Goal: Task Accomplishment & Management: Use online tool/utility

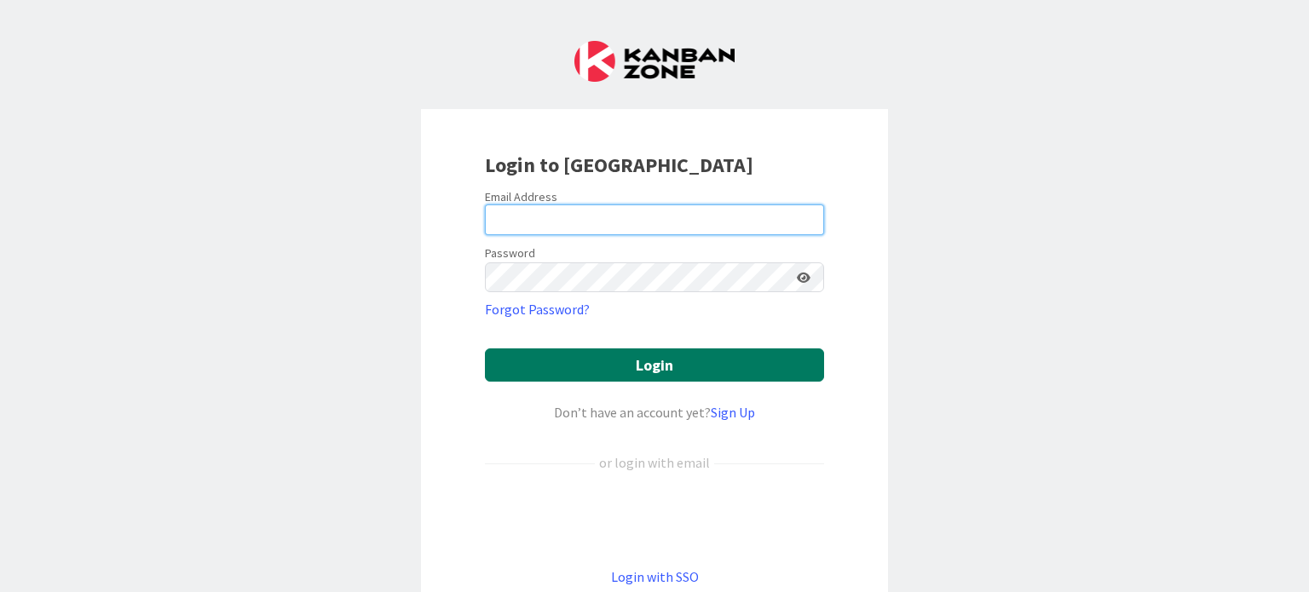
type input "[PERSON_NAME][EMAIL_ADDRESS][DOMAIN_NAME]"
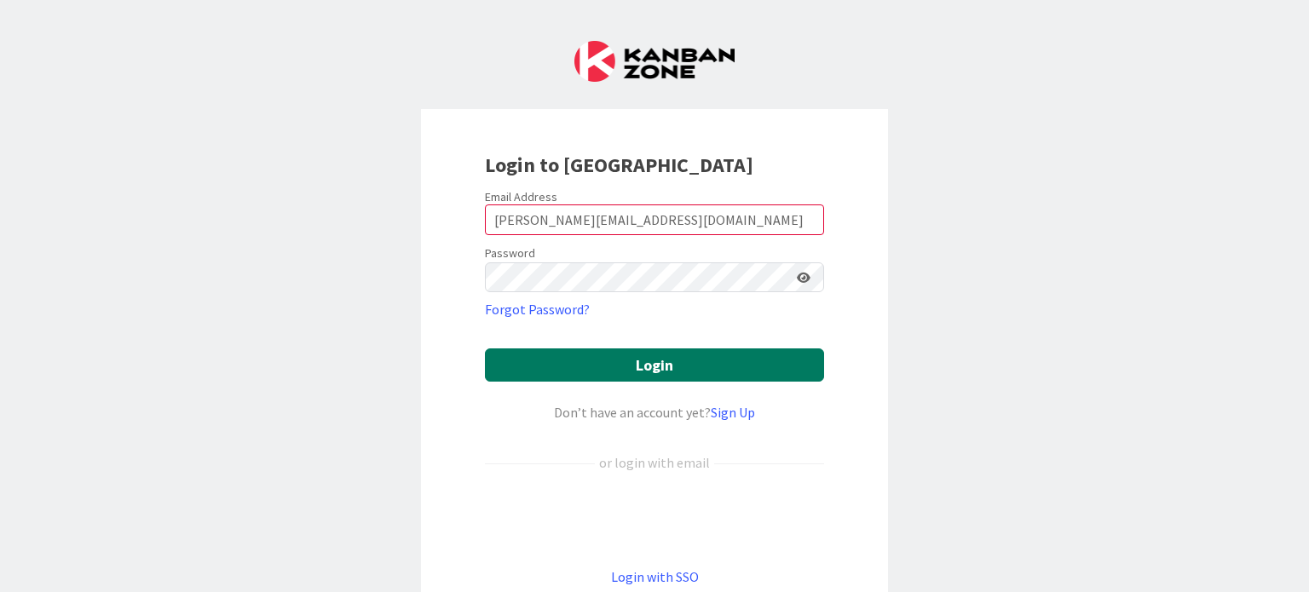
click at [682, 366] on button "Login" at bounding box center [654, 364] width 339 height 33
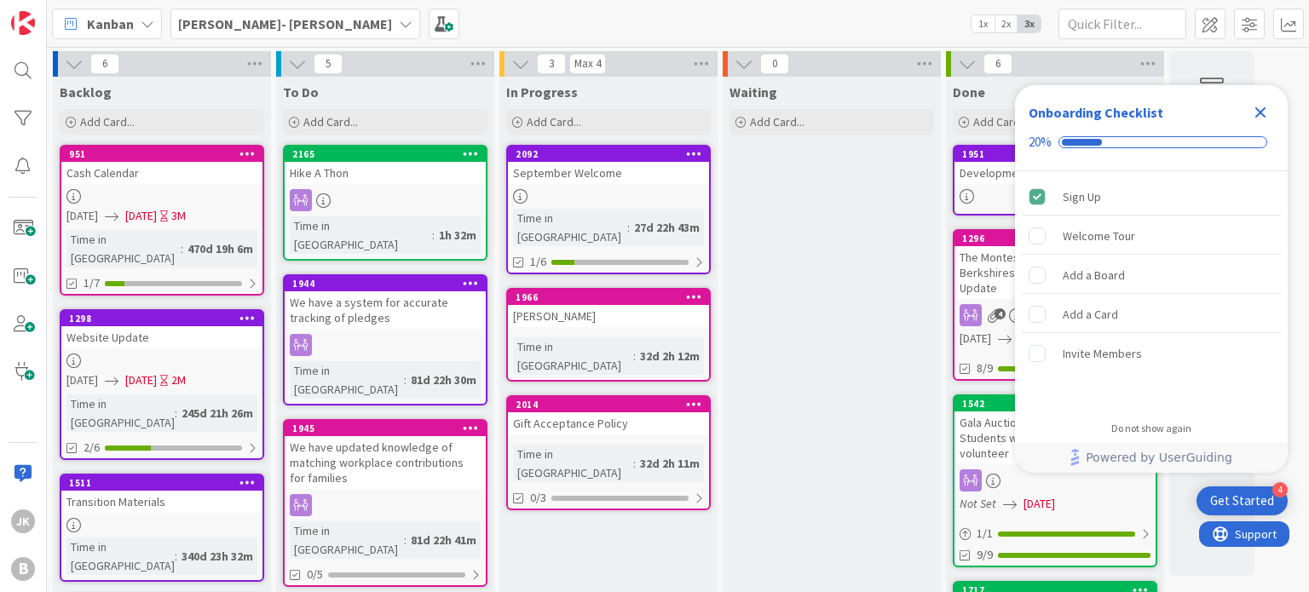
click at [1263, 115] on icon "Close Checklist" at bounding box center [1260, 112] width 11 height 11
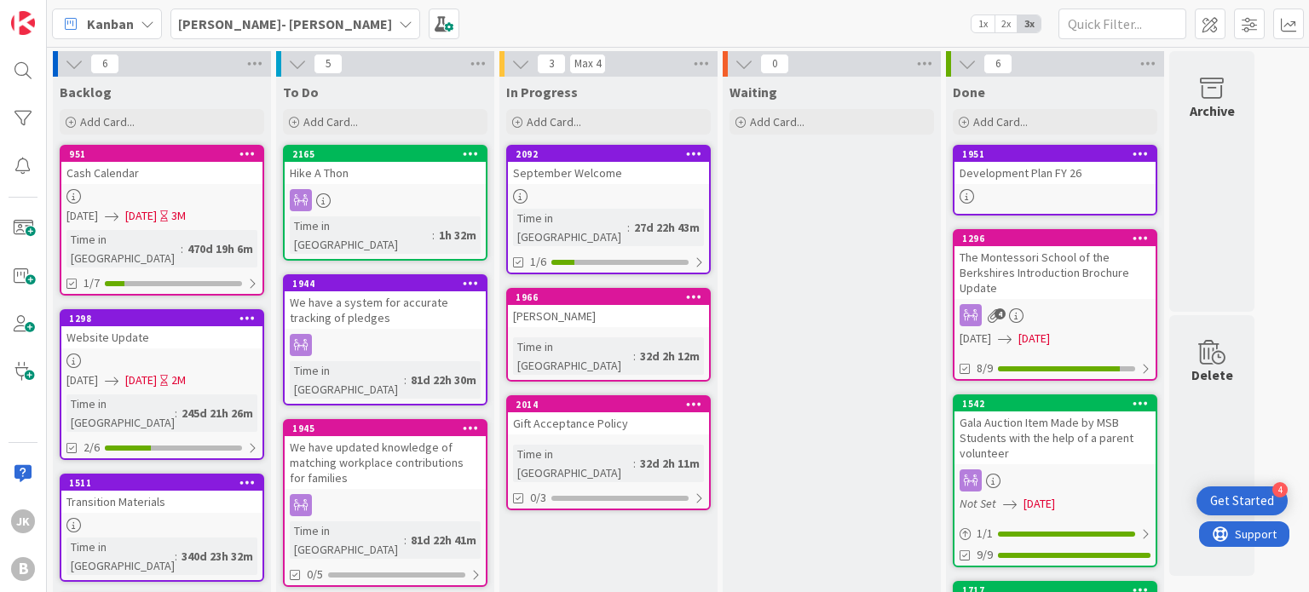
click at [399, 26] on icon at bounding box center [406, 24] width 14 height 14
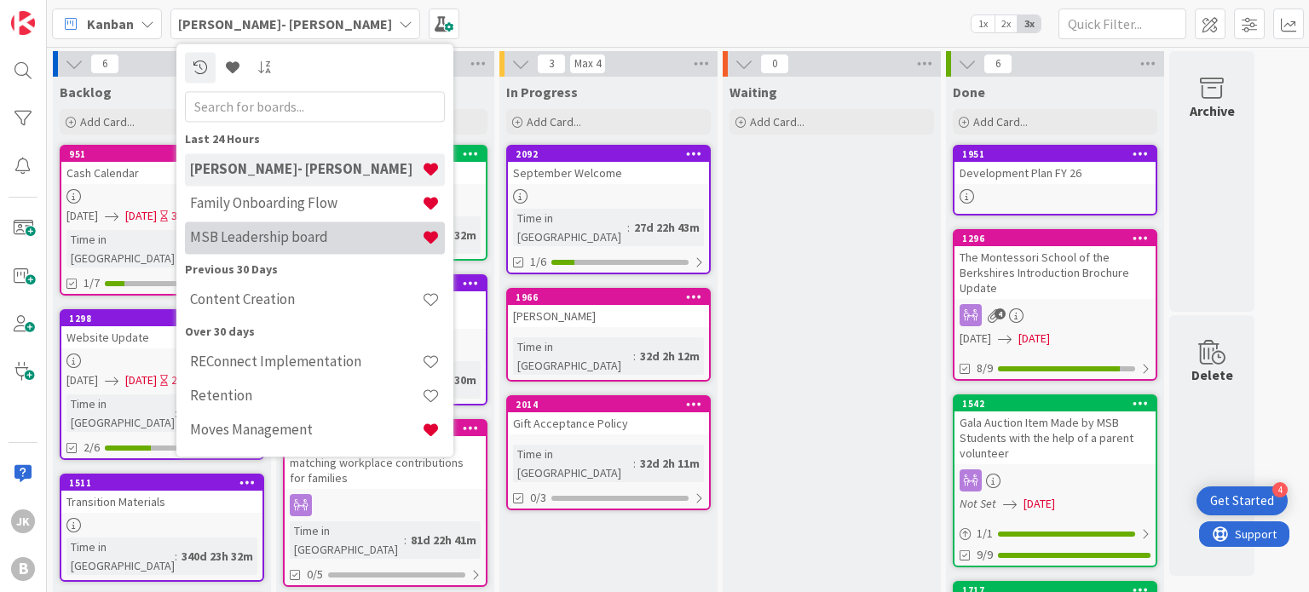
click at [276, 234] on h4 "MSB Leadership board" at bounding box center [306, 237] width 232 height 17
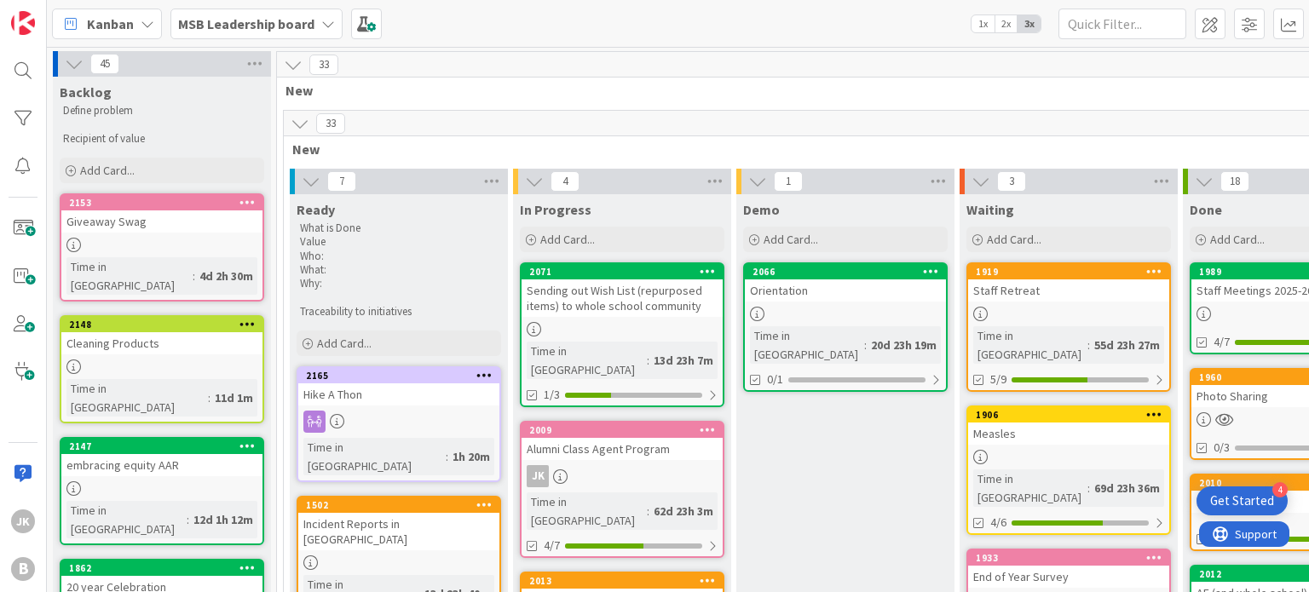
click at [382, 513] on div "Incident Reports in [GEOGRAPHIC_DATA]" at bounding box center [398, 531] width 201 height 37
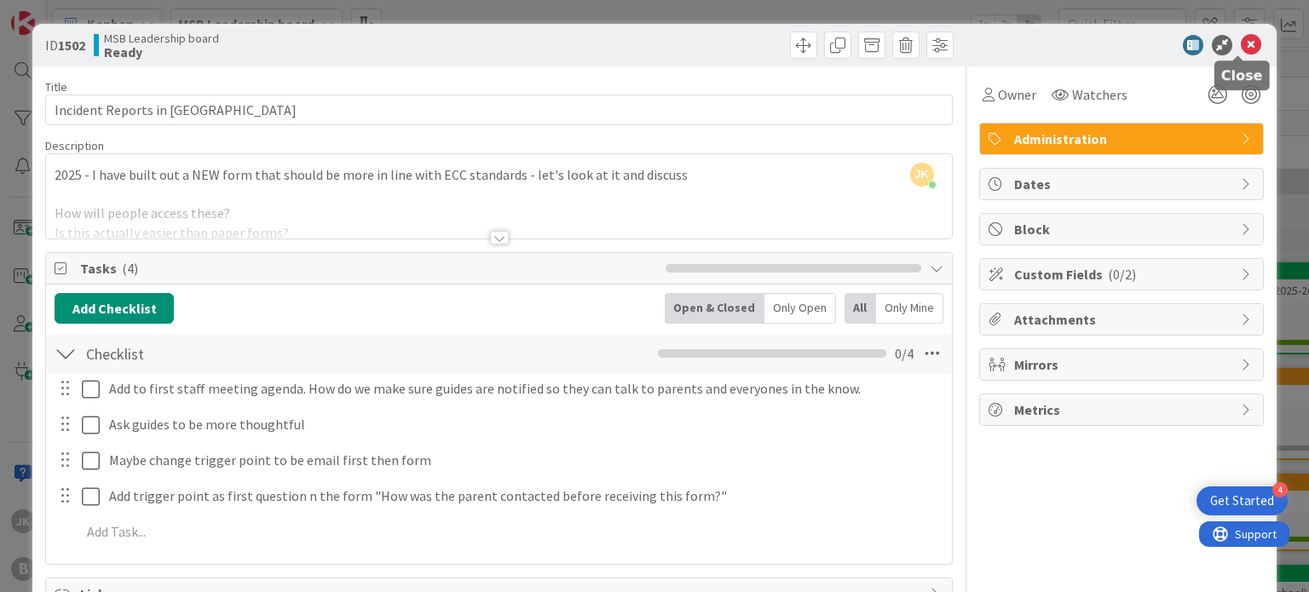
click at [1245, 41] on icon at bounding box center [1250, 45] width 20 height 20
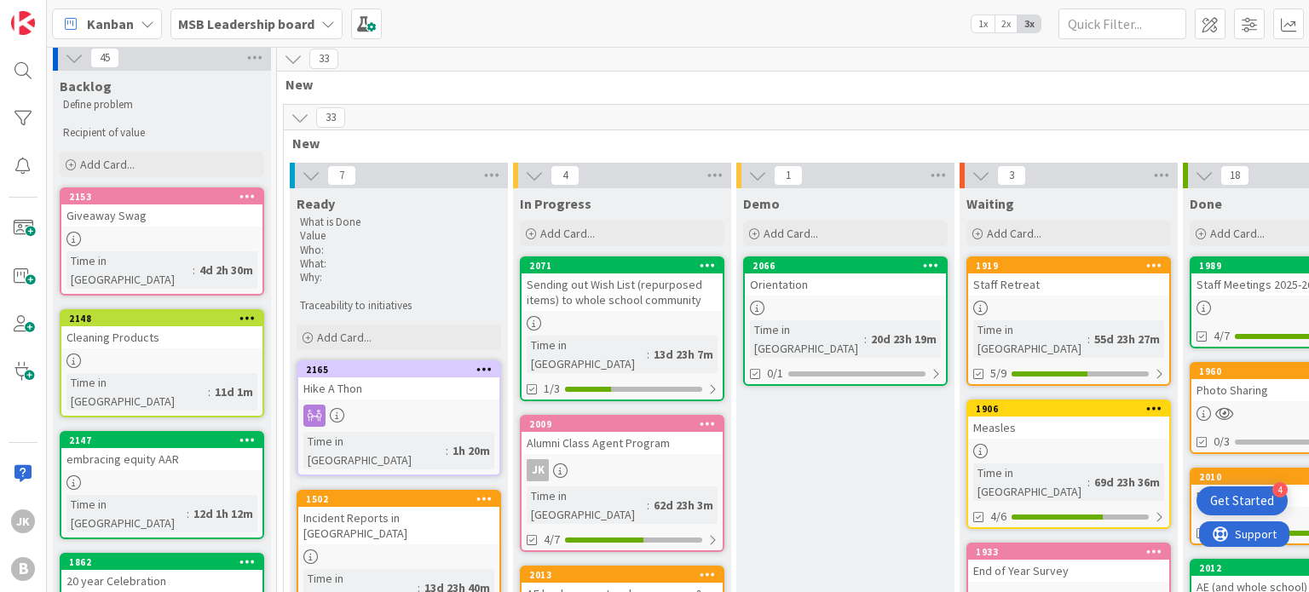
click at [388, 510] on link "1502 Incident Reports in TC Time in [GEOGRAPHIC_DATA] : 13d 23h 40m 0/4" at bounding box center [398, 562] width 204 height 145
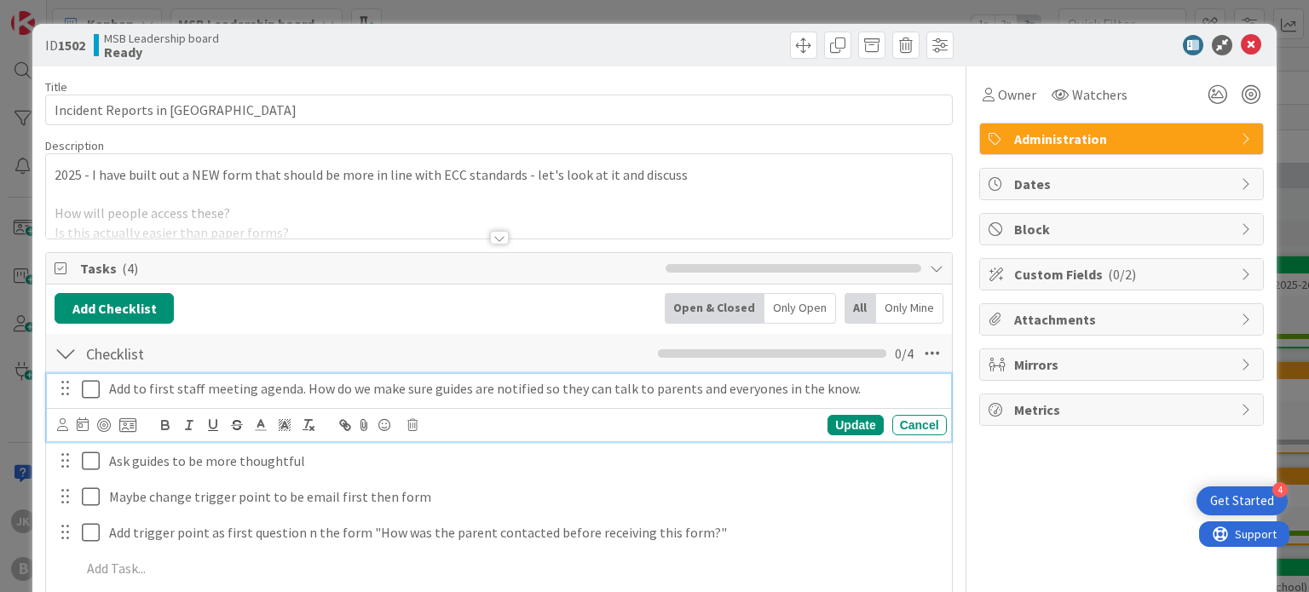
click at [303, 386] on p "Add to first staff meeting agenda. How do we make sure guides are notified so t…" at bounding box center [524, 389] width 831 height 20
click at [85, 420] on icon at bounding box center [83, 424] width 12 height 14
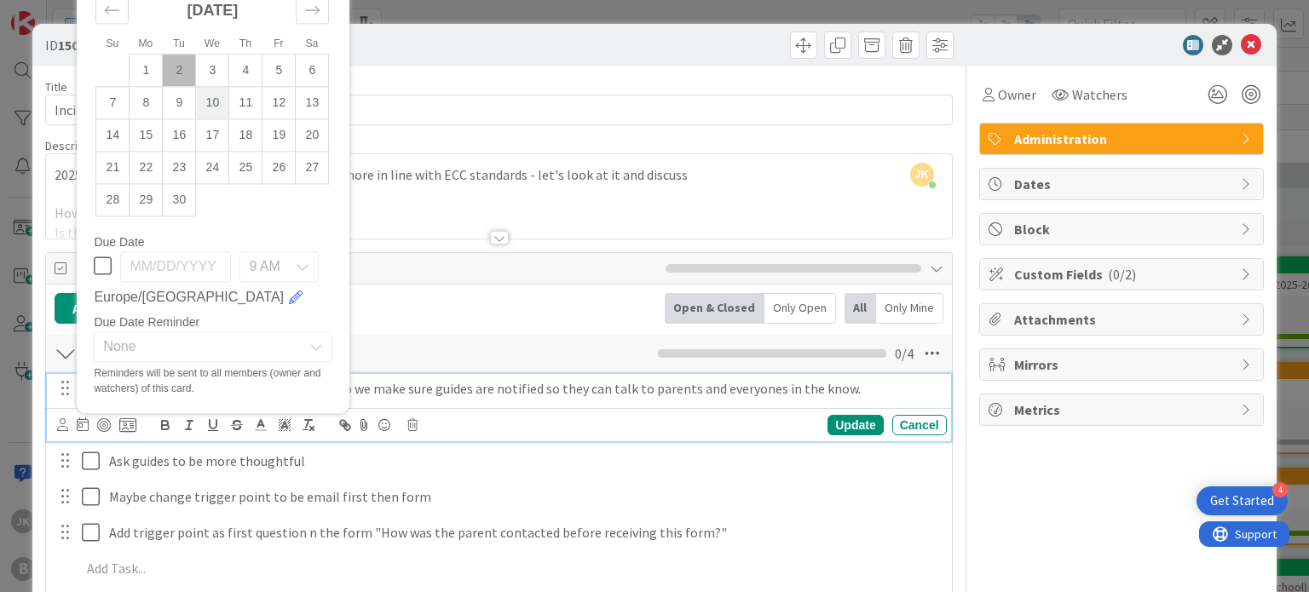
click at [208, 97] on td "10" at bounding box center [212, 103] width 33 height 32
type input "[DATE]"
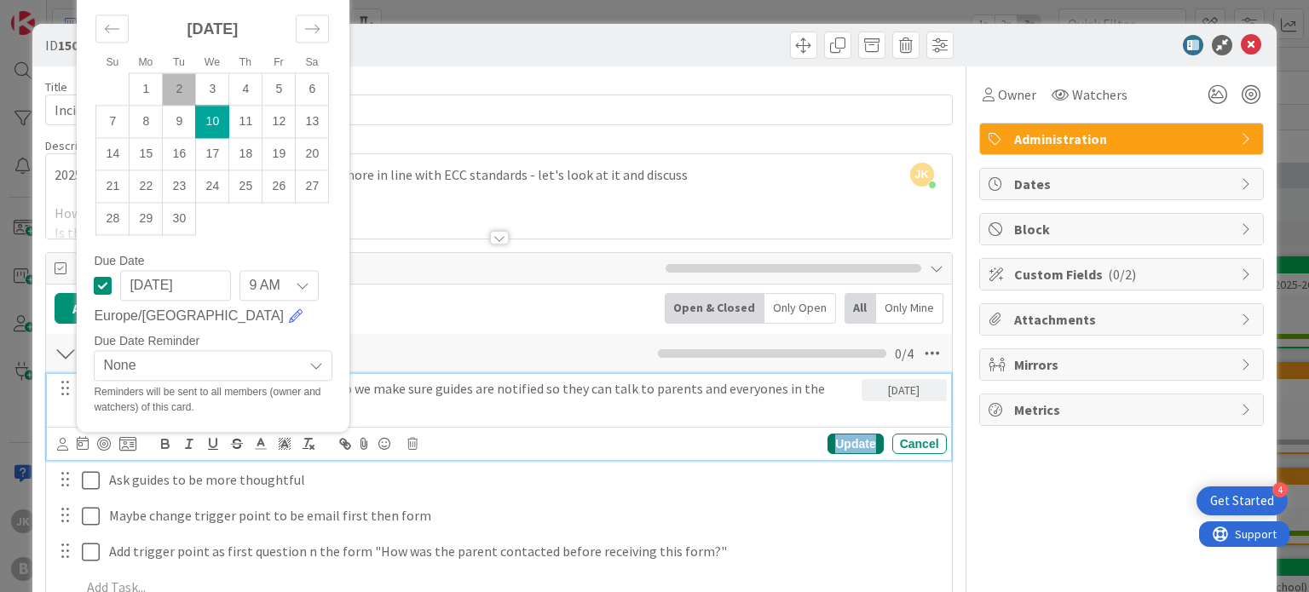
click at [837, 434] on div "Update" at bounding box center [854, 444] width 55 height 20
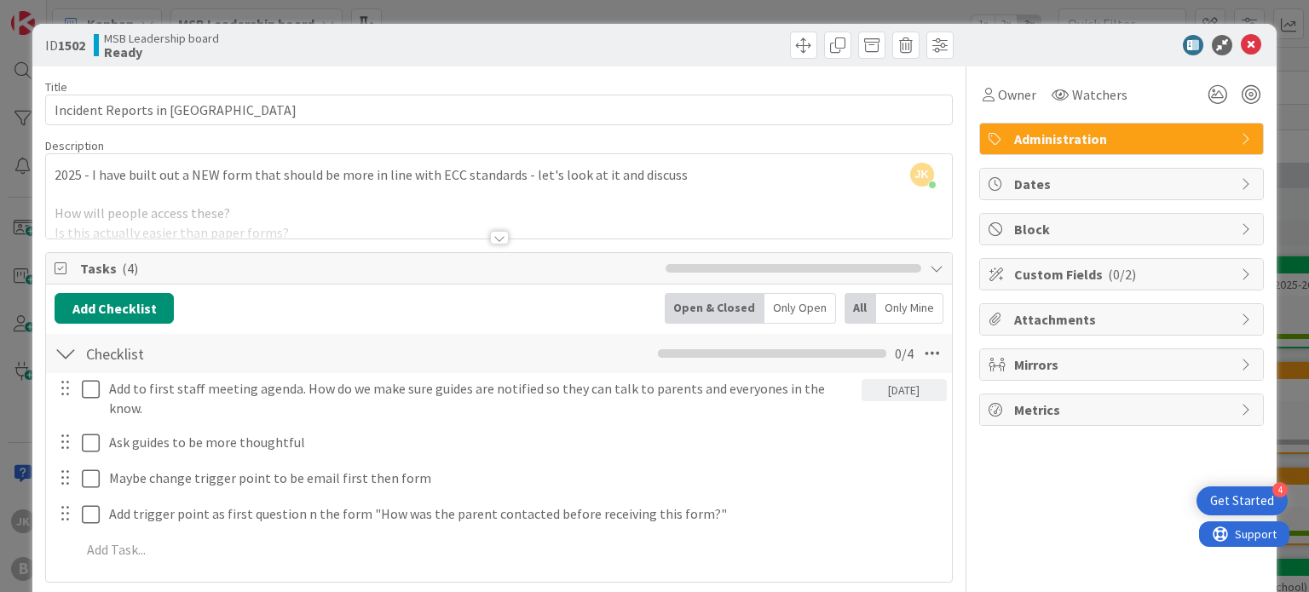
click at [998, 448] on div "Owner Watchers Administration Dates Block Custom Fields ( 0/2 ) Attachments Mir…" at bounding box center [1121, 392] width 285 height 652
click at [1240, 38] on icon at bounding box center [1250, 45] width 20 height 20
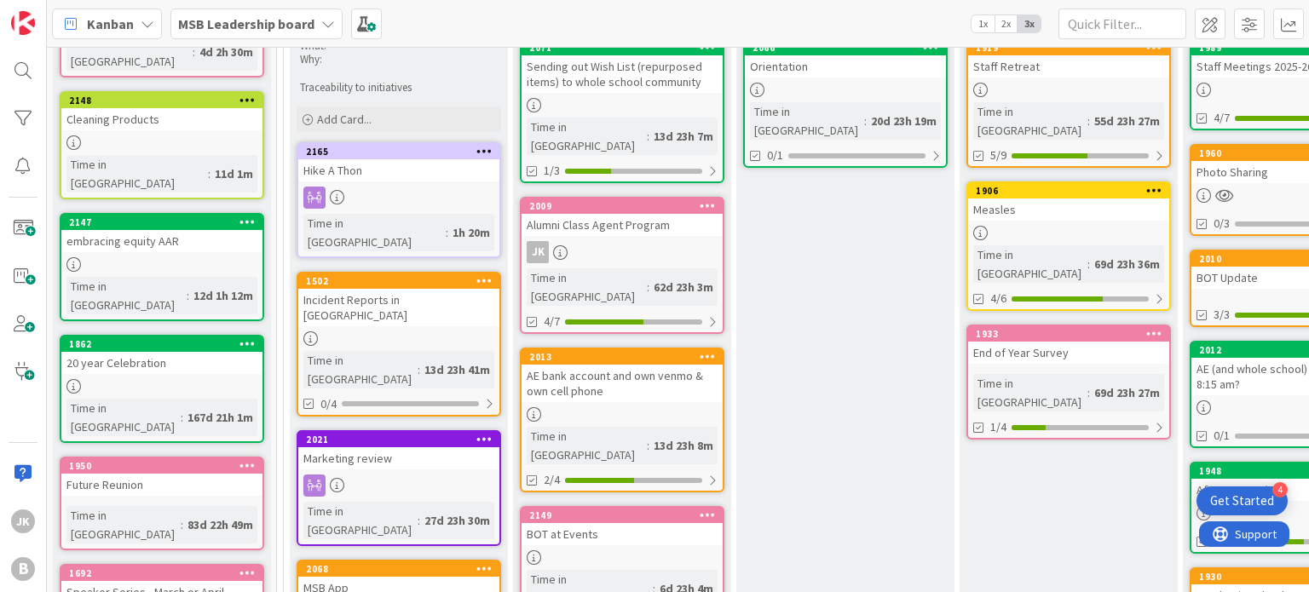
scroll to position [225, 0]
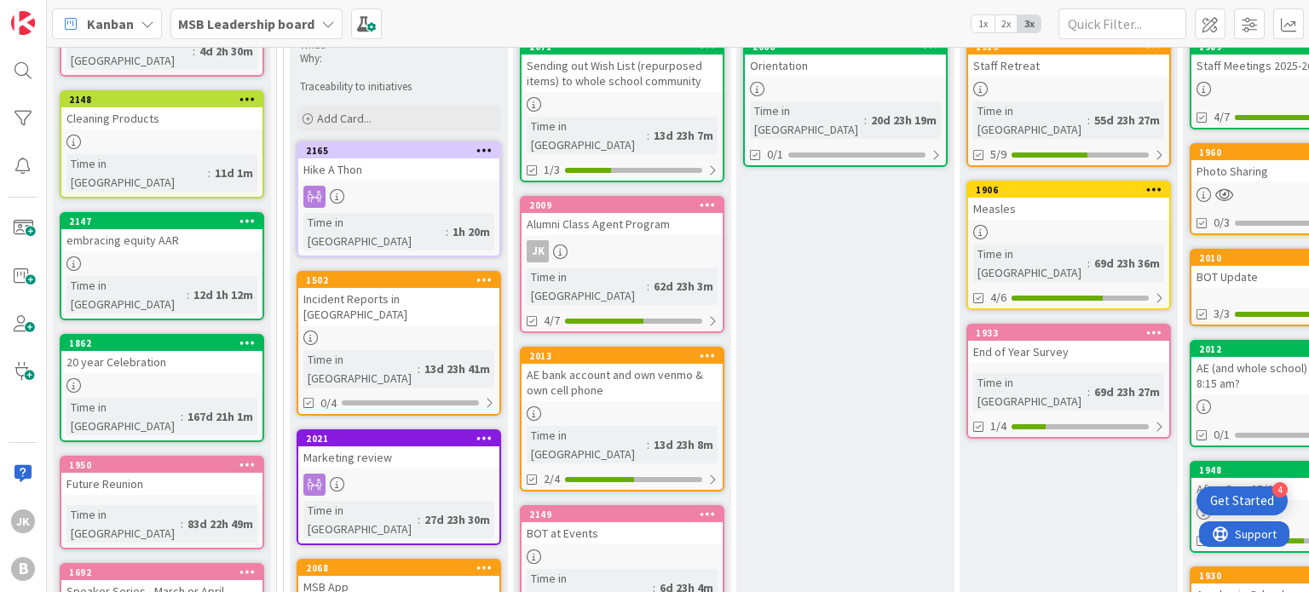
click at [601, 522] on div "BOT at Events" at bounding box center [621, 533] width 201 height 22
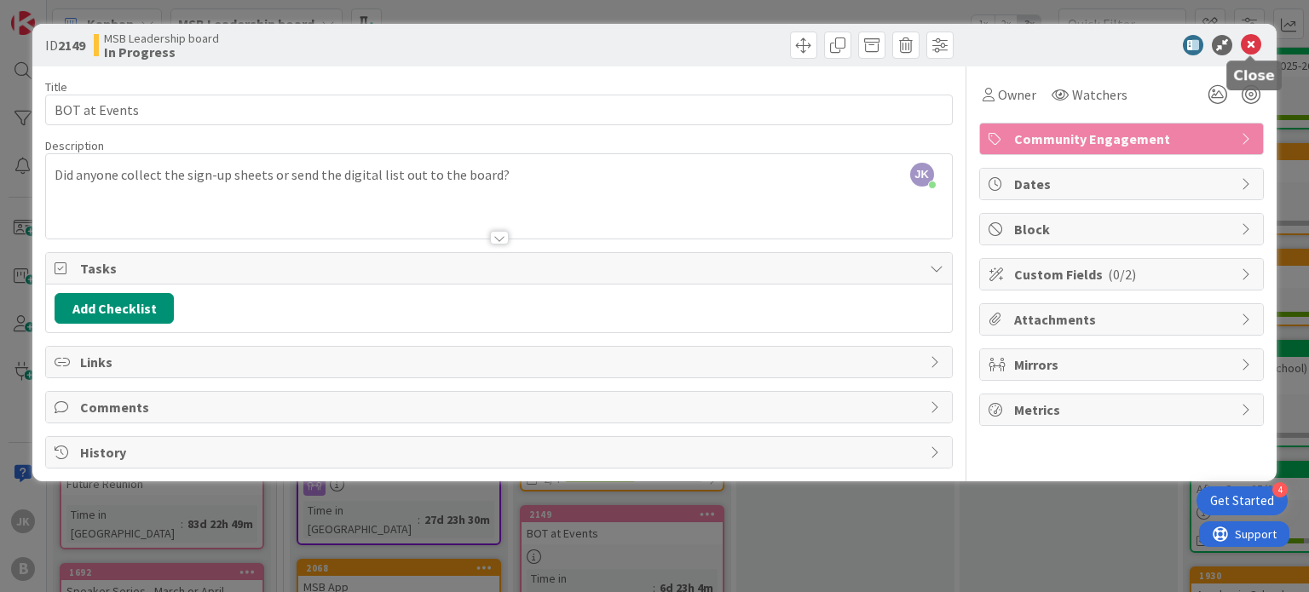
click at [1248, 45] on icon at bounding box center [1250, 45] width 20 height 20
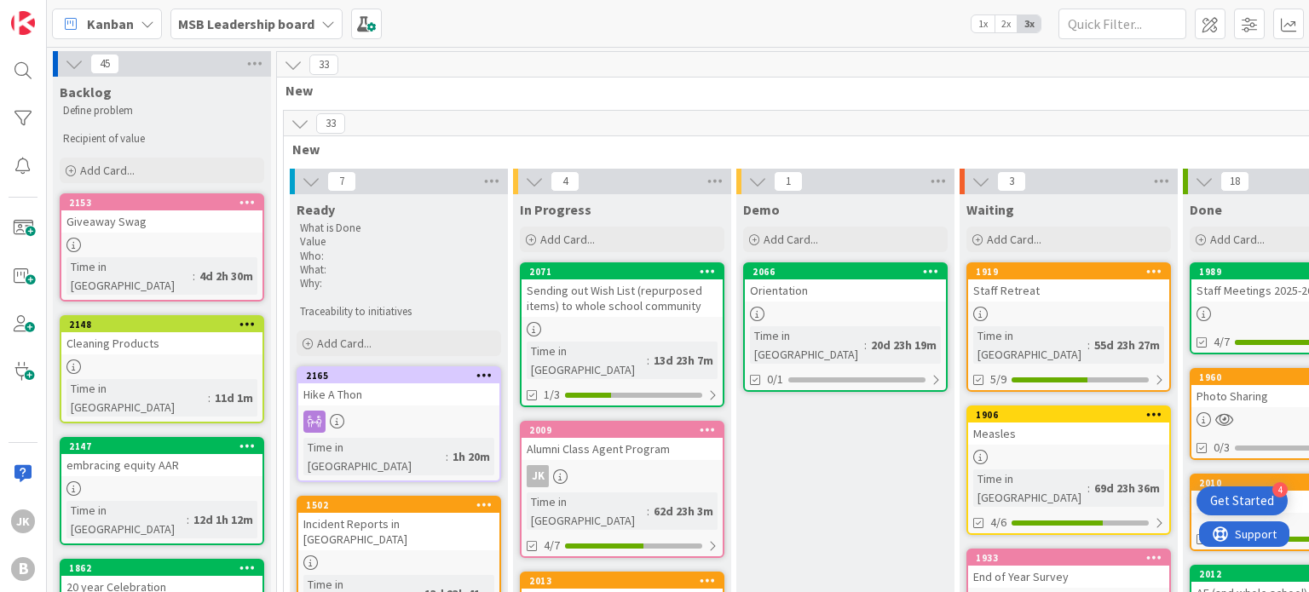
scroll to position [3, 0]
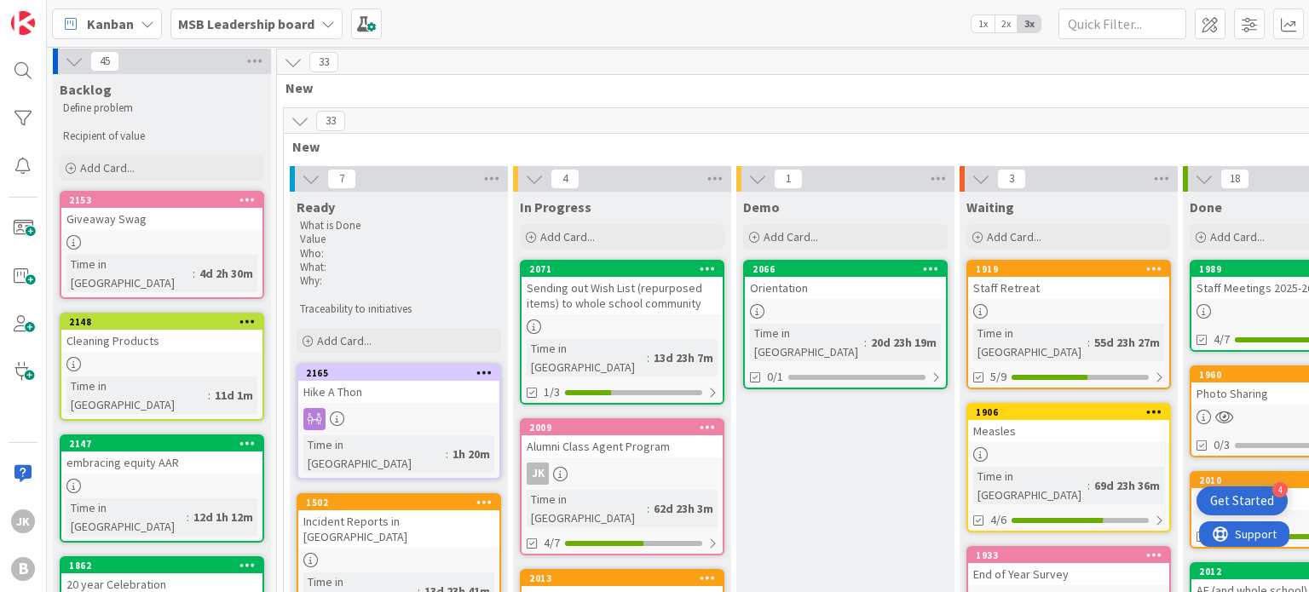
click at [1074, 281] on div "Staff Retreat" at bounding box center [1068, 288] width 201 height 22
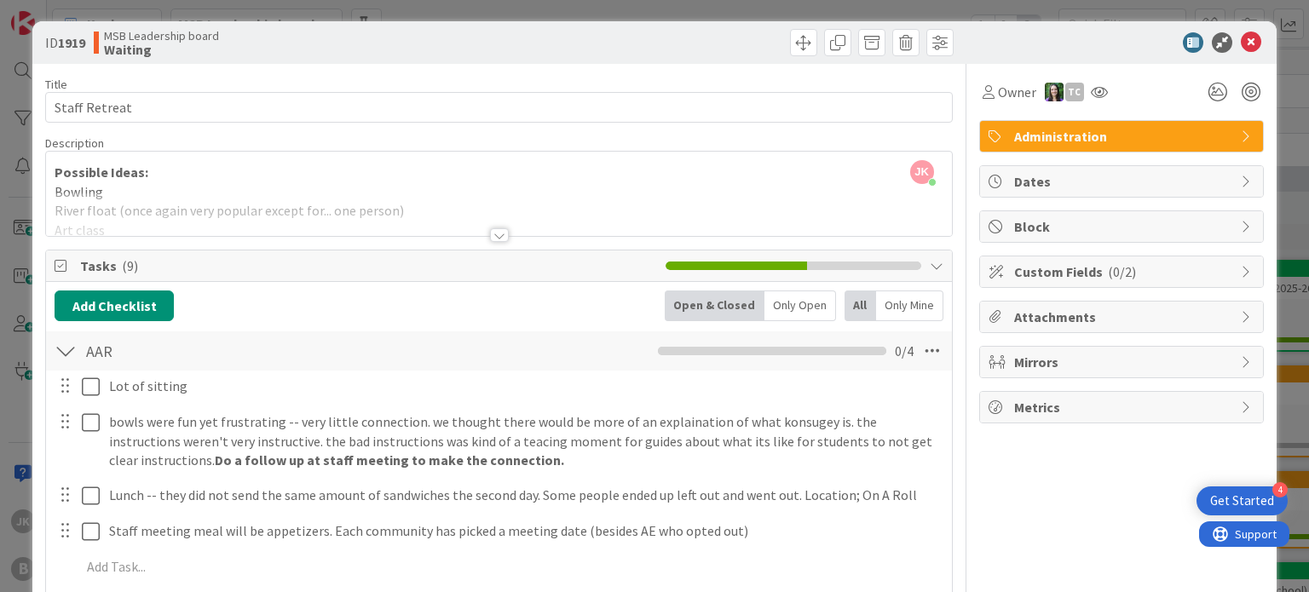
scroll to position [3, 0]
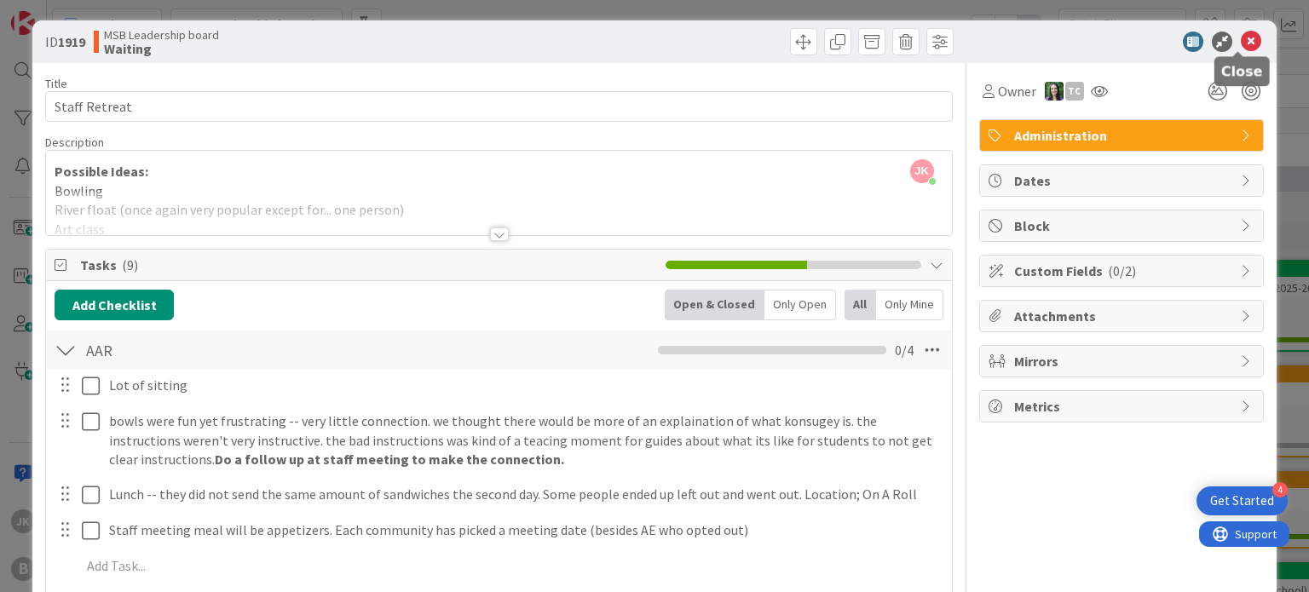
click at [1240, 44] on icon at bounding box center [1250, 42] width 20 height 20
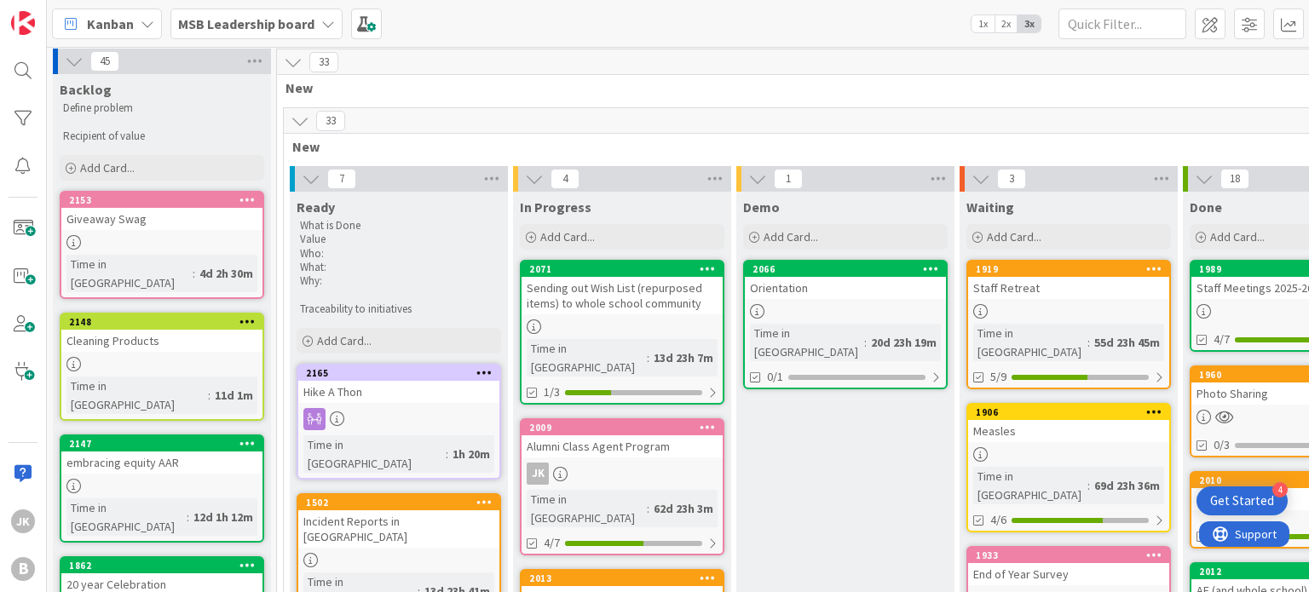
click at [1102, 289] on div "Staff Retreat" at bounding box center [1068, 288] width 201 height 22
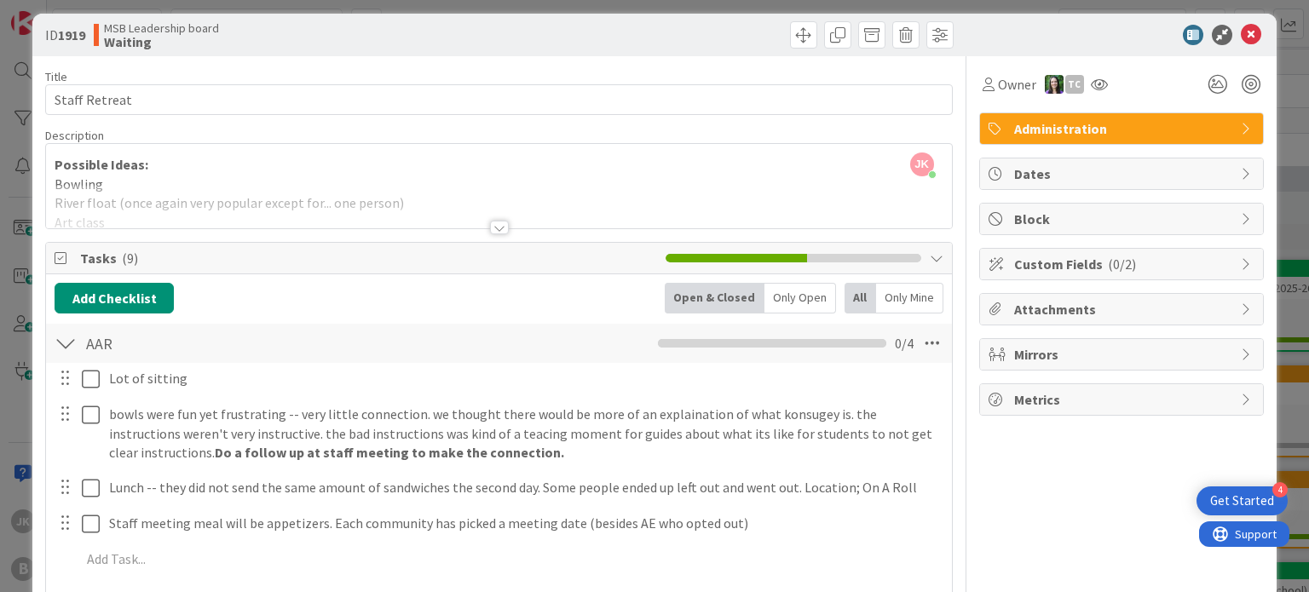
scroll to position [10, 0]
click at [497, 229] on div at bounding box center [499, 228] width 19 height 14
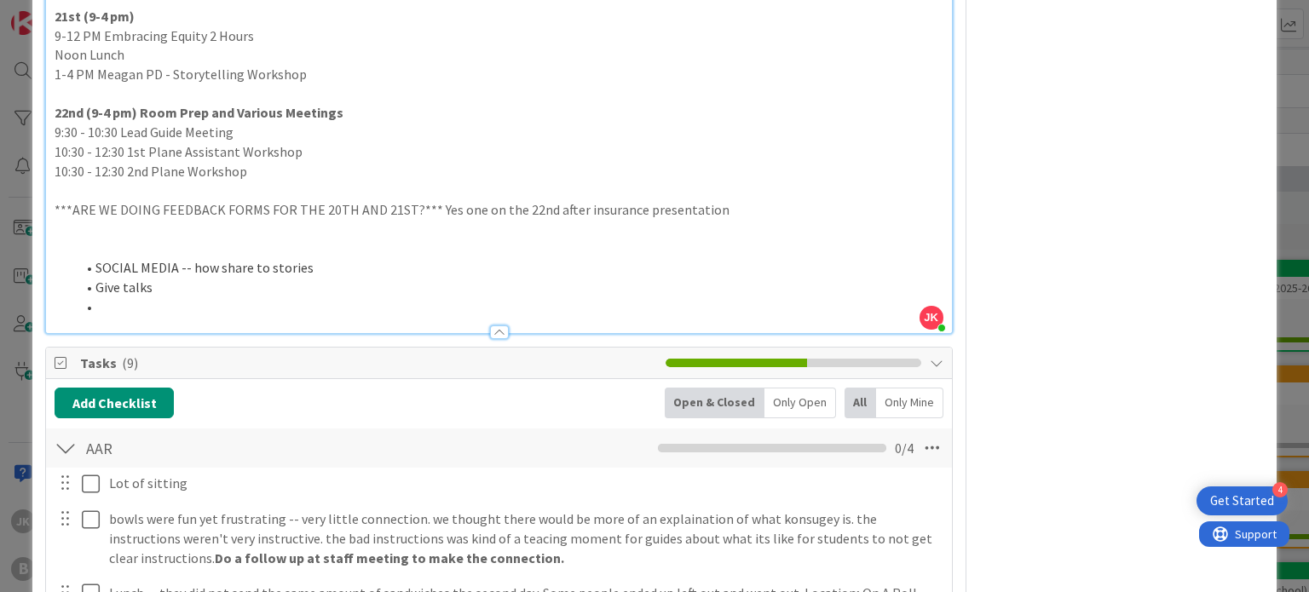
scroll to position [1127, 0]
click at [233, 309] on li at bounding box center [508, 308] width 867 height 20
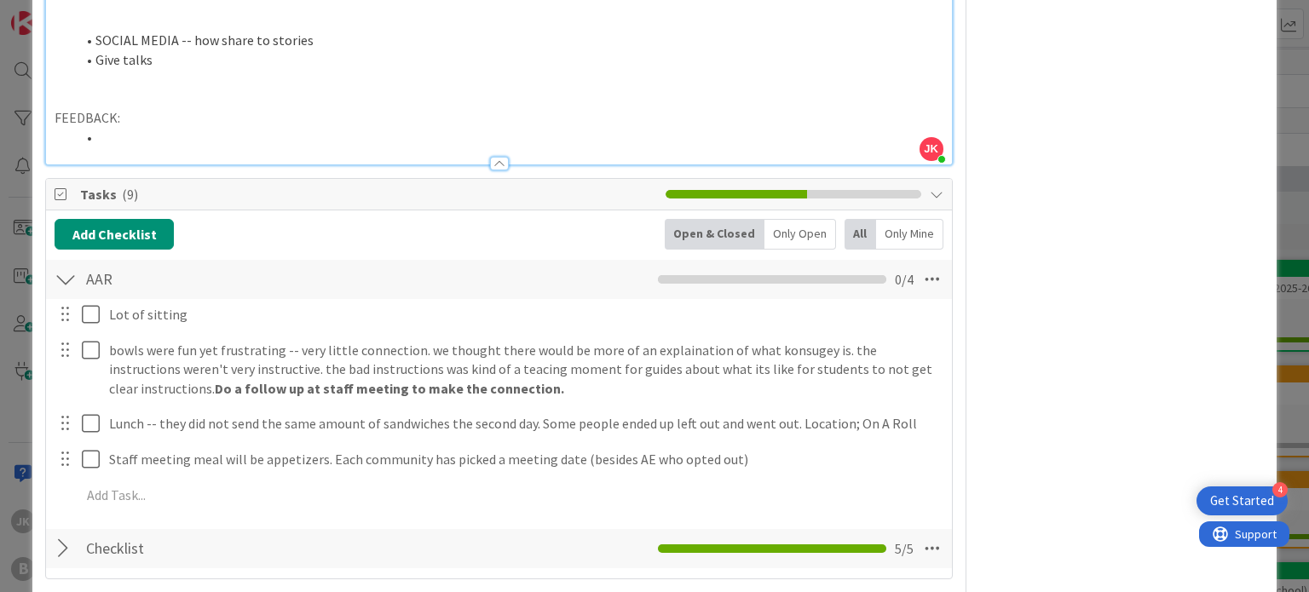
scroll to position [1353, 0]
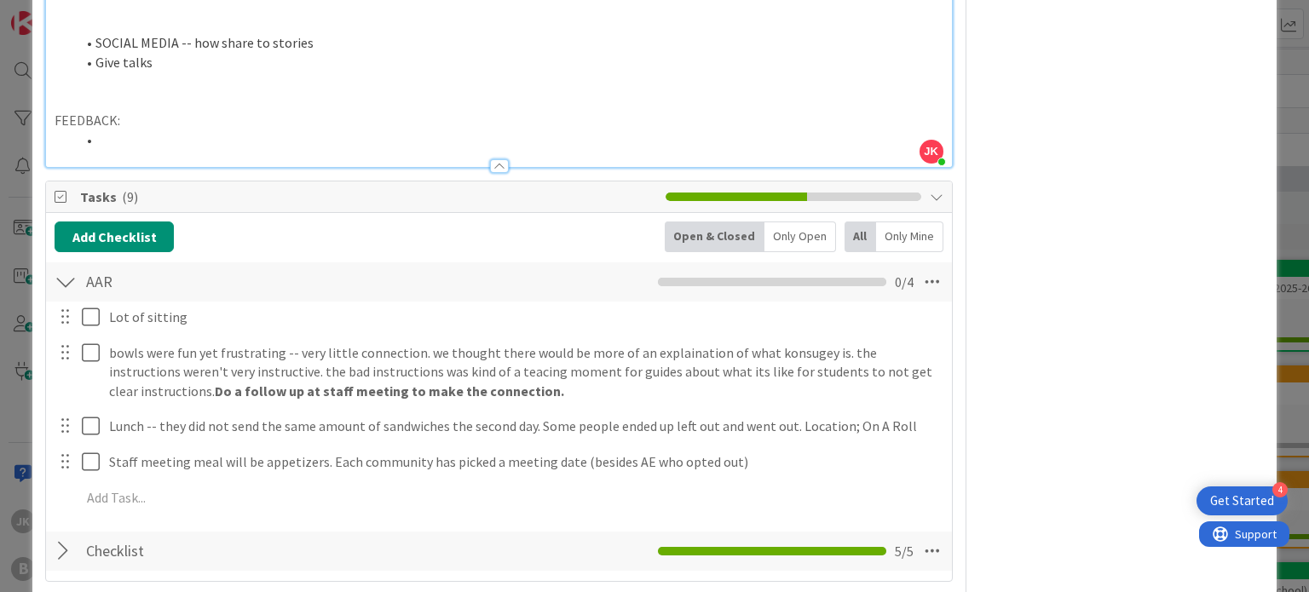
drag, startPoint x: 134, startPoint y: 120, endPoint x: 34, endPoint y: 129, distance: 100.0
click at [138, 135] on li at bounding box center [508, 140] width 867 height 20
drag, startPoint x: 146, startPoint y: 143, endPoint x: 41, endPoint y: 87, distance: 118.9
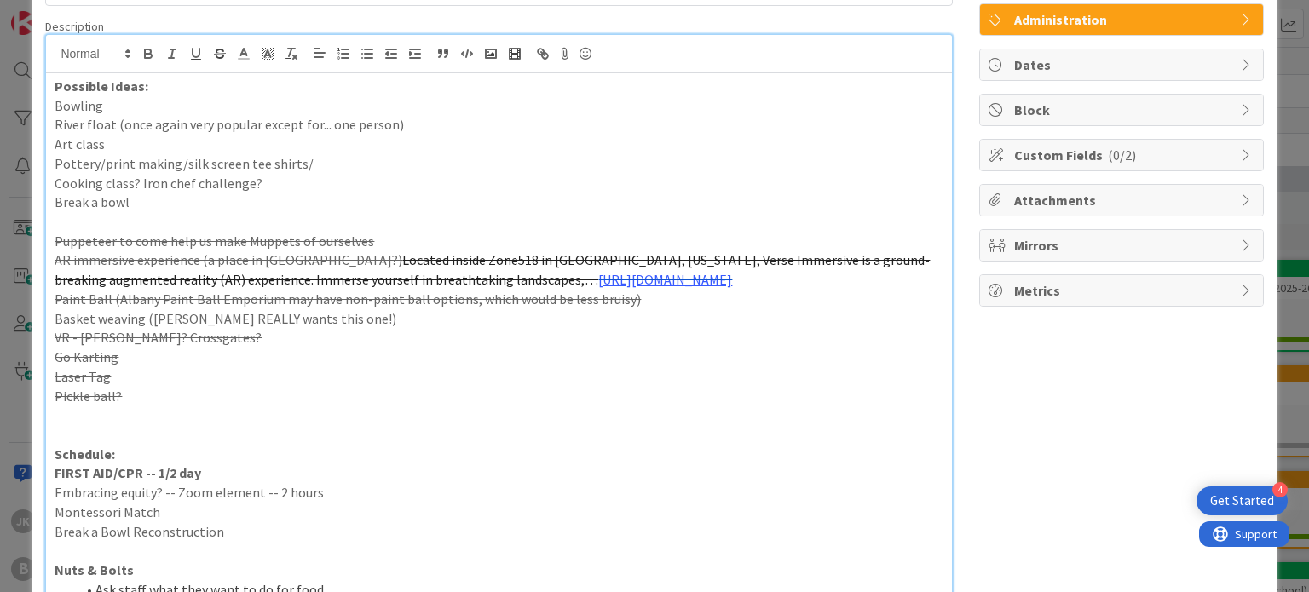
scroll to position [0, 0]
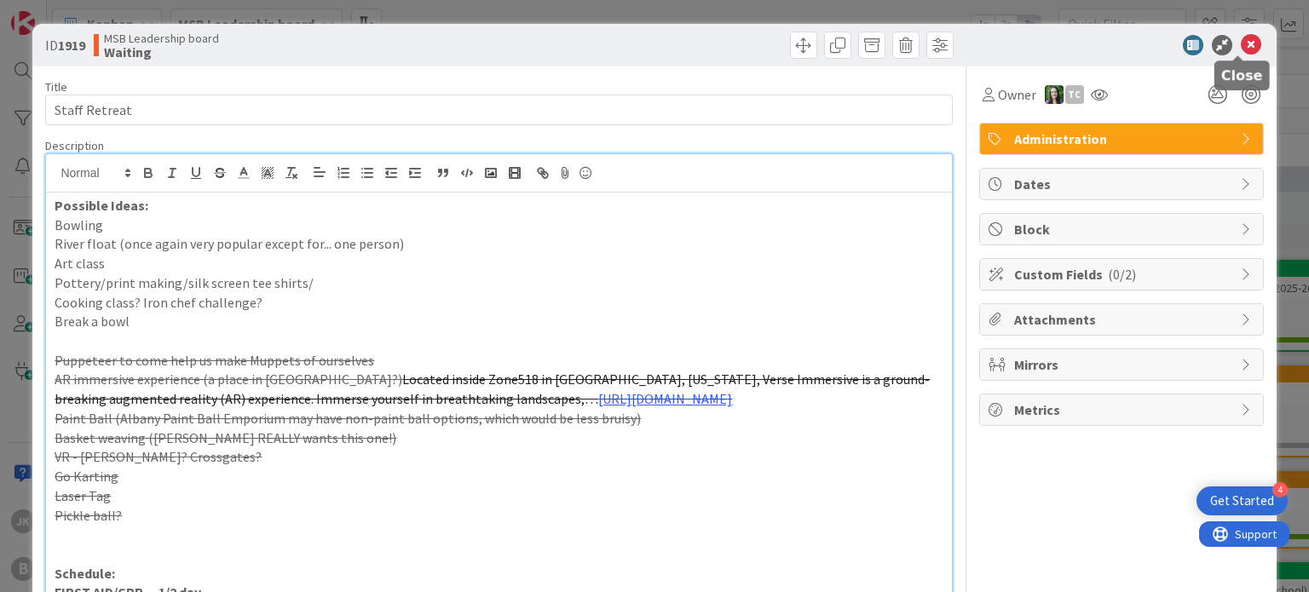
click at [1241, 42] on icon at bounding box center [1250, 45] width 20 height 20
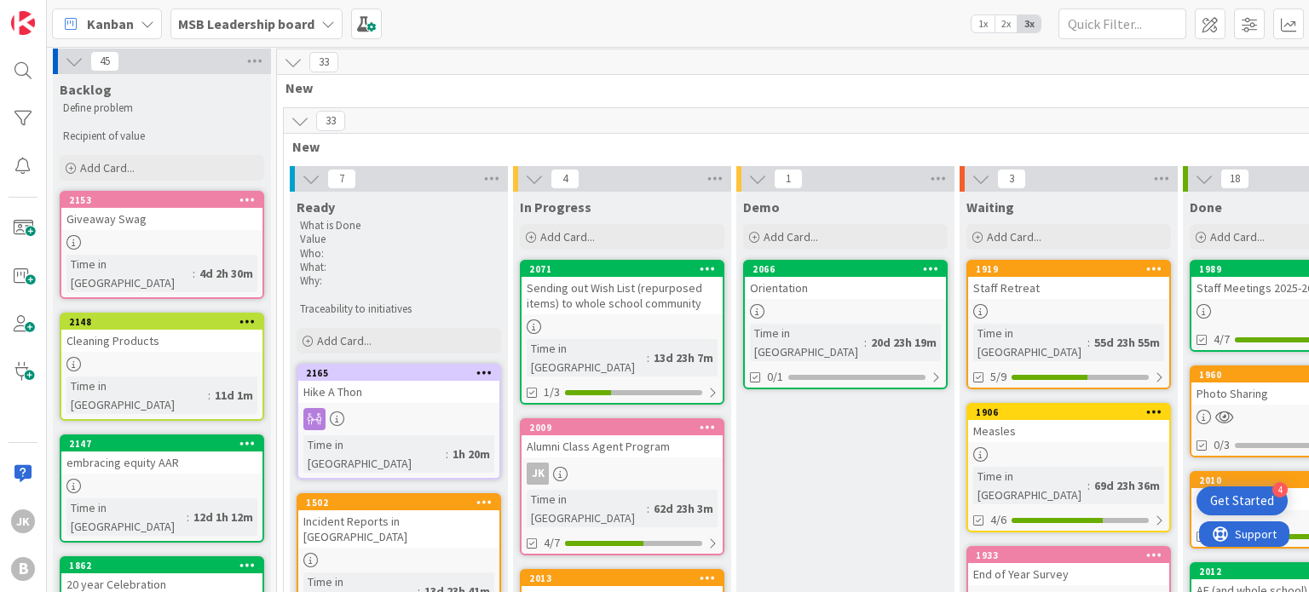
click at [1070, 304] on div at bounding box center [1068, 311] width 201 height 14
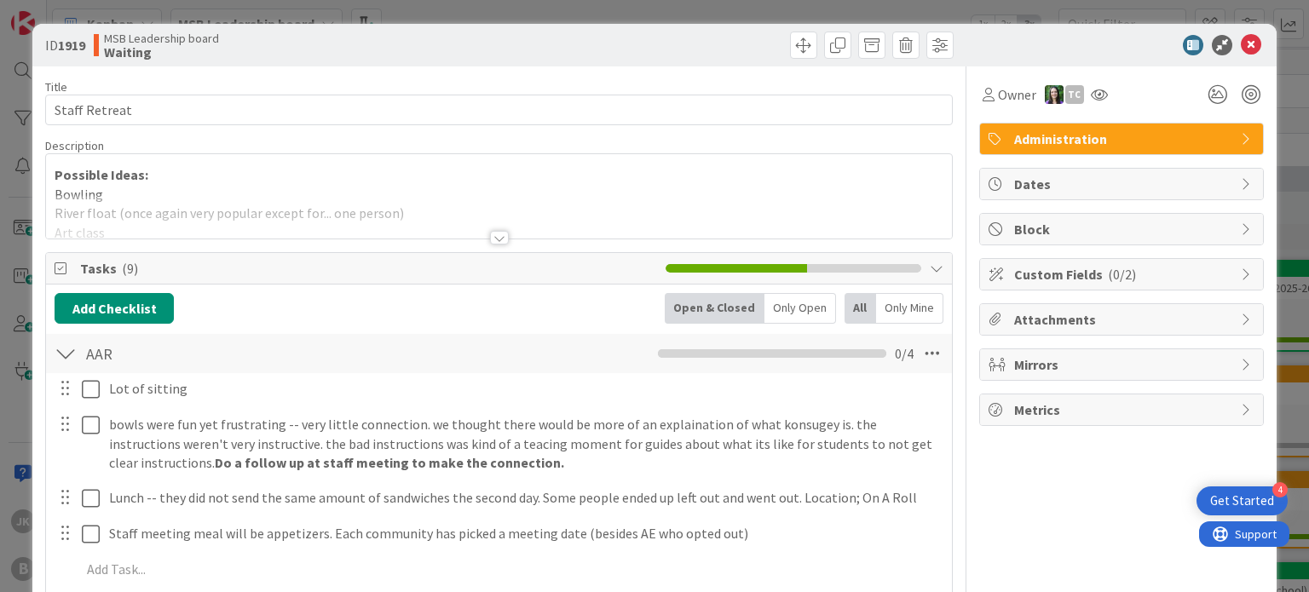
click at [511, 230] on div at bounding box center [498, 216] width 905 height 43
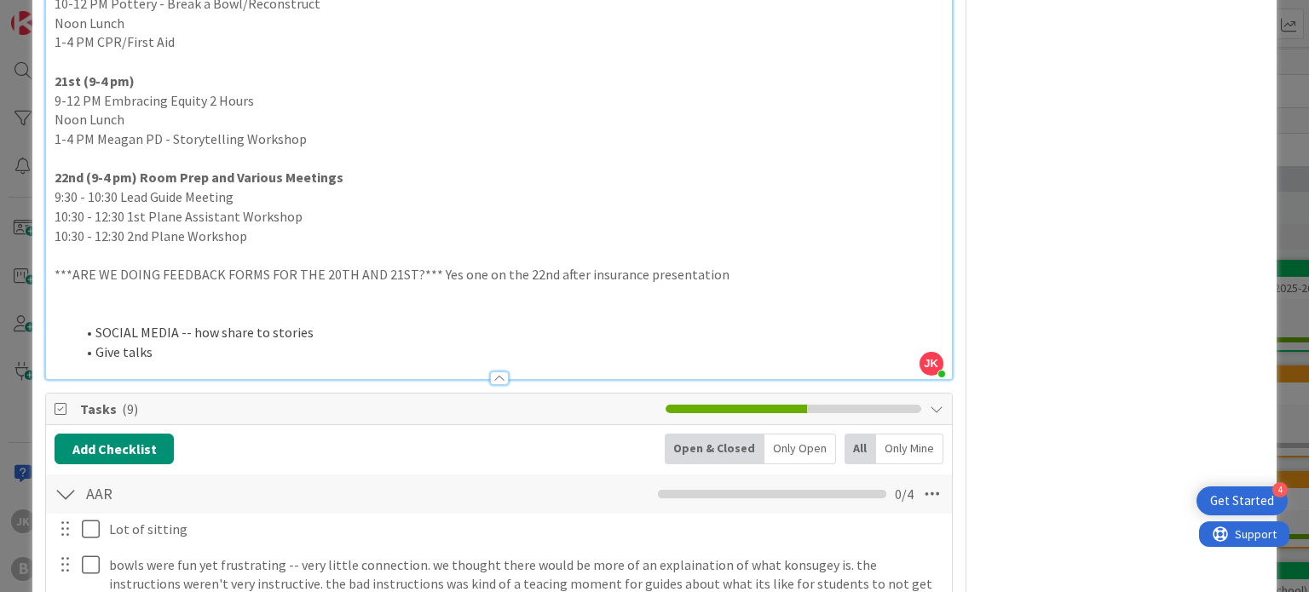
scroll to position [1090, 0]
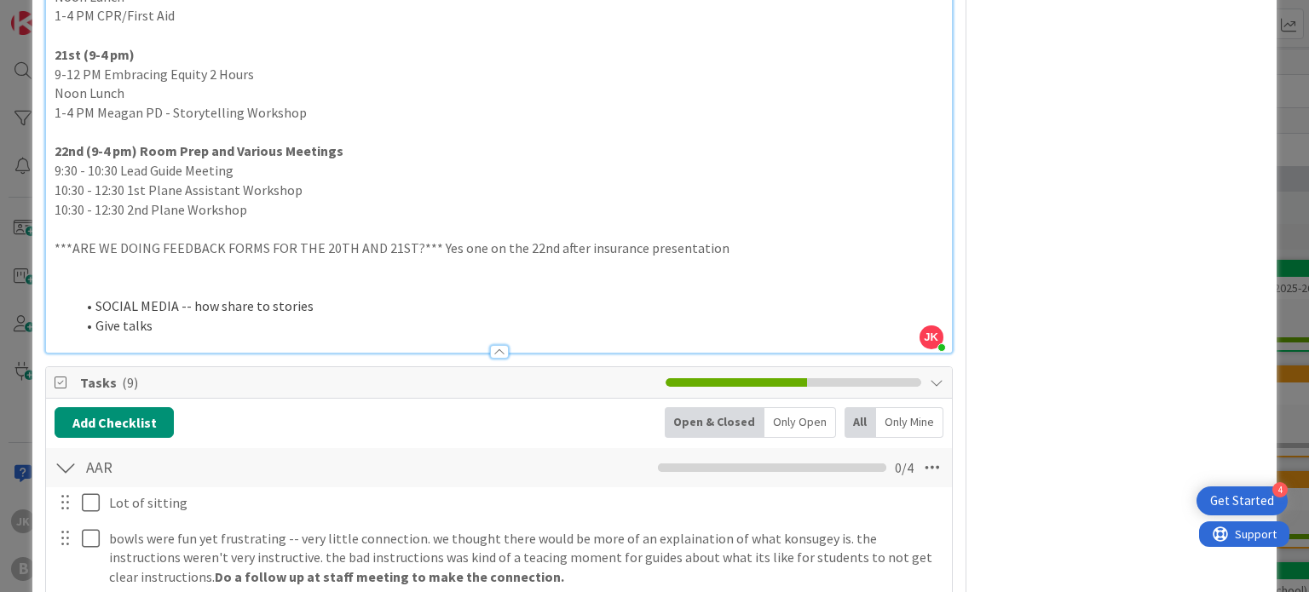
click at [232, 319] on li "Give talks" at bounding box center [508, 326] width 867 height 20
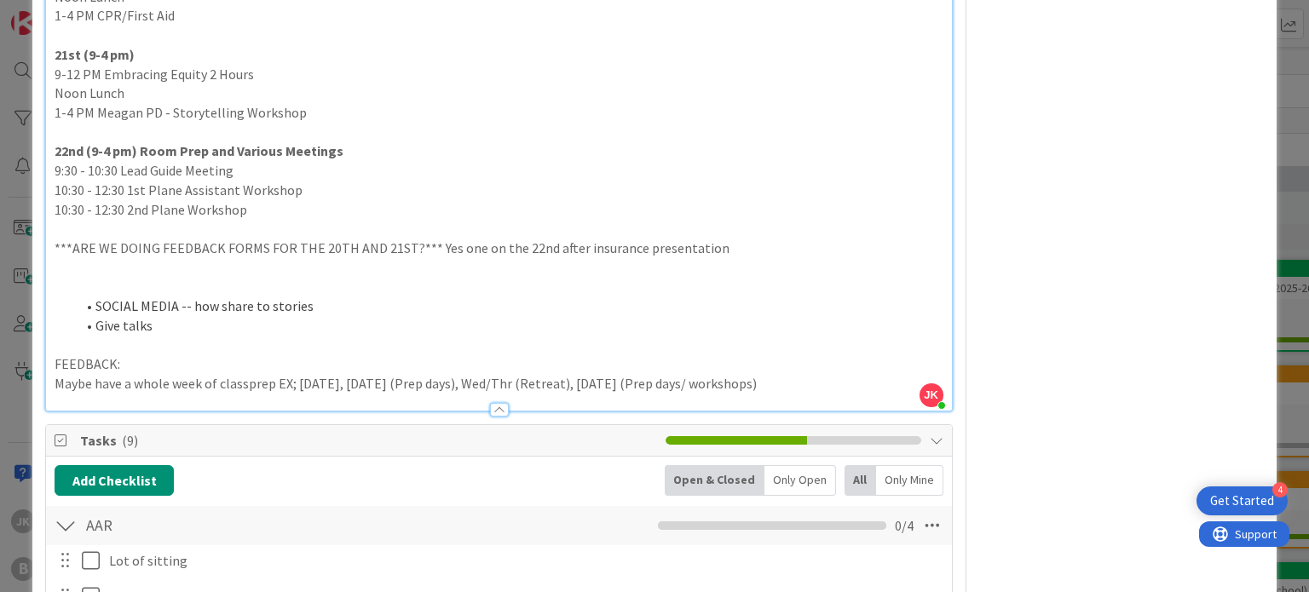
click at [803, 382] on p "Maybe have a whole week of classprep EX; [DATE], [DATE] (Prep days), Wed/Thr (R…" at bounding box center [499, 384] width 888 height 20
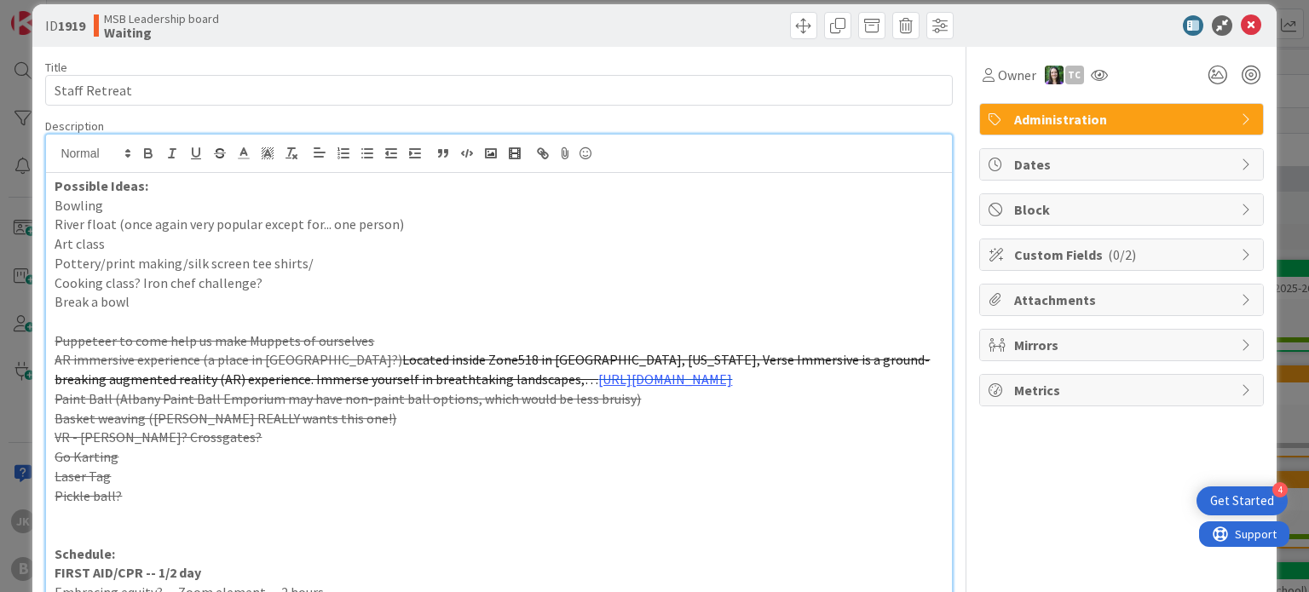
scroll to position [0, 0]
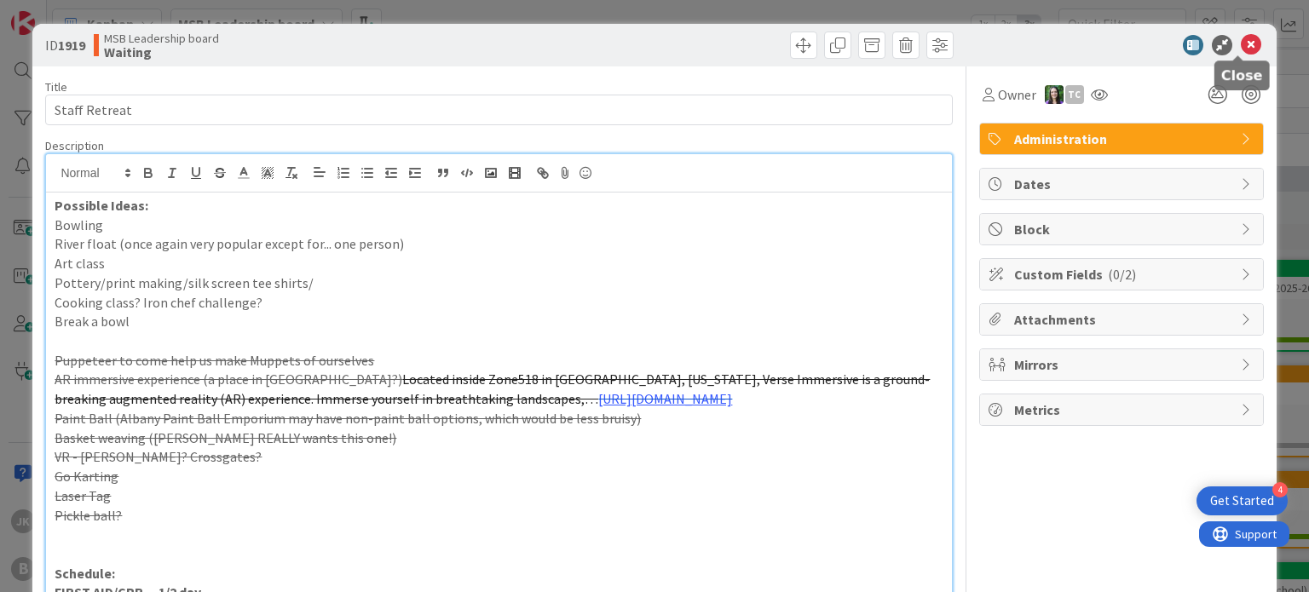
click at [1244, 42] on icon at bounding box center [1250, 45] width 20 height 20
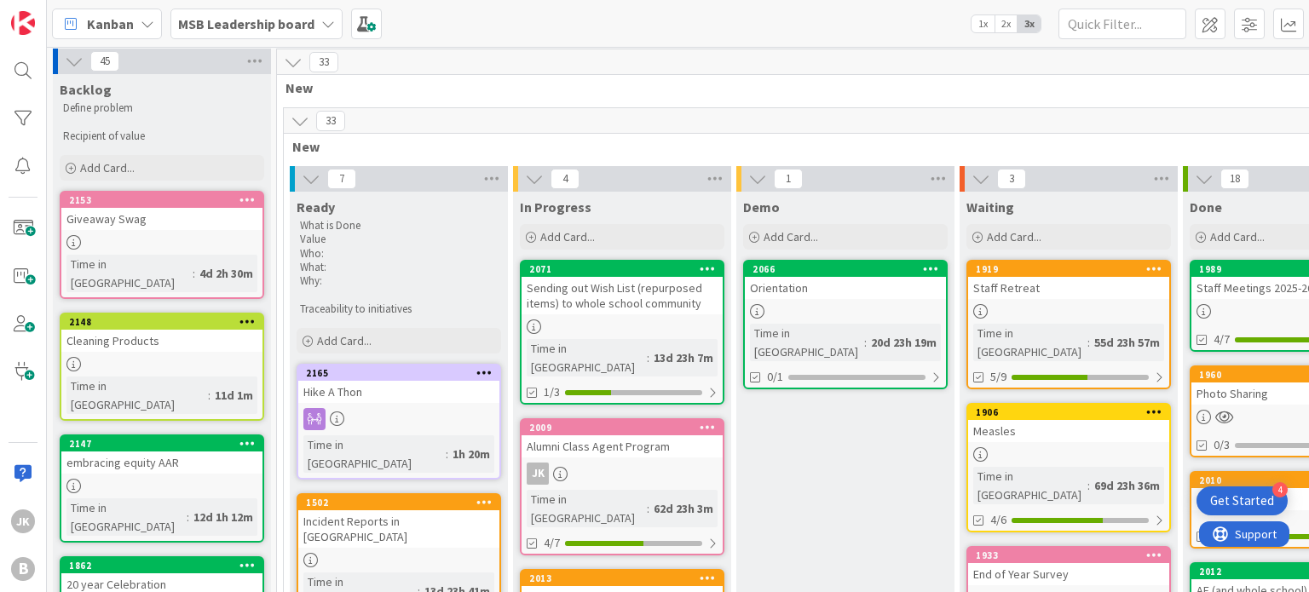
click at [1067, 294] on div "Staff Retreat" at bounding box center [1068, 288] width 201 height 22
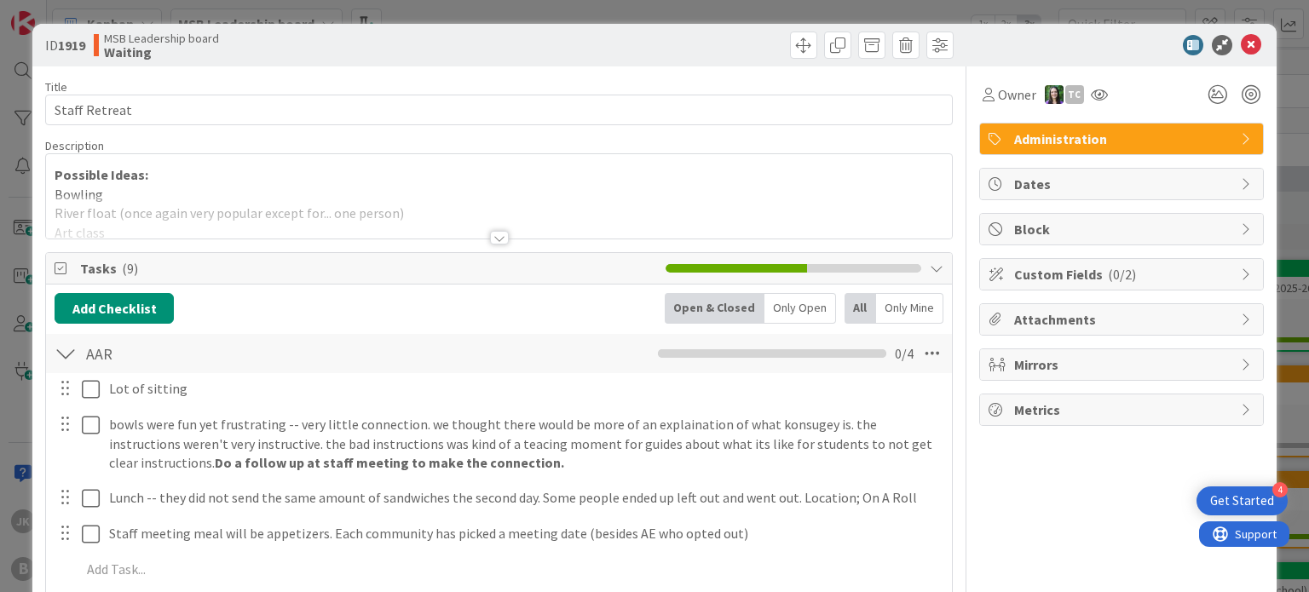
click at [494, 232] on div at bounding box center [499, 238] width 19 height 14
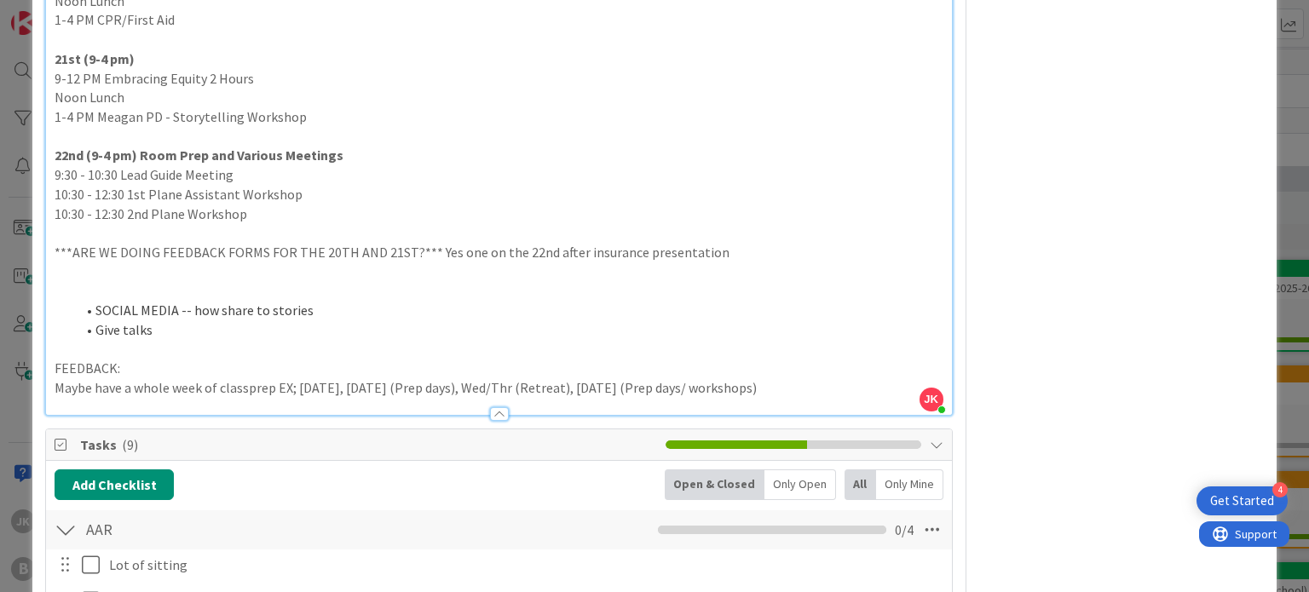
scroll to position [1086, 0]
click at [791, 383] on p "Maybe have a whole week of classprep EX; [DATE], [DATE] (Prep days), Wed/Thr (R…" at bounding box center [499, 387] width 888 height 20
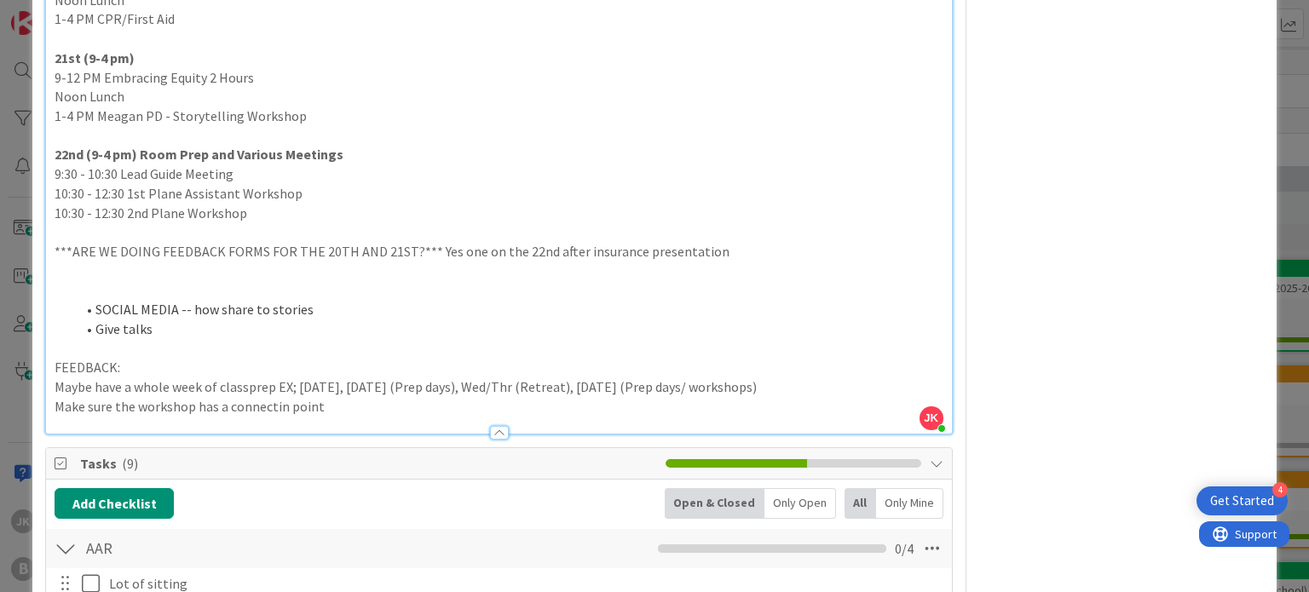
click at [278, 402] on p "Make sure the workshop has a connectin point" at bounding box center [499, 407] width 888 height 20
click at [361, 407] on p "Make sure the workshop has a connection point" at bounding box center [499, 407] width 888 height 20
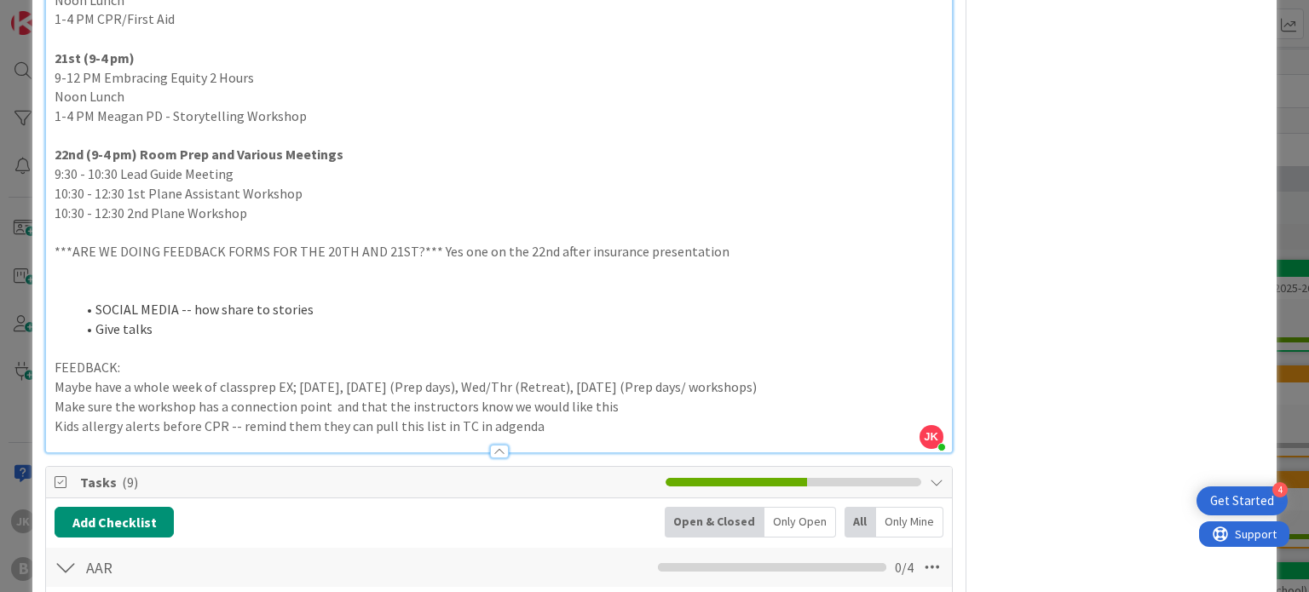
click at [488, 425] on p "Kids allergy alerts before CPR -- remind them they can pull this list in TC in …" at bounding box center [499, 427] width 888 height 20
click at [542, 426] on p "Kids allergy alerts before CPR -- remind them they can pull this list in TC in …" at bounding box center [499, 427] width 888 height 20
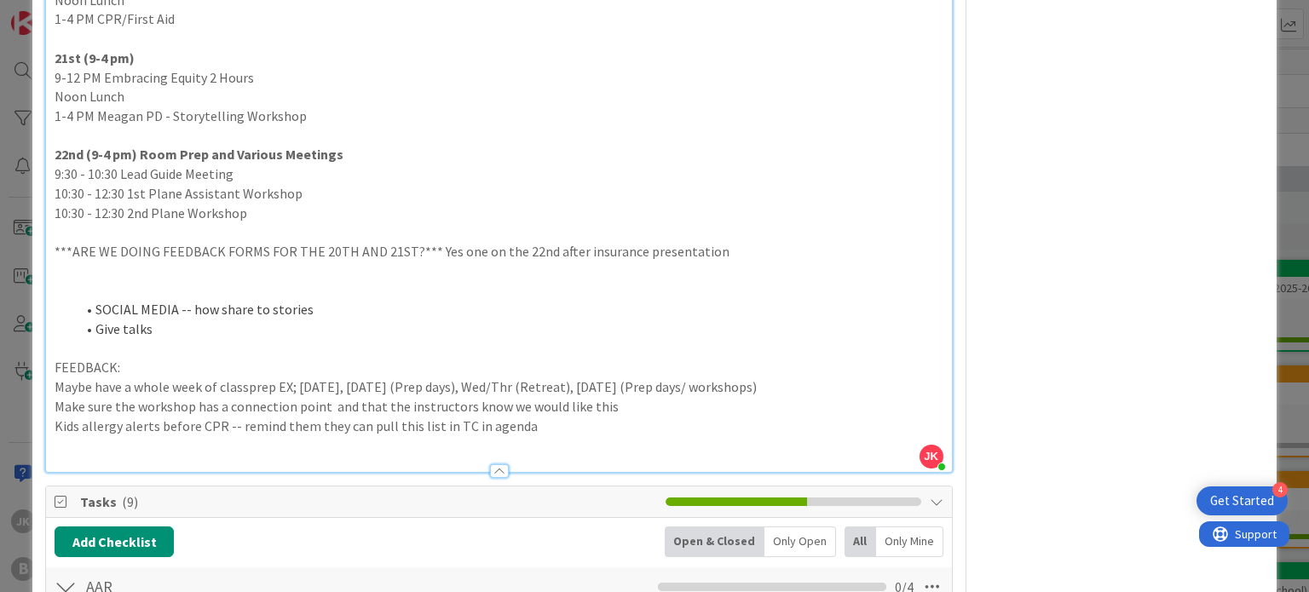
click at [542, 426] on p "Kids allergy alerts before CPR -- remind them they can pull this list in TC in …" at bounding box center [499, 427] width 888 height 20
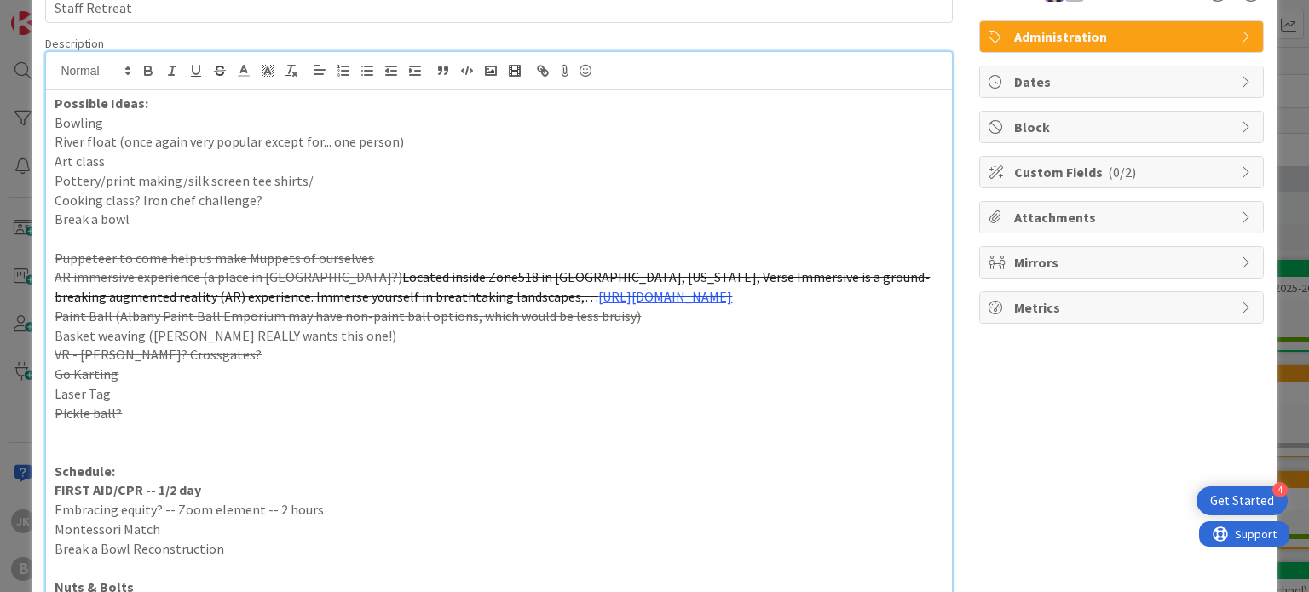
scroll to position [0, 0]
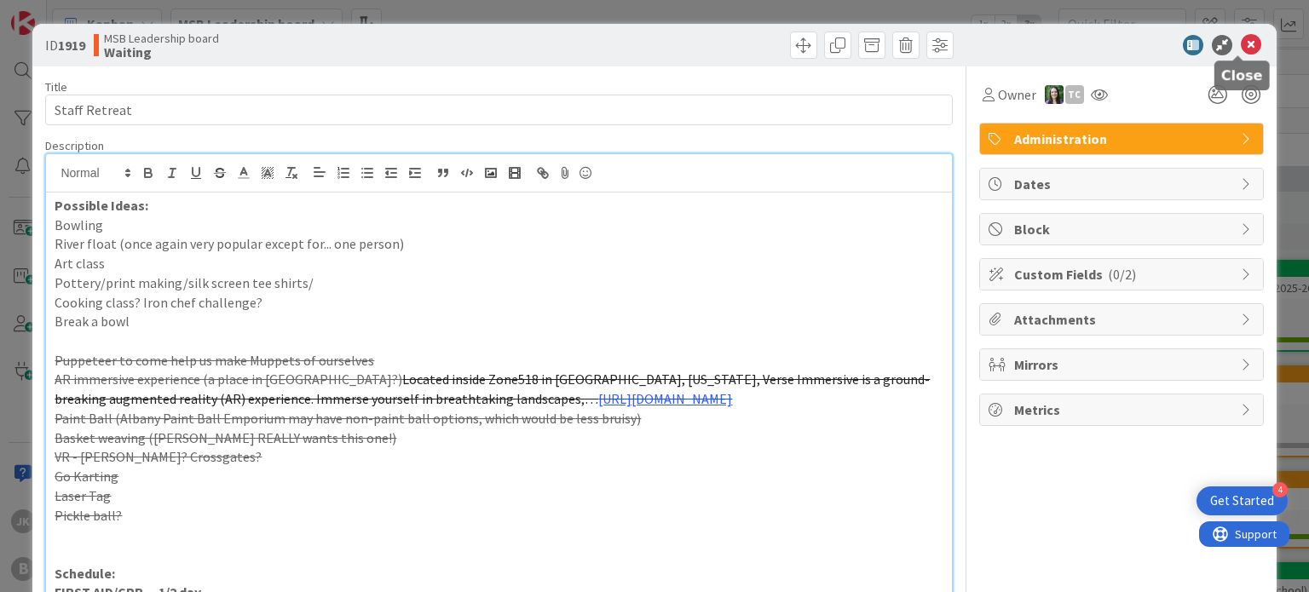
click at [1240, 42] on icon at bounding box center [1250, 45] width 20 height 20
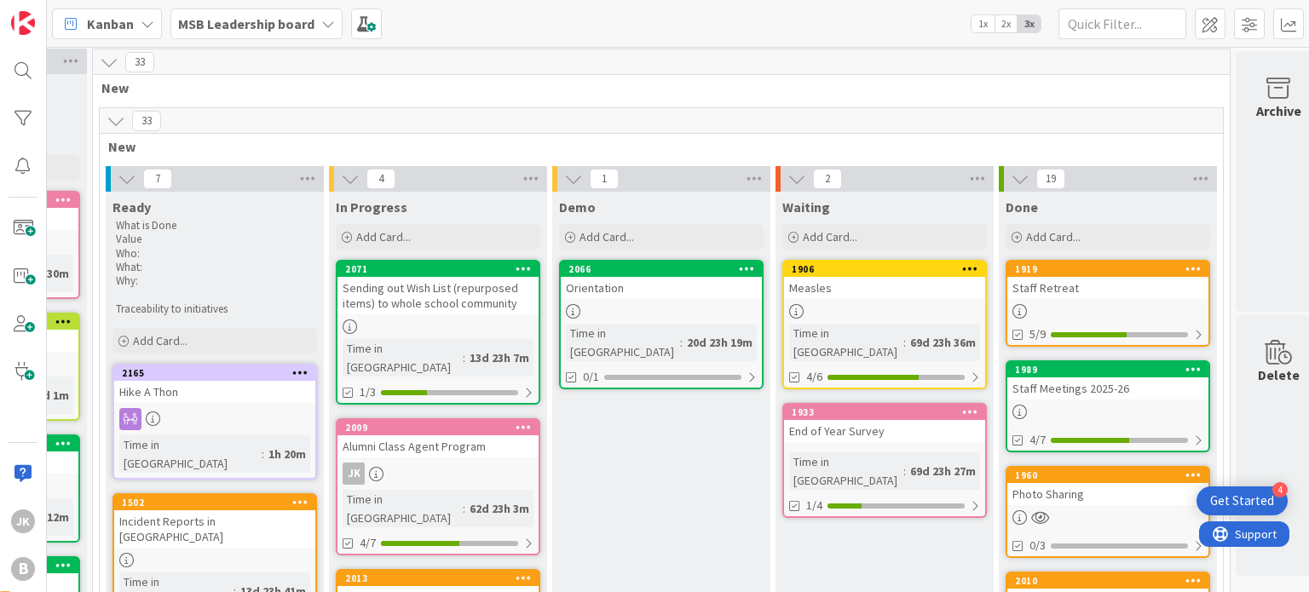
scroll to position [3, 203]
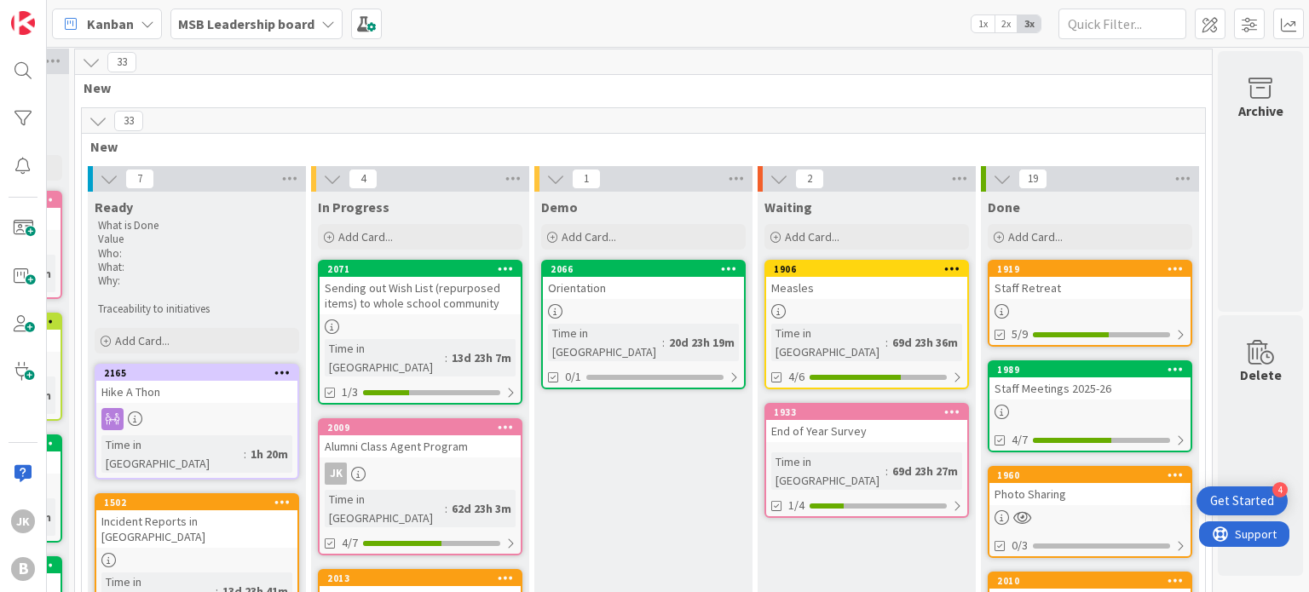
click at [896, 420] on div "End of Year Survey" at bounding box center [866, 431] width 201 height 22
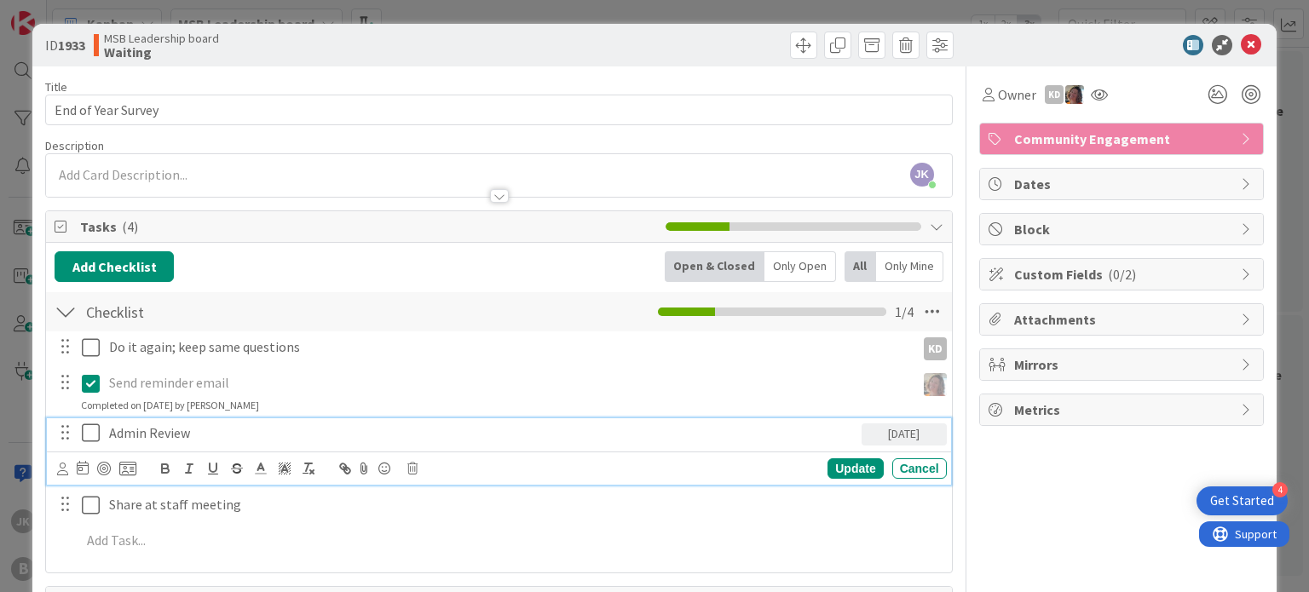
click at [310, 438] on p "Admin Review" at bounding box center [481, 433] width 745 height 20
click at [80, 471] on icon at bounding box center [83, 468] width 12 height 14
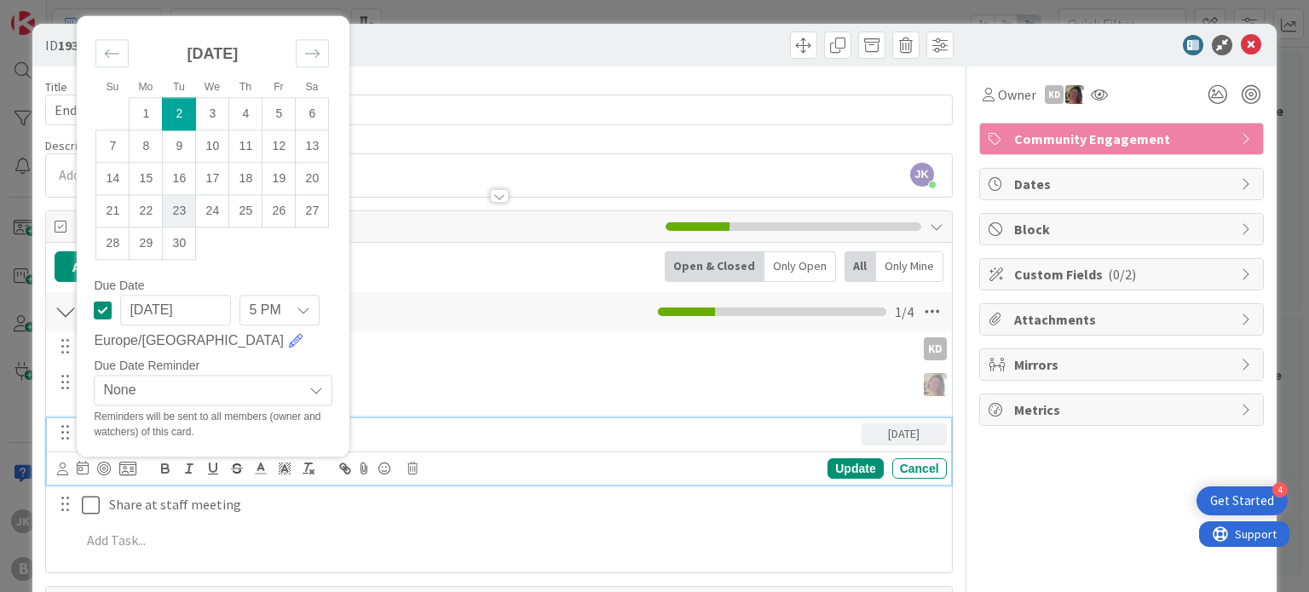
click at [183, 210] on td "23" at bounding box center [179, 211] width 33 height 32
click at [66, 463] on icon at bounding box center [62, 469] width 11 height 13
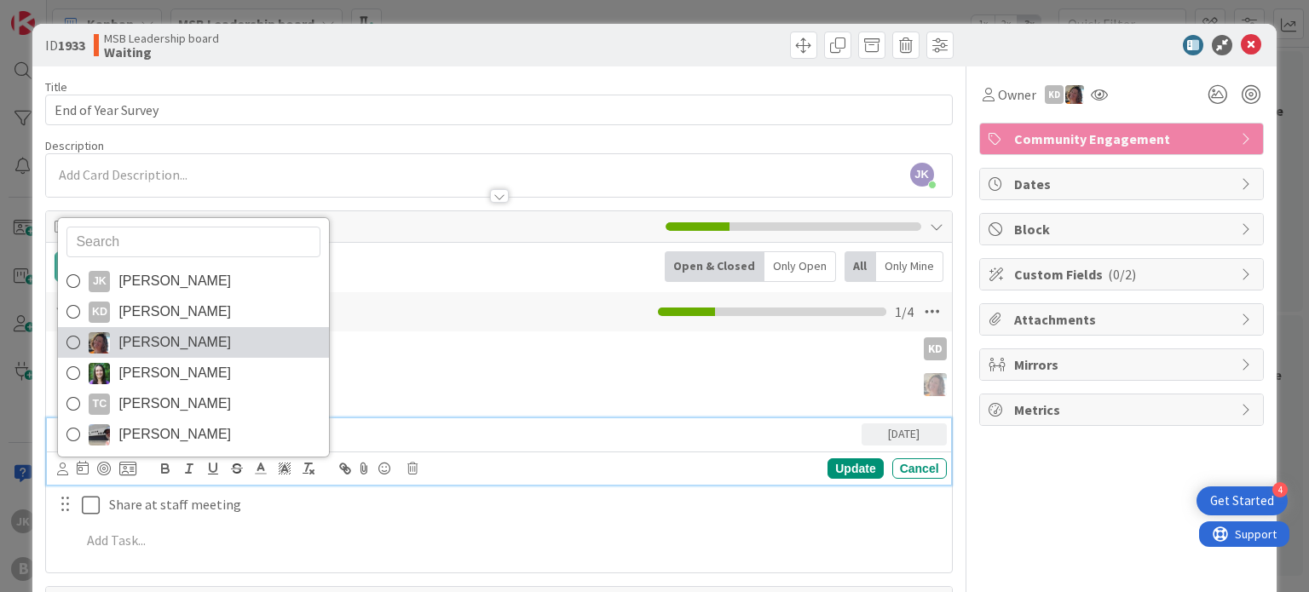
click at [181, 340] on span "[PERSON_NAME]" at bounding box center [174, 343] width 112 height 26
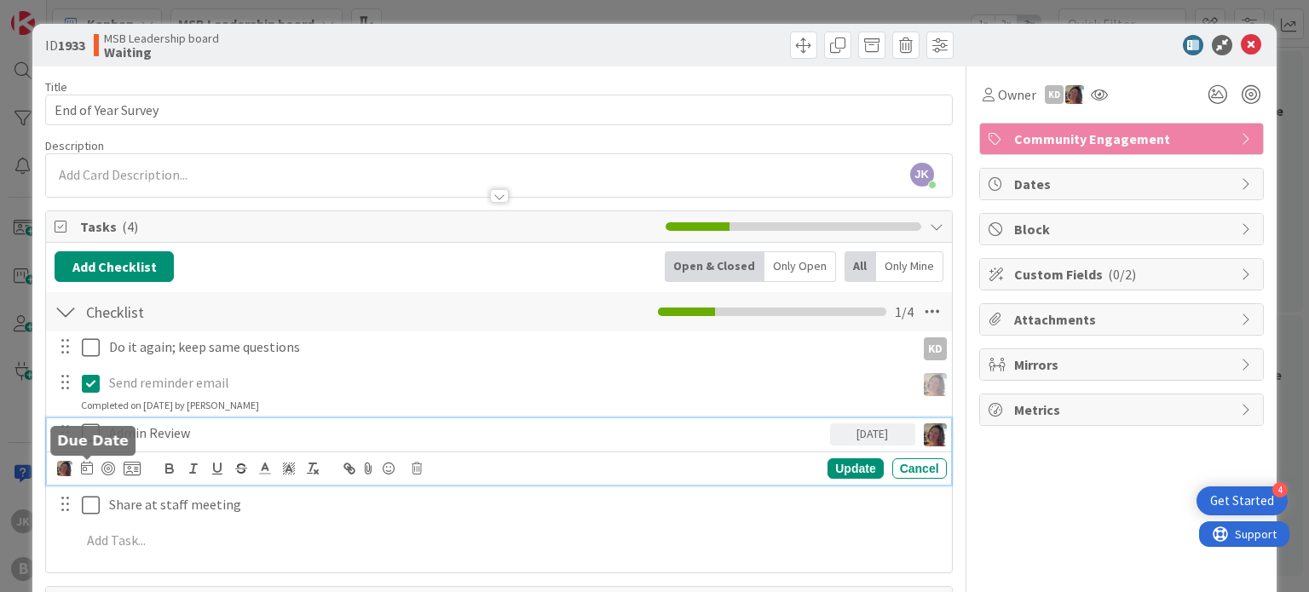
click at [89, 473] on icon at bounding box center [87, 468] width 12 height 14
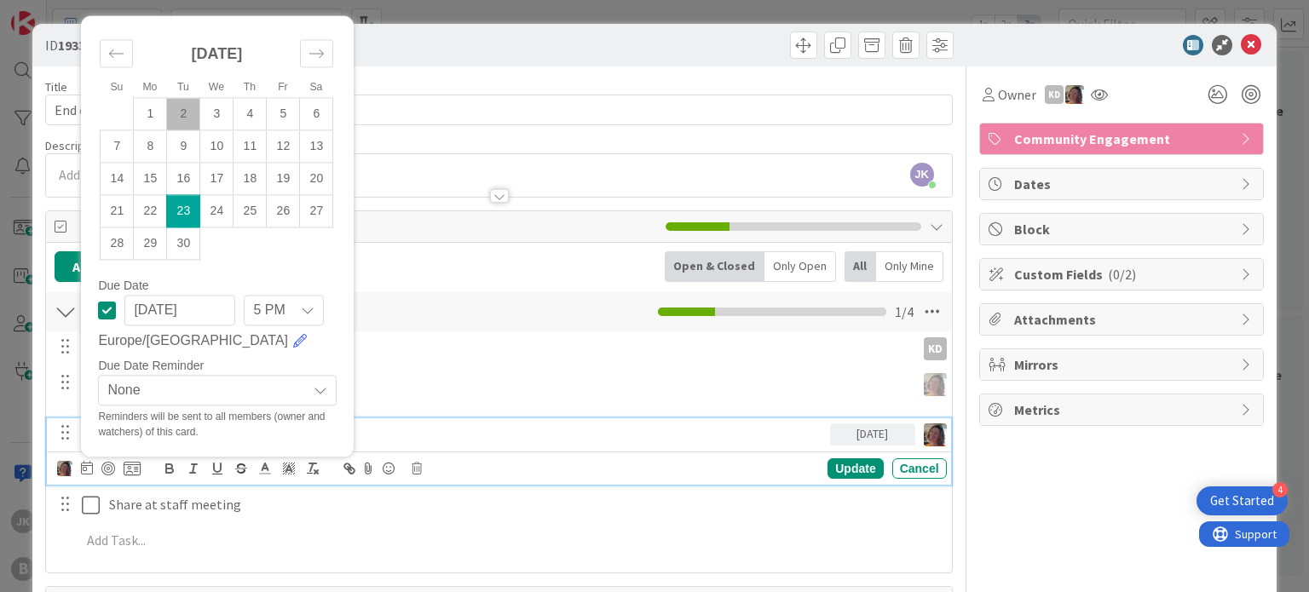
click at [191, 214] on td "23" at bounding box center [183, 211] width 33 height 32
click at [146, 209] on td "22" at bounding box center [150, 211] width 33 height 32
click at [276, 171] on td "19" at bounding box center [283, 179] width 33 height 32
type input "[DATE]"
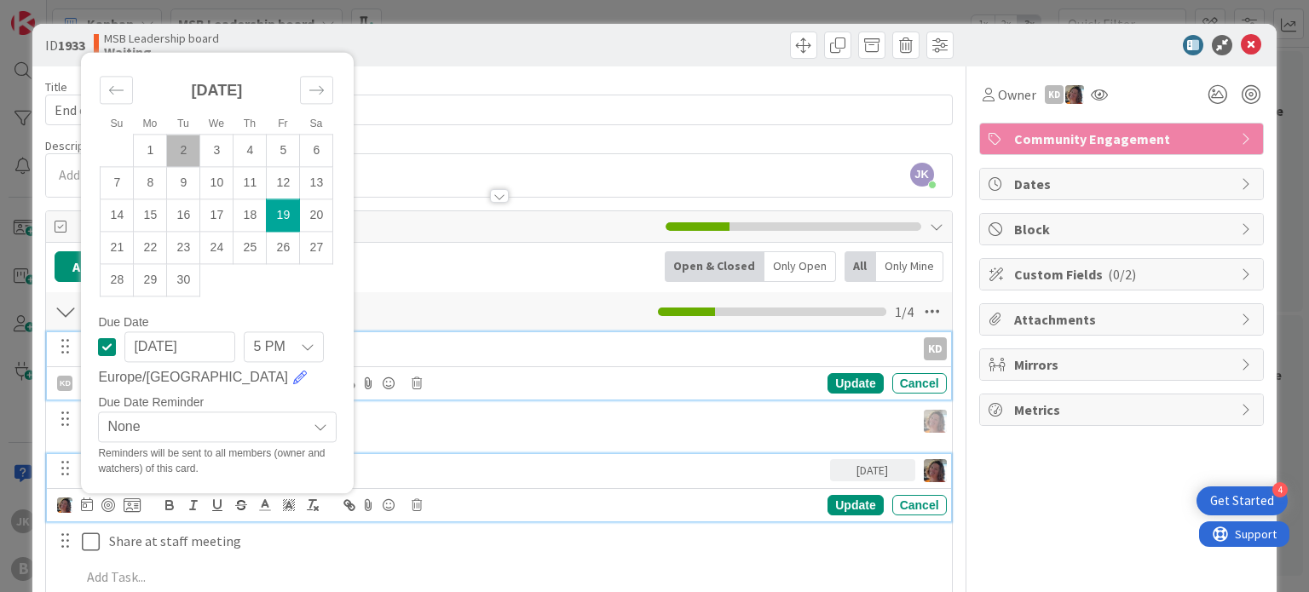
click at [476, 354] on p "Do it again; keep same questions" at bounding box center [508, 347] width 799 height 20
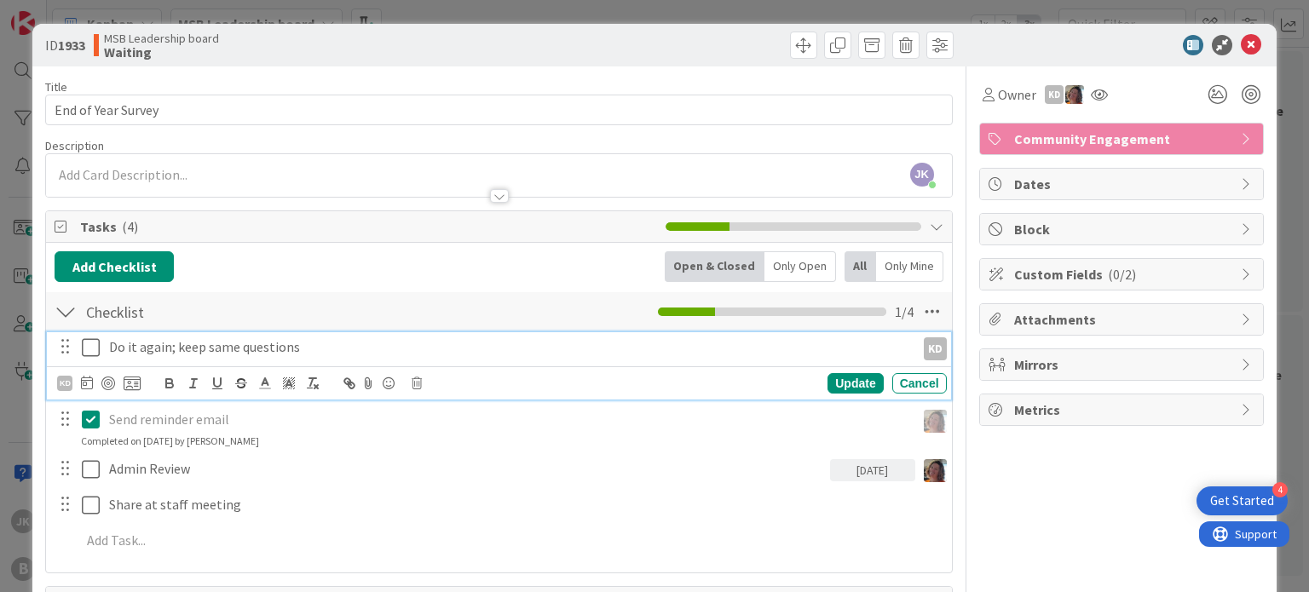
click at [717, 421] on p "Send reminder email" at bounding box center [508, 420] width 799 height 20
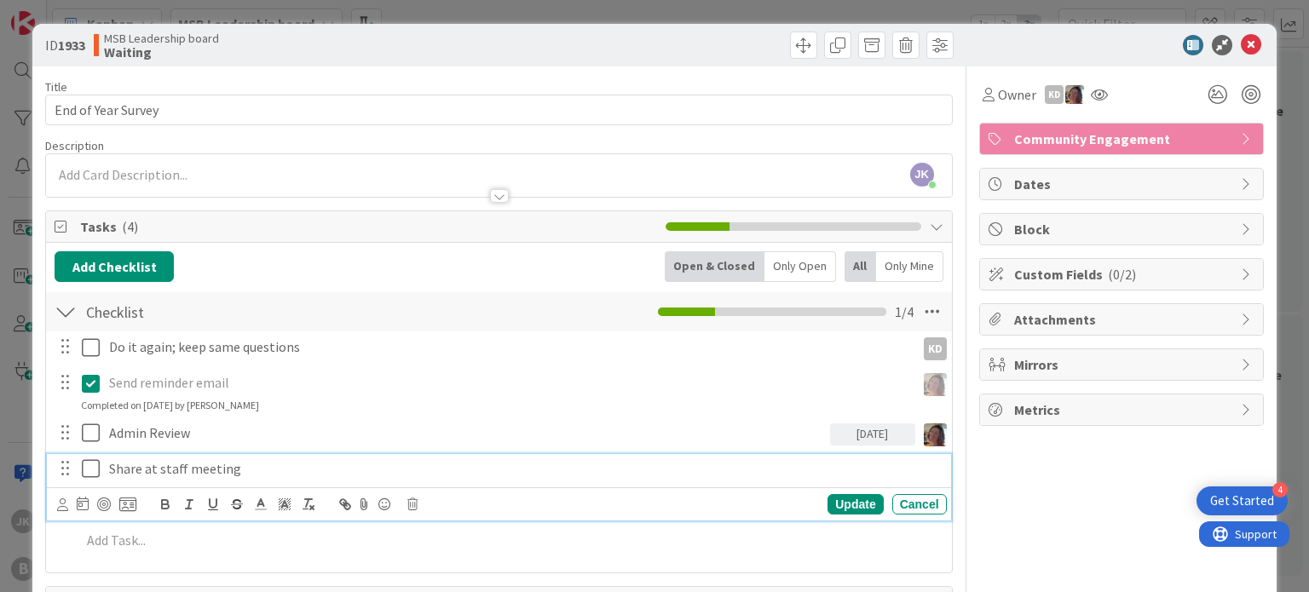
click at [252, 480] on div "Share at staff meeting" at bounding box center [524, 469] width 844 height 30
click at [85, 504] on icon at bounding box center [83, 504] width 12 height 14
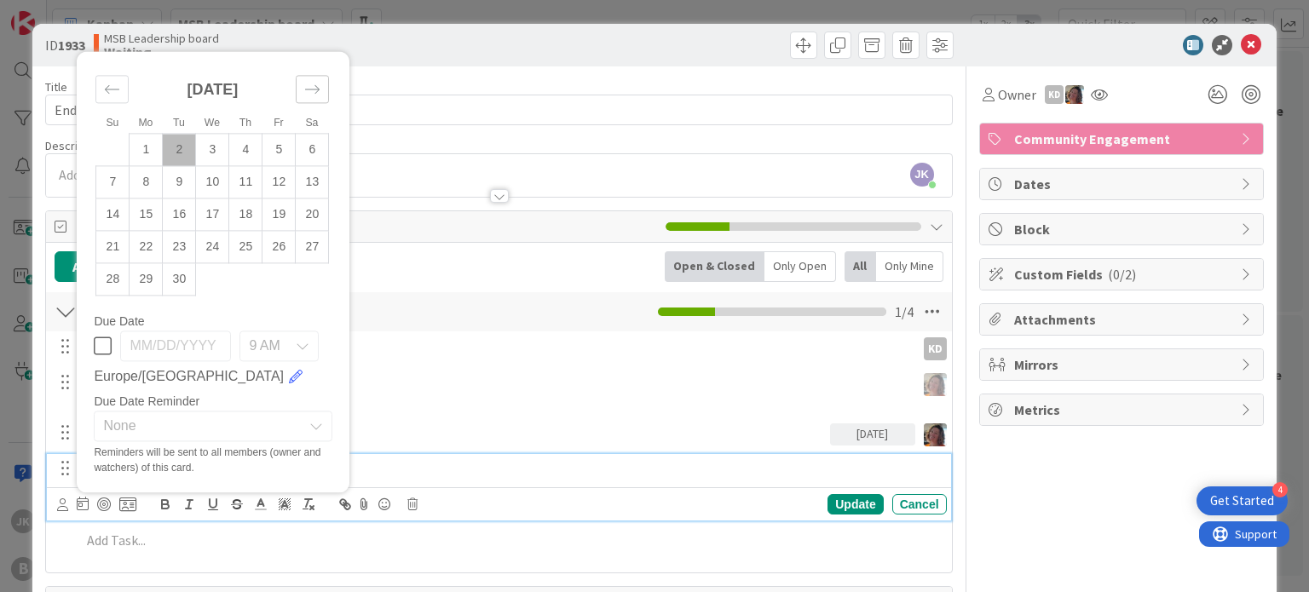
click at [314, 89] on icon "Move forward to switch to the next month." at bounding box center [312, 90] width 16 height 16
click at [216, 187] on td "8" at bounding box center [212, 182] width 33 height 32
type input "[DATE]"
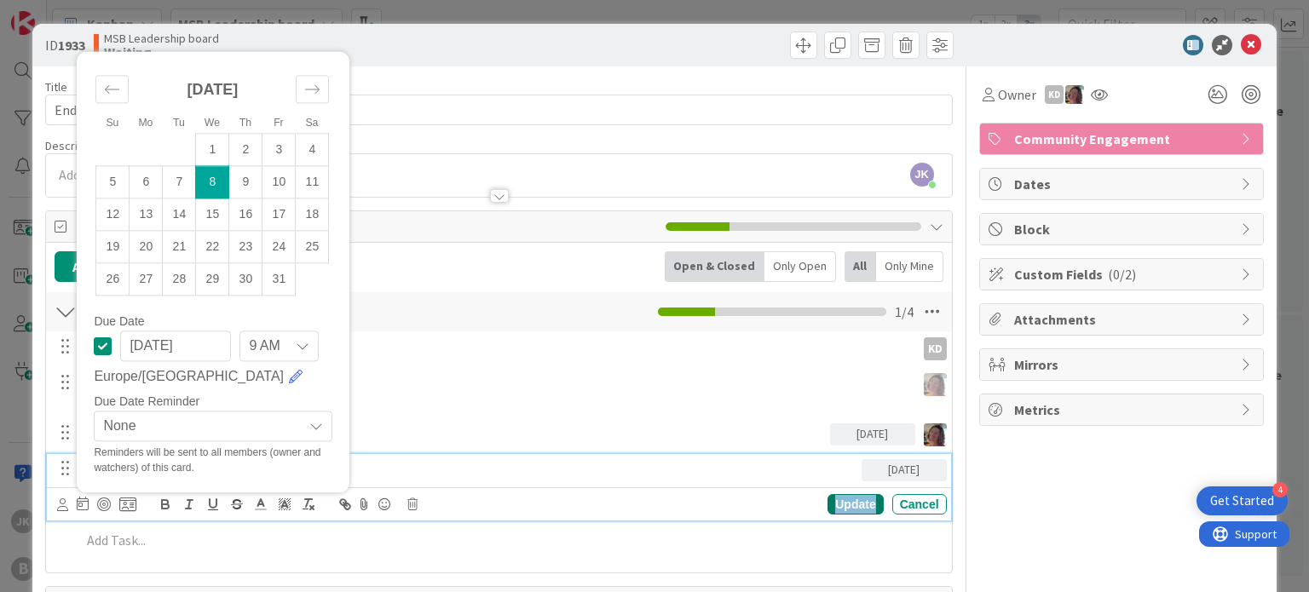
click at [842, 497] on div "Update" at bounding box center [854, 504] width 55 height 20
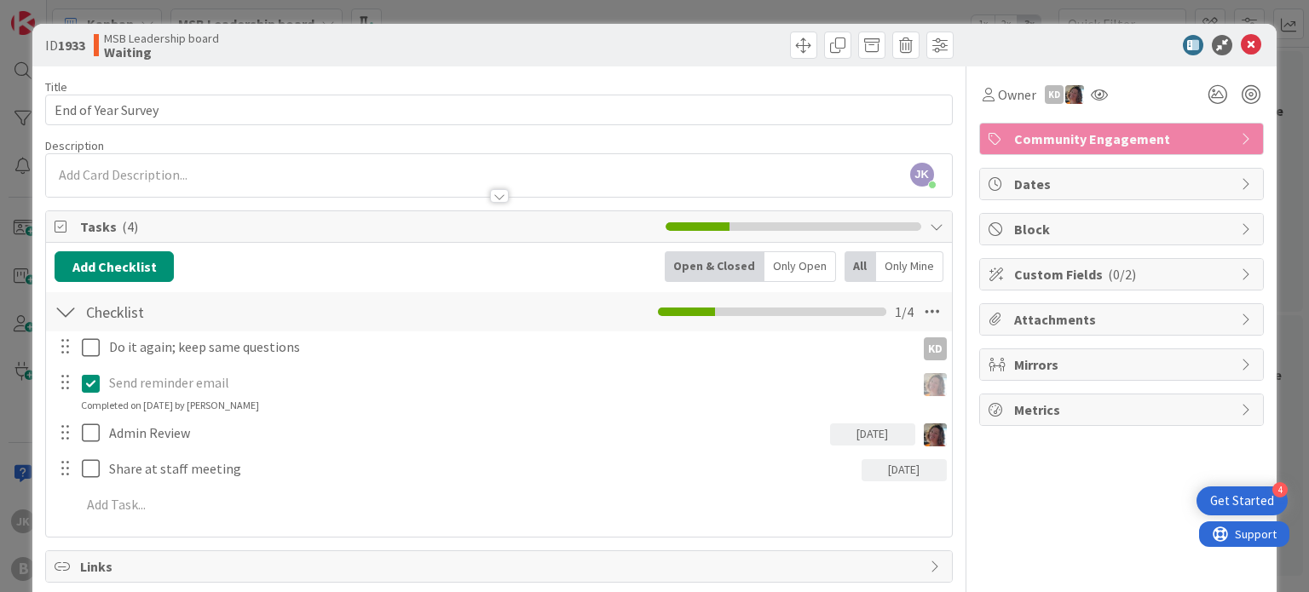
click at [981, 460] on div "Owner KD Community Engagement Dates Block Custom Fields ( 0/2 ) Attachments Mir…" at bounding box center [1121, 369] width 285 height 607
click at [1240, 48] on icon at bounding box center [1250, 45] width 20 height 20
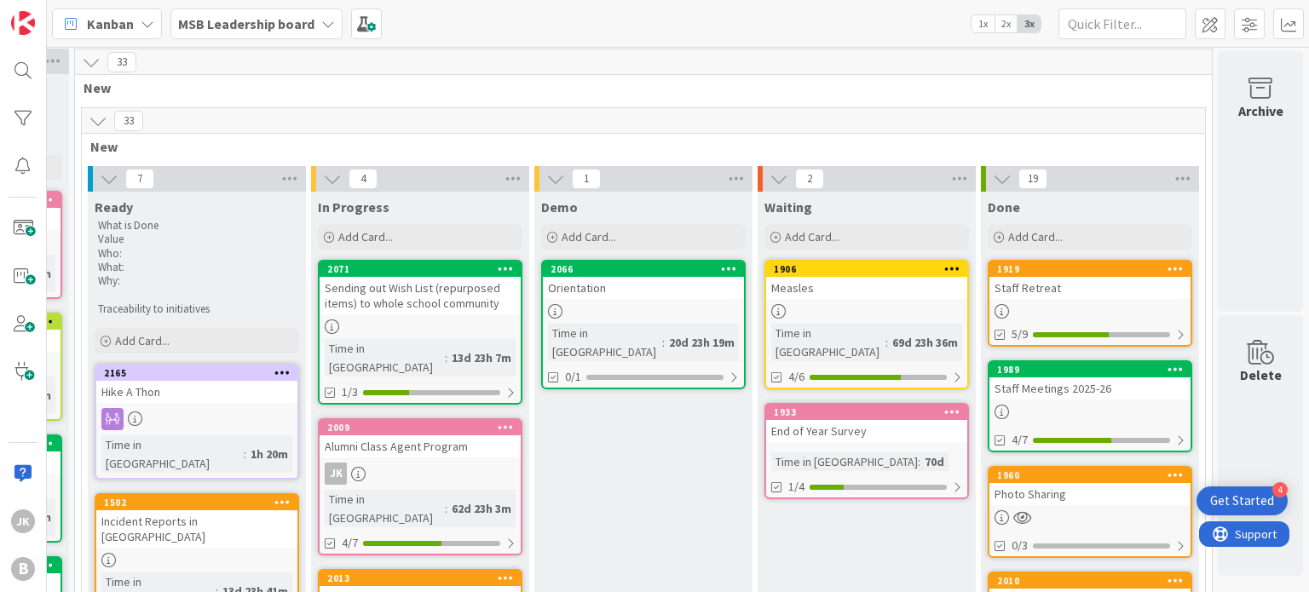
click at [880, 279] on div "Measles" at bounding box center [866, 288] width 201 height 22
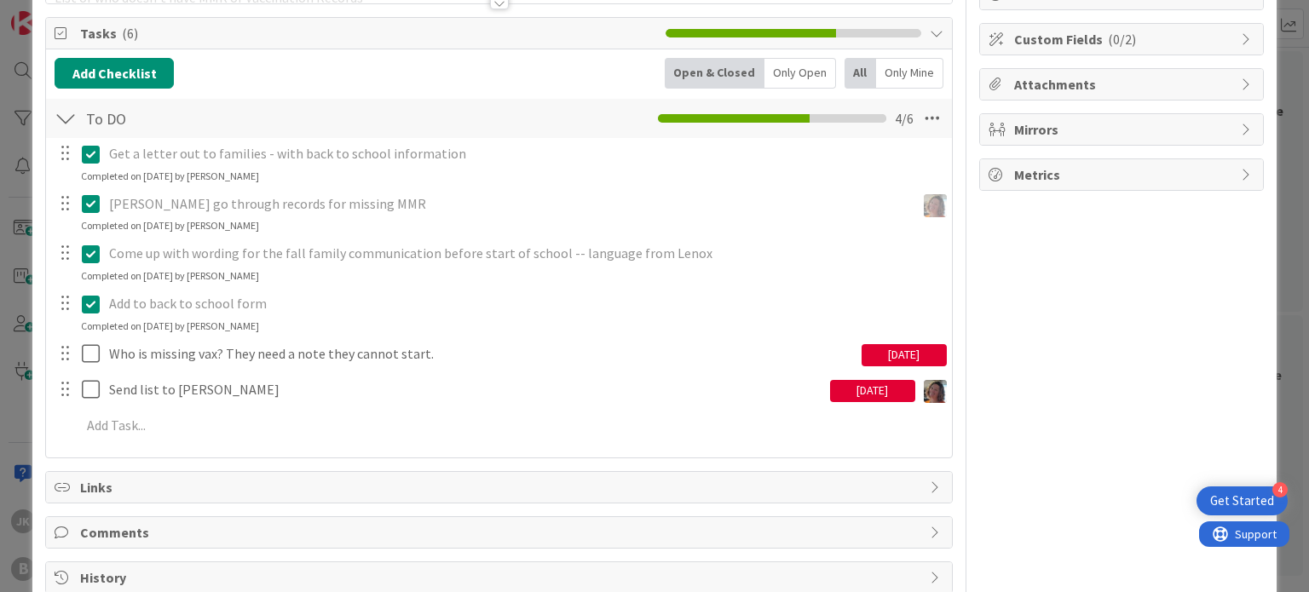
scroll to position [14, 0]
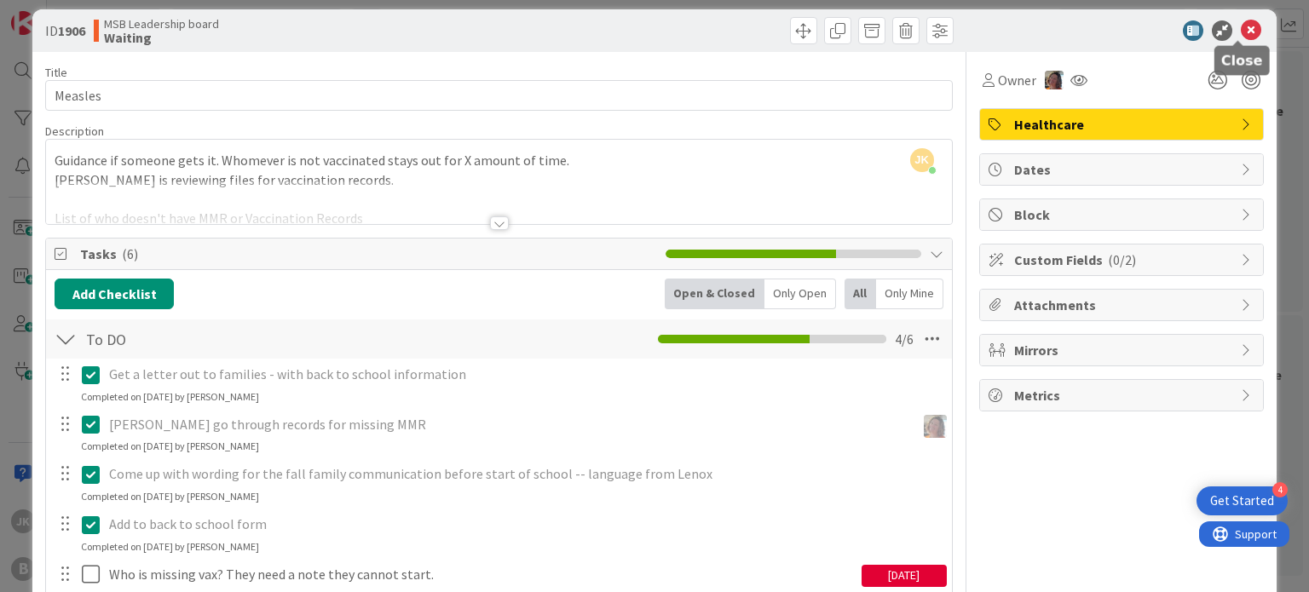
click at [1242, 31] on icon at bounding box center [1250, 30] width 20 height 20
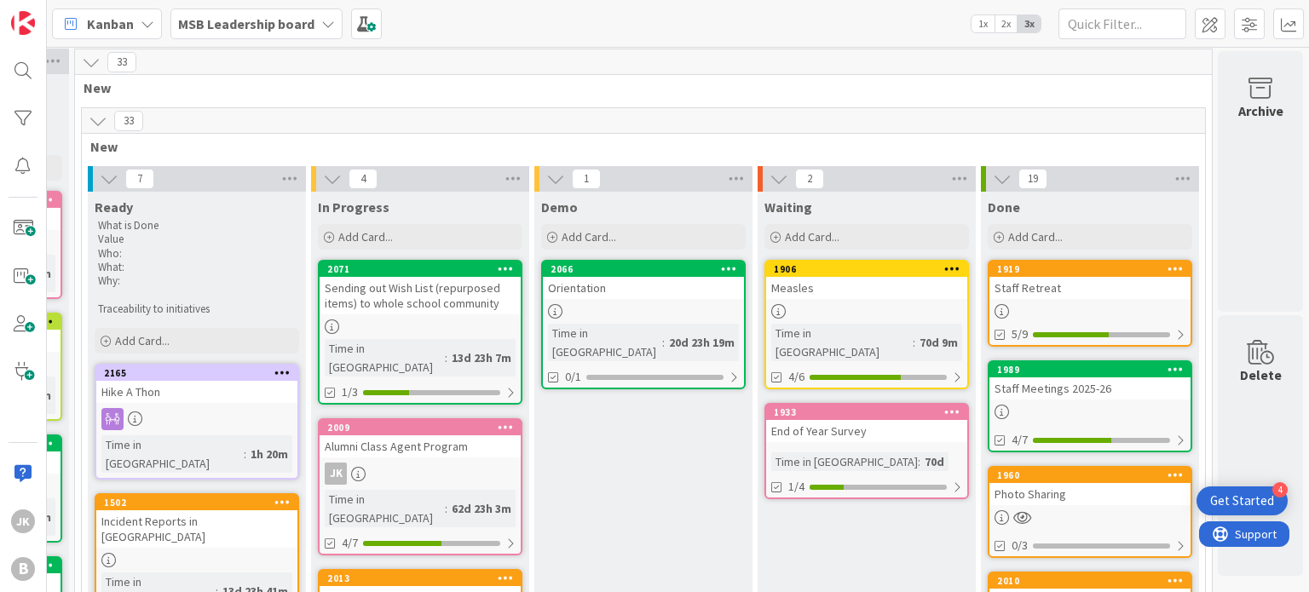
click at [857, 277] on div "Measles" at bounding box center [866, 288] width 201 height 22
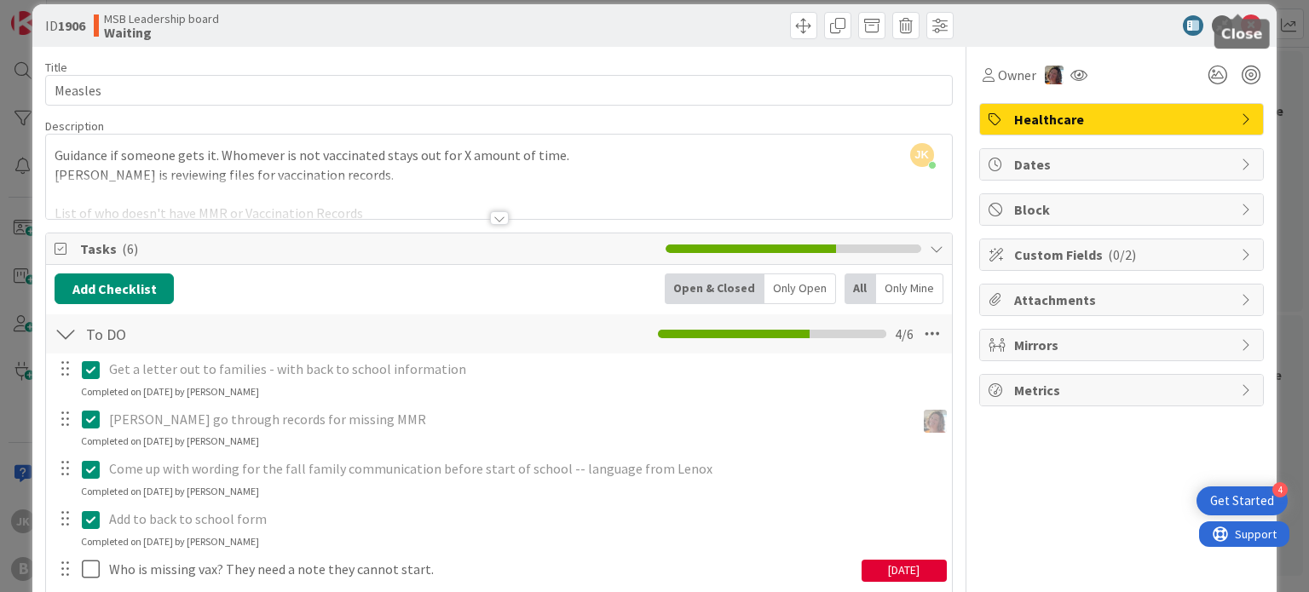
scroll to position [10, 0]
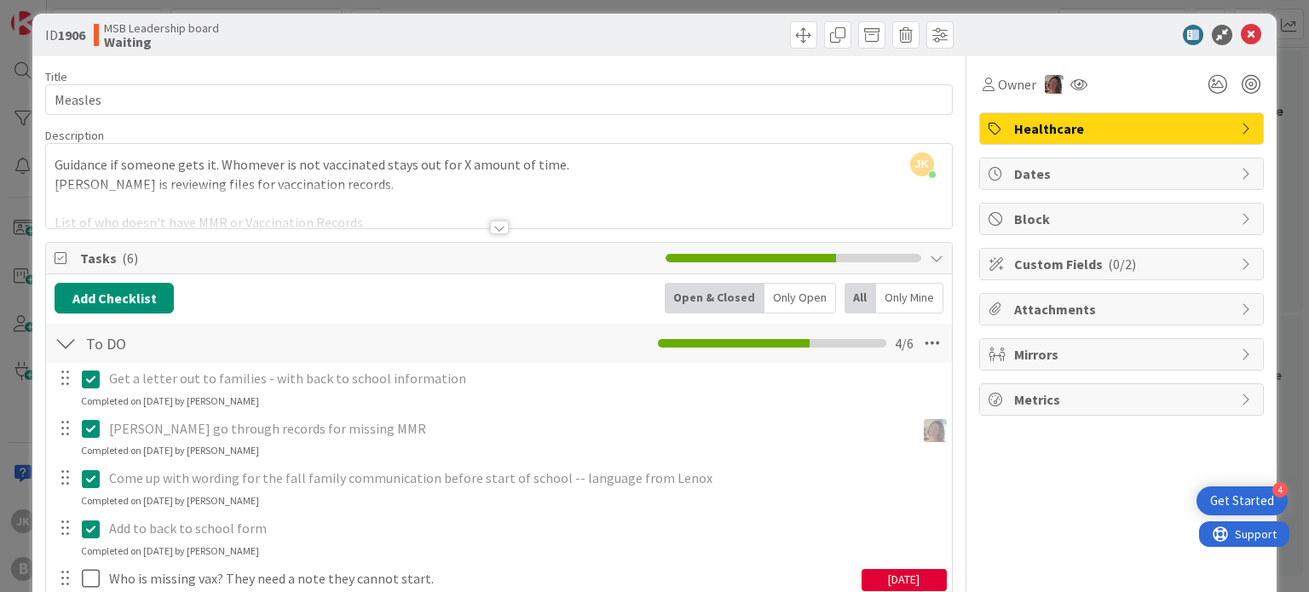
click at [1236, 17] on div "ID 1906 MSB Leadership board Waiting" at bounding box center [653, 35] width 1243 height 43
click at [1240, 27] on icon at bounding box center [1250, 35] width 20 height 20
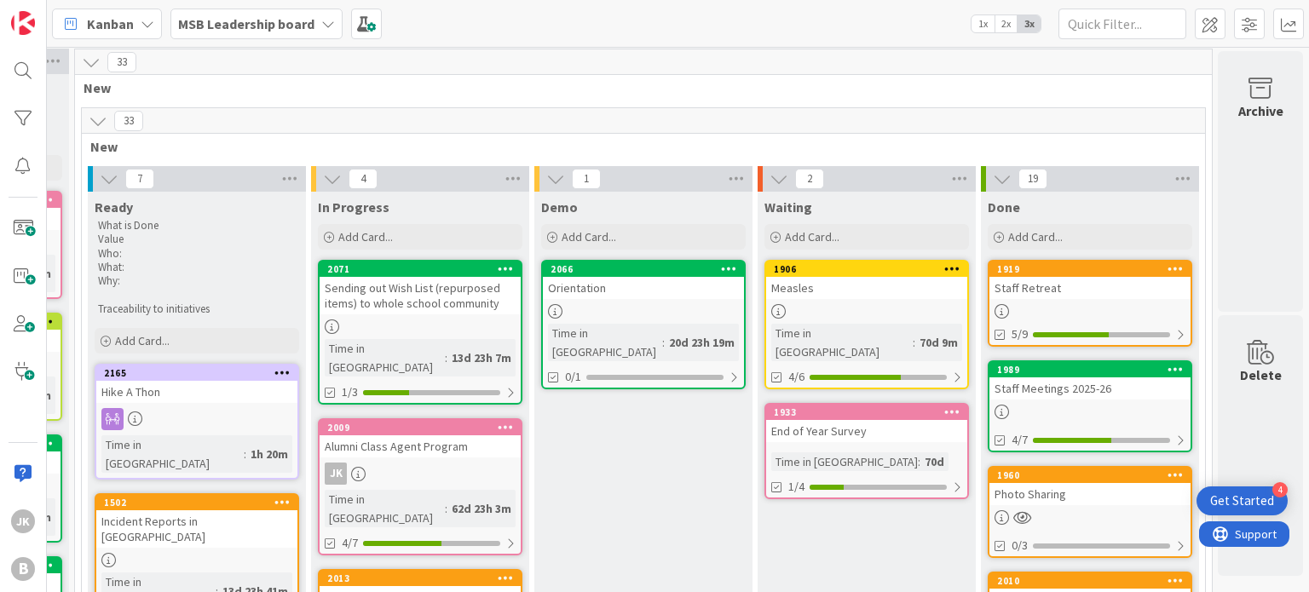
click at [653, 292] on div "Orientation" at bounding box center [643, 288] width 201 height 22
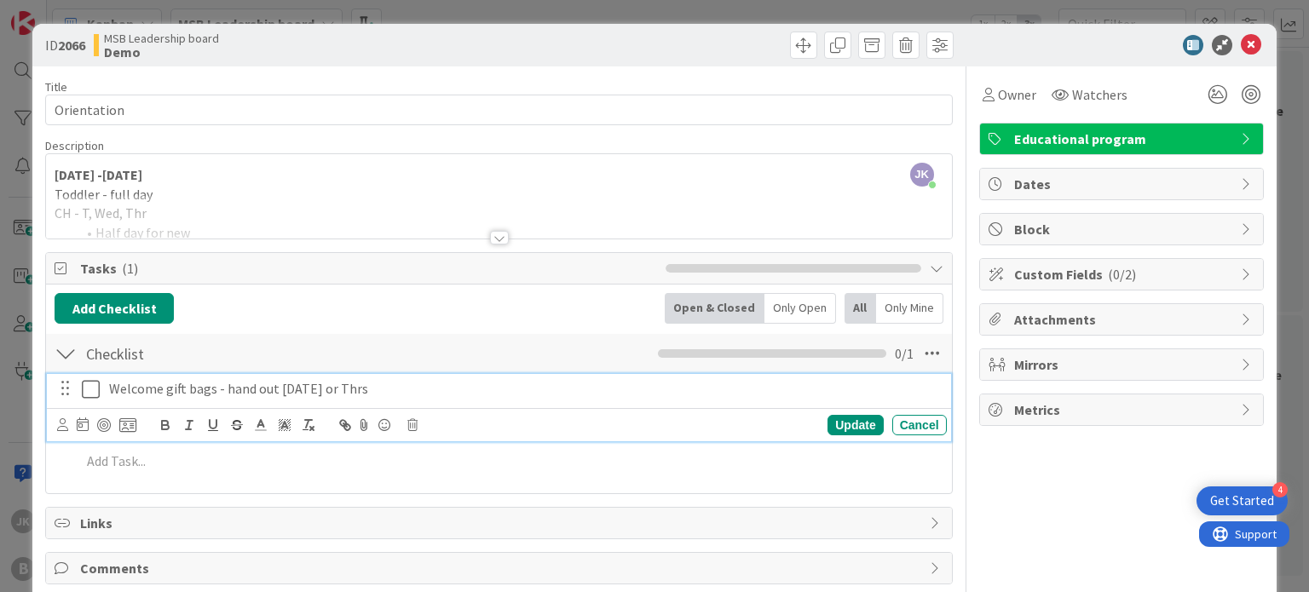
click at [87, 387] on icon at bounding box center [91, 389] width 18 height 20
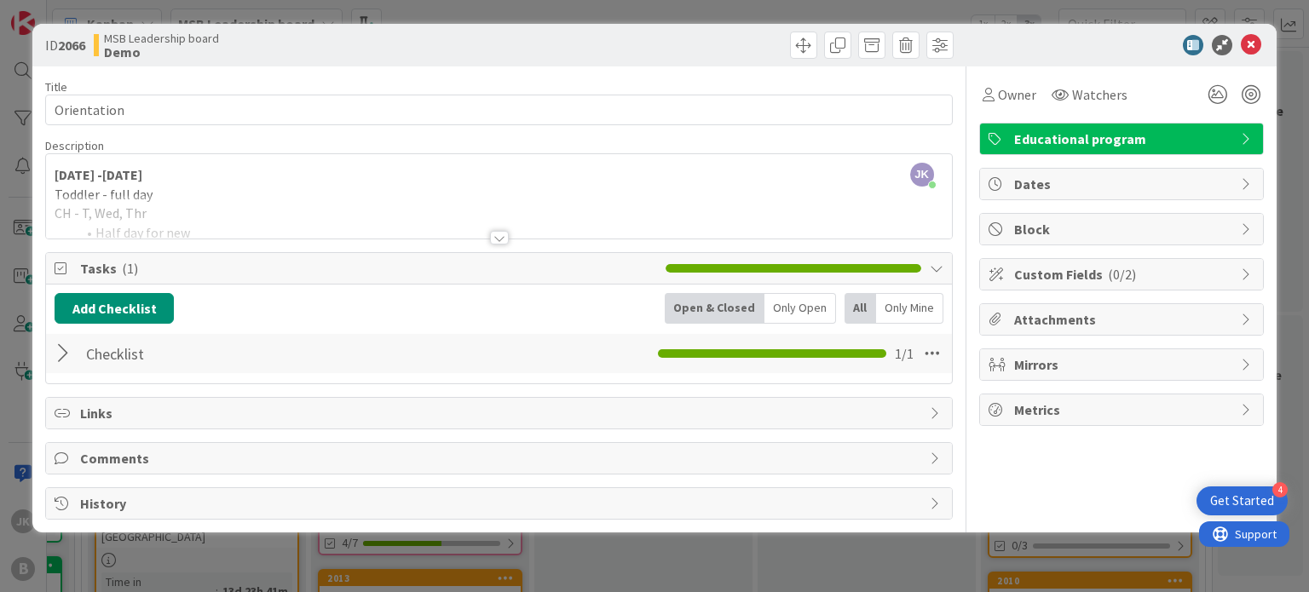
click at [63, 344] on div at bounding box center [66, 353] width 22 height 31
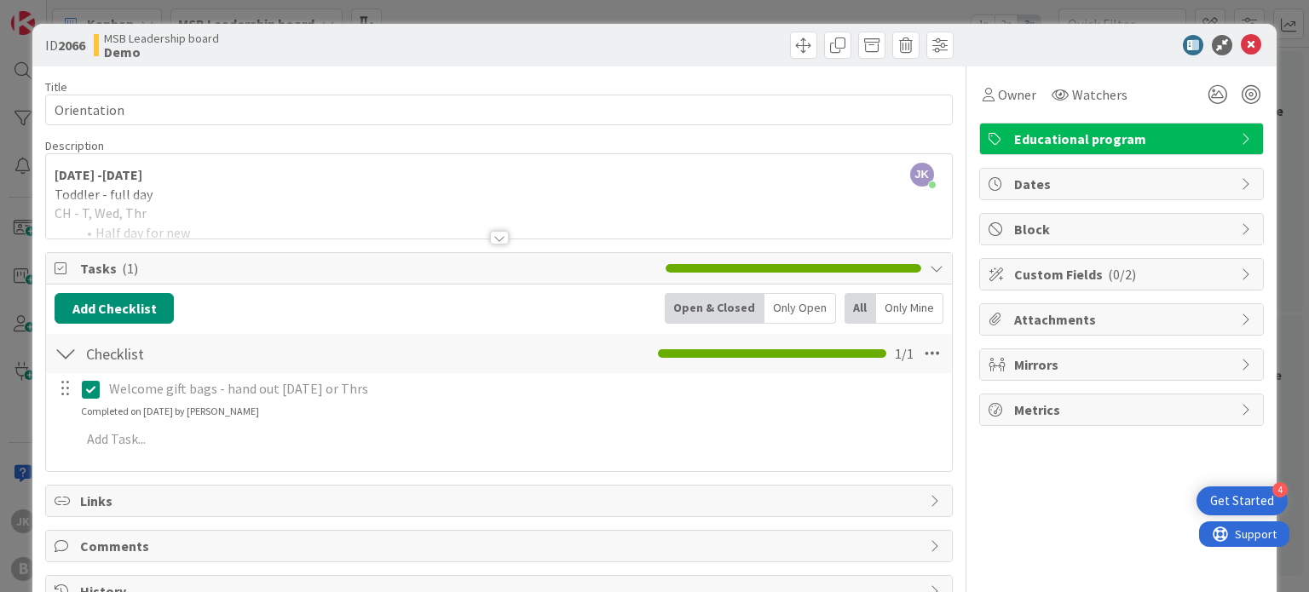
click at [84, 384] on icon at bounding box center [91, 389] width 18 height 20
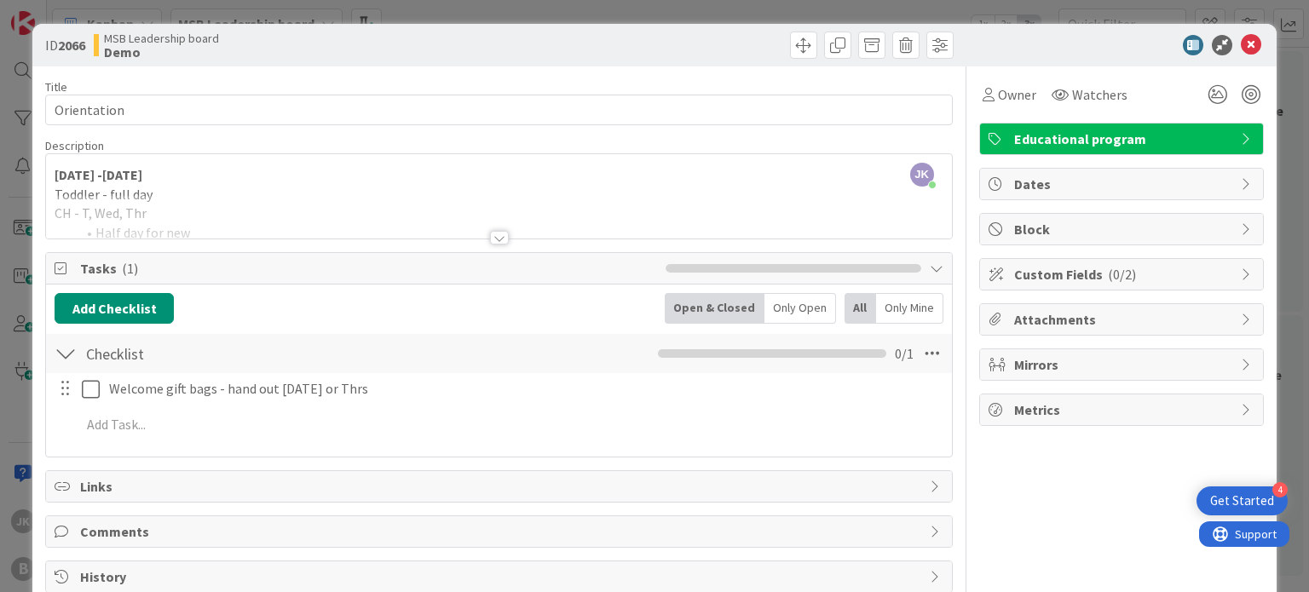
click at [522, 262] on span "Tasks ( 1 )" at bounding box center [368, 268] width 576 height 20
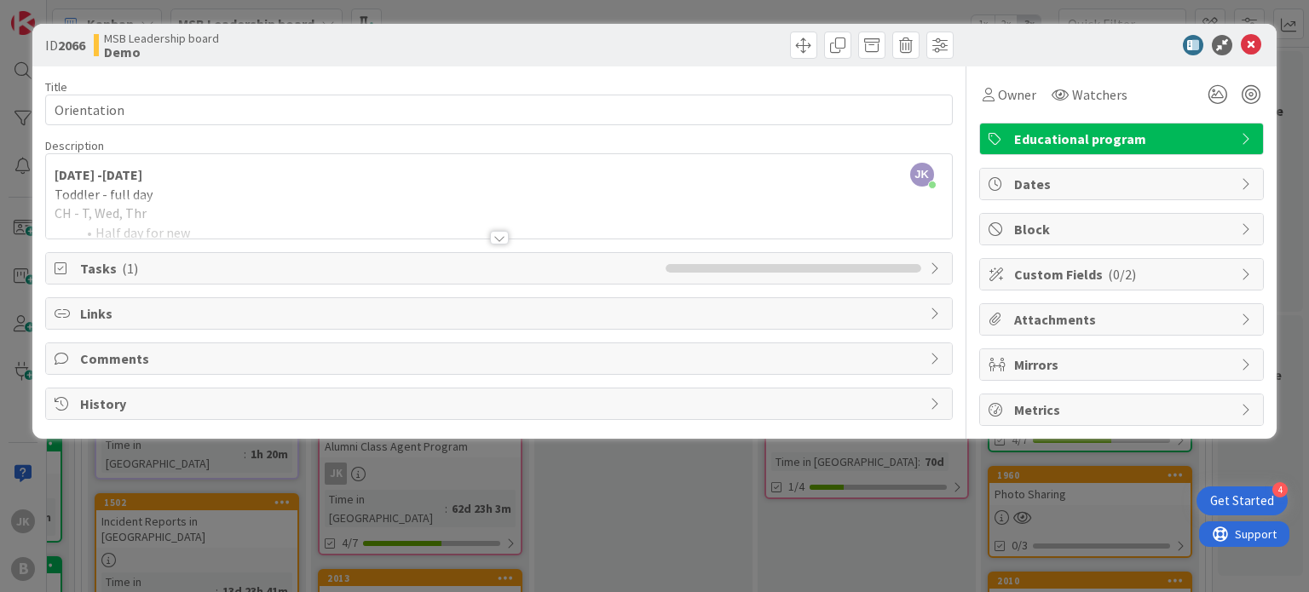
click at [522, 262] on span "Tasks ( 1 )" at bounding box center [368, 268] width 576 height 20
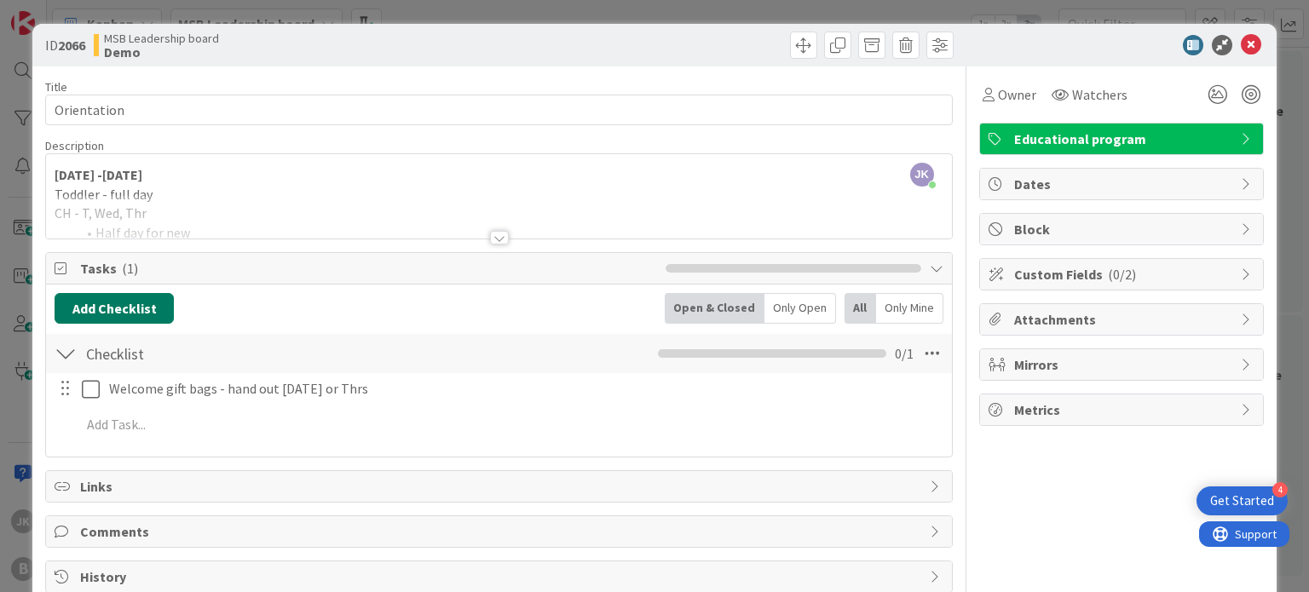
click at [163, 306] on button "Add Checklist" at bounding box center [114, 308] width 119 height 31
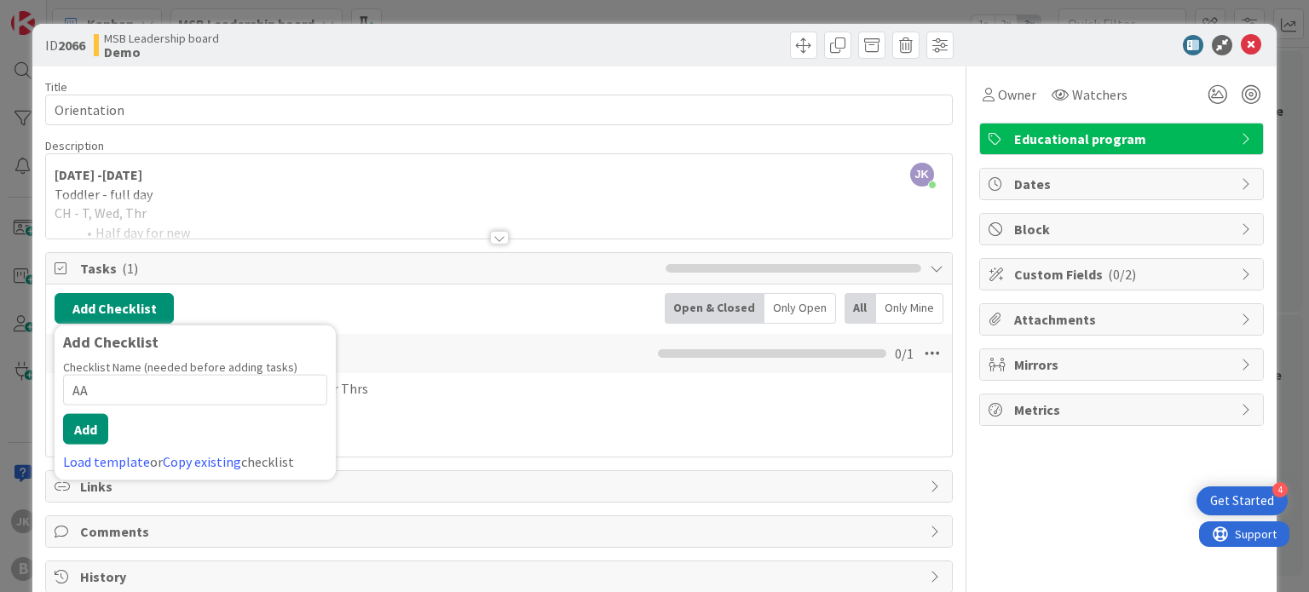
type input "AAR"
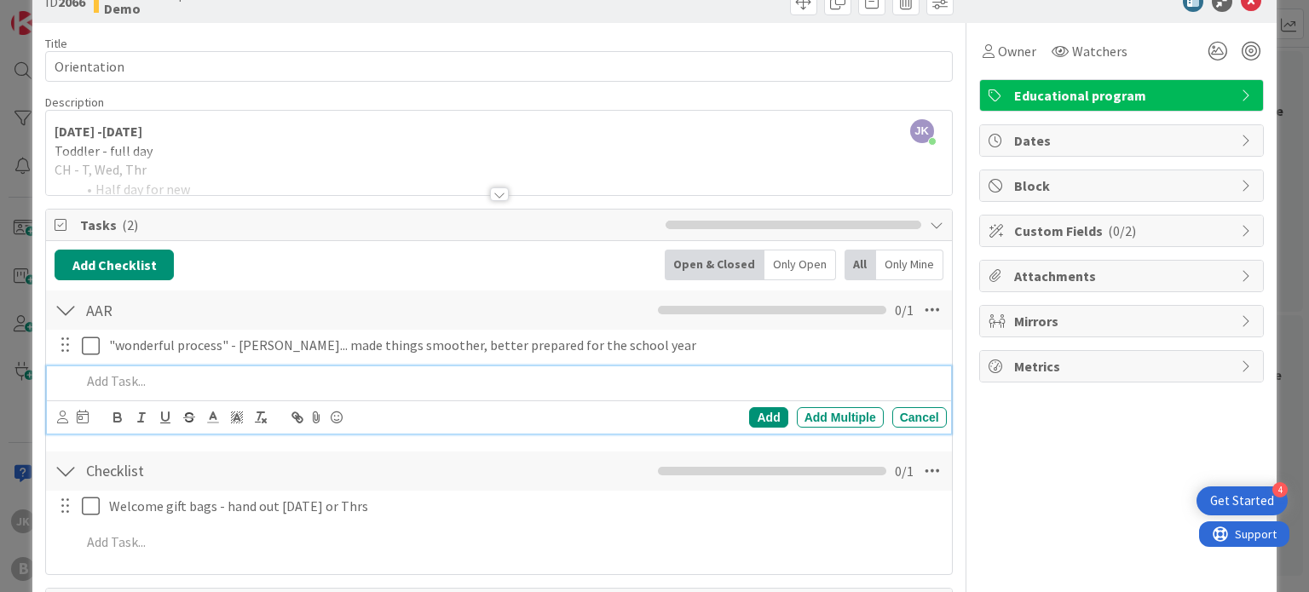
scroll to position [61, 0]
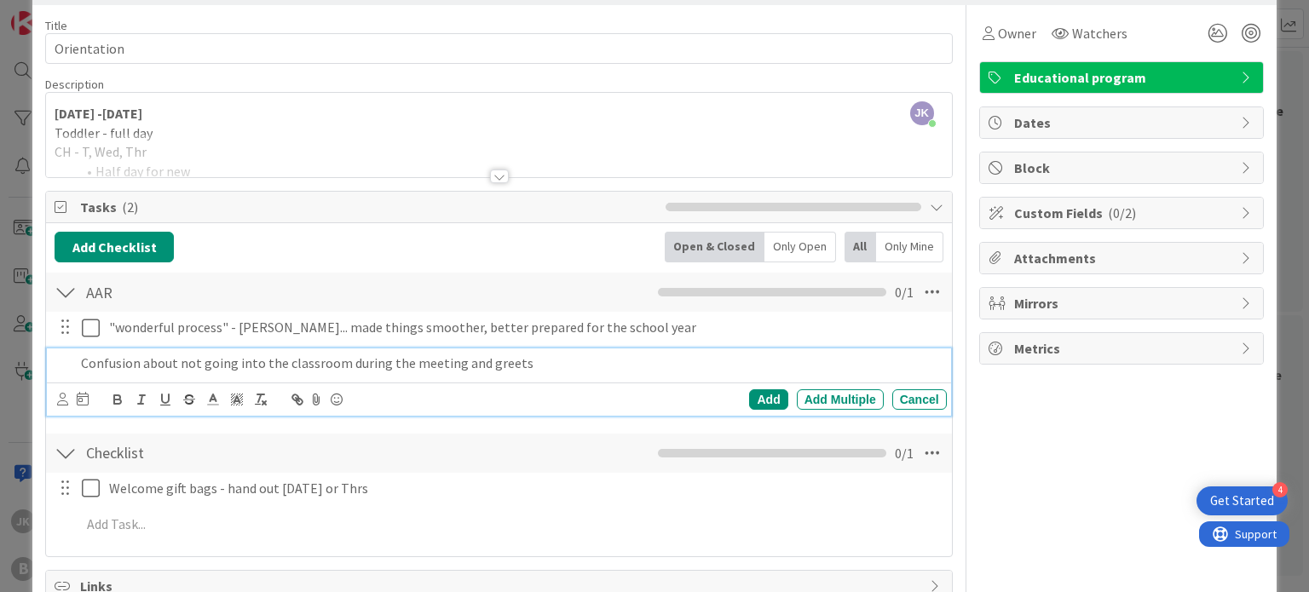
click at [455, 364] on p "Confusion about not going into the classroom during the meeting and greets" at bounding box center [510, 364] width 858 height 20
click at [526, 369] on p "Confusion about not going into the classroom during the meet and greets" at bounding box center [510, 364] width 858 height 20
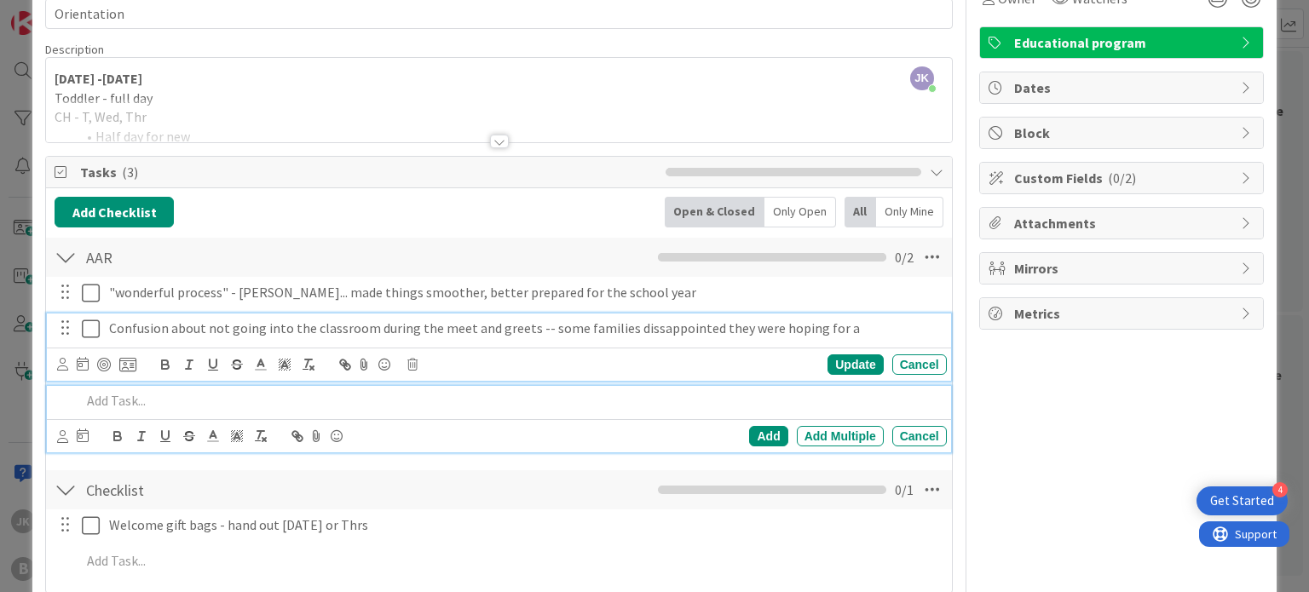
scroll to position [133, 0]
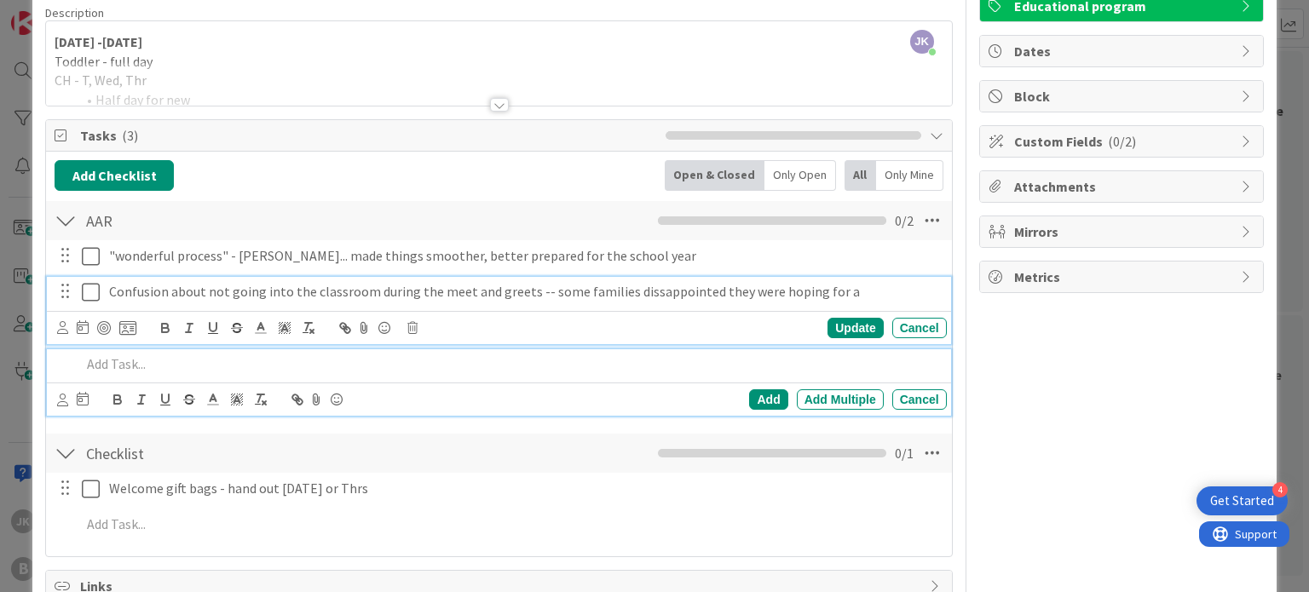
click at [858, 323] on div "Confusion about not going into the classroom during the meet and greets -- some…" at bounding box center [498, 310] width 903 height 67
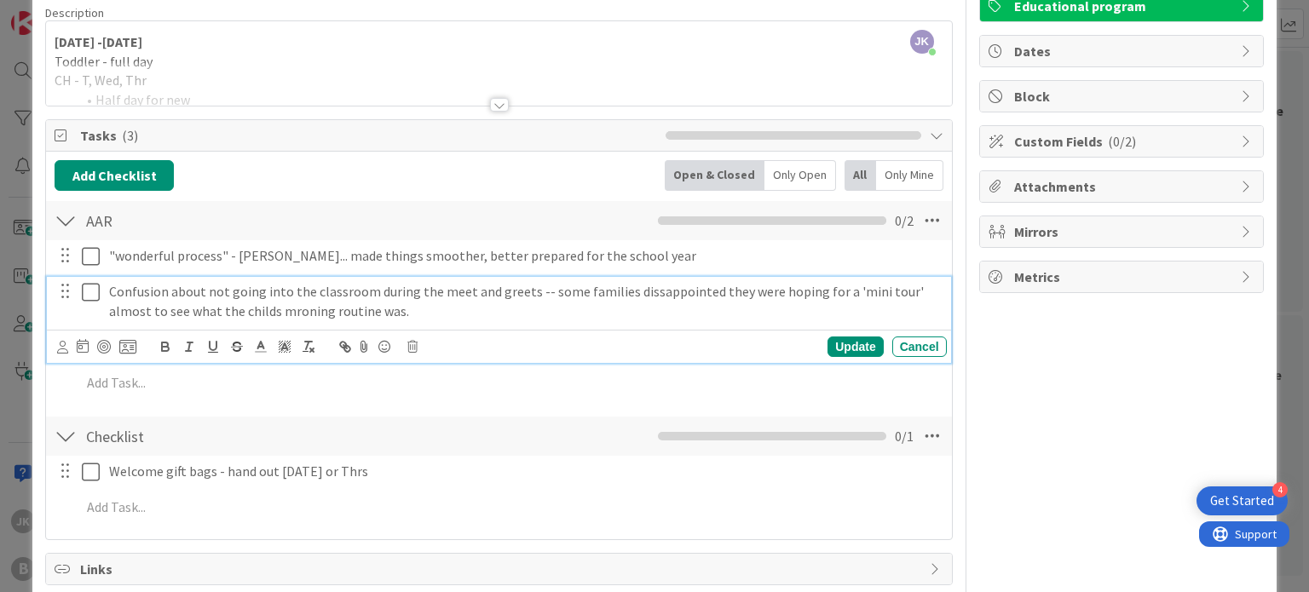
click at [741, 301] on p "Confusion about not going into the classroom during the meet and greets -- some…" at bounding box center [524, 301] width 831 height 38
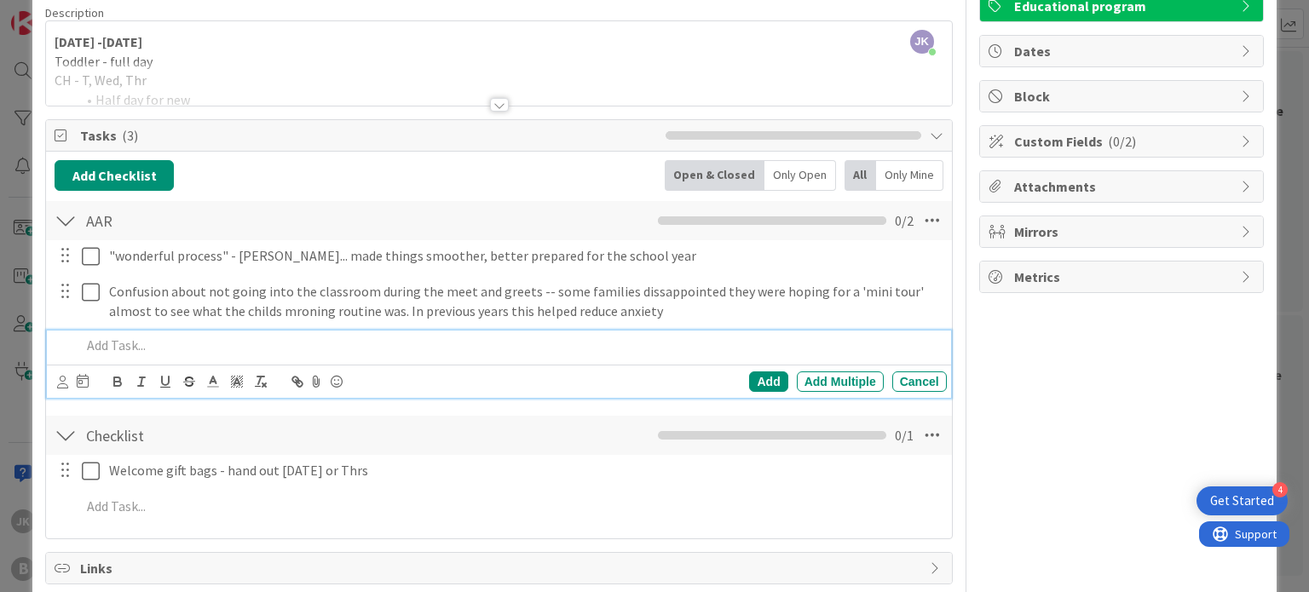
click at [801, 339] on p at bounding box center [510, 346] width 858 height 20
click at [194, 345] on p "Meet and Greets- spurce had more than cedar" at bounding box center [510, 346] width 858 height 20
click at [211, 343] on p "Meet and Greets- sprurce had more than cedar" at bounding box center [510, 346] width 858 height 20
click at [418, 346] on p "Meet and Greets- spruce had more than cedar" at bounding box center [510, 346] width 858 height 20
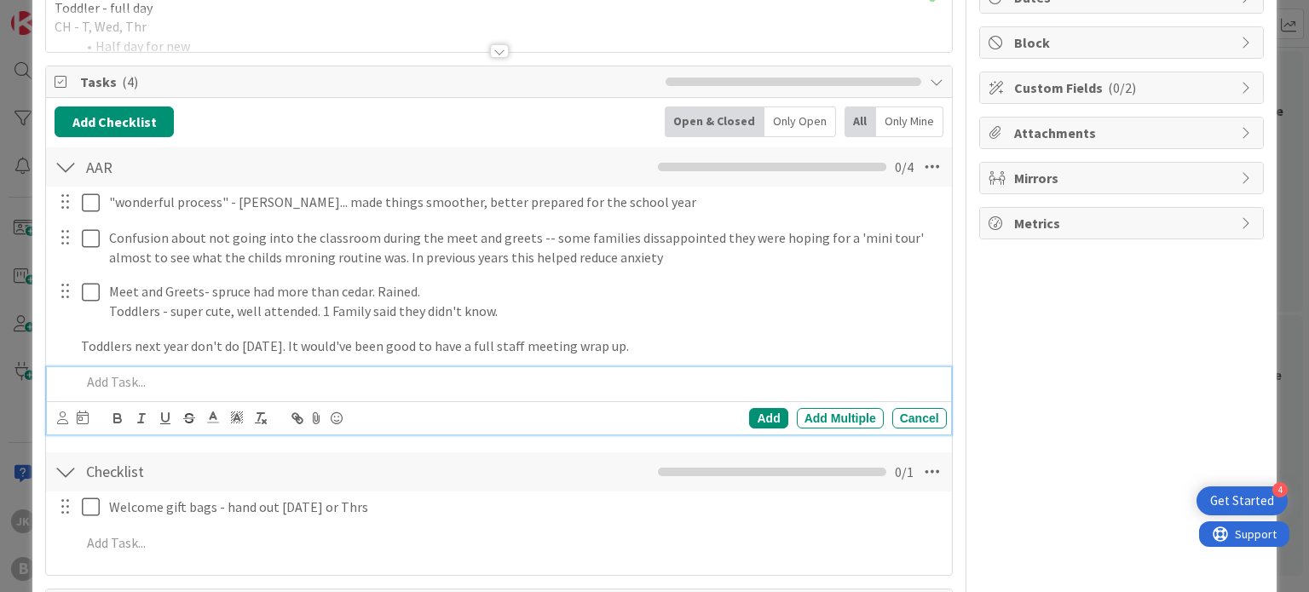
scroll to position [222, 0]
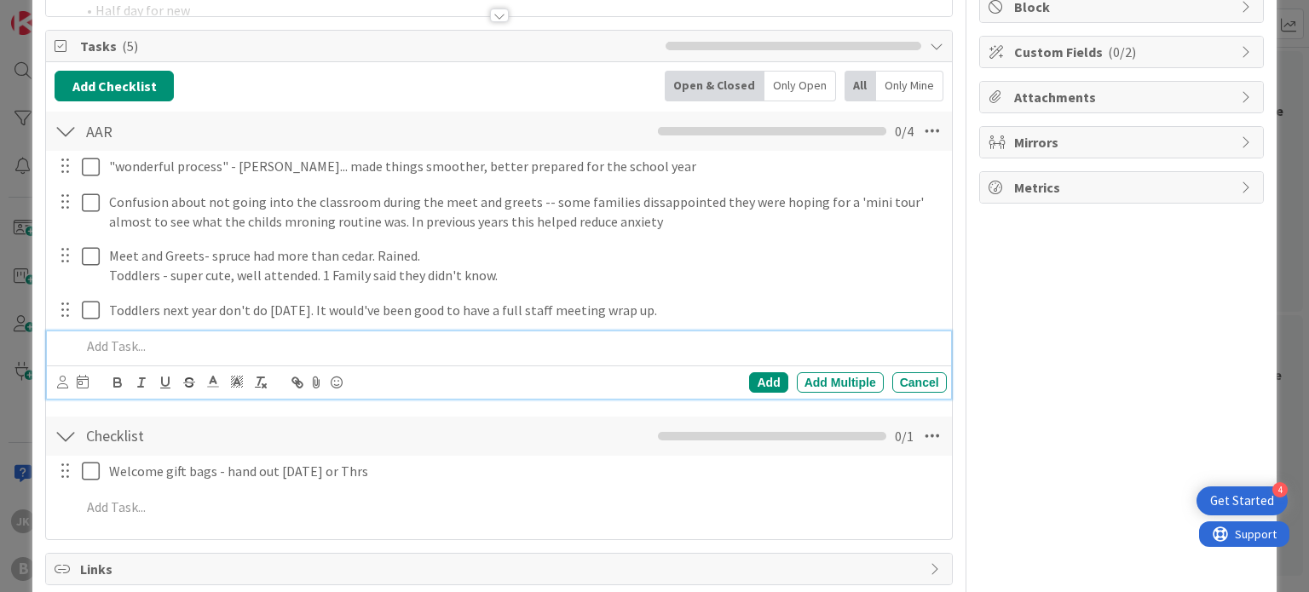
click at [1013, 320] on div "Owner Watchers Educational program Dates Block Custom Fields ( 0/2 ) Attachment…" at bounding box center [1121, 260] width 285 height 832
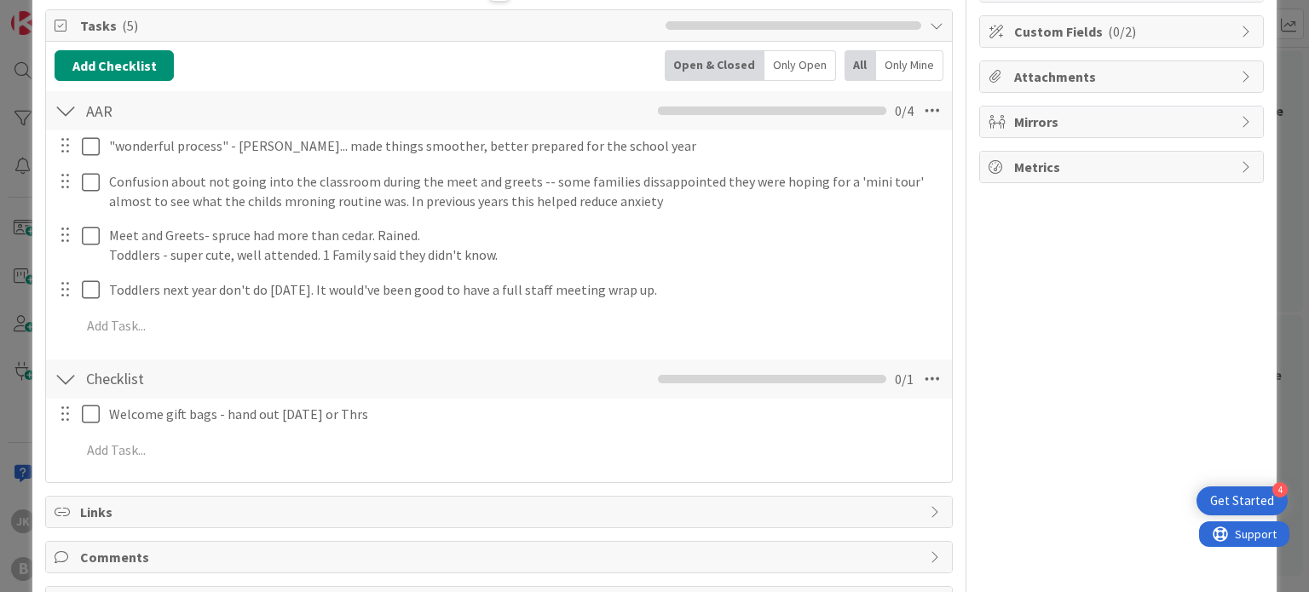
scroll to position [244, 0]
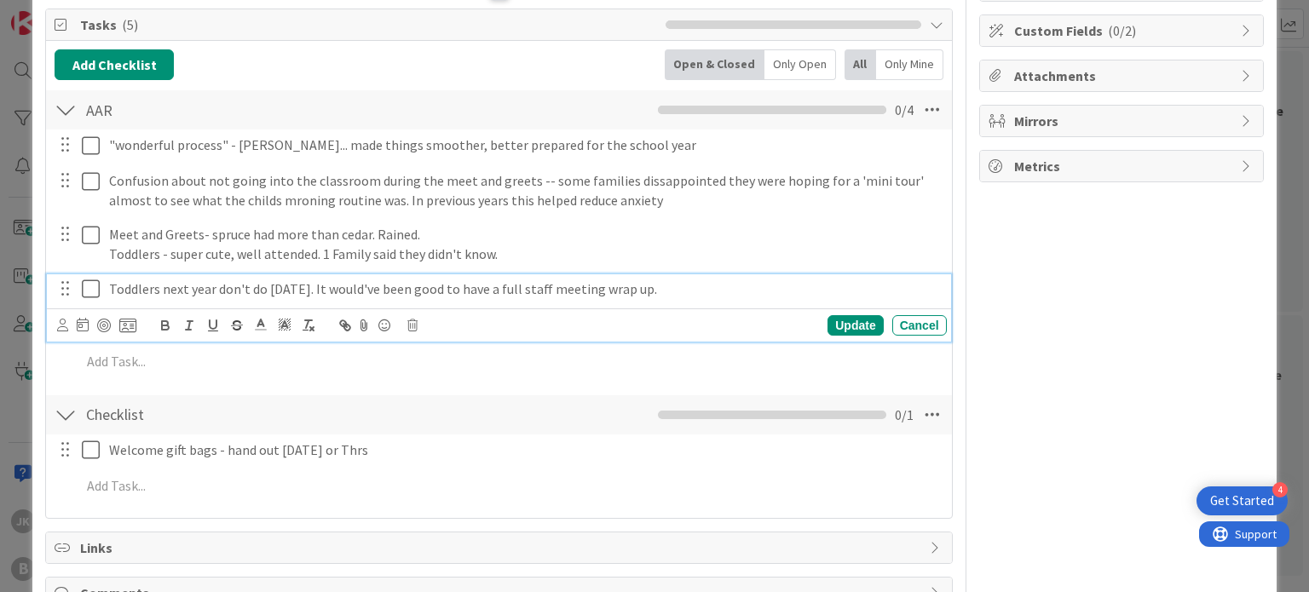
click at [674, 291] on p "Toddlers next year don't do [DATE]. It would've been good to have a full staff …" at bounding box center [524, 289] width 831 height 20
click at [1074, 267] on div "Owner Watchers Educational program Dates Block Custom Fields ( 0/2 ) Attachment…" at bounding box center [1121, 239] width 285 height 832
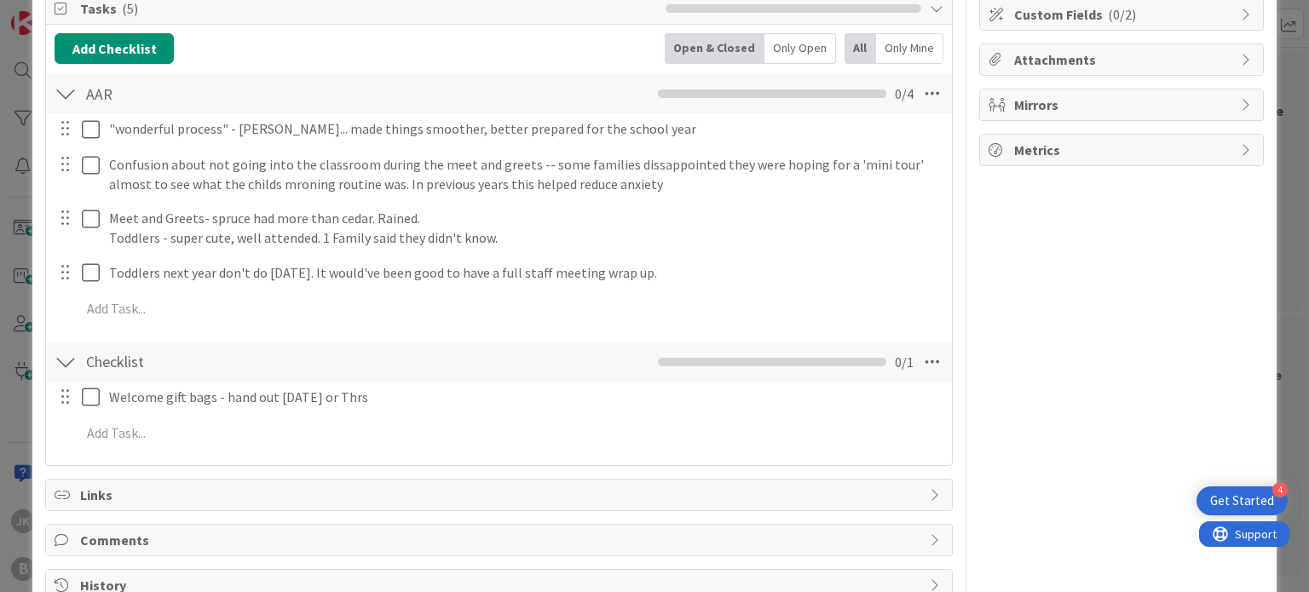
scroll to position [261, 0]
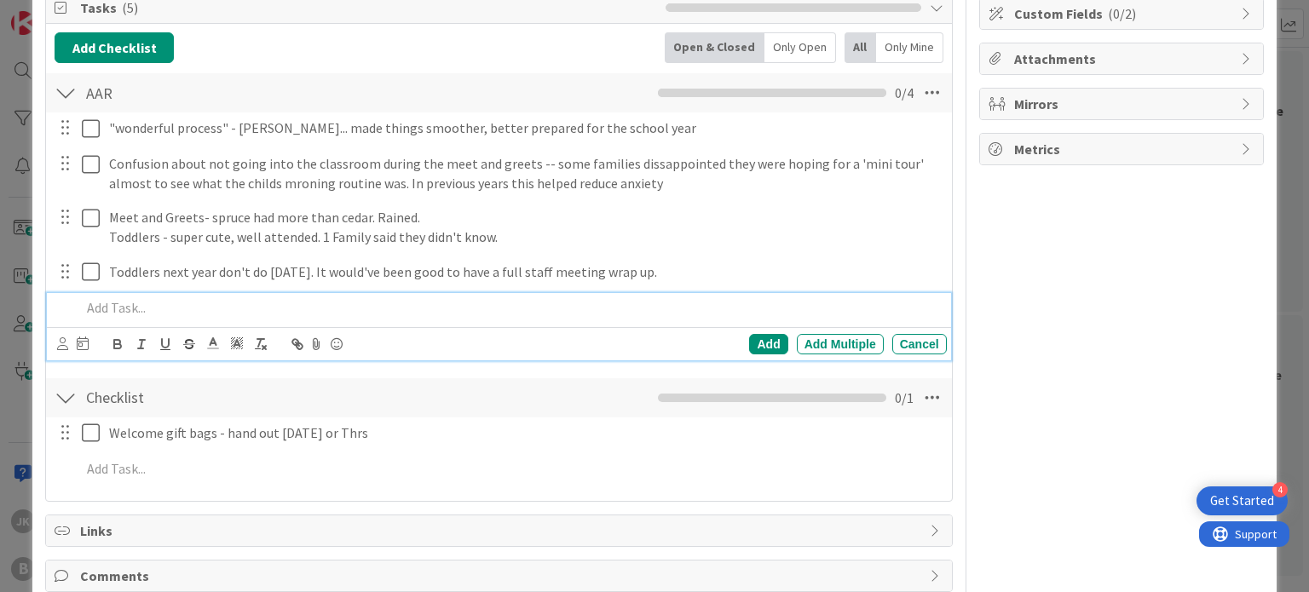
click at [595, 298] on p at bounding box center [510, 308] width 858 height 20
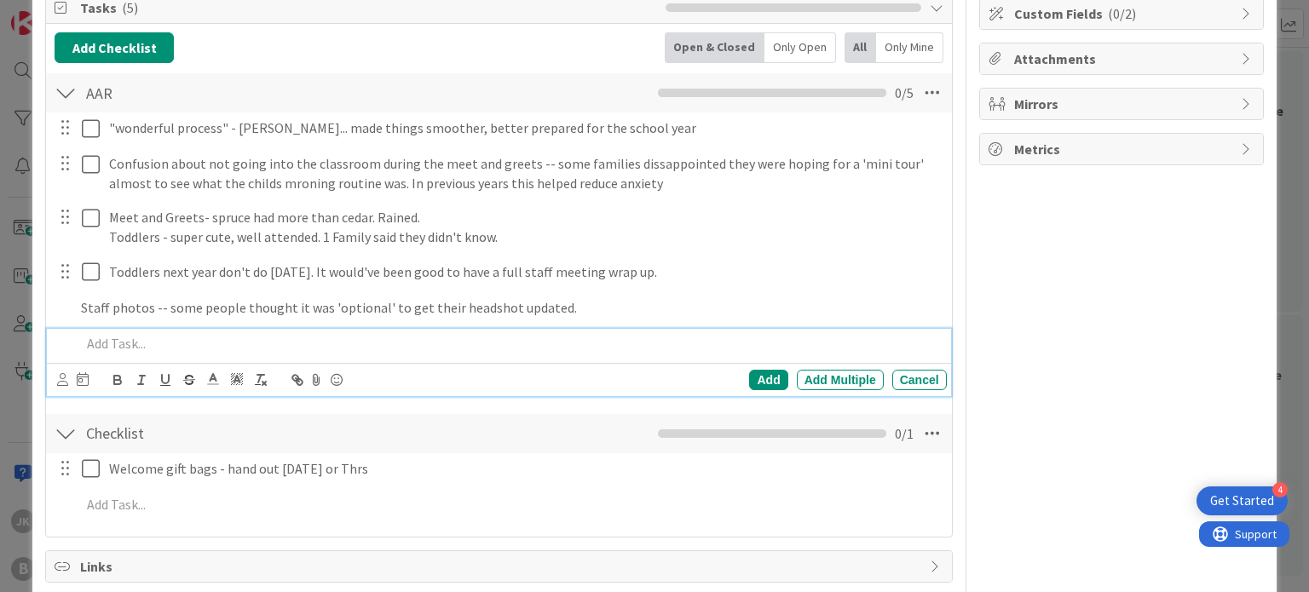
scroll to position [296, 0]
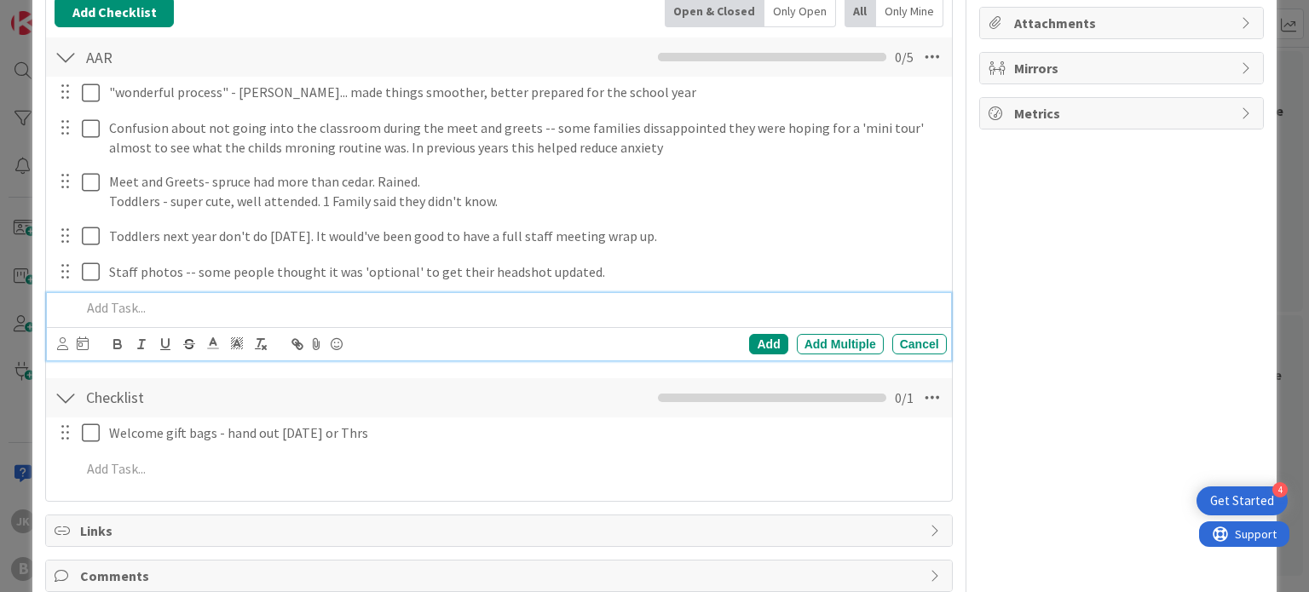
click at [1096, 275] on div "Owner Watchers Educational program Dates Block Custom Fields ( 0/2 ) Attachment…" at bounding box center [1121, 203] width 285 height 867
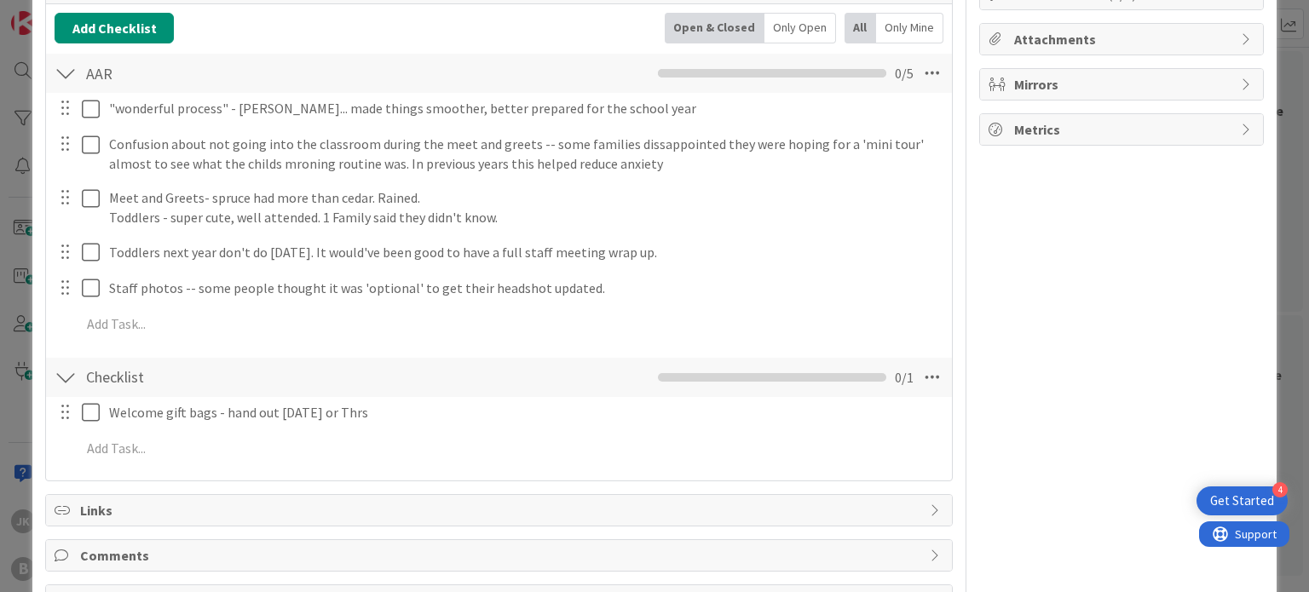
scroll to position [279, 0]
click at [1063, 247] on div "Owner Watchers Educational program Dates Block Custom Fields ( 0/2 ) Attachment…" at bounding box center [1121, 202] width 285 height 831
click at [979, 154] on div "Owner Watchers Educational program Dates Block Custom Fields ( 0/2 ) Attachment…" at bounding box center [1121, 202] width 285 height 831
click at [1225, 173] on div "Owner Watchers Educational program Dates Block Custom Fields ( 0/2 ) Attachment…" at bounding box center [1121, 202] width 285 height 831
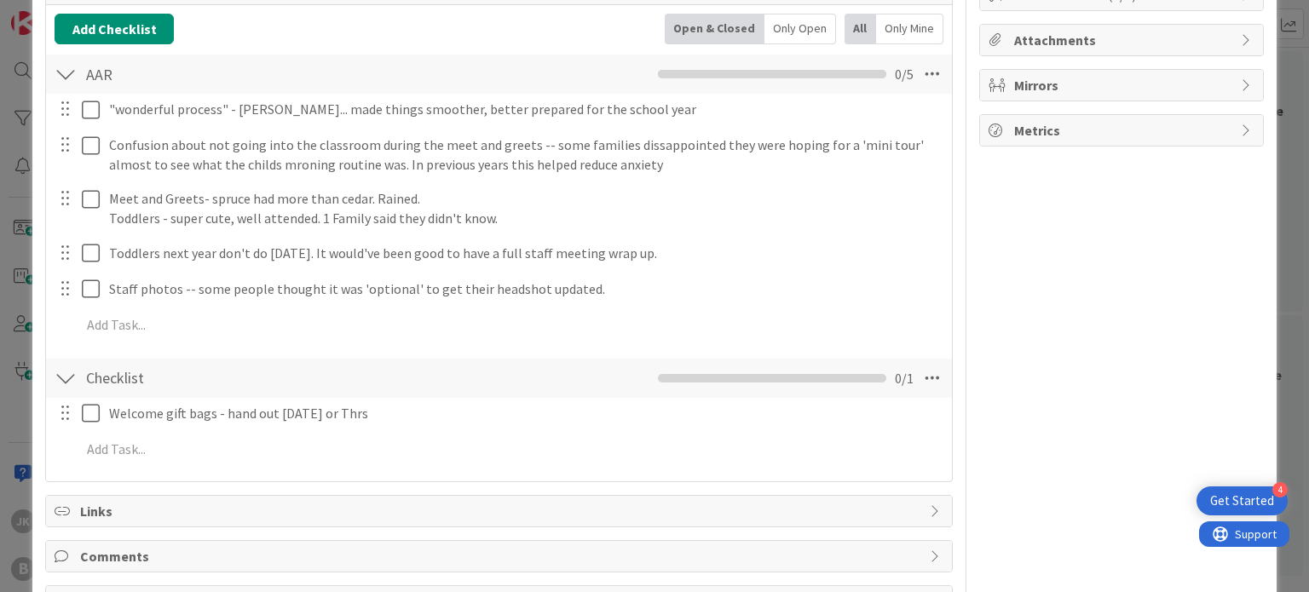
scroll to position [0, 0]
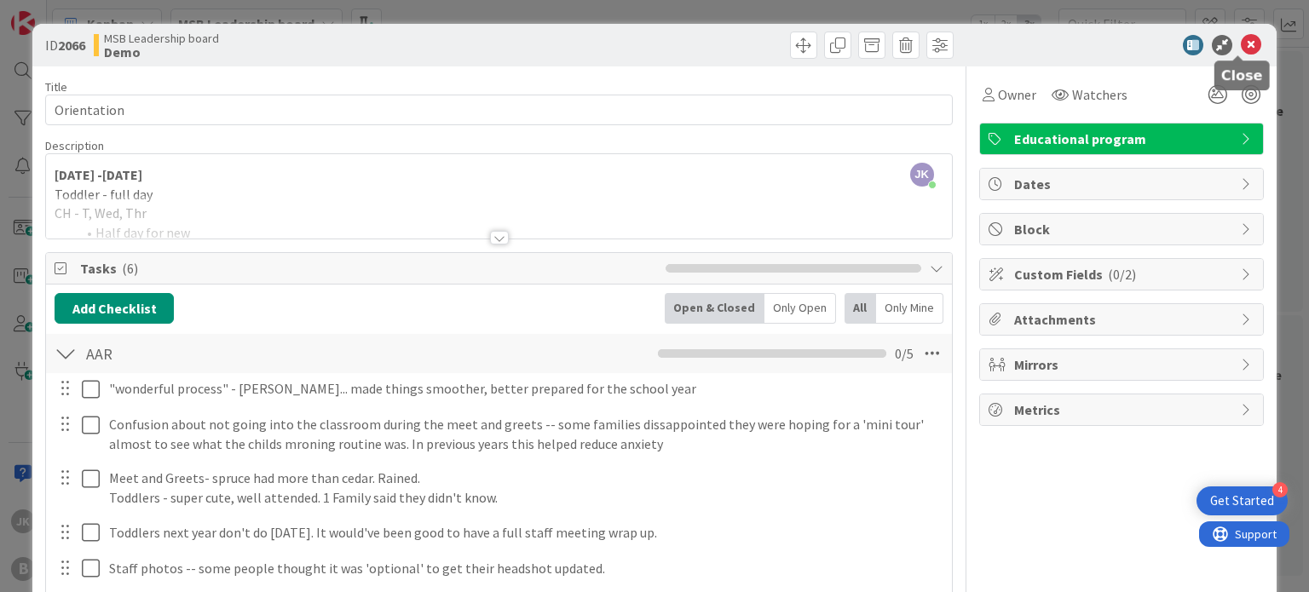
click at [1240, 41] on icon at bounding box center [1250, 45] width 20 height 20
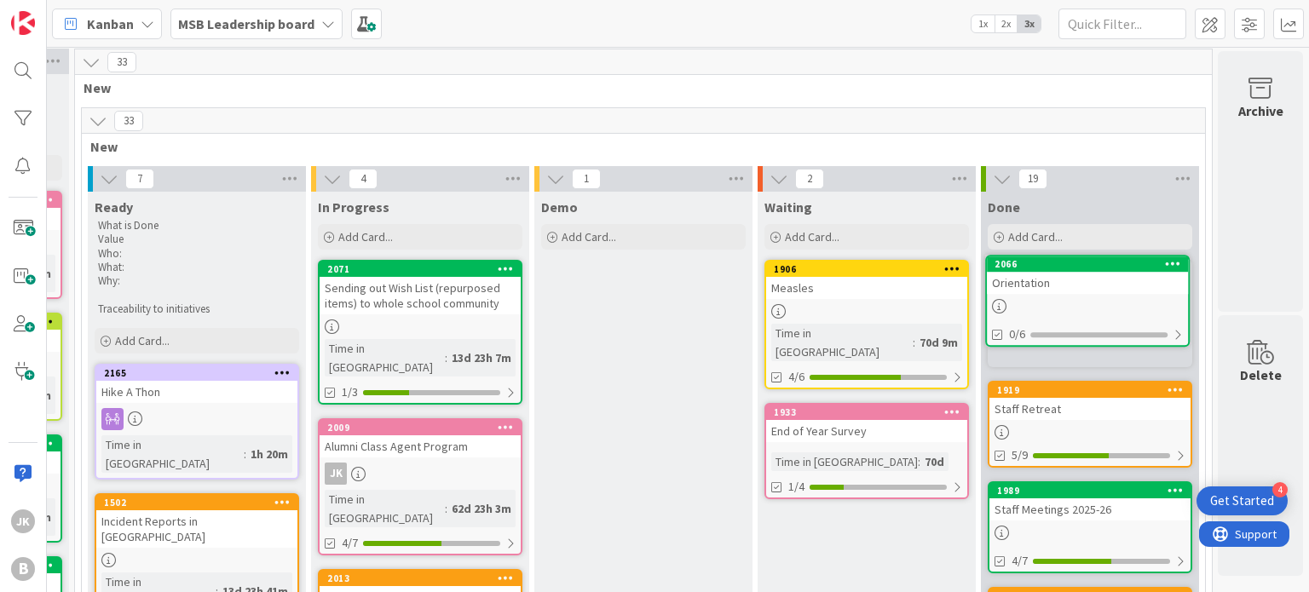
scroll to position [2, 214]
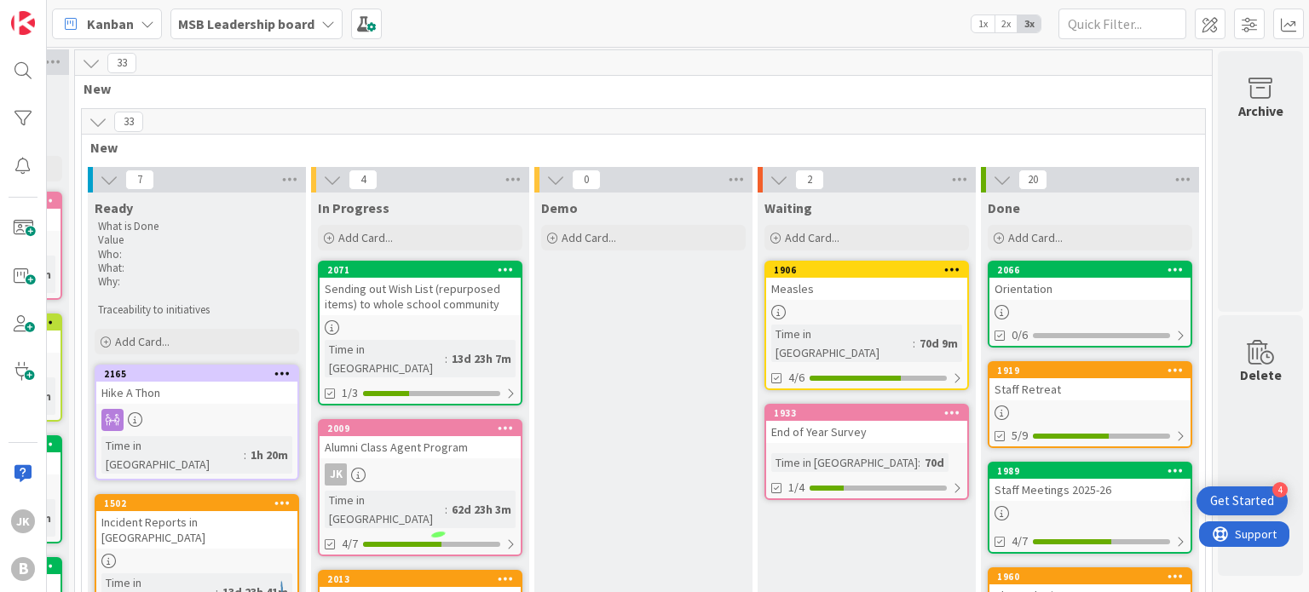
click at [414, 286] on div "Sending out Wish List (repurposed items) to whole school community" at bounding box center [419, 296] width 201 height 37
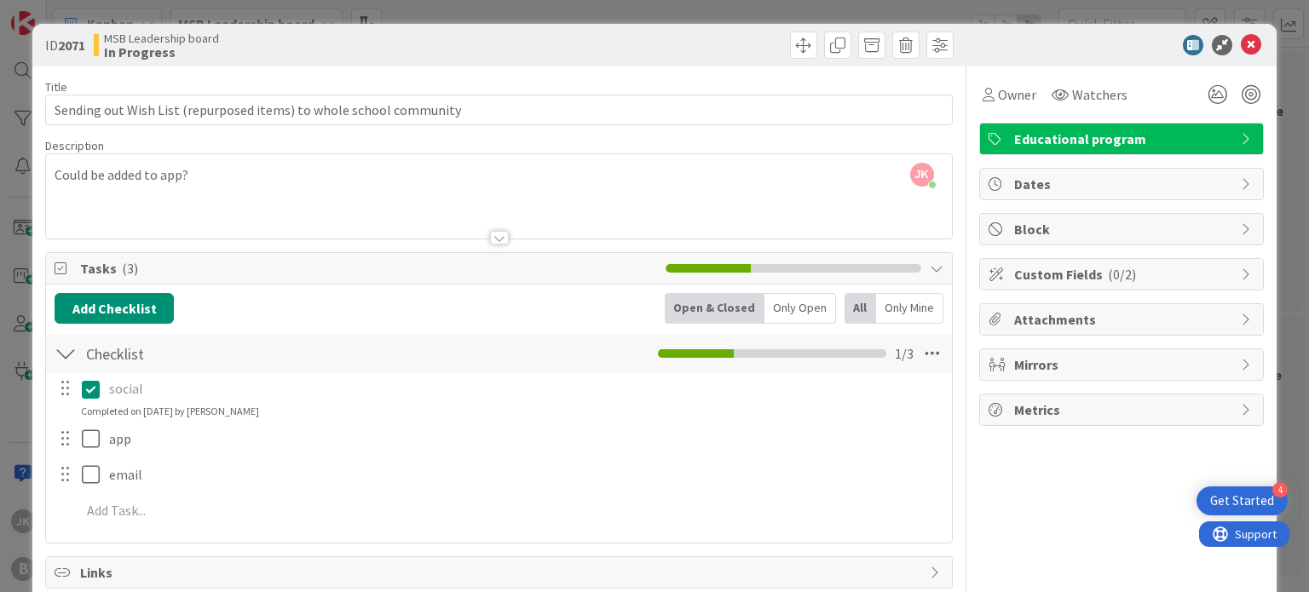
click at [561, 272] on span "Tasks ( 3 )" at bounding box center [368, 268] width 576 height 20
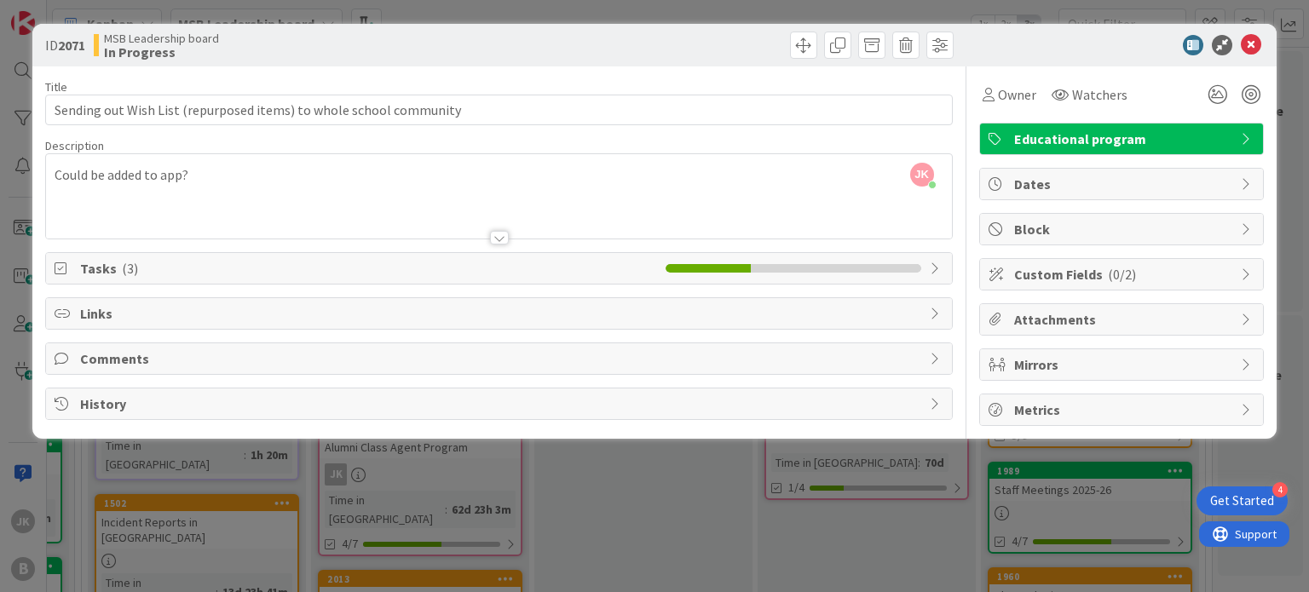
click at [561, 272] on span "Tasks ( 3 )" at bounding box center [368, 268] width 576 height 20
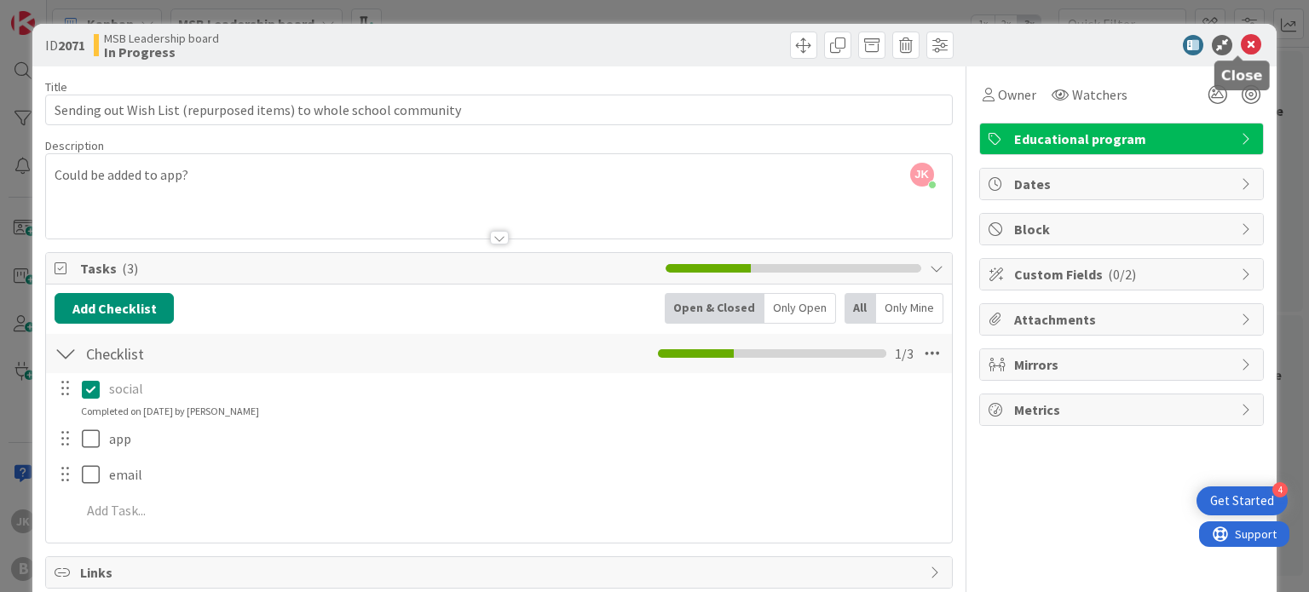
click at [1245, 43] on icon at bounding box center [1250, 45] width 20 height 20
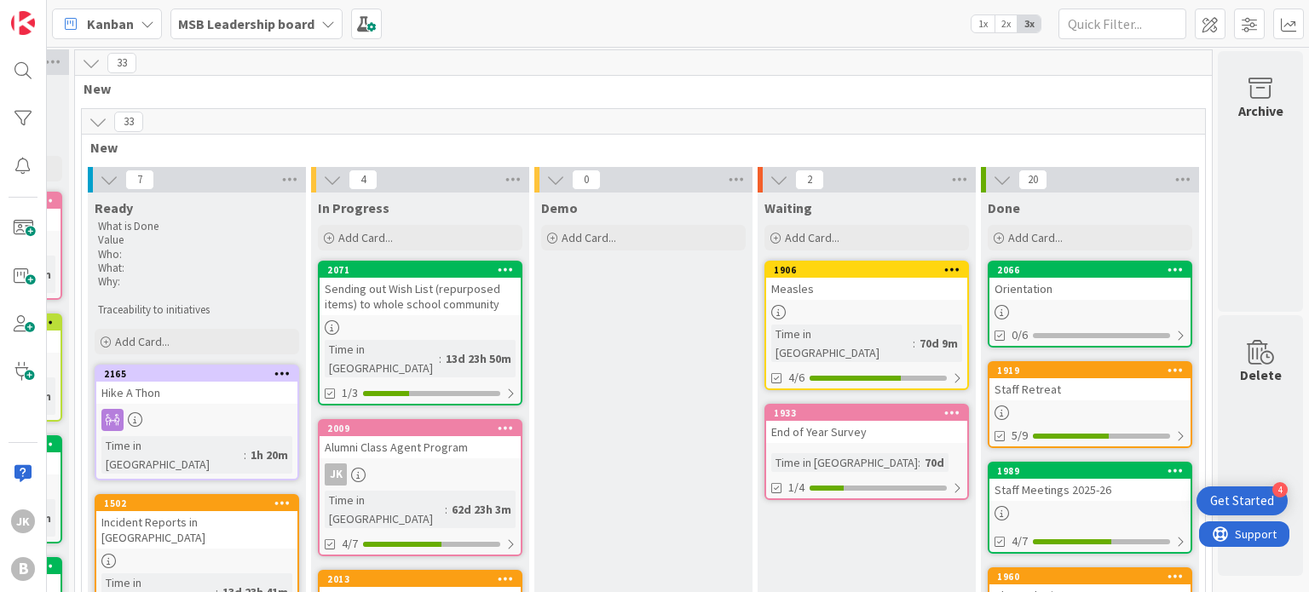
click at [1045, 286] on div "Orientation" at bounding box center [1089, 289] width 201 height 22
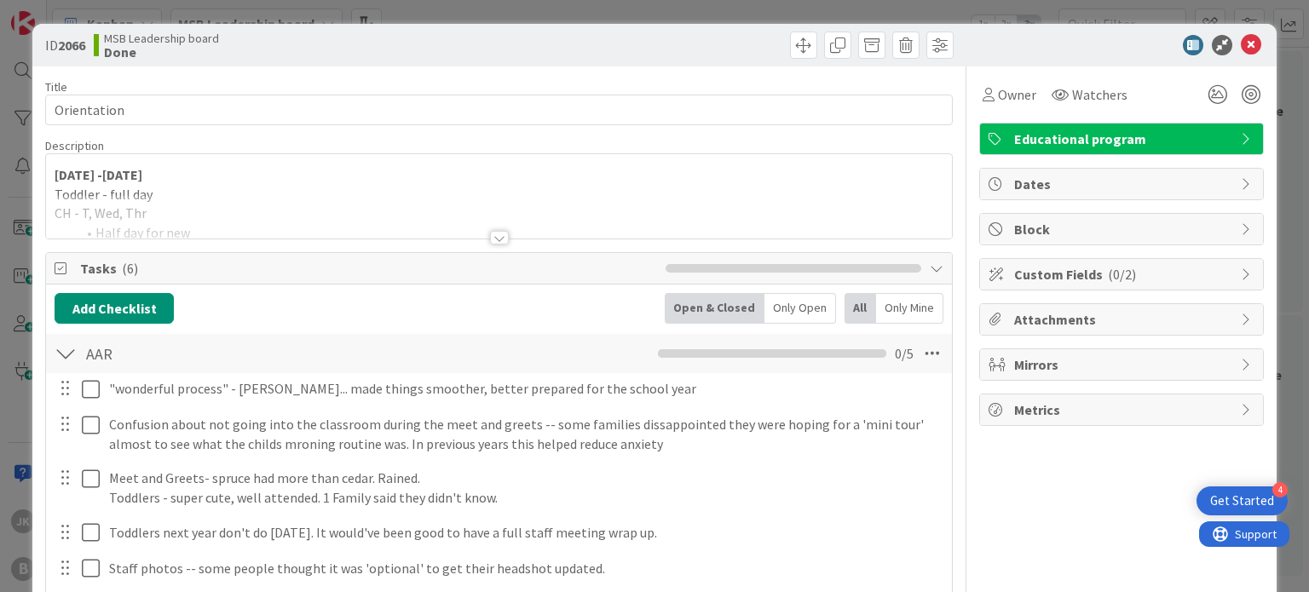
click at [501, 231] on div at bounding box center [498, 216] width 905 height 43
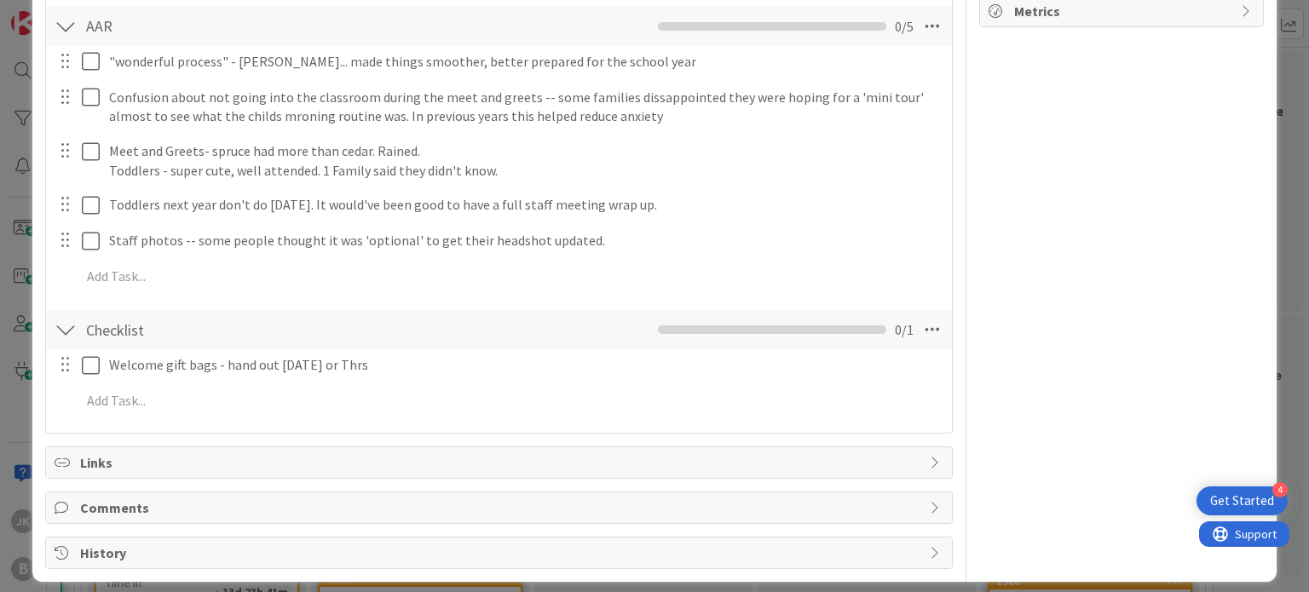
scroll to position [398, 0]
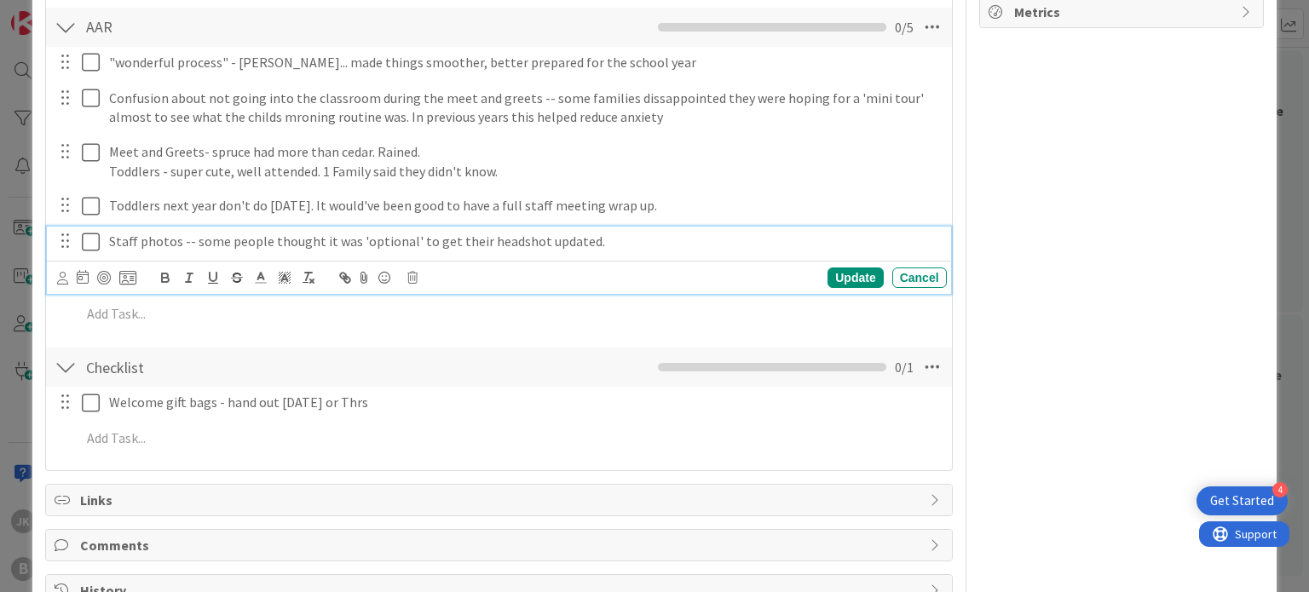
click at [619, 248] on p "Staff photos -- some people thought it was 'optional' to get their headshot upd…" at bounding box center [524, 242] width 831 height 20
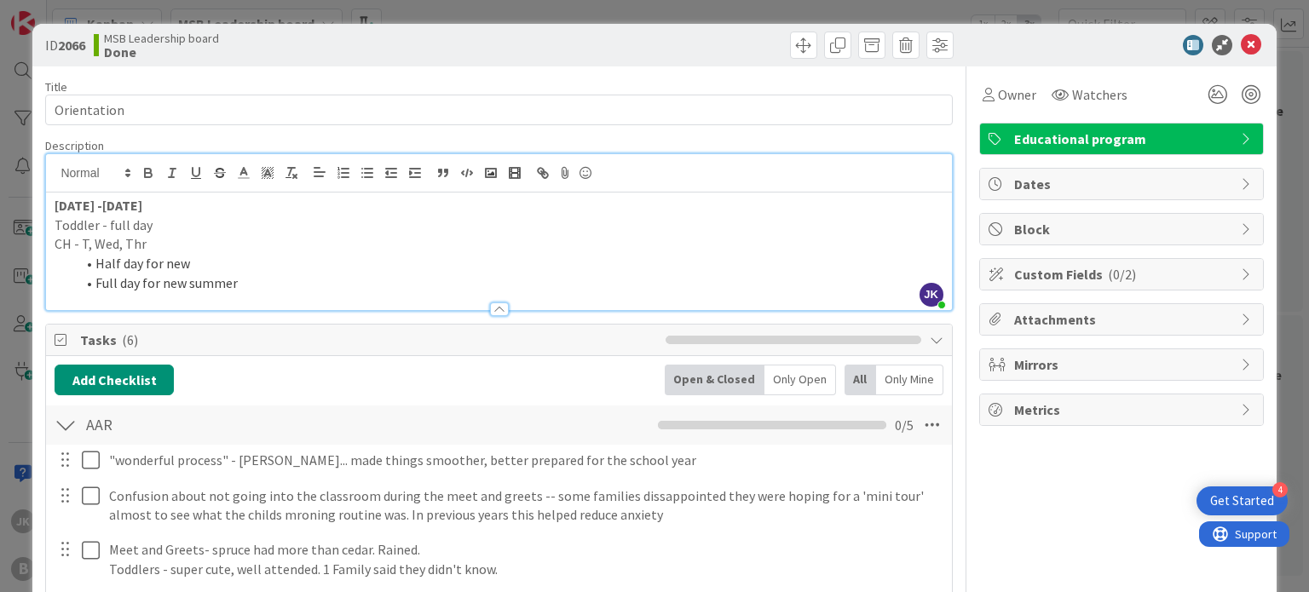
scroll to position [0, 0]
click at [1243, 43] on icon at bounding box center [1250, 45] width 20 height 20
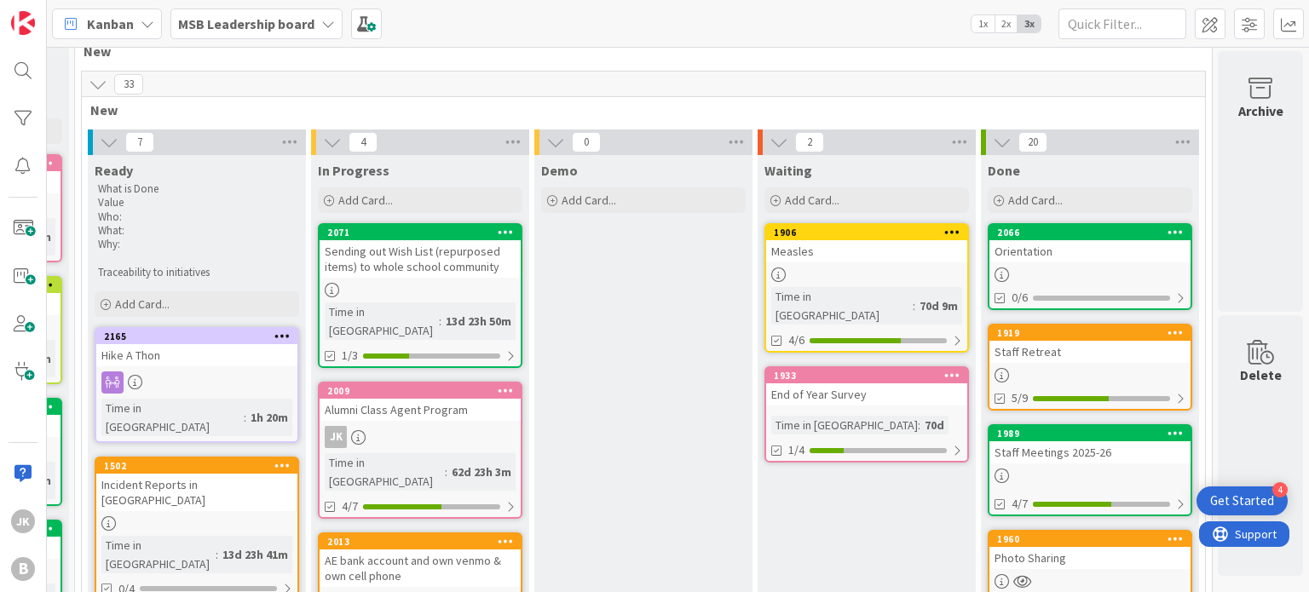
scroll to position [41, 214]
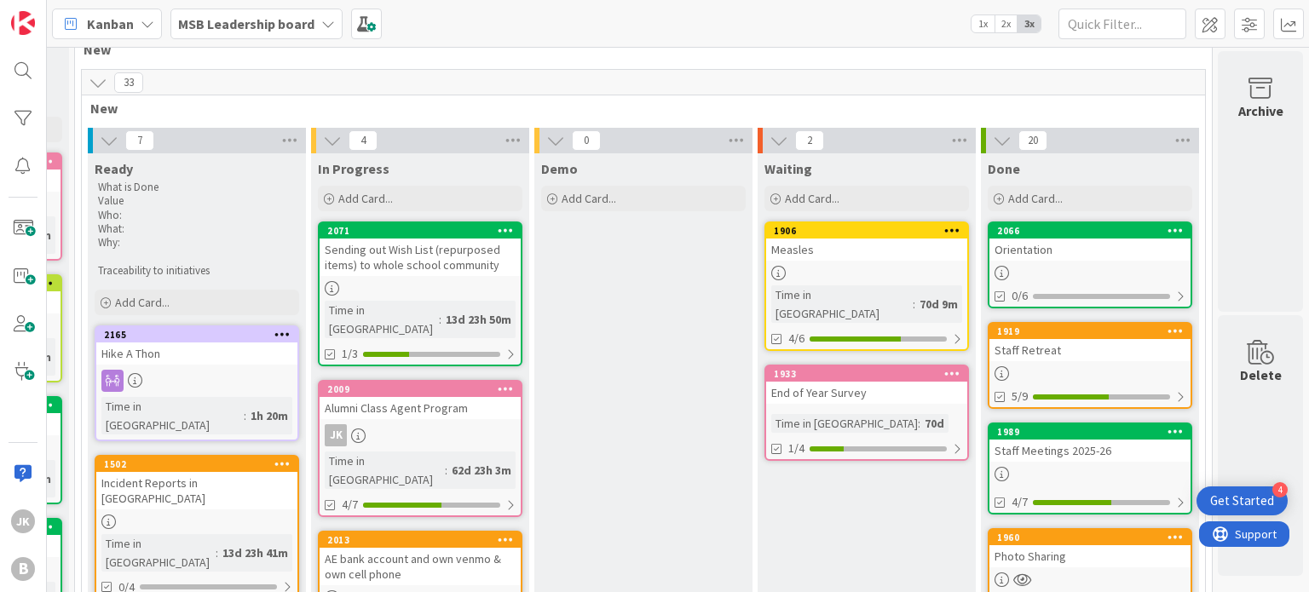
click at [443, 274] on div "Sending out Wish List (repurposed items) to whole school community" at bounding box center [419, 257] width 201 height 37
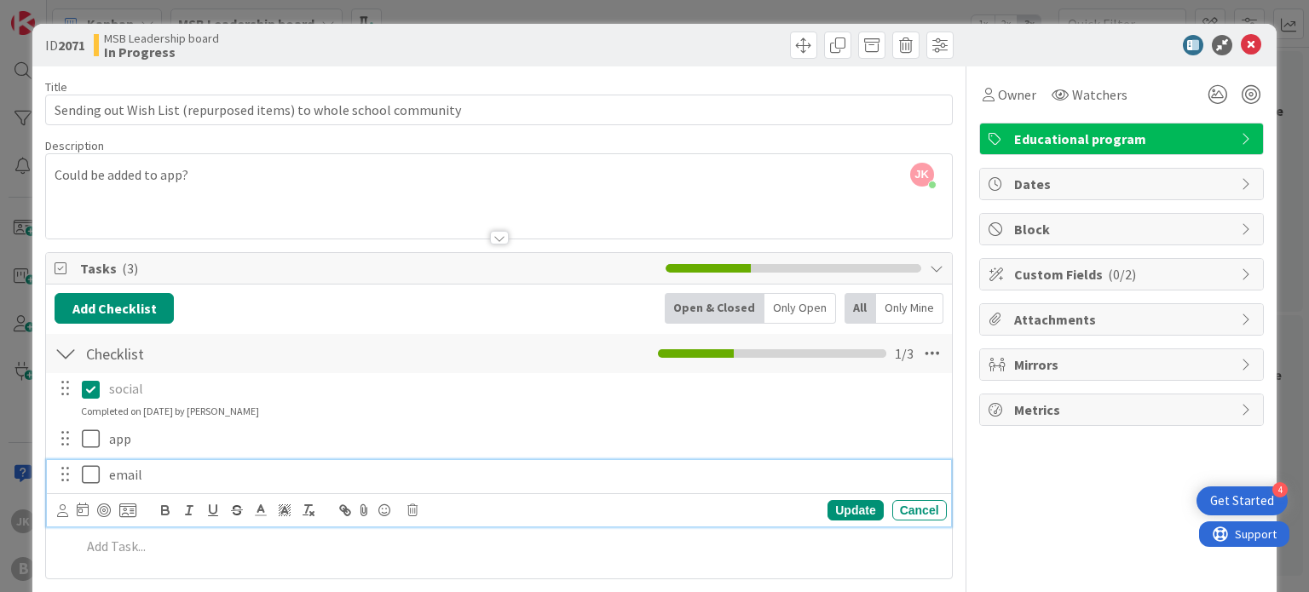
click at [87, 480] on icon at bounding box center [91, 474] width 18 height 20
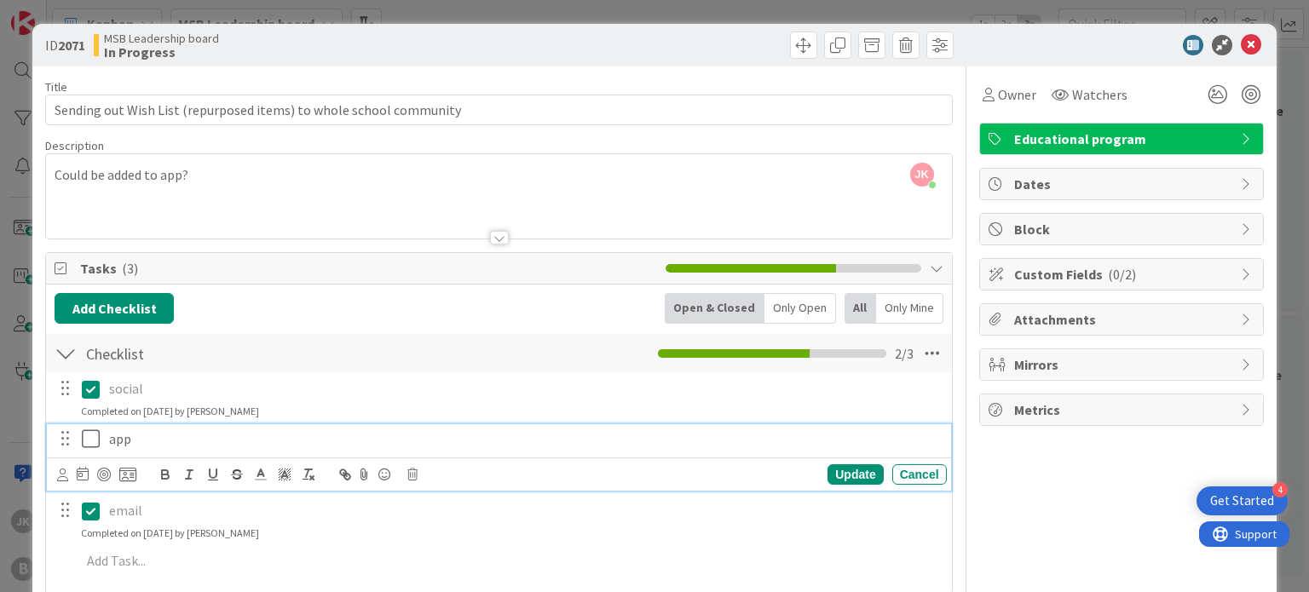
click at [95, 432] on icon at bounding box center [91, 439] width 18 height 20
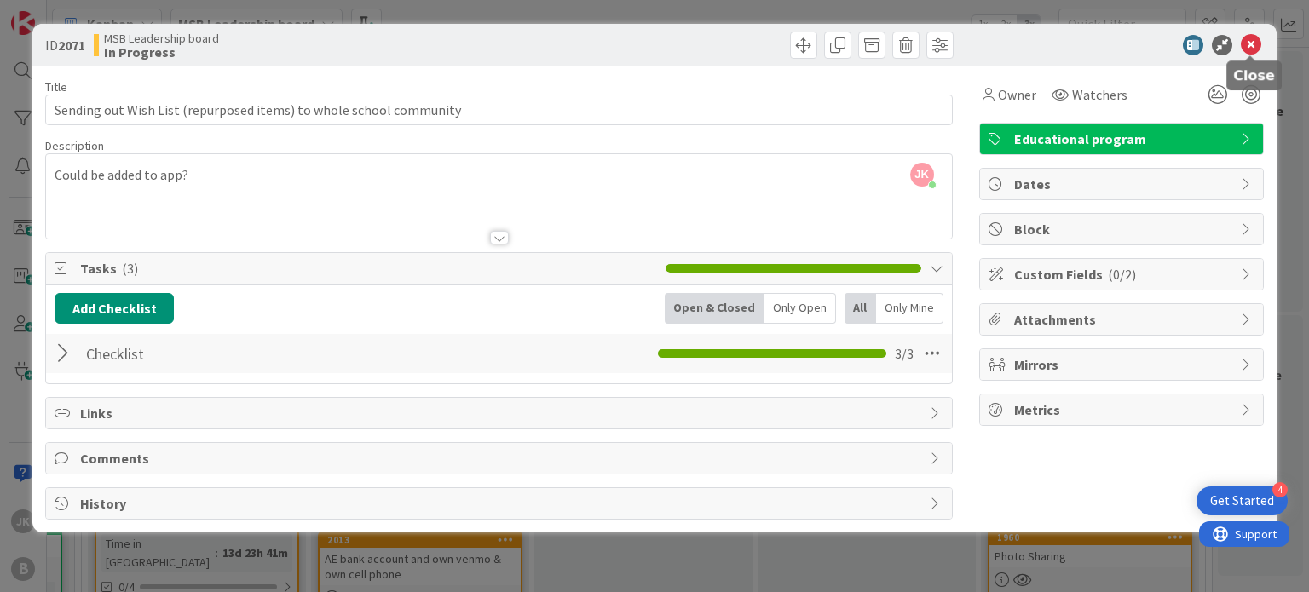
click at [1257, 43] on icon at bounding box center [1250, 45] width 20 height 20
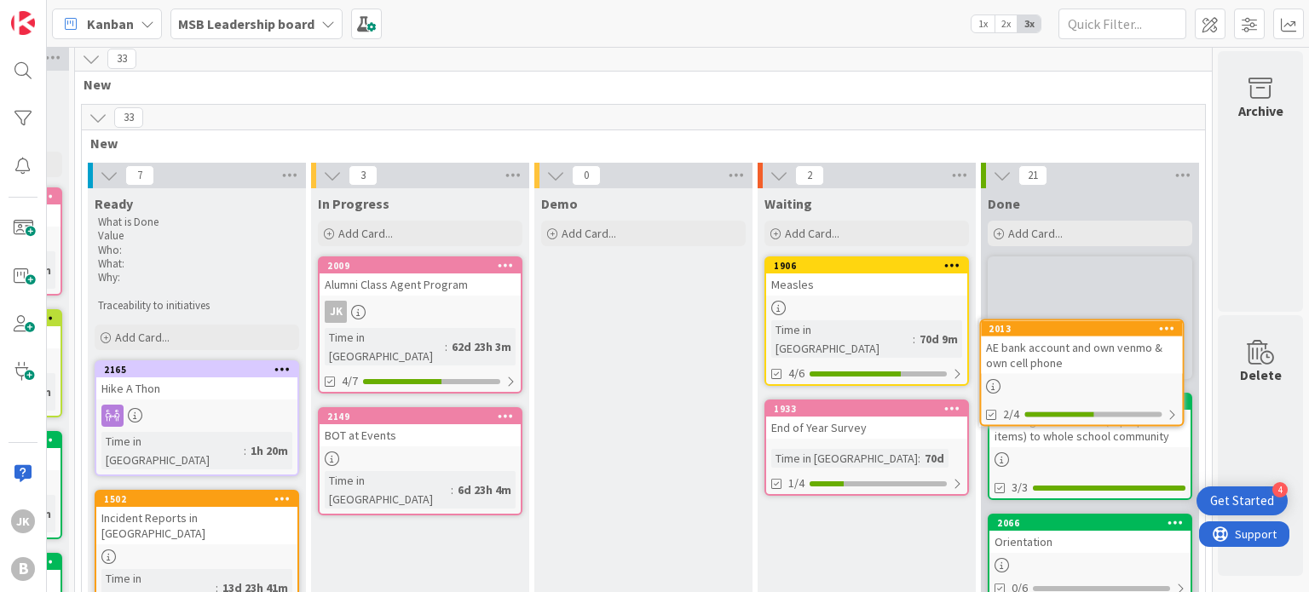
scroll to position [0, 214]
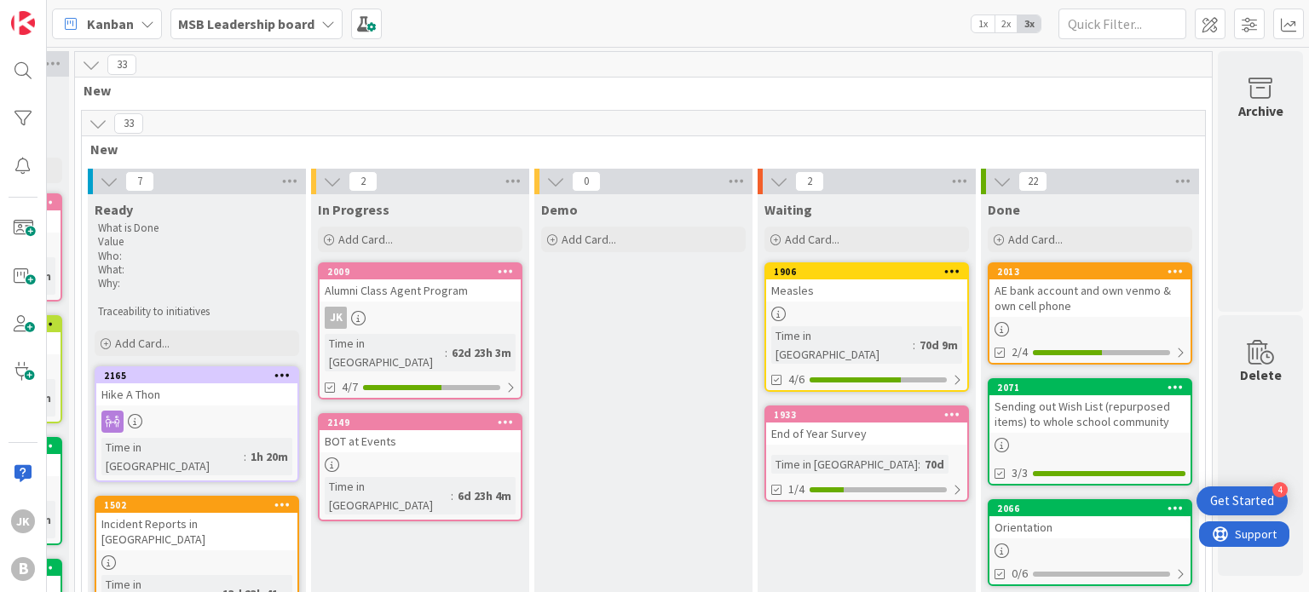
click at [410, 430] on div "BOT at Events" at bounding box center [419, 441] width 201 height 22
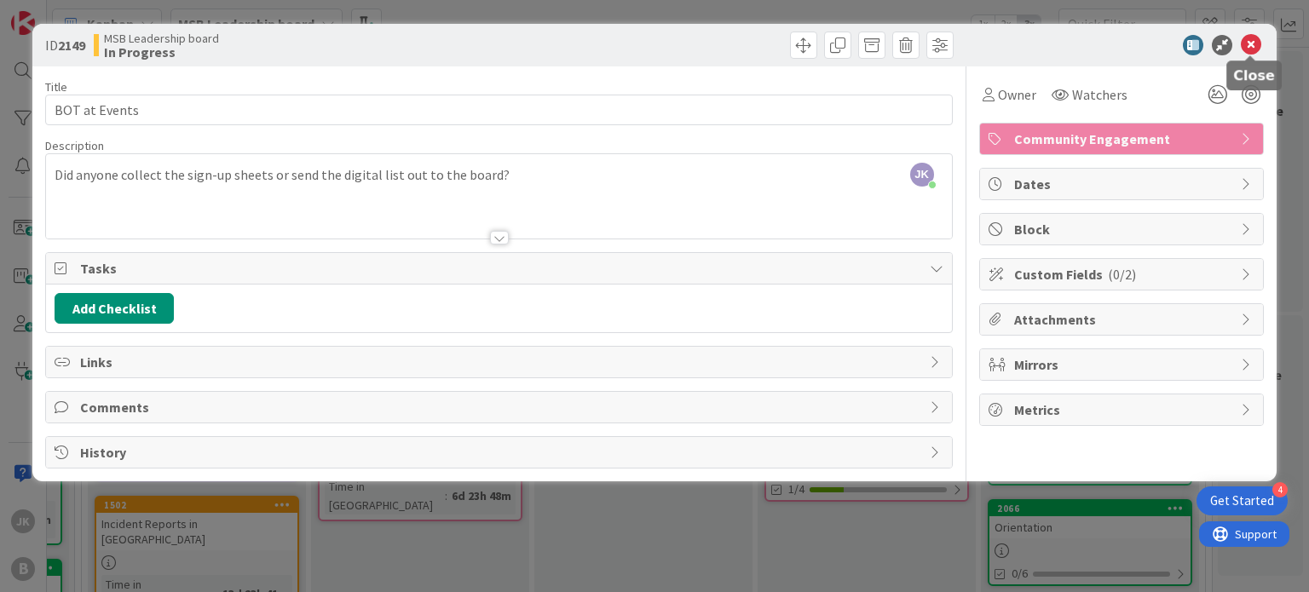
click at [1252, 40] on icon at bounding box center [1250, 45] width 20 height 20
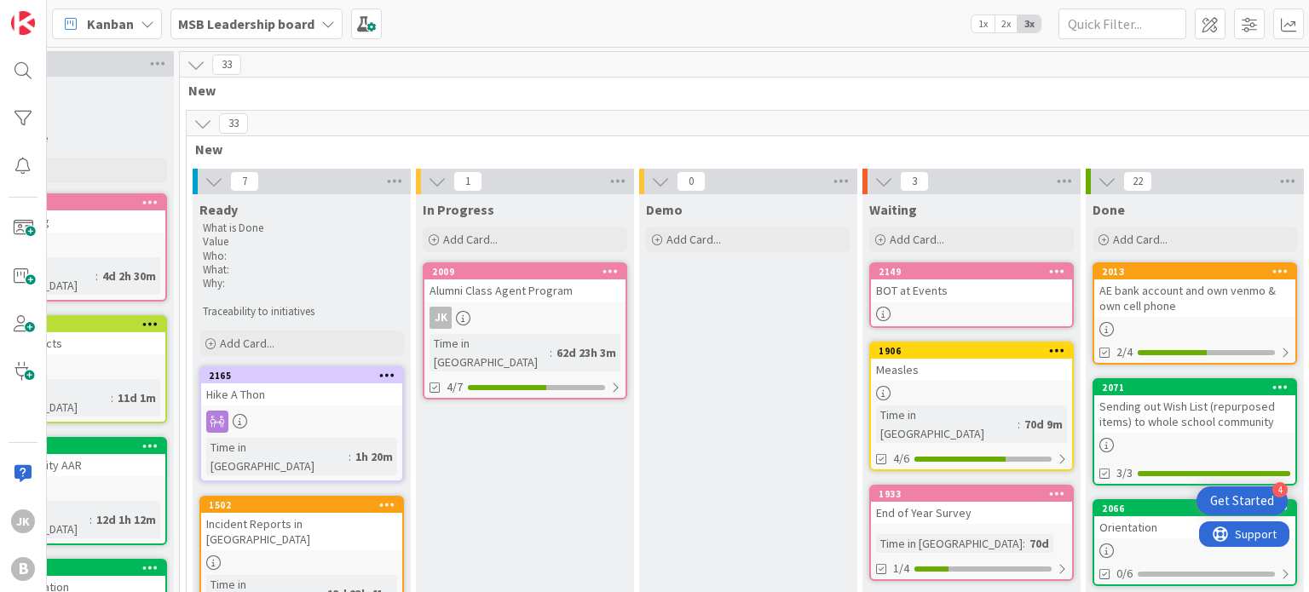
scroll to position [0, 99]
click at [1151, 530] on div "Orientation" at bounding box center [1192, 527] width 201 height 22
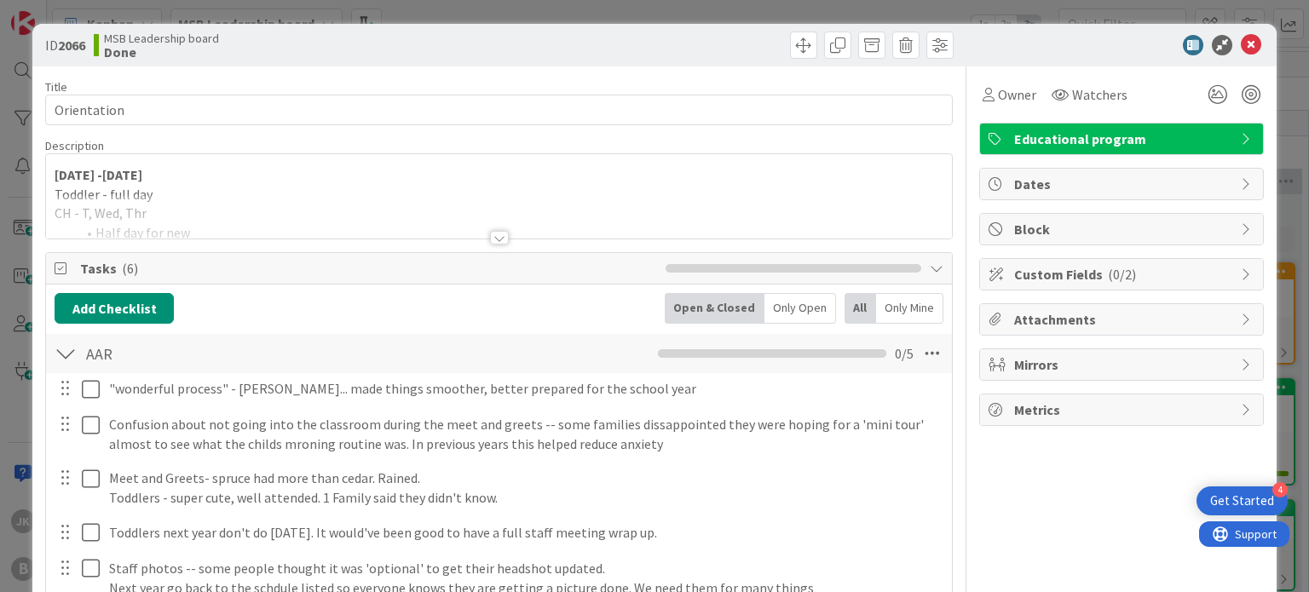
click at [492, 241] on div at bounding box center [499, 238] width 19 height 14
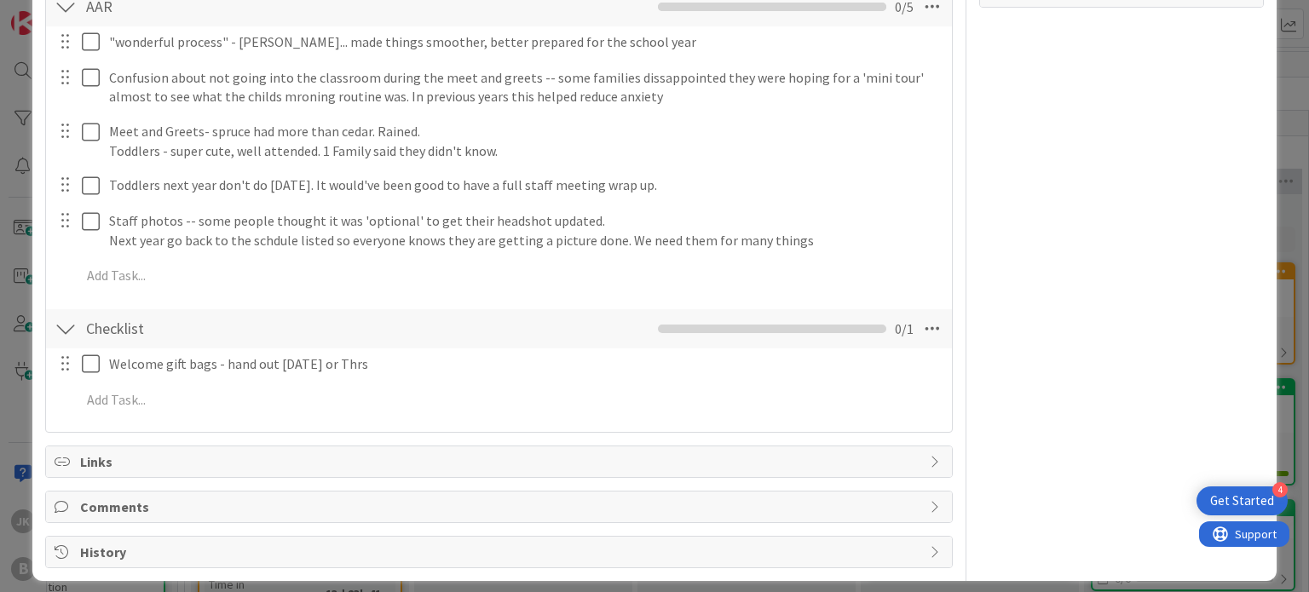
scroll to position [419, 0]
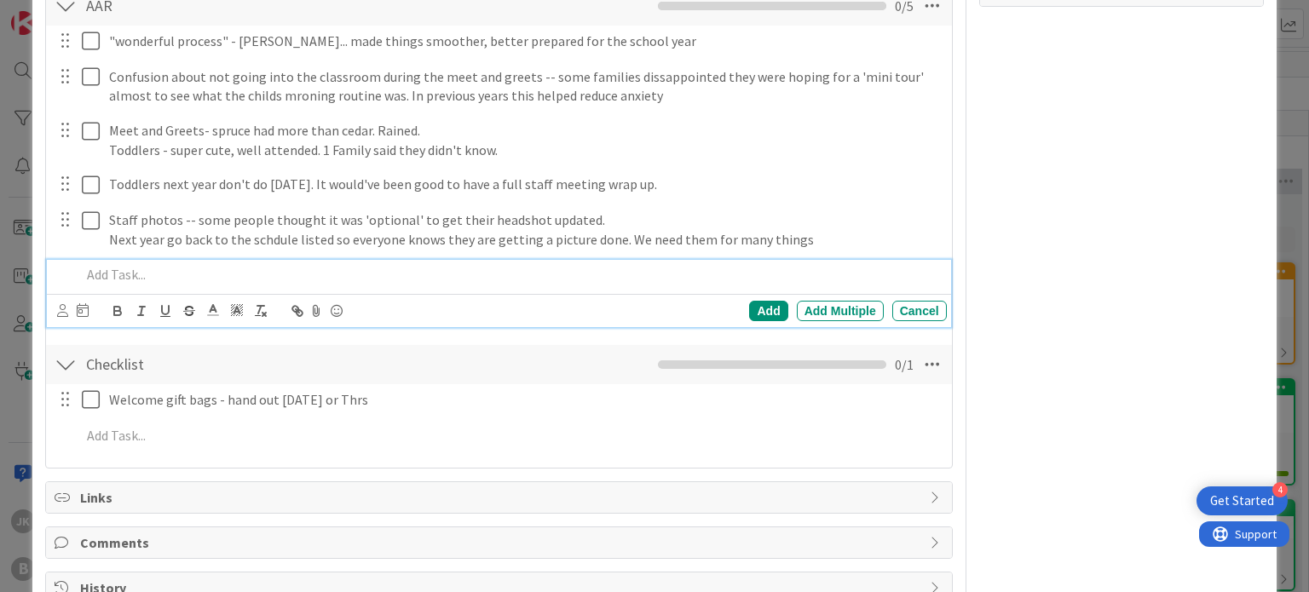
click at [416, 282] on p at bounding box center [510, 275] width 858 height 20
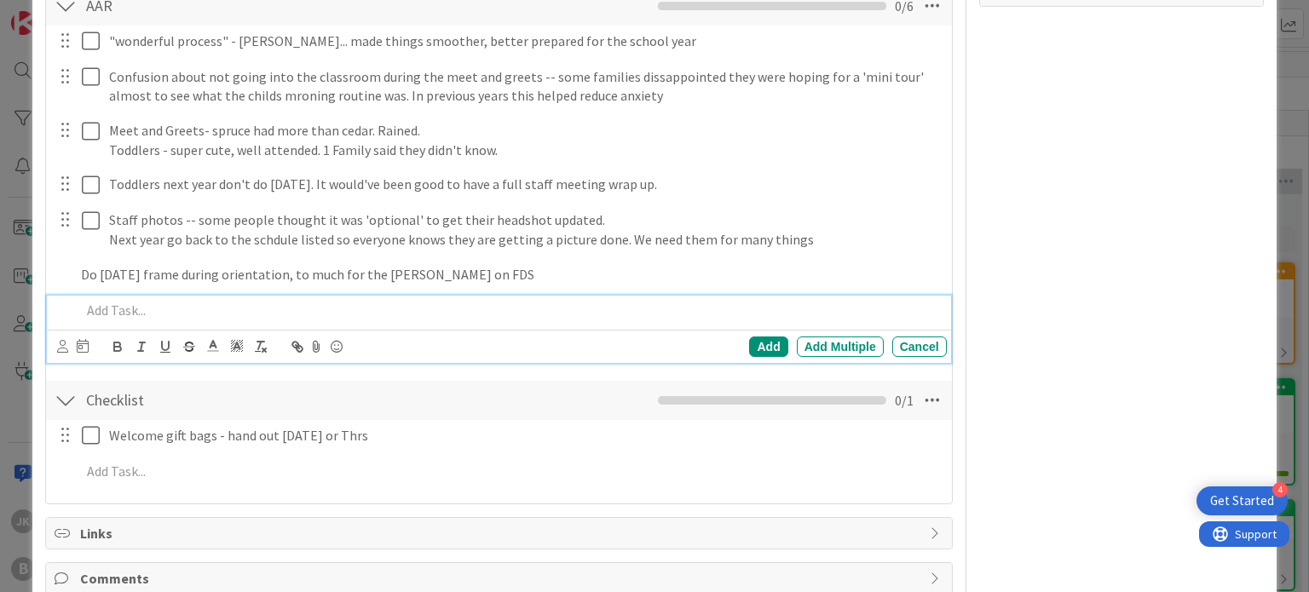
scroll to position [455, 0]
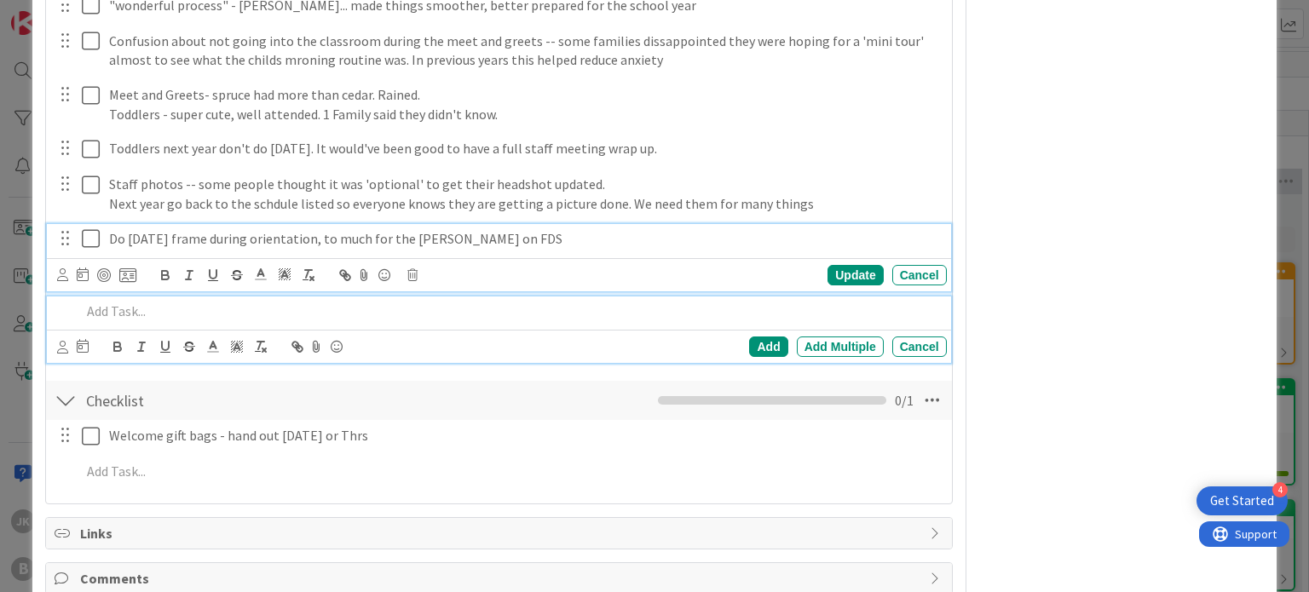
click at [387, 236] on div "Do [DATE] frame during orientation, to much for the [PERSON_NAME] on FDS Update…" at bounding box center [498, 257] width 903 height 67
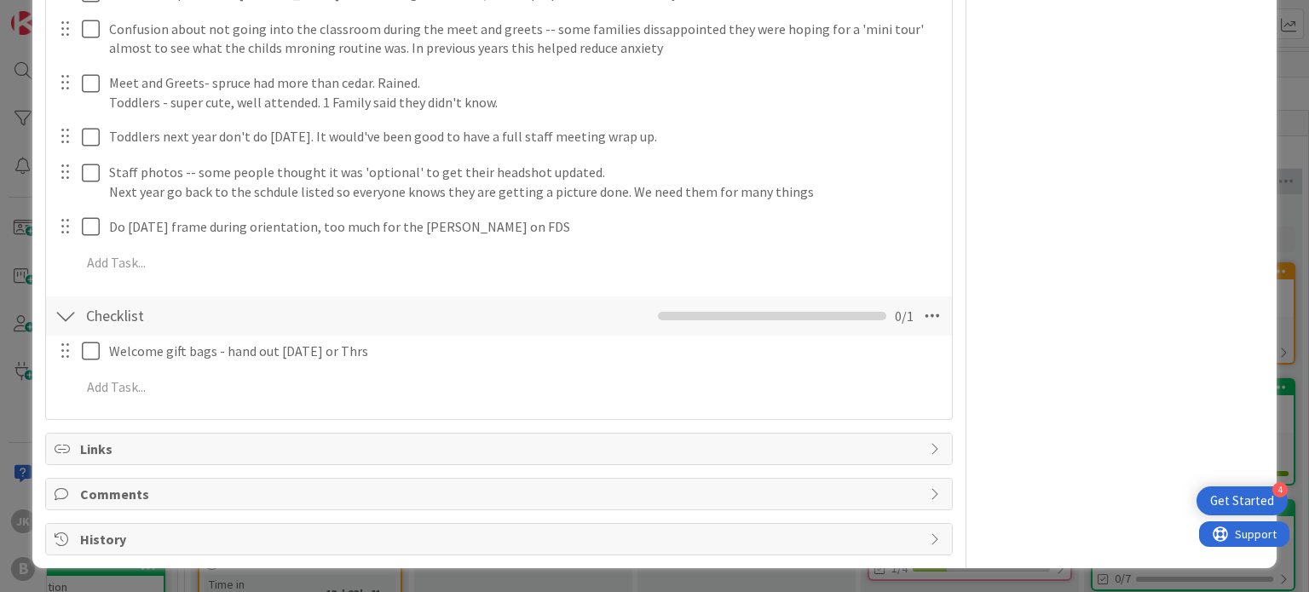
scroll to position [463, 0]
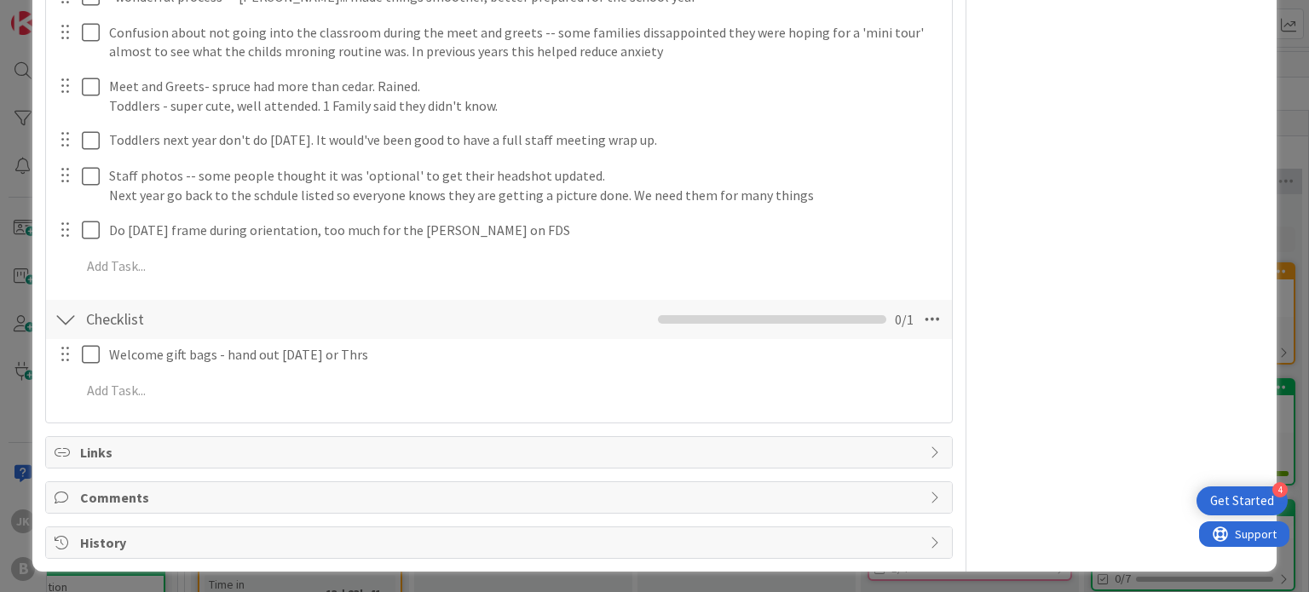
click at [999, 159] on div "Owner Watchers Educational program Dates Block Custom Fields ( 0/2 ) Attachment…" at bounding box center [1121, 81] width 285 height 956
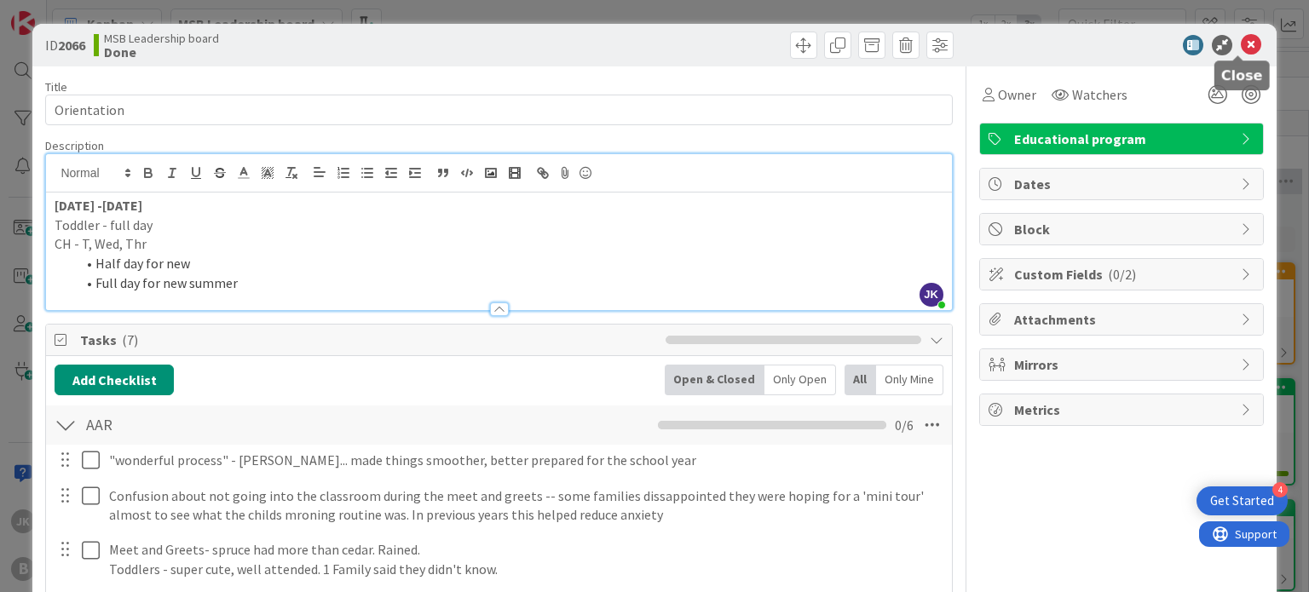
click at [1240, 47] on icon at bounding box center [1250, 45] width 20 height 20
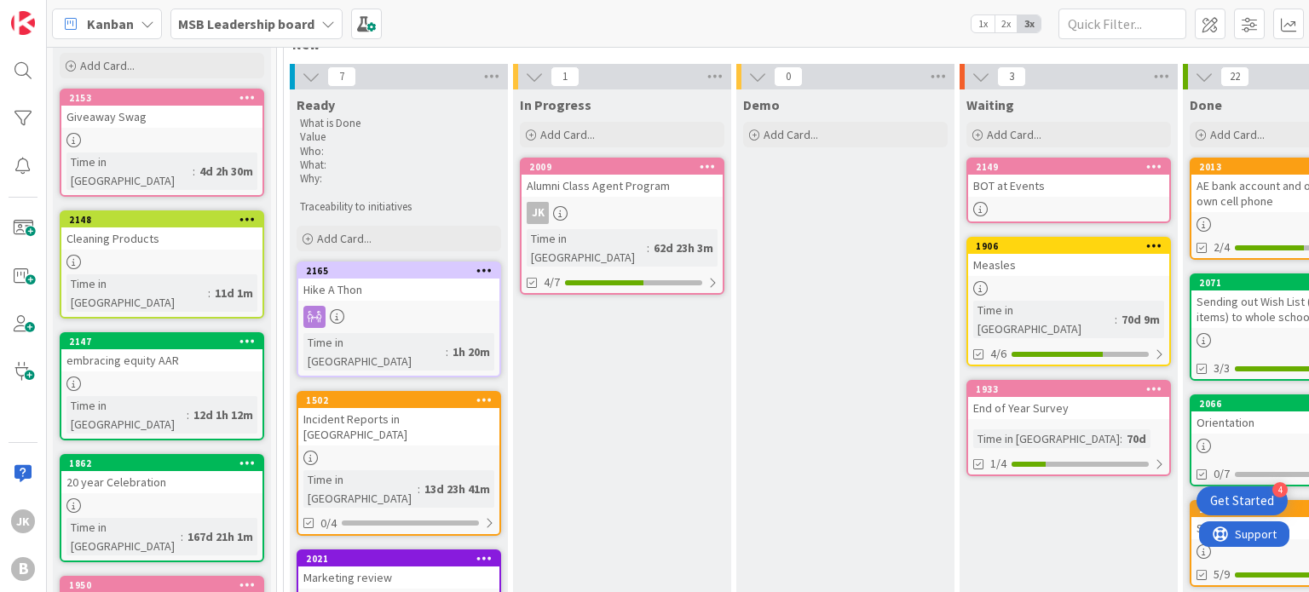
scroll to position [106, 0]
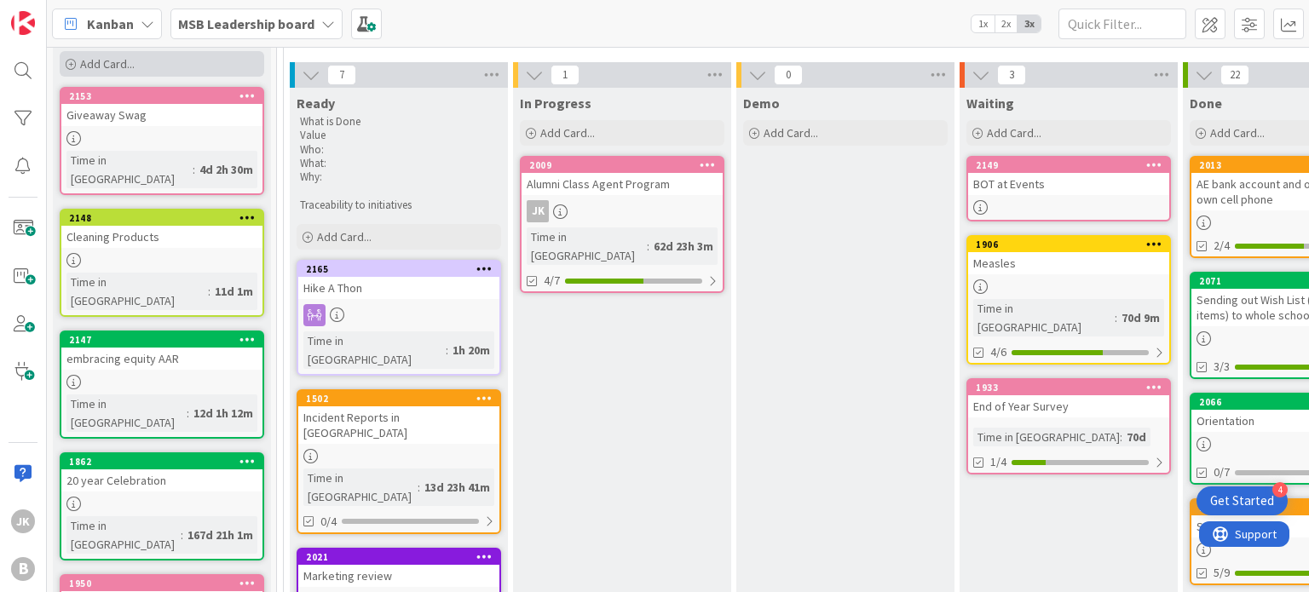
click at [208, 64] on div "Add Card..." at bounding box center [162, 64] width 204 height 26
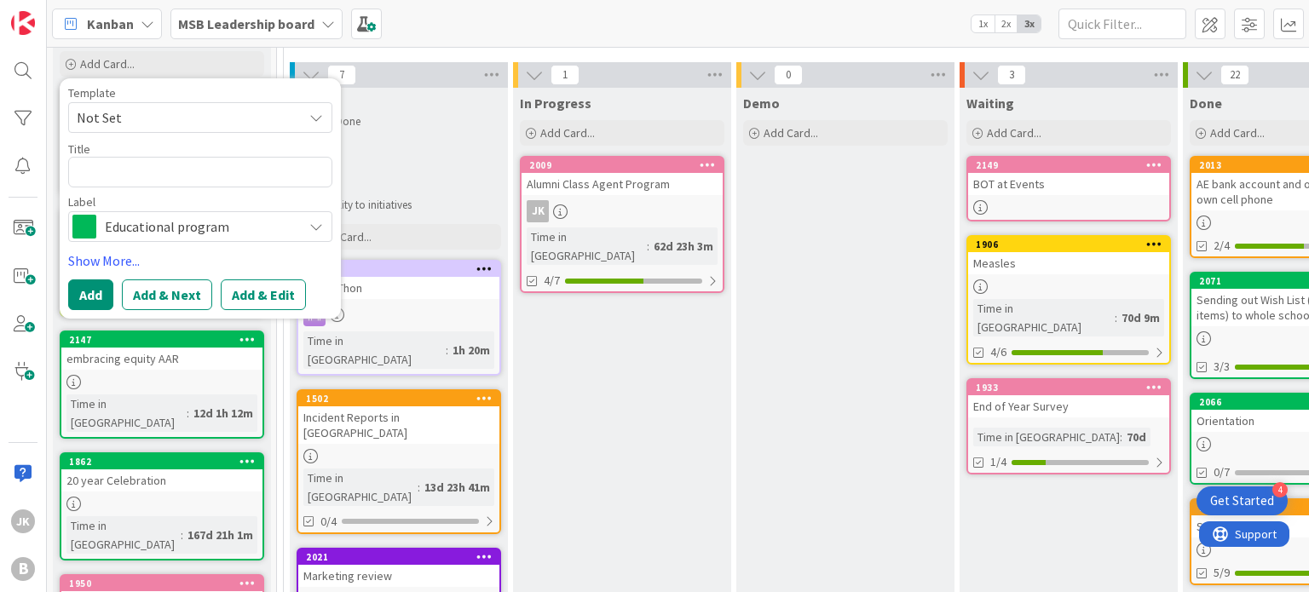
type textarea "x"
type textarea "T"
type textarea "x"
type textarea "To"
type textarea "x"
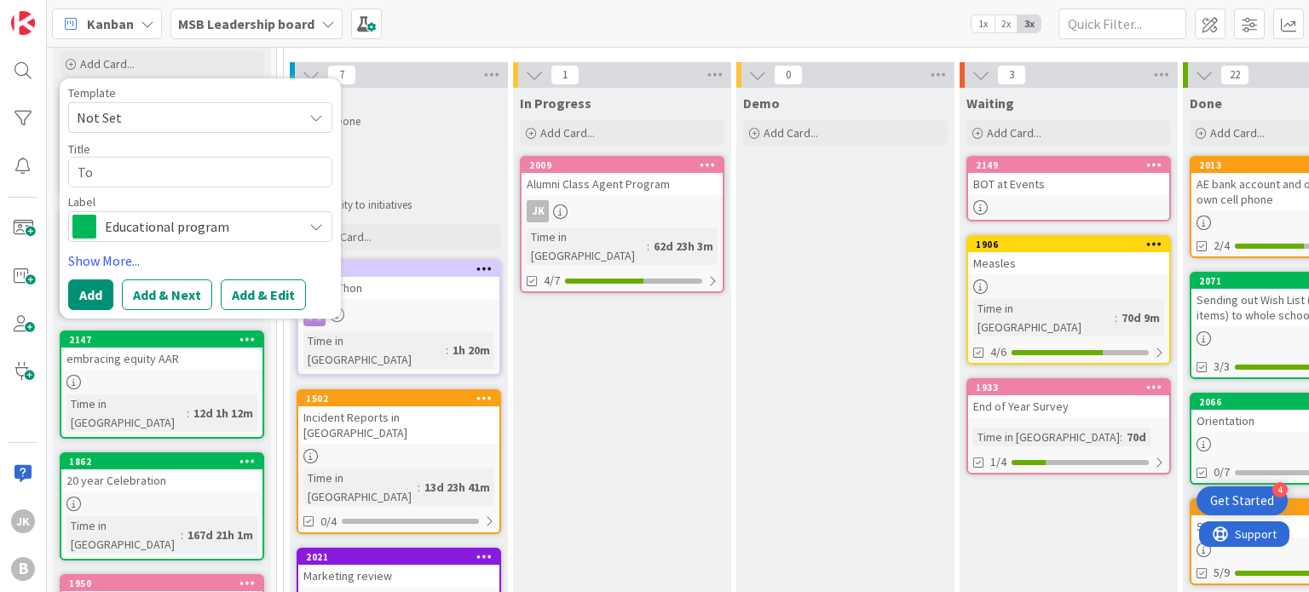
type textarea "[PERSON_NAME]"
type textarea "x"
type textarea "[PERSON_NAME]"
type textarea "x"
type textarea "[PERSON_NAME]"
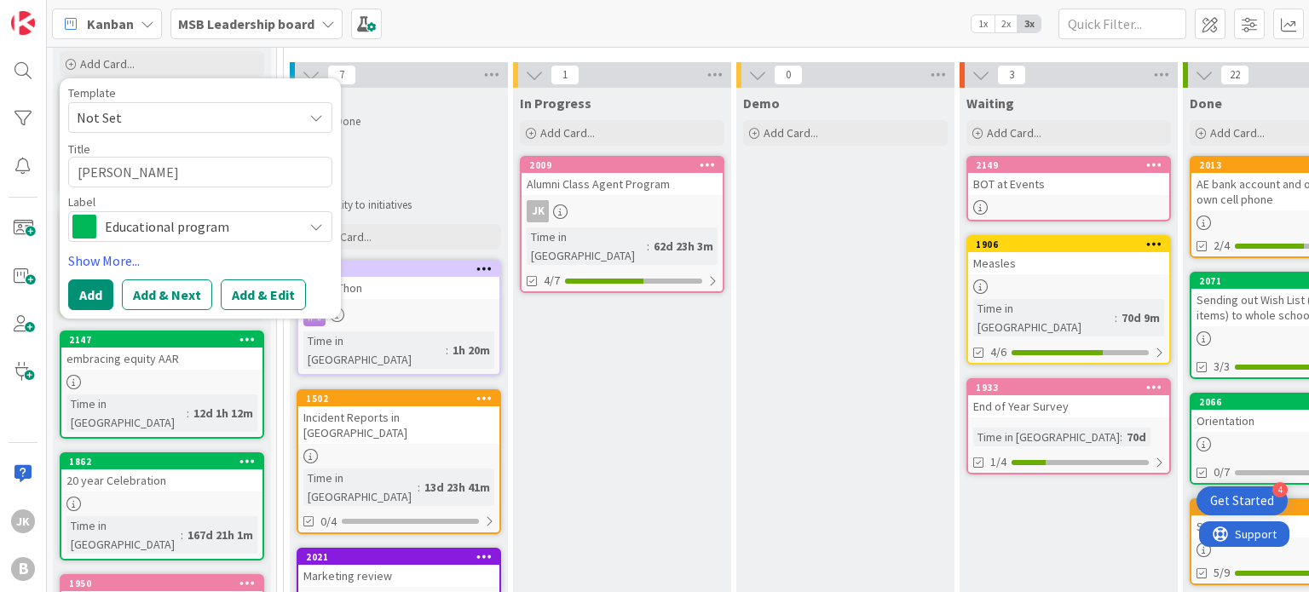
type textarea "x"
type textarea "[PERSON_NAME]"
type textarea "x"
type textarea "[PERSON_NAME]"
type textarea "x"
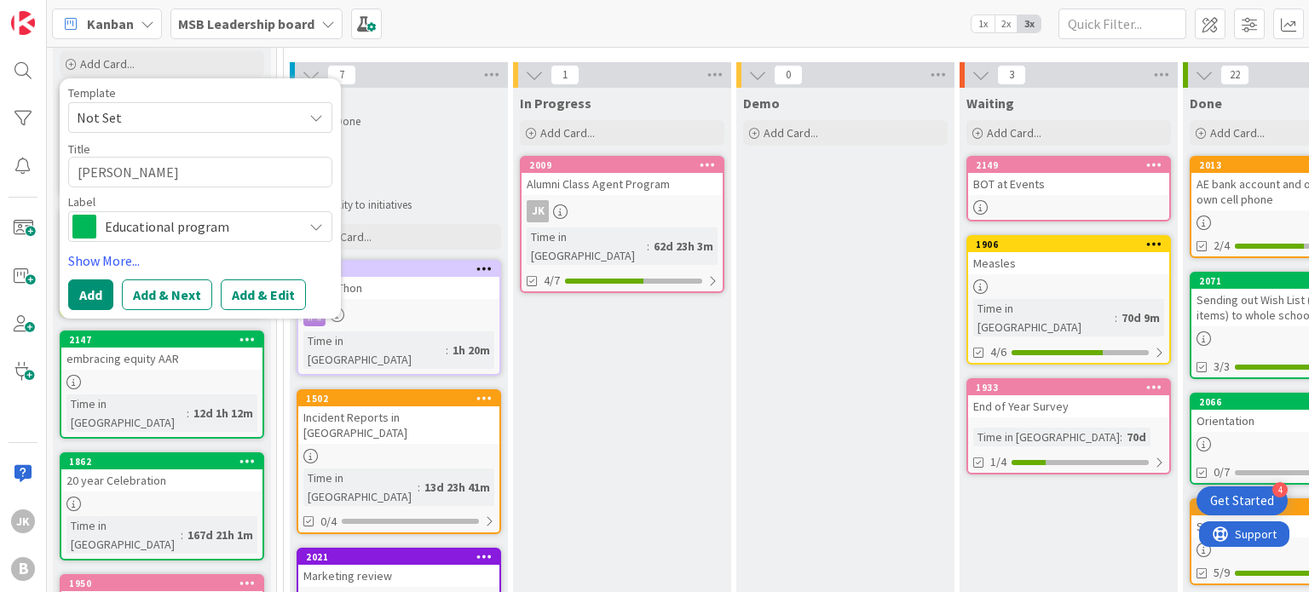
type textarea "[PERSON_NAME]"
type textarea "x"
type textarea "[PERSON_NAME]"
type textarea "x"
type textarea "[PERSON_NAME] Travel"
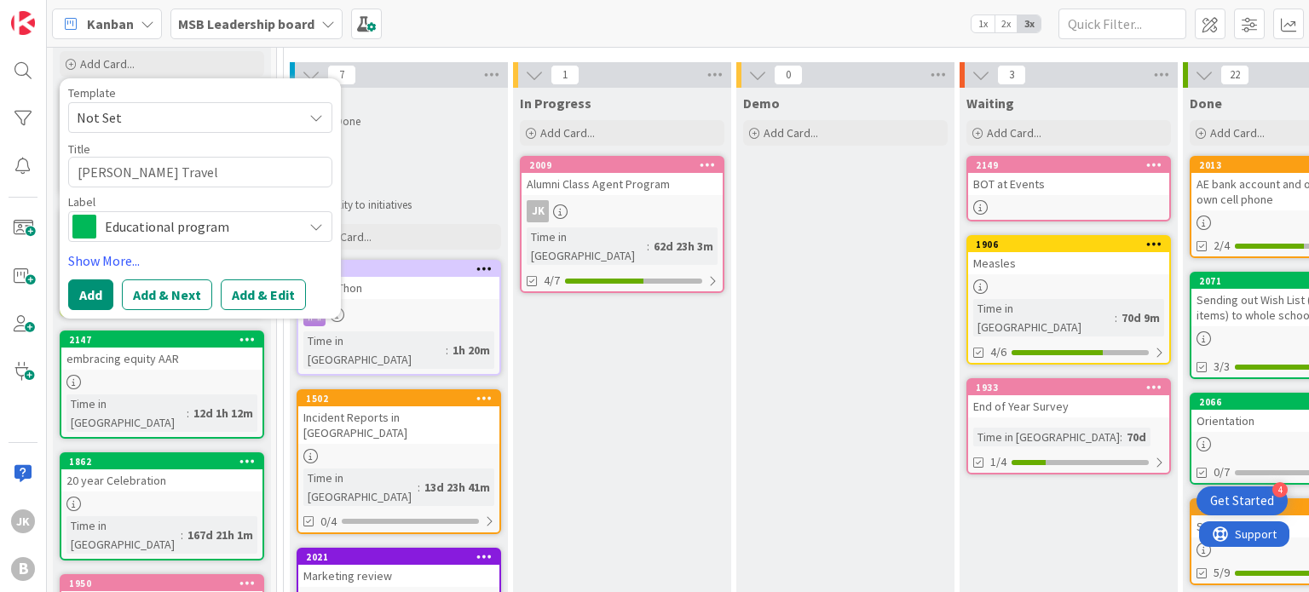
type textarea "x"
type textarea "[PERSON_NAME]"
type textarea "x"
type textarea "[PERSON_NAME]"
type textarea "x"
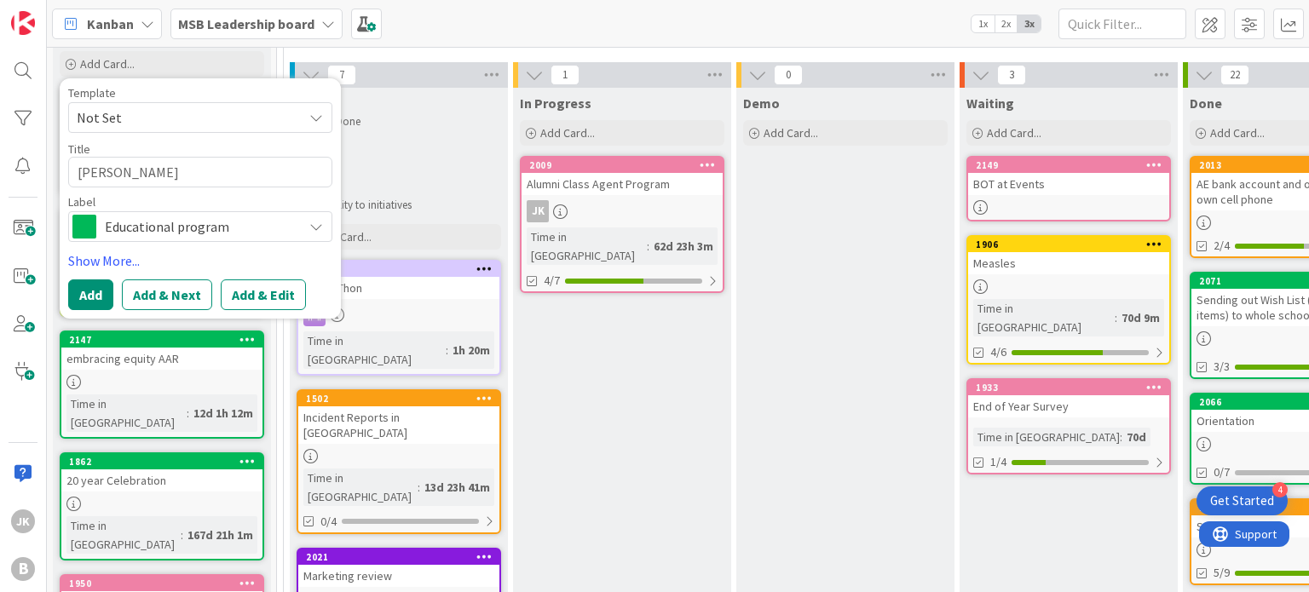
type textarea "[PERSON_NAME]"
type textarea "x"
type textarea "[PERSON_NAME]"
type textarea "x"
type textarea "[PERSON_NAME]"
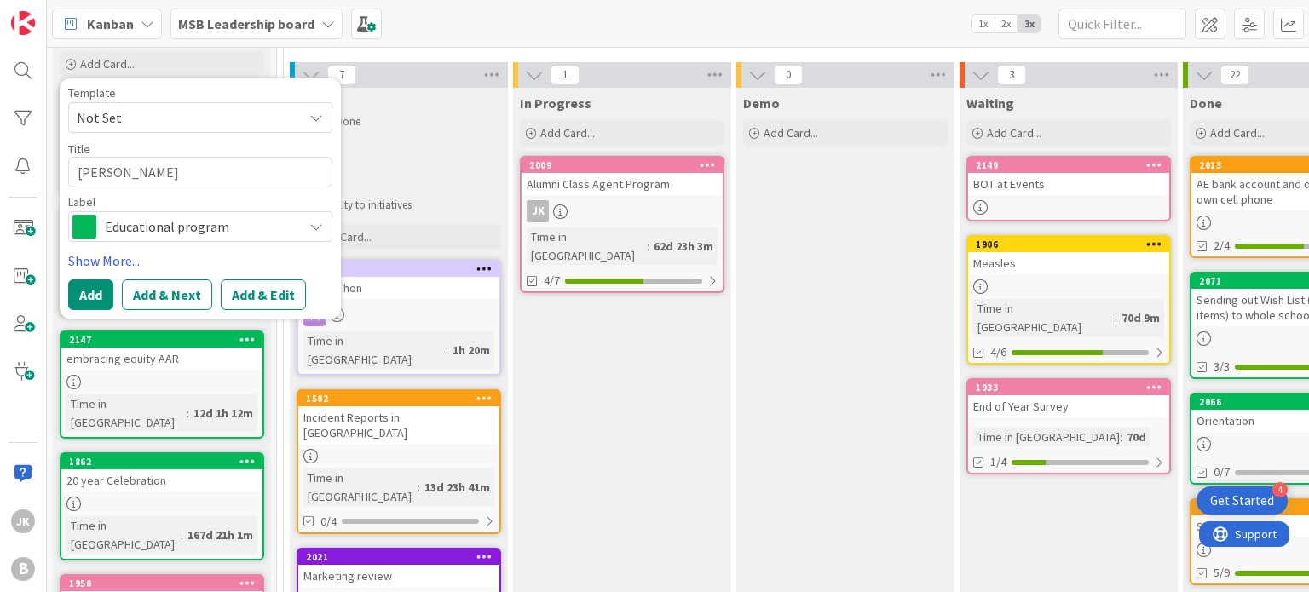
type textarea "x"
type textarea "[PERSON_NAME]"
type textarea "x"
type textarea "[PERSON_NAME]"
type textarea "x"
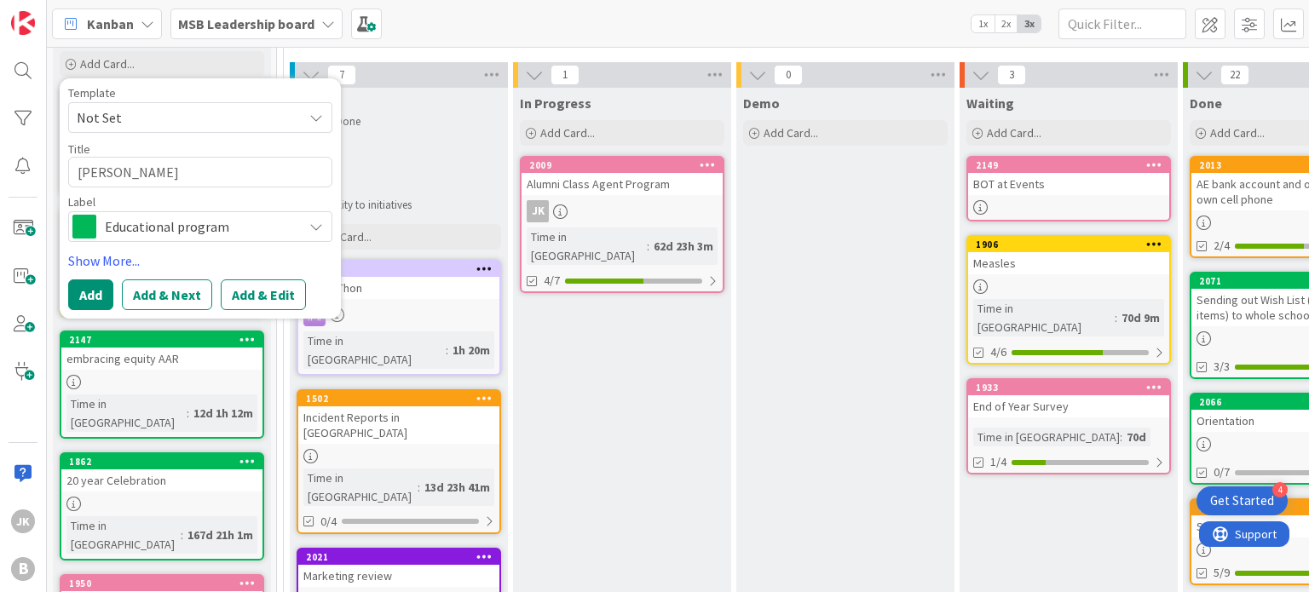
type textarea "[PERSON_NAME]"
type textarea "x"
type textarea "To"
type textarea "x"
type textarea "T"
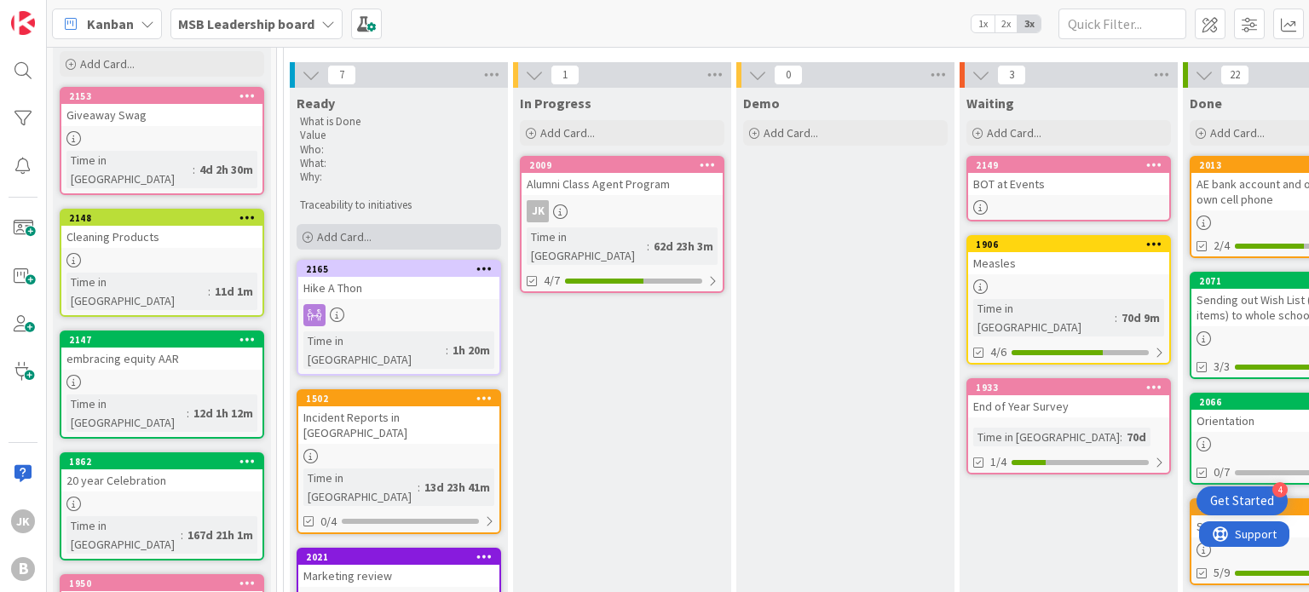
click at [337, 231] on span "Add Card..." at bounding box center [344, 236] width 55 height 15
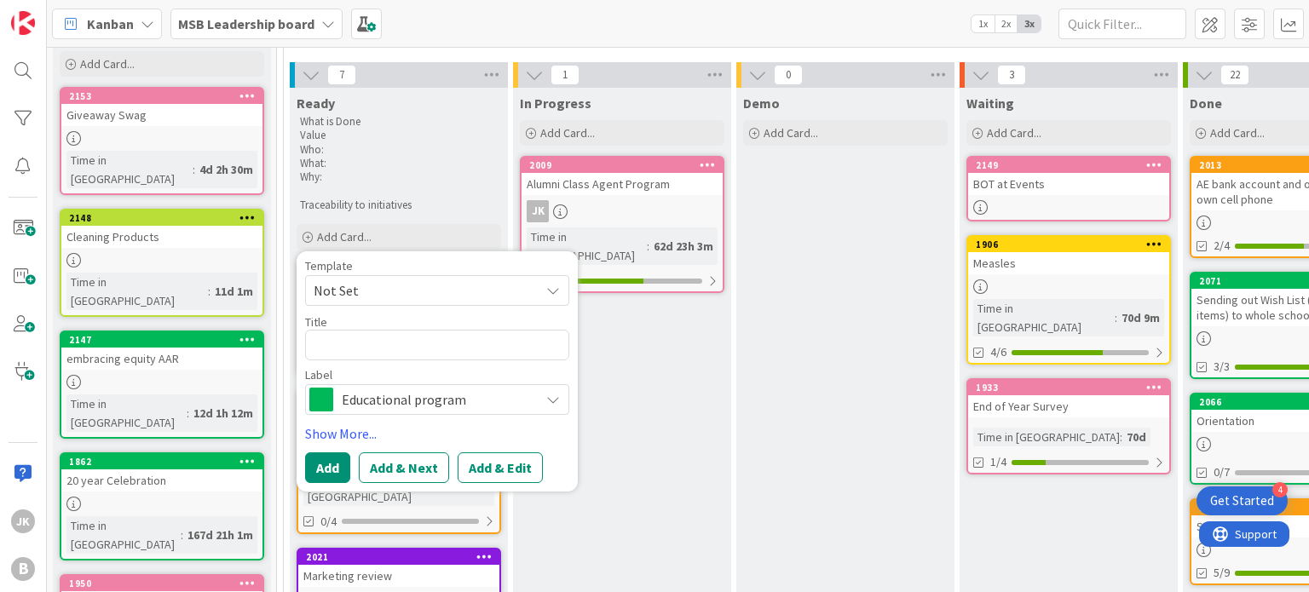
type textarea "x"
type textarea "B"
type textarea "x"
type textarea "Ba"
type textarea "x"
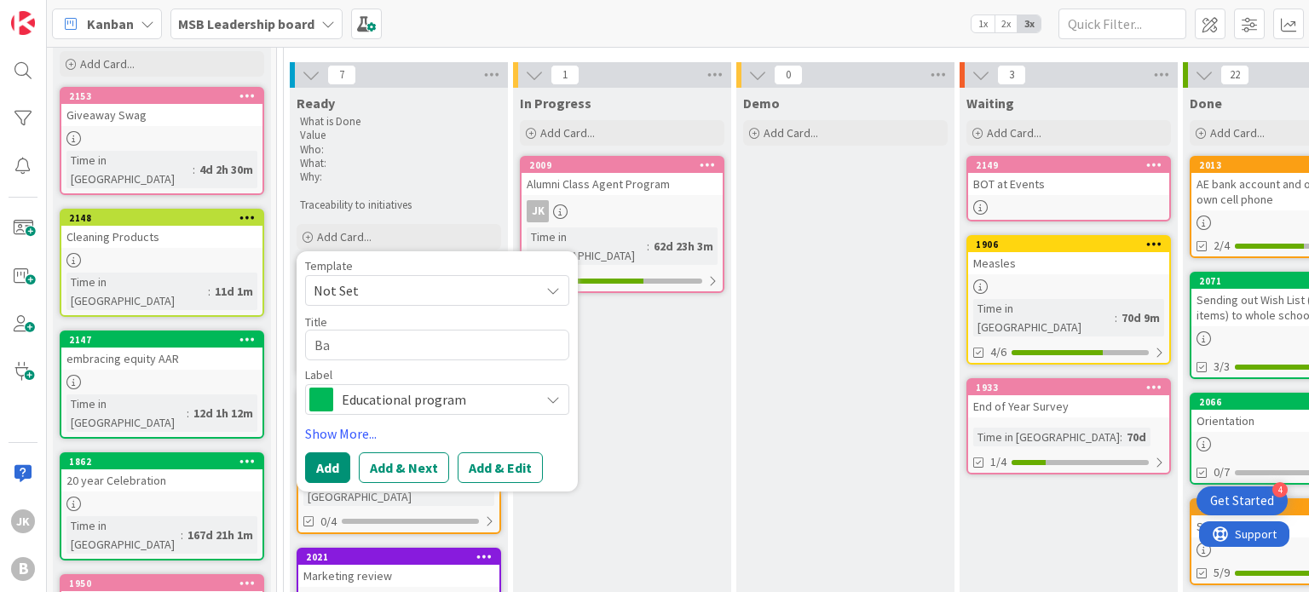
type textarea "Bac"
type textarea "x"
type textarea "Back"
type textarea "x"
type textarea "Back t"
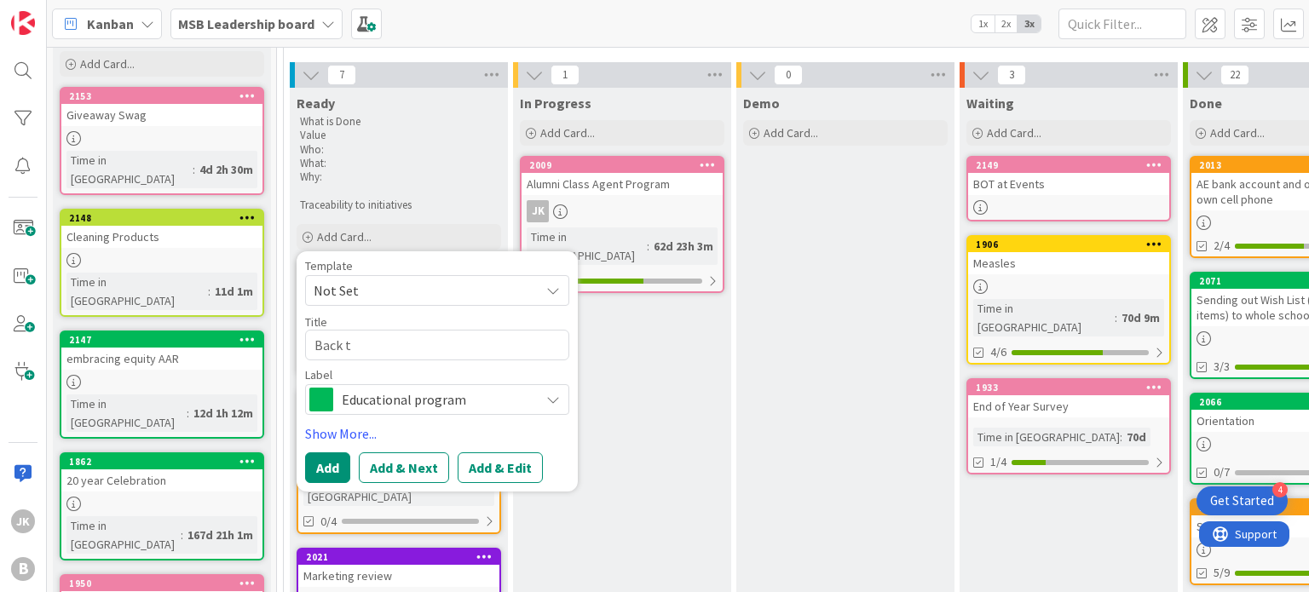
type textarea "x"
type textarea "Back to"
type textarea "x"
type textarea "Back to"
type textarea "x"
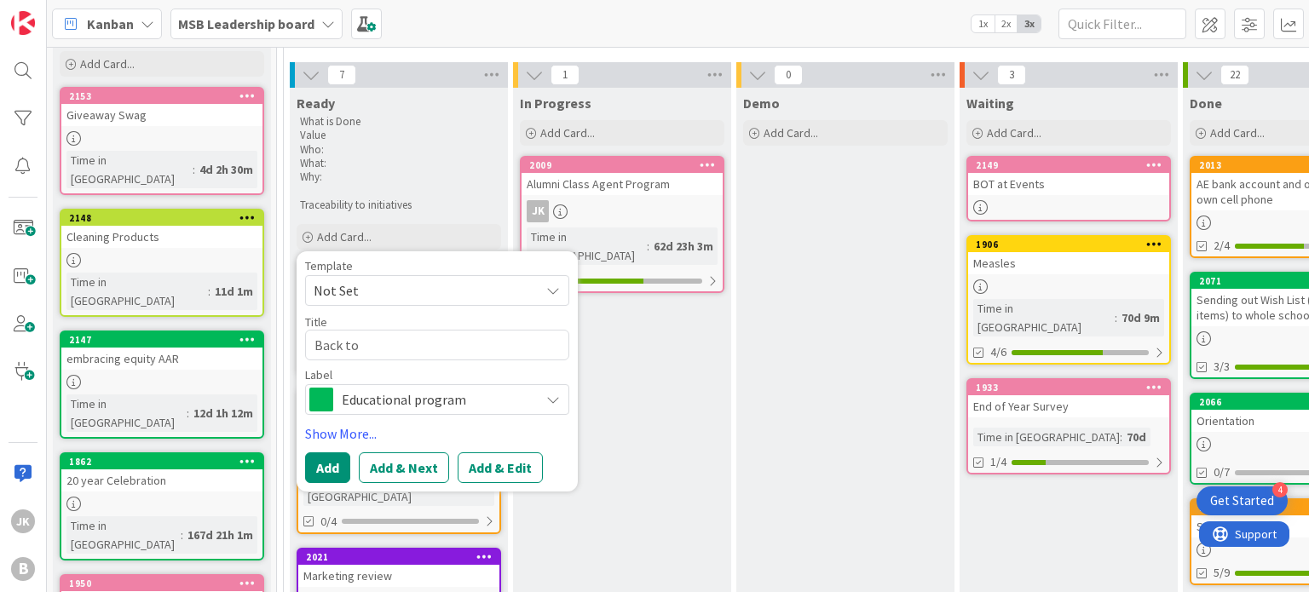
type textarea "Back to S"
type textarea "x"
type textarea "Back to Sc"
type textarea "x"
type textarea "Back to Sch"
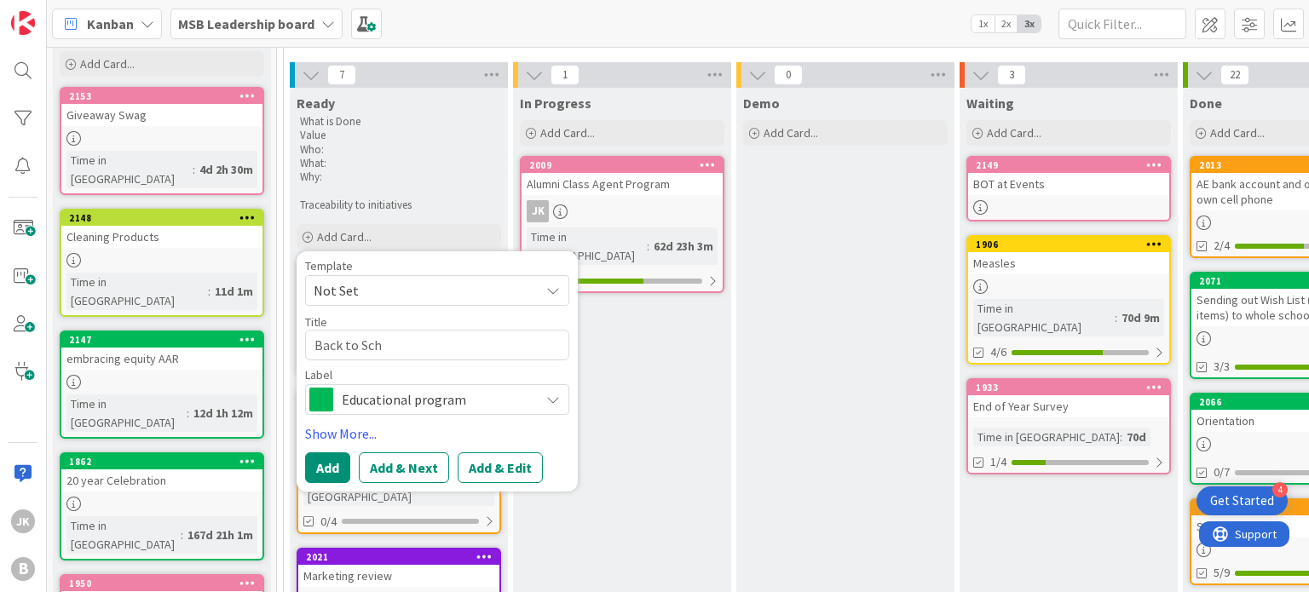
type textarea "x"
type textarea "Back to Scho"
type textarea "x"
type textarea "Back to Schoo"
type textarea "x"
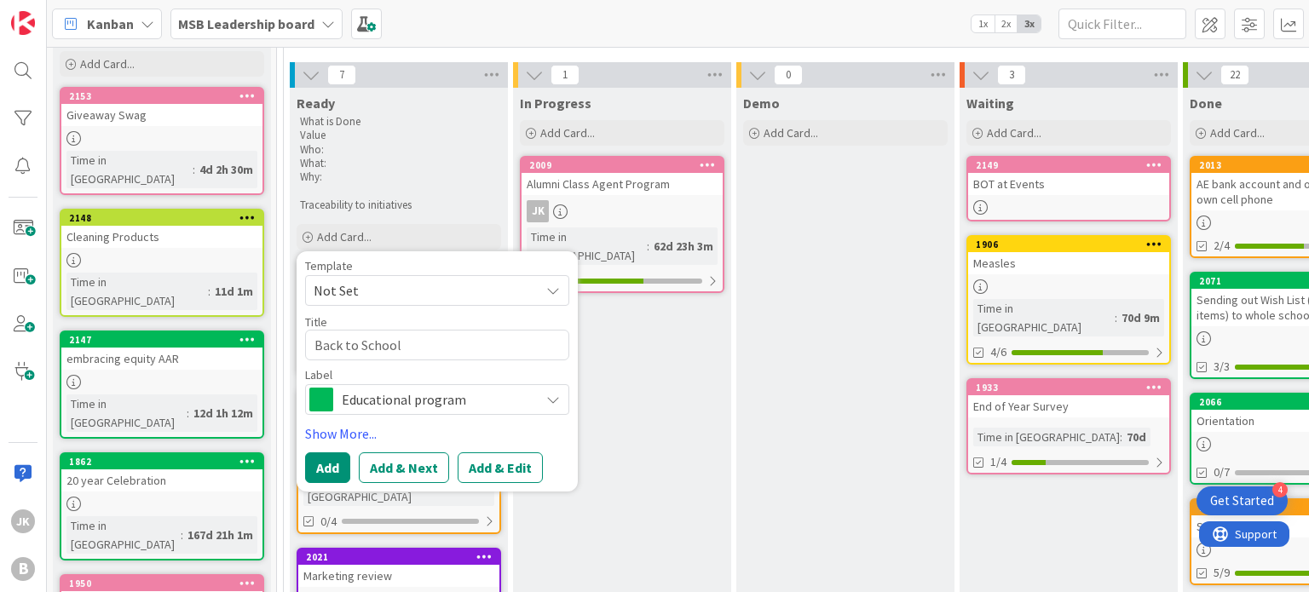
type textarea "Back to School"
type textarea "x"
type textarea "Back to School P"
type textarea "x"
type textarea "Back to School Pi"
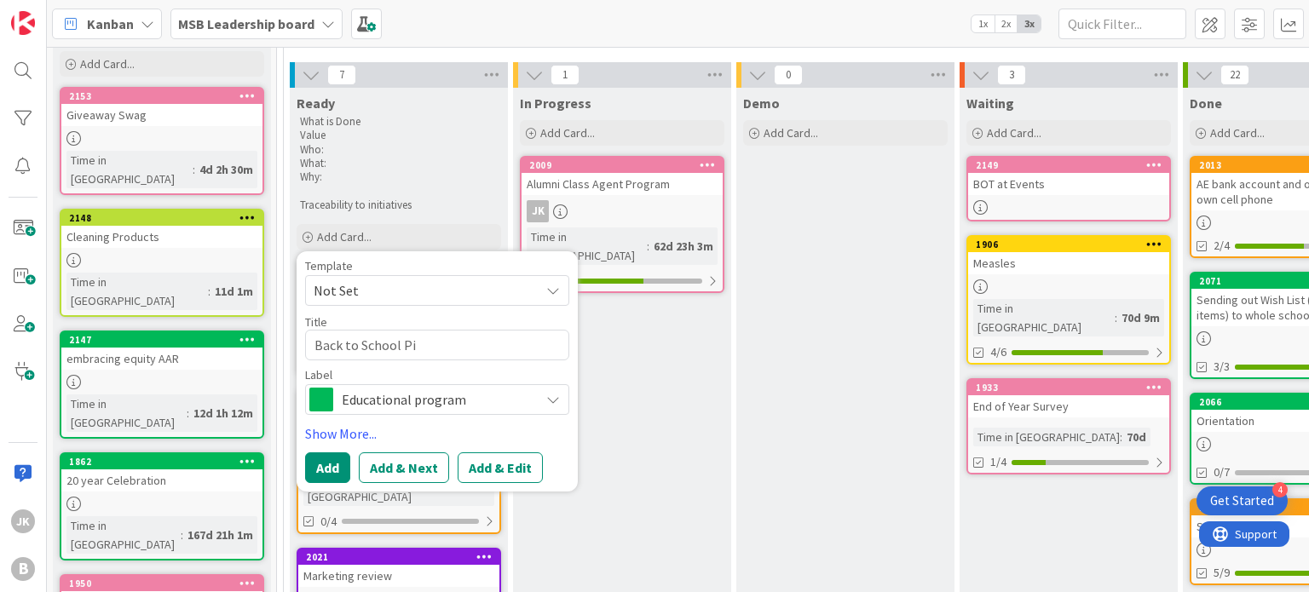
type textarea "x"
type textarea "Back to School Pic"
type textarea "x"
type textarea "Back to School Picn"
type textarea "x"
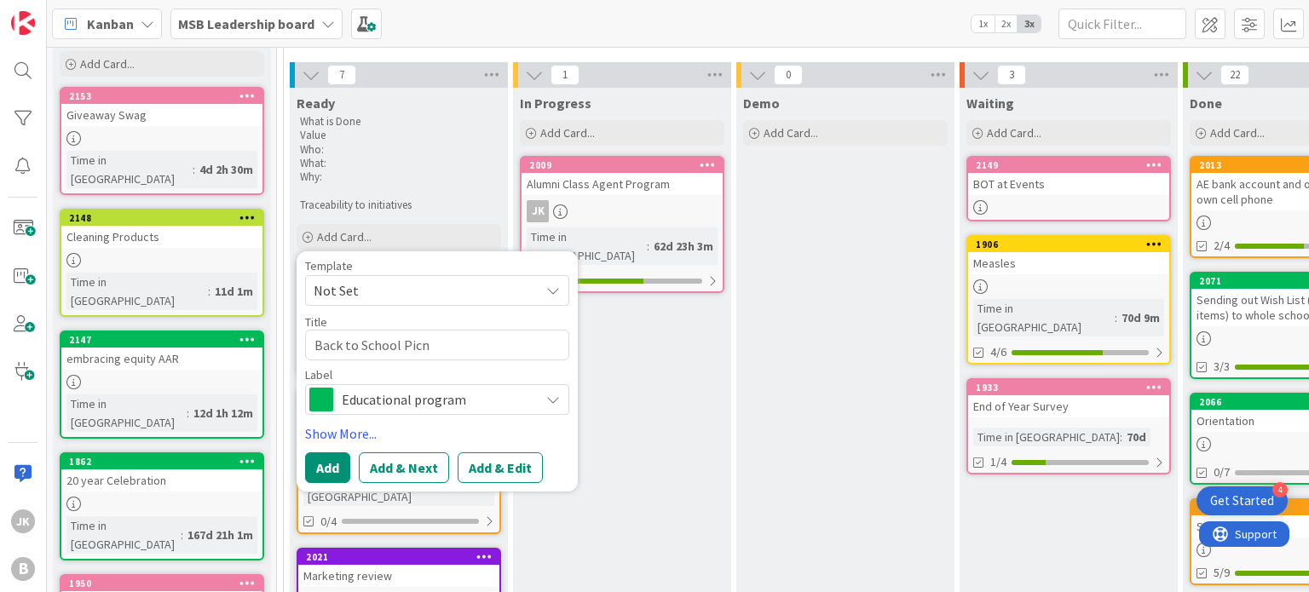
type textarea "Back to School Picni"
type textarea "x"
type textarea "Back to School Picnic"
type textarea "x"
type textarea "Back to School Picnic"
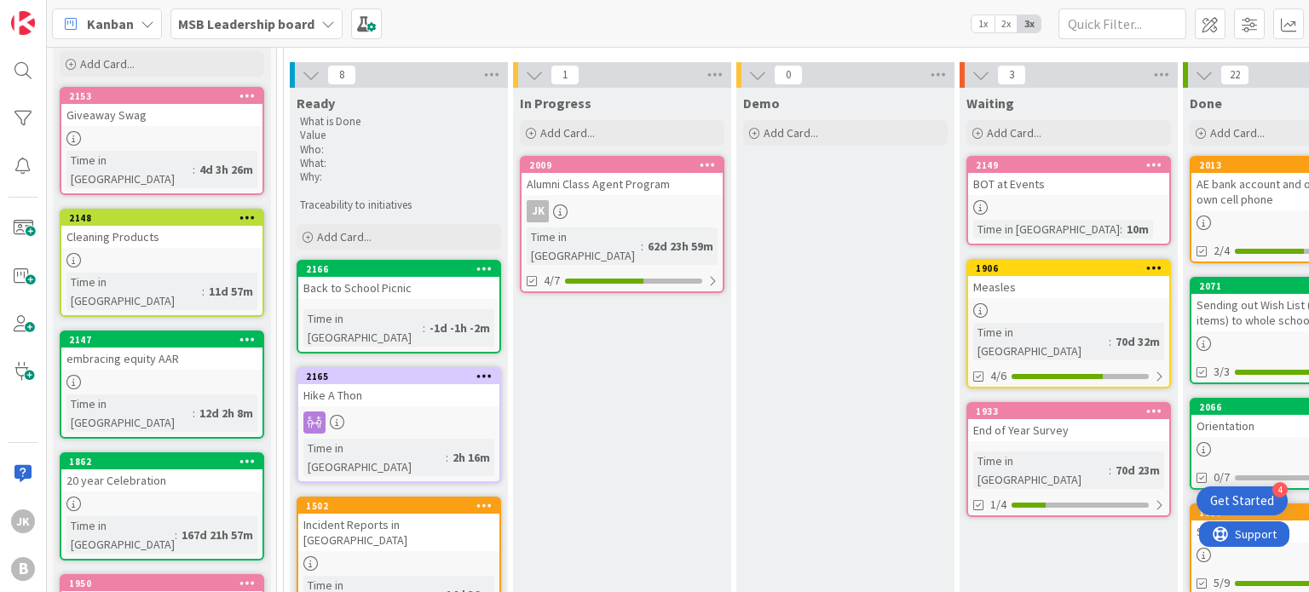
click at [409, 279] on div "Back to School Picnic" at bounding box center [398, 288] width 201 height 22
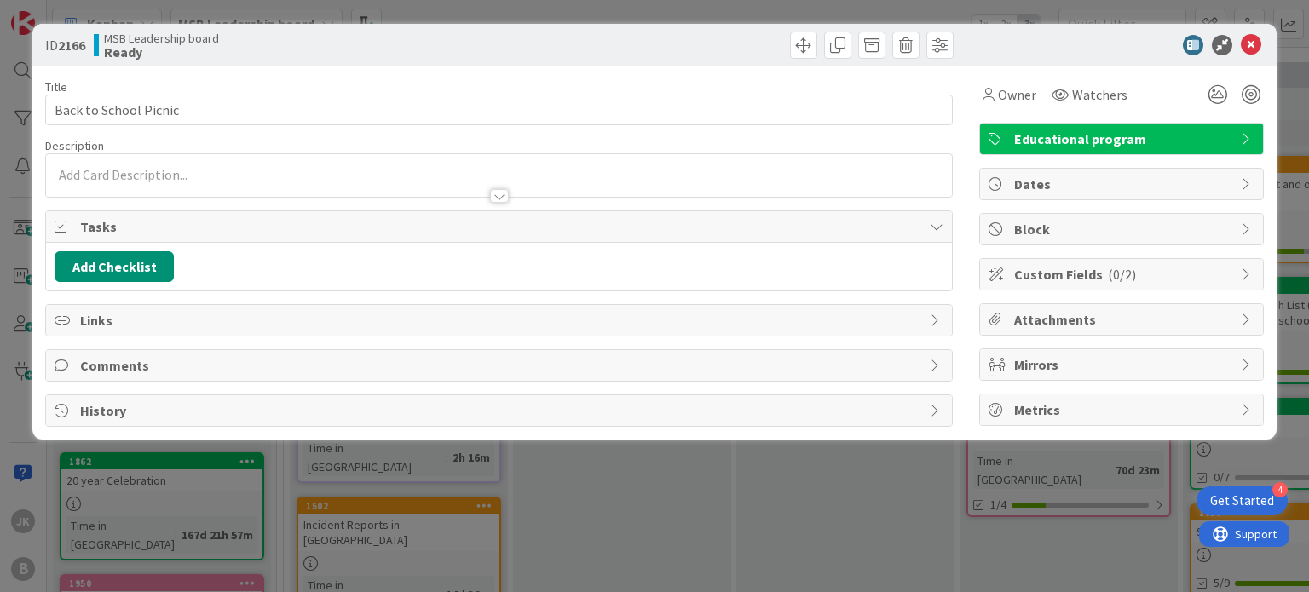
click at [423, 190] on div at bounding box center [498, 188] width 905 height 18
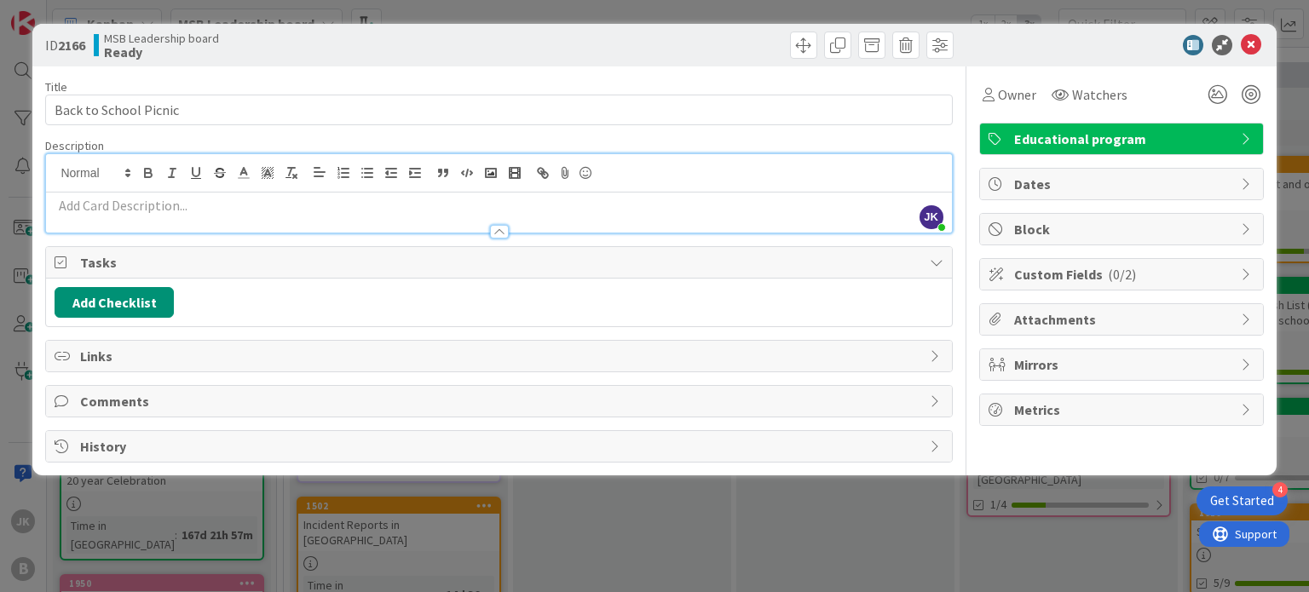
click at [562, 204] on p at bounding box center [499, 206] width 888 height 20
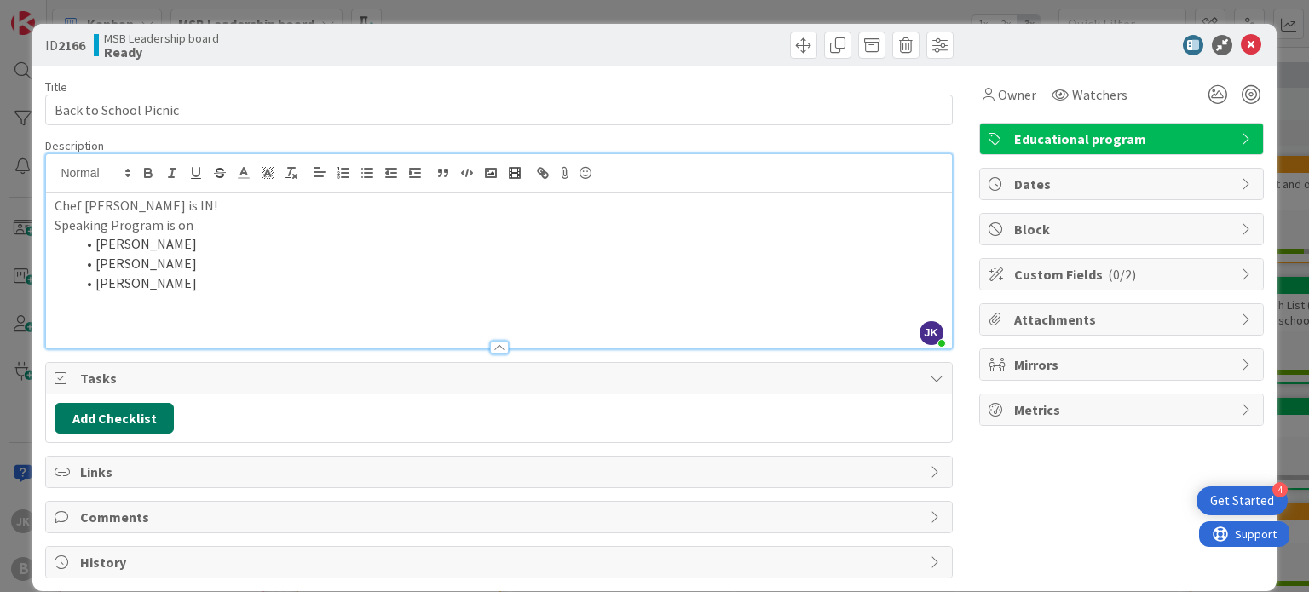
click at [157, 411] on button "Add Checklist" at bounding box center [114, 418] width 119 height 31
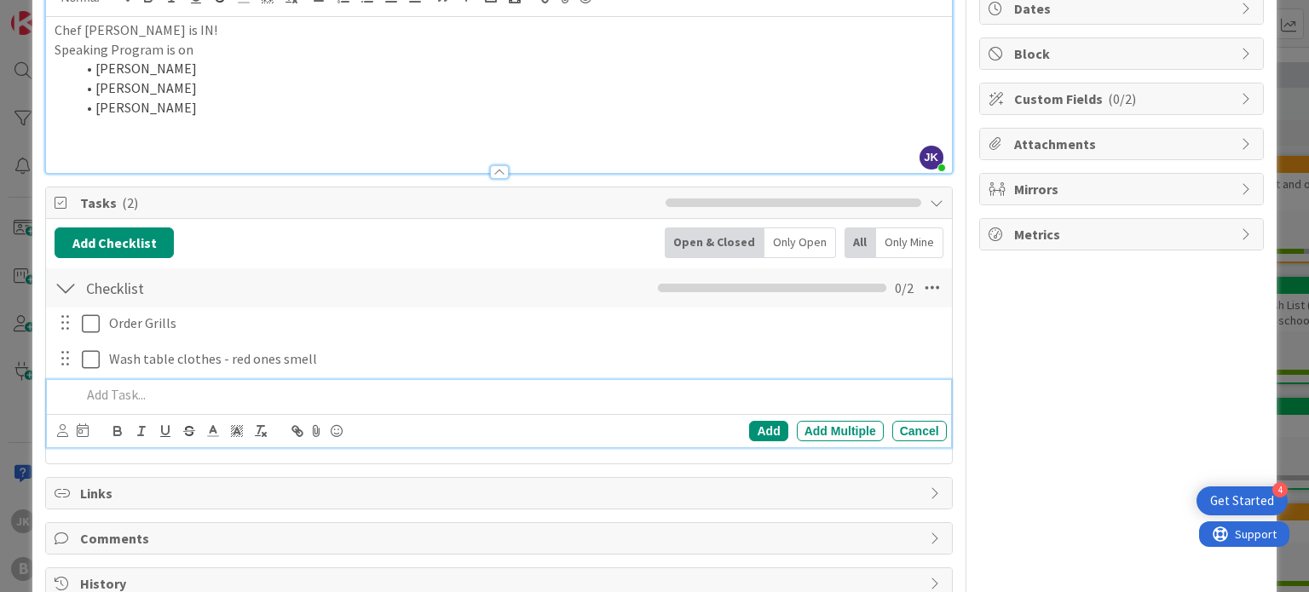
scroll to position [216, 0]
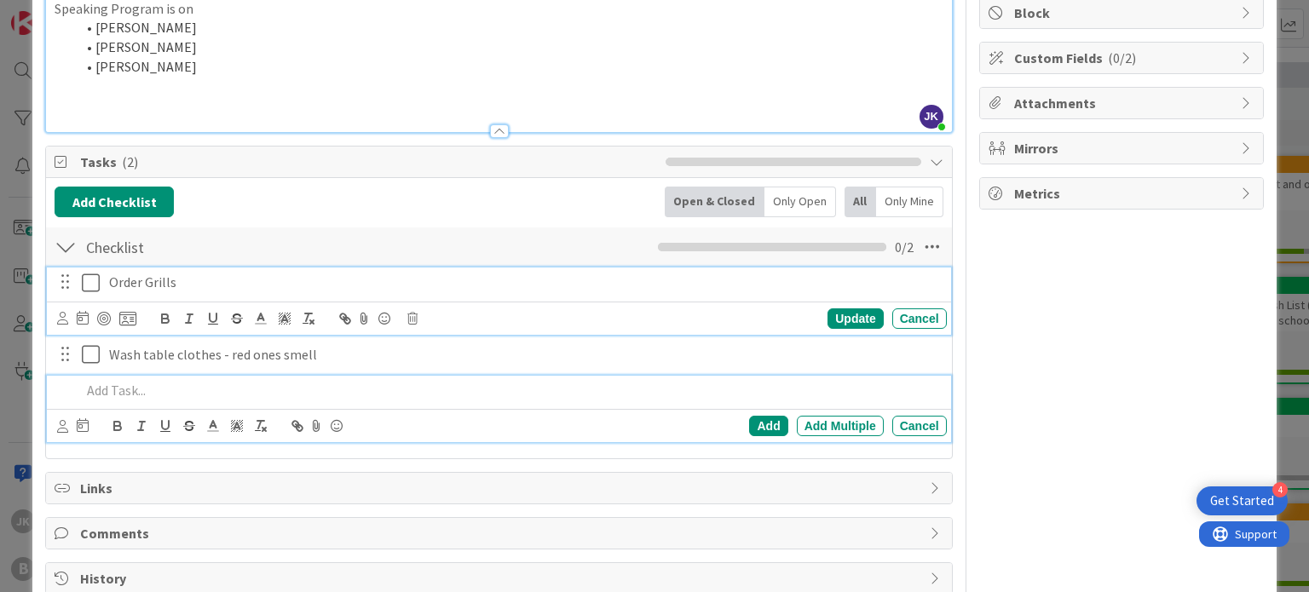
click at [623, 282] on p "Order Grills" at bounding box center [524, 283] width 831 height 20
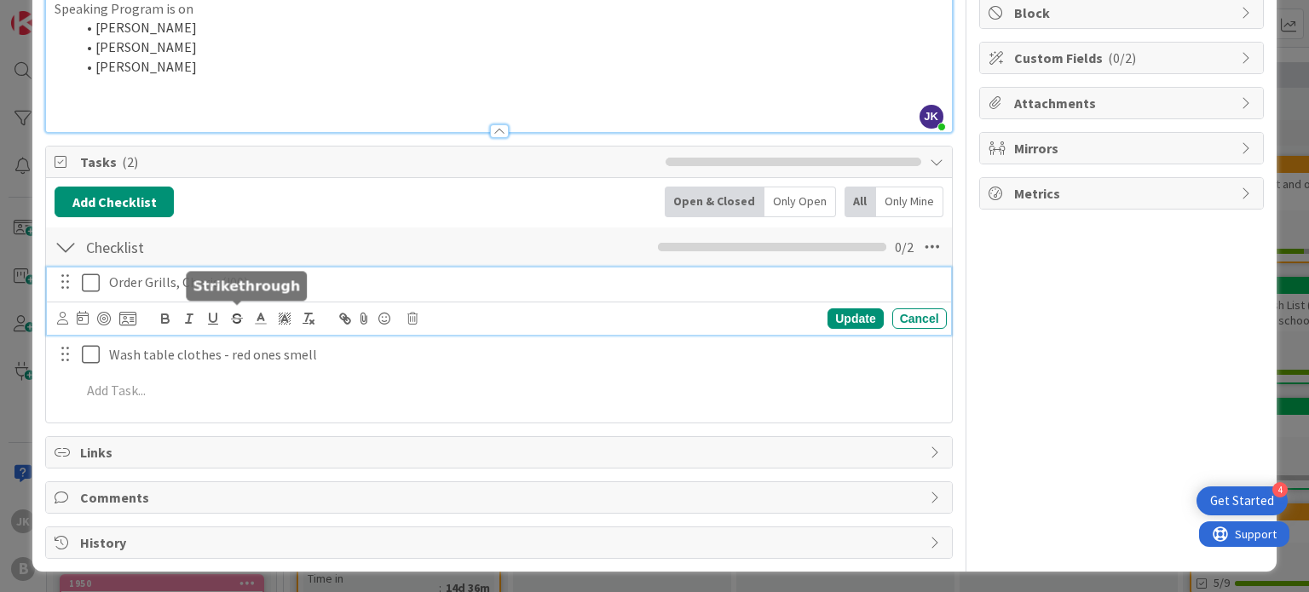
click at [229, 316] on div "Order Grills, Charis (!00) Update Cancel" at bounding box center [498, 301] width 903 height 67
click at [827, 310] on div "Update" at bounding box center [854, 318] width 55 height 20
click at [174, 316] on div "Order Grills, Charis (100) Update Cancel" at bounding box center [498, 301] width 903 height 67
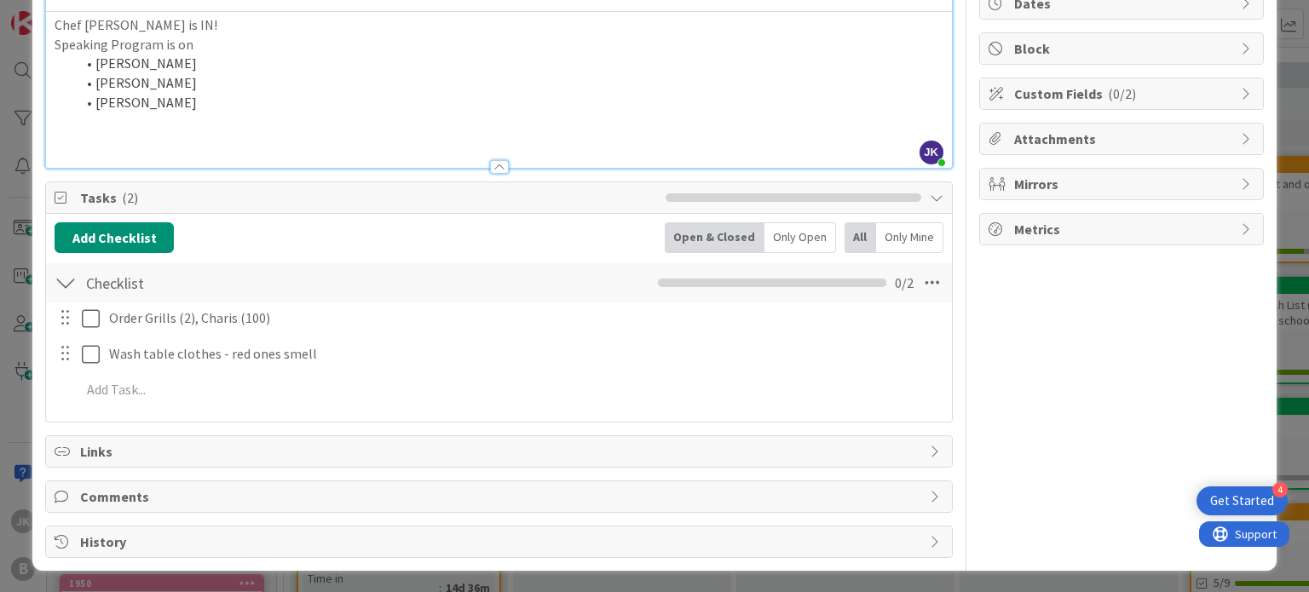
click at [1111, 381] on div "Owner Watchers Educational program Dates Block Custom Fields ( 0/2 ) Attachment…" at bounding box center [1121, 222] width 285 height 672
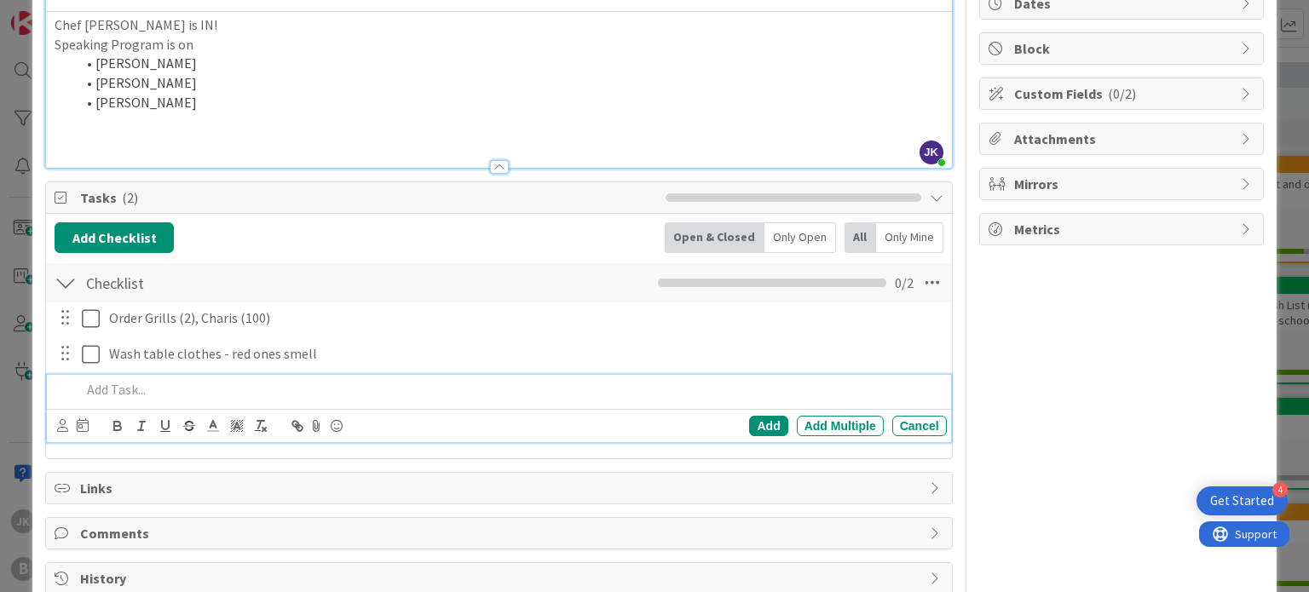
scroll to position [216, 0]
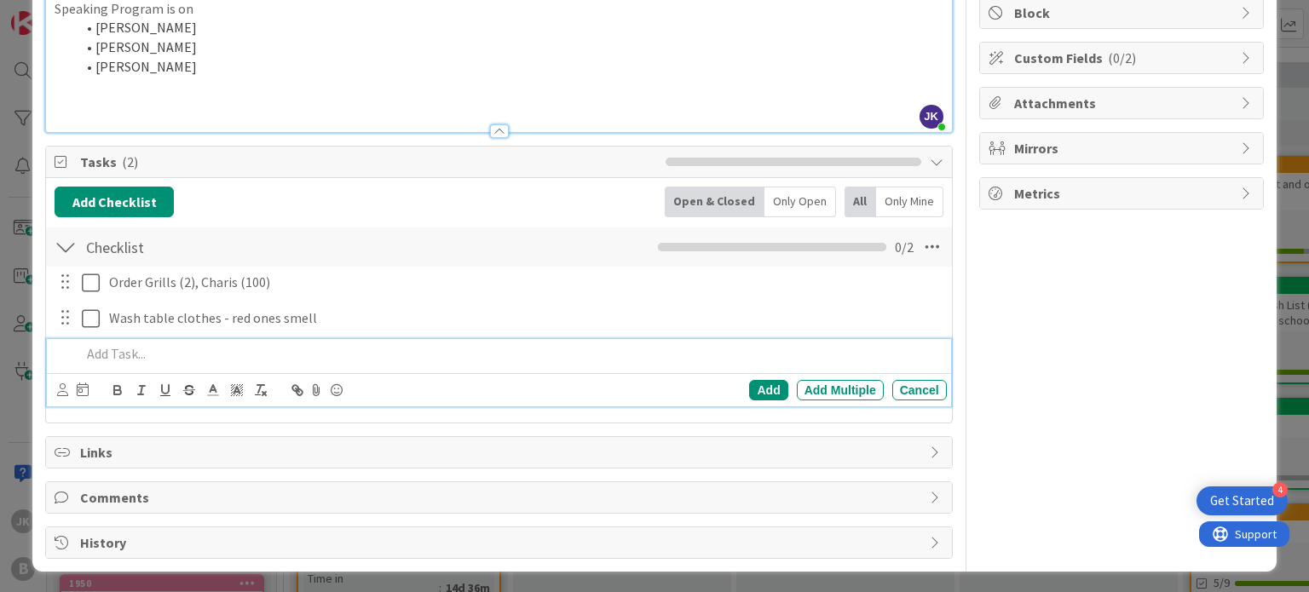
click at [467, 382] on div "Add Add Multiple Cancel" at bounding box center [498, 372] width 903 height 67
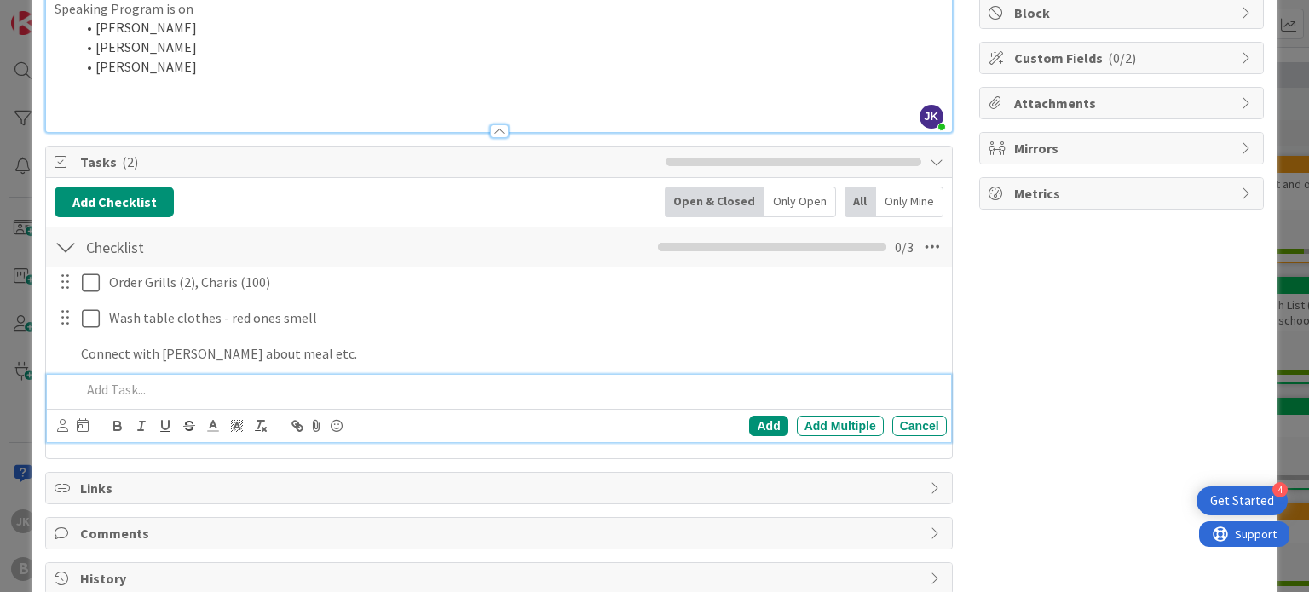
scroll to position [252, 0]
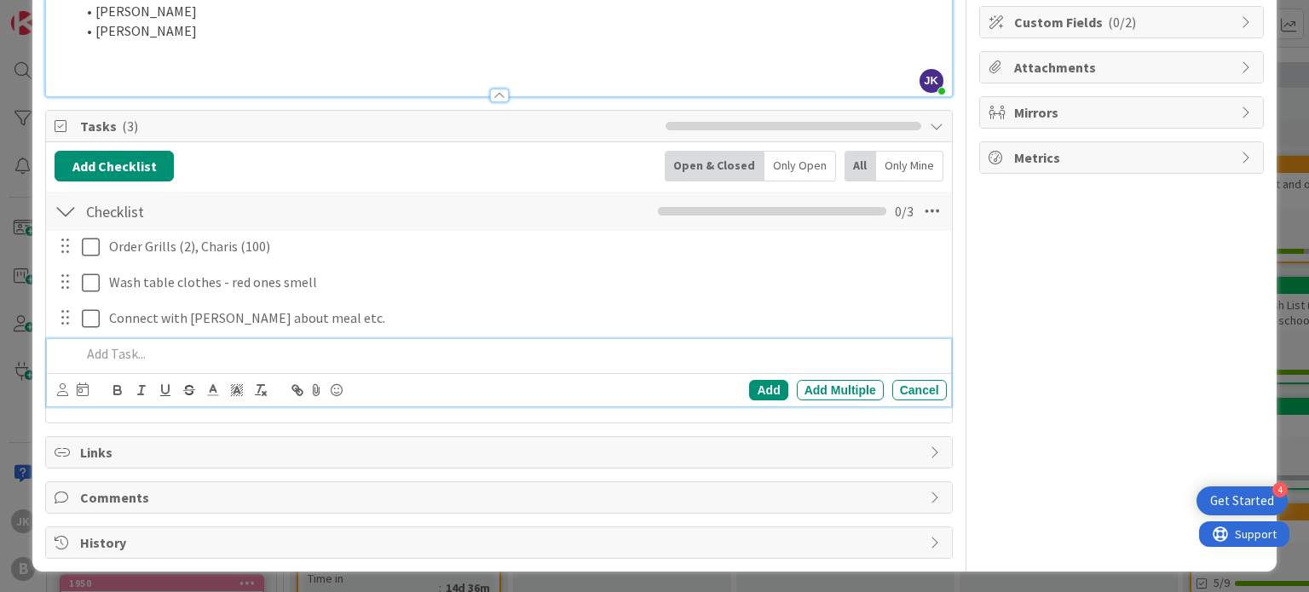
click at [962, 295] on div "Title 22 / 128 Back to School Picnic Description JK [PERSON_NAME] joined 2 m ag…" at bounding box center [653, 186] width 1217 height 745
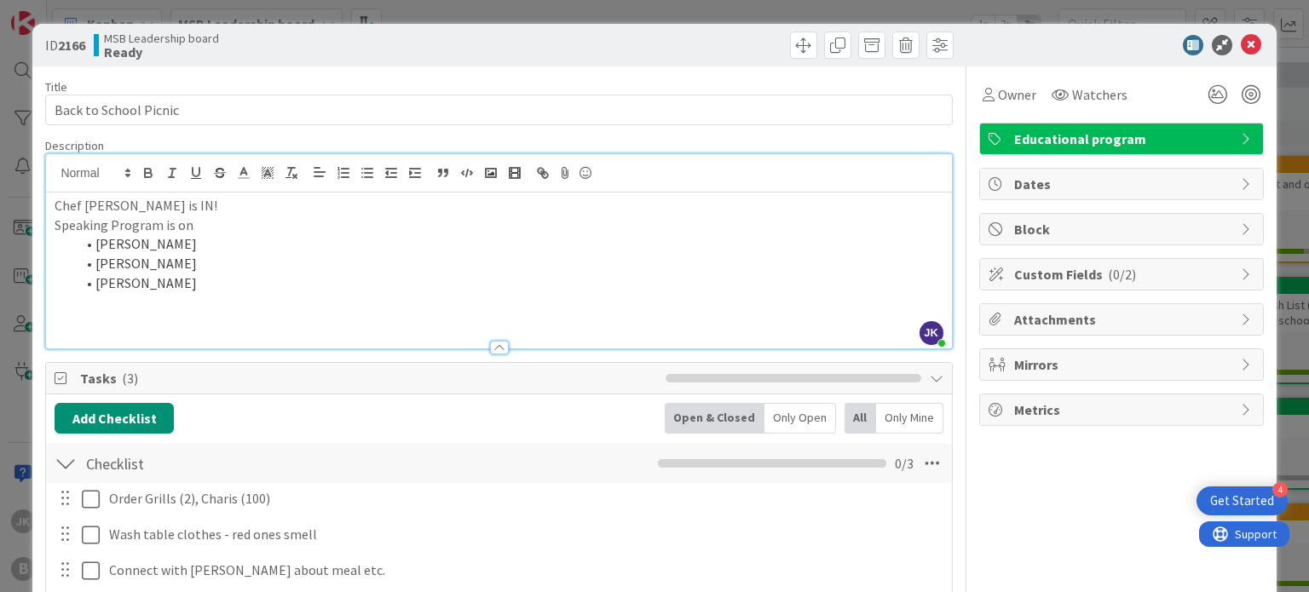
scroll to position [2, 0]
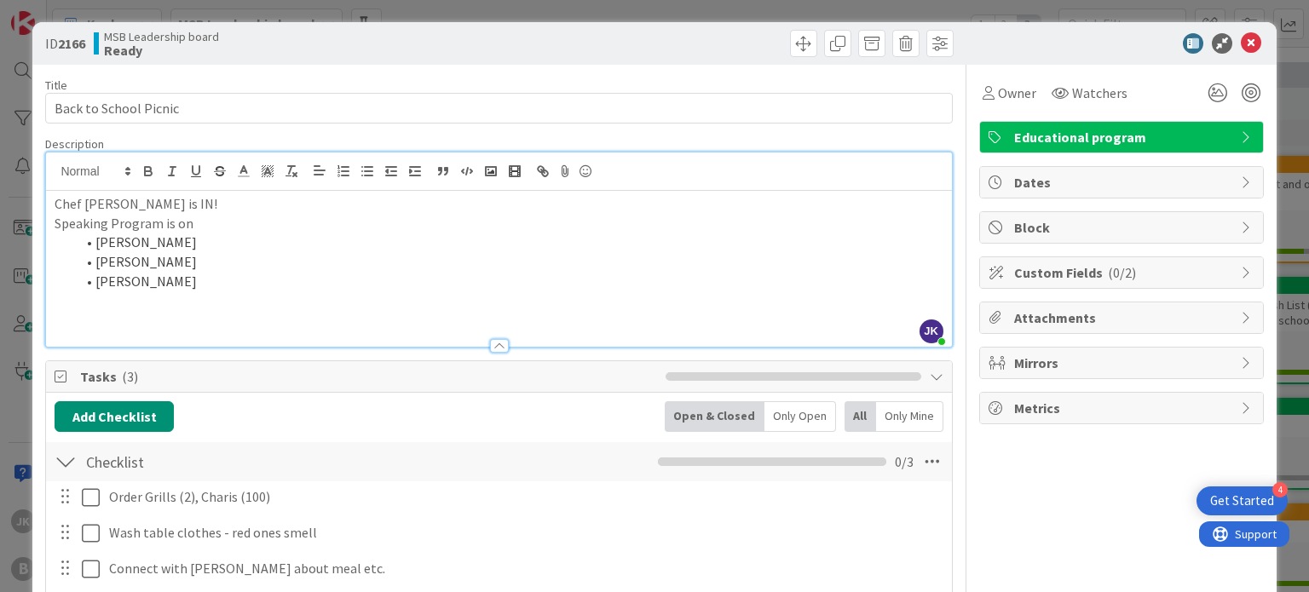
click at [979, 504] on div "Owner Watchers Educational program Dates Block Custom Fields ( 0/2 ) Attachment…" at bounding box center [1121, 419] width 285 height 708
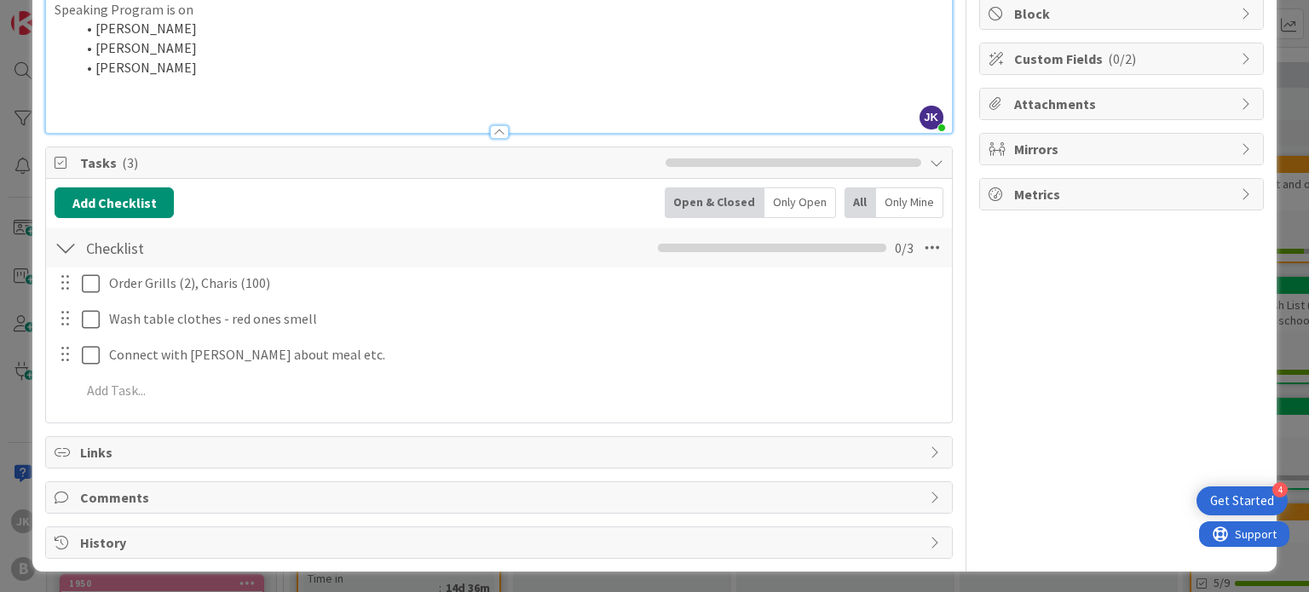
scroll to position [215, 0]
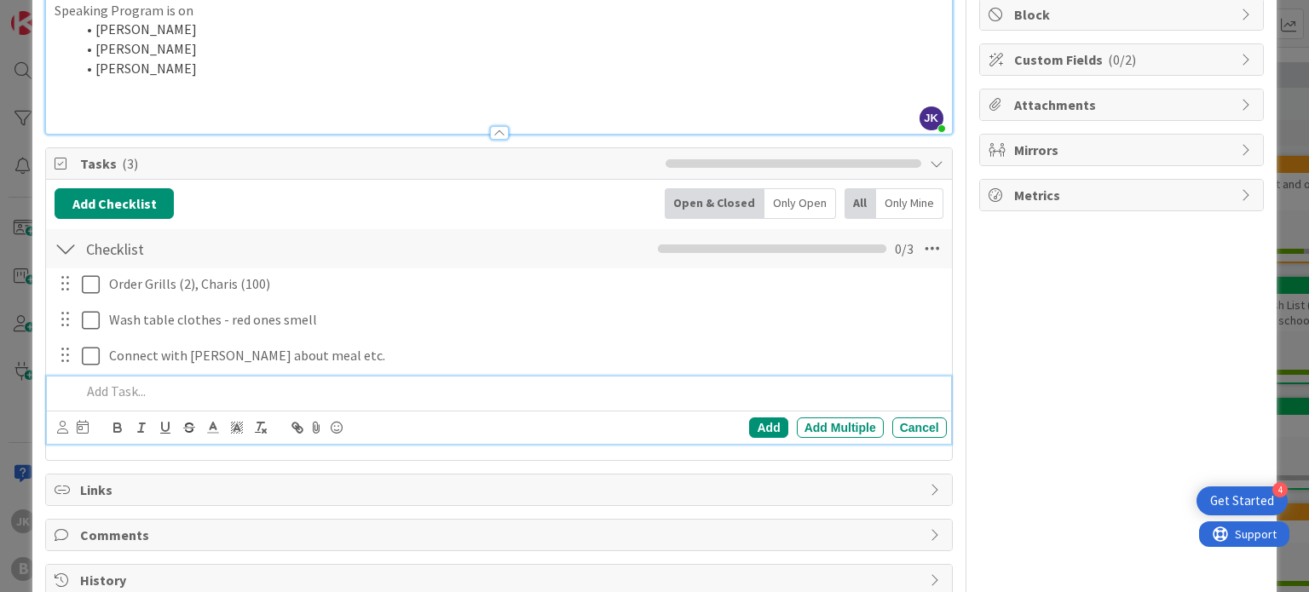
click at [348, 383] on p at bounding box center [510, 392] width 858 height 20
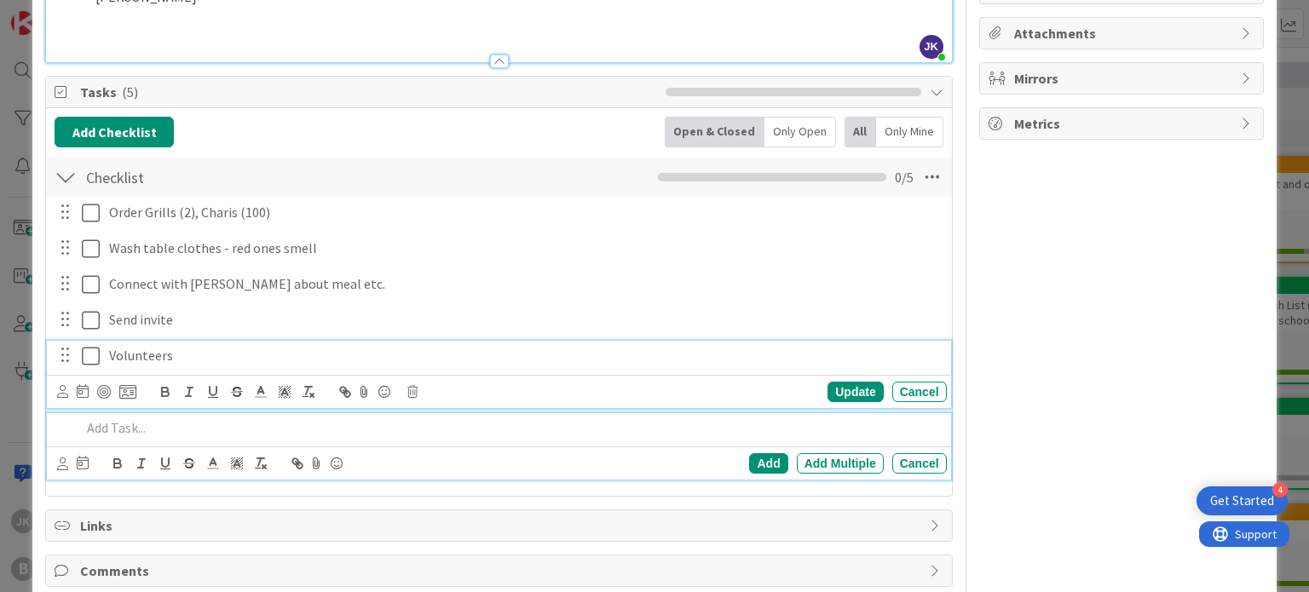
scroll to position [323, 0]
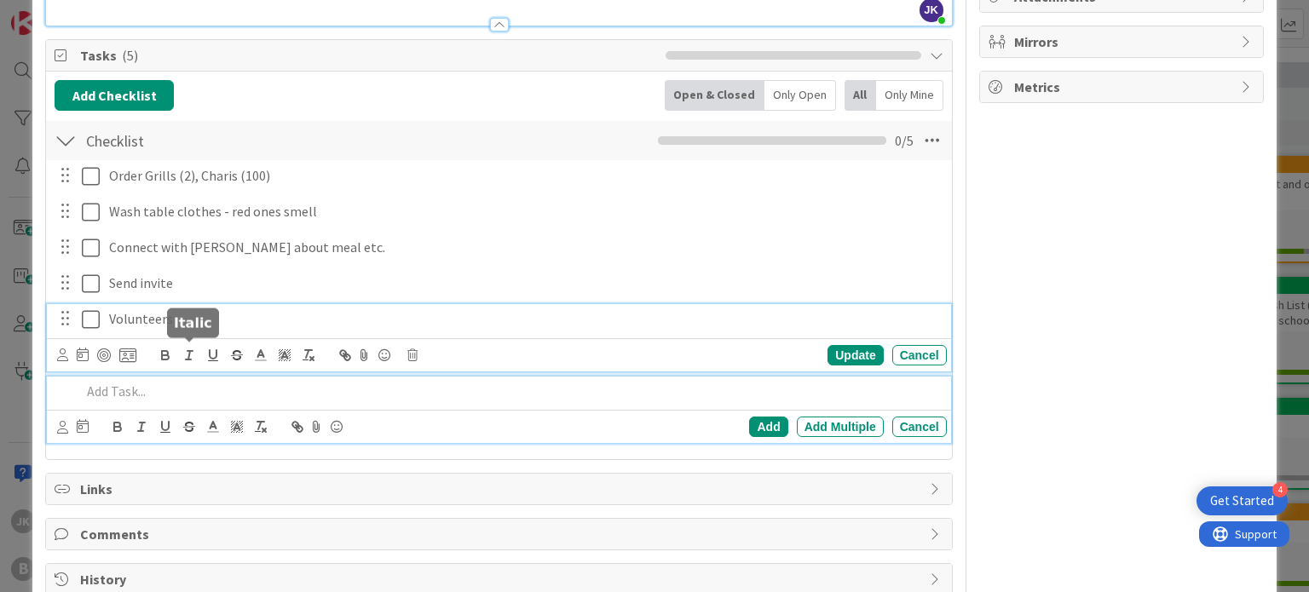
click at [189, 360] on div "Volunteers Update Cancel" at bounding box center [498, 337] width 903 height 67
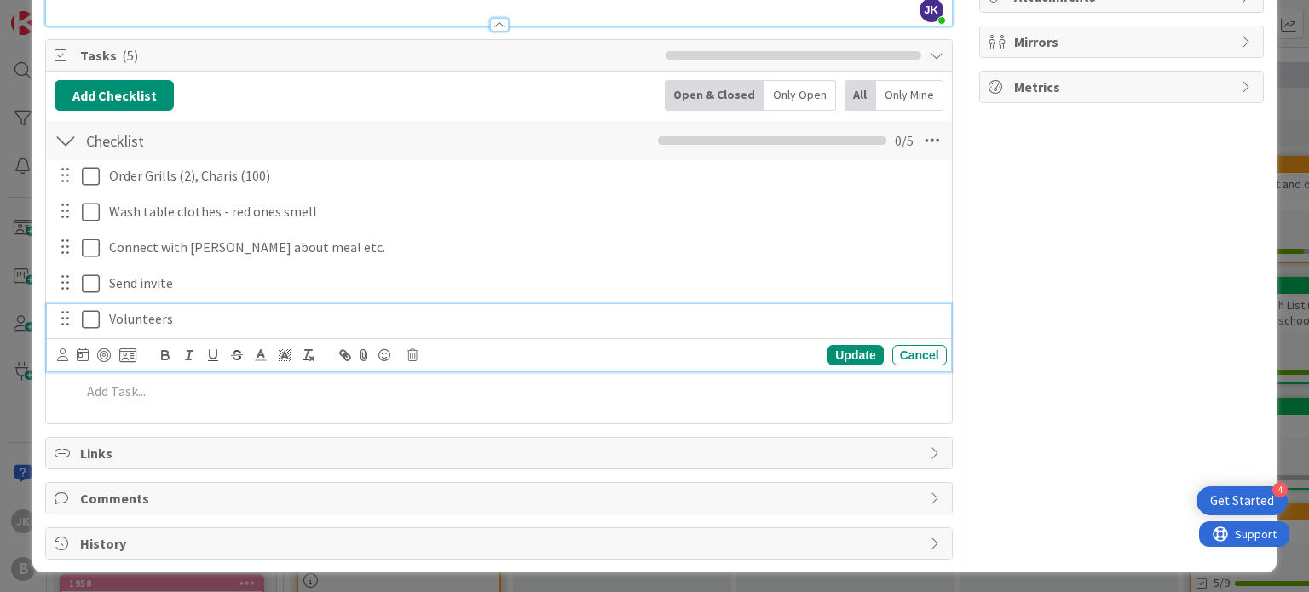
click at [276, 316] on p "Volunteers" at bounding box center [524, 319] width 831 height 20
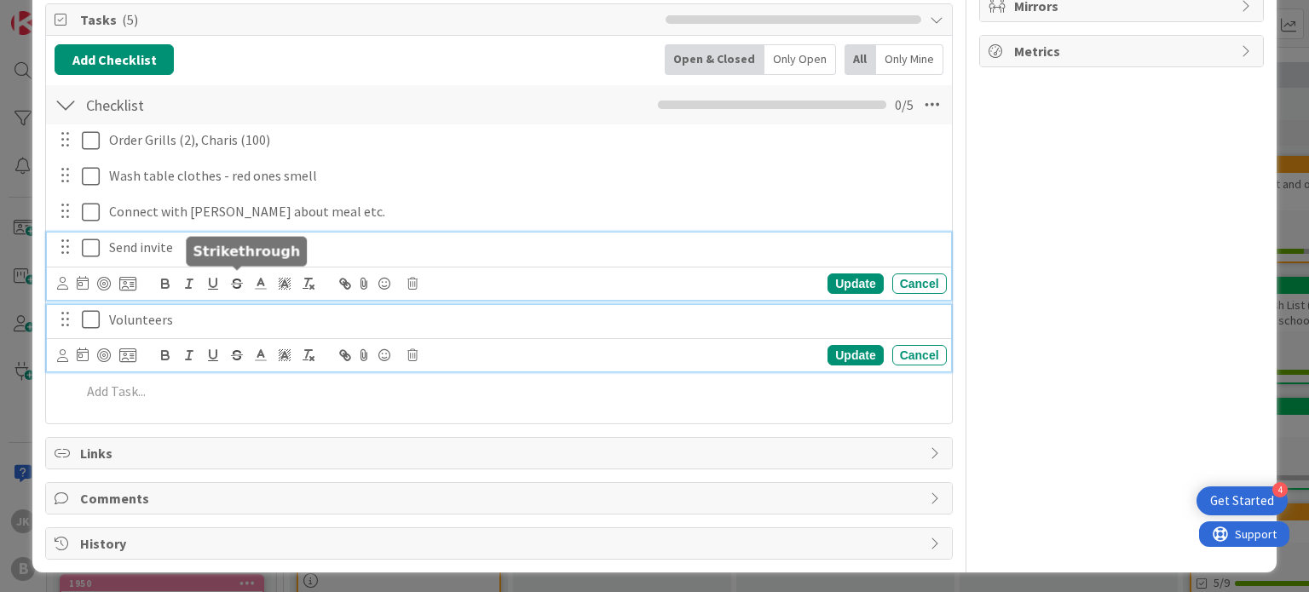
click at [239, 275] on div "Send invite Update Cancel" at bounding box center [498, 266] width 903 height 67
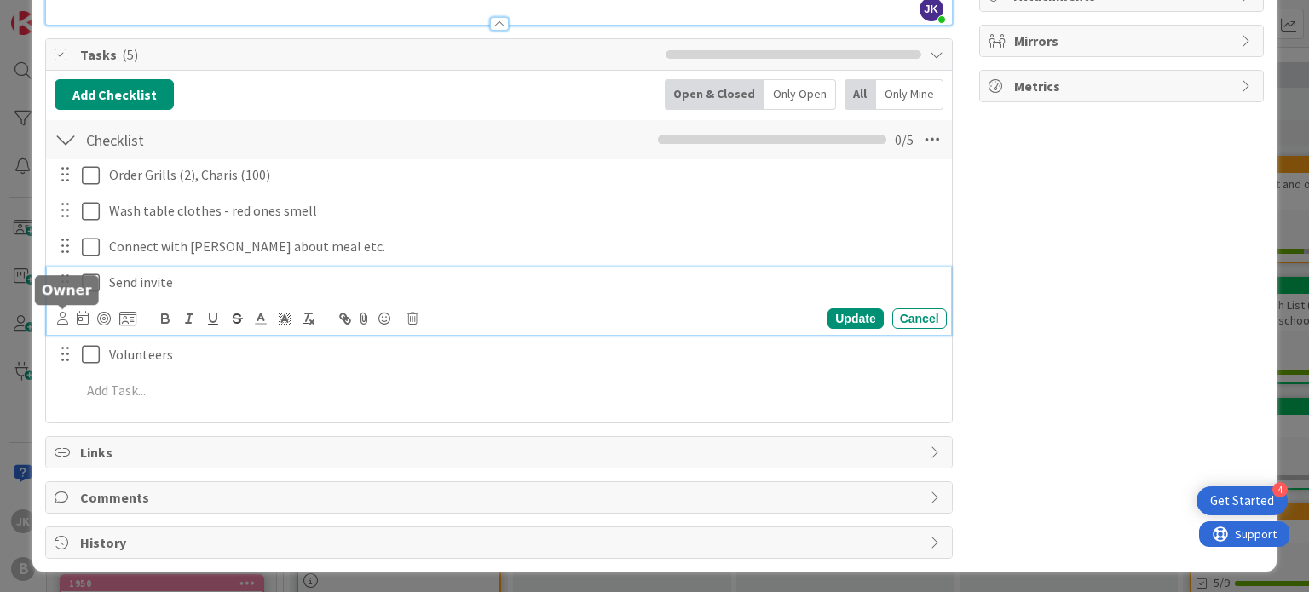
click at [61, 318] on div "Update Cancel" at bounding box center [498, 318] width 903 height 33
click at [61, 318] on icon at bounding box center [62, 318] width 11 height 13
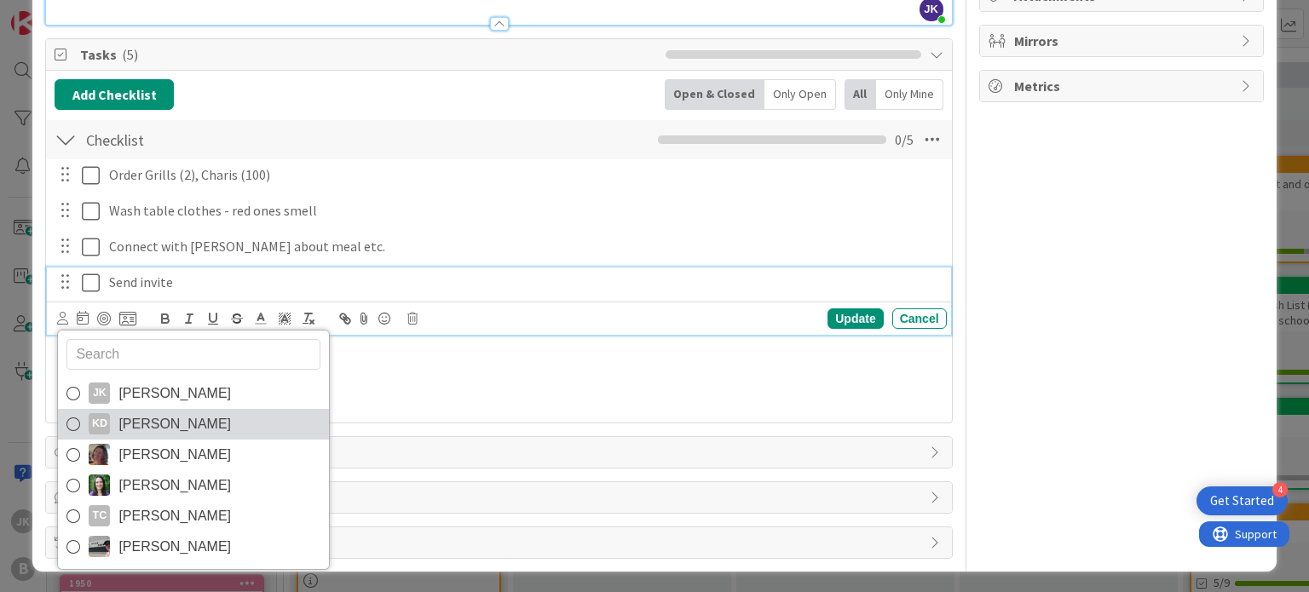
click at [140, 411] on span "[PERSON_NAME]" at bounding box center [174, 424] width 112 height 26
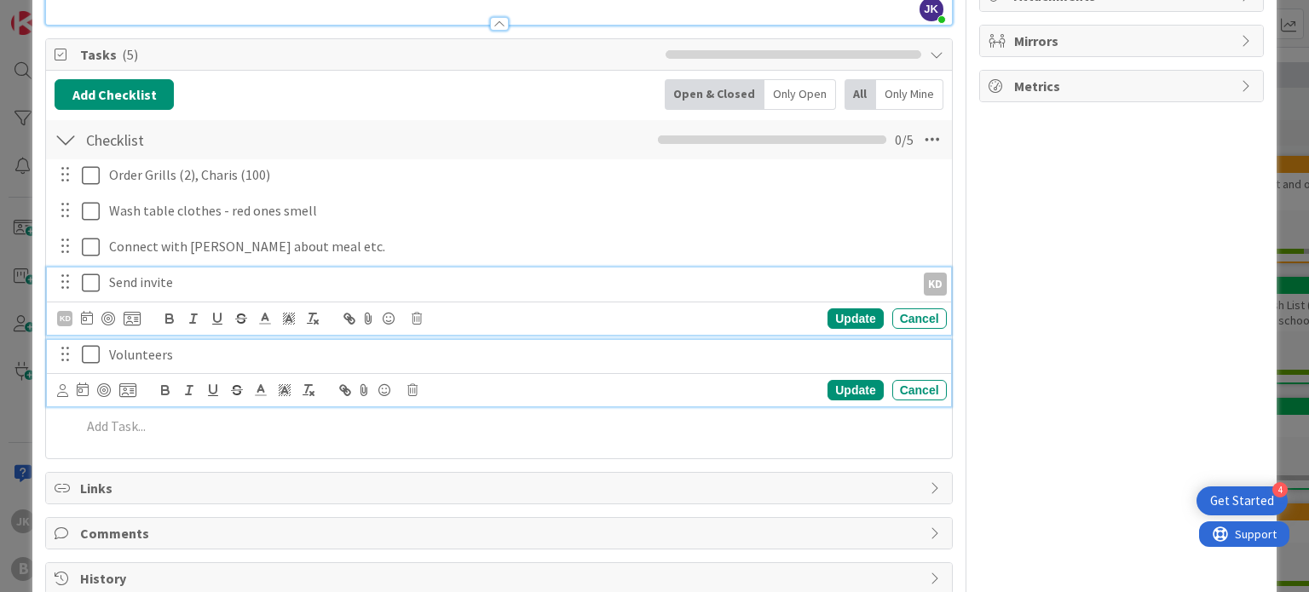
click at [214, 348] on p "Volunteers" at bounding box center [524, 355] width 831 height 20
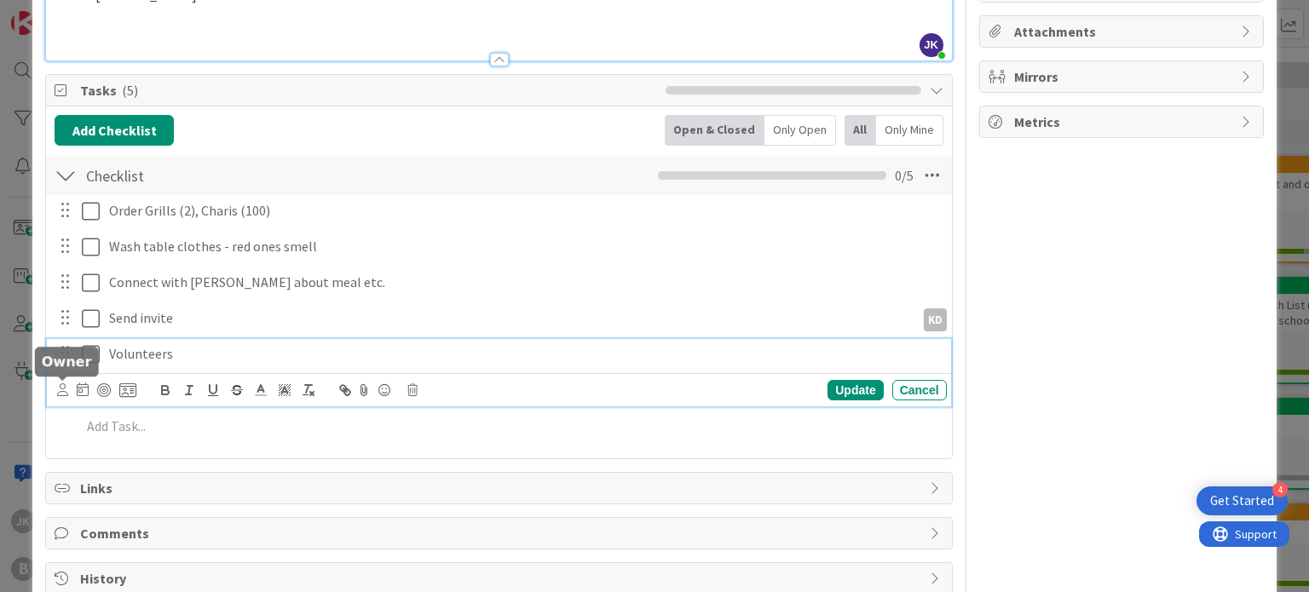
click at [64, 392] on icon at bounding box center [62, 389] width 11 height 13
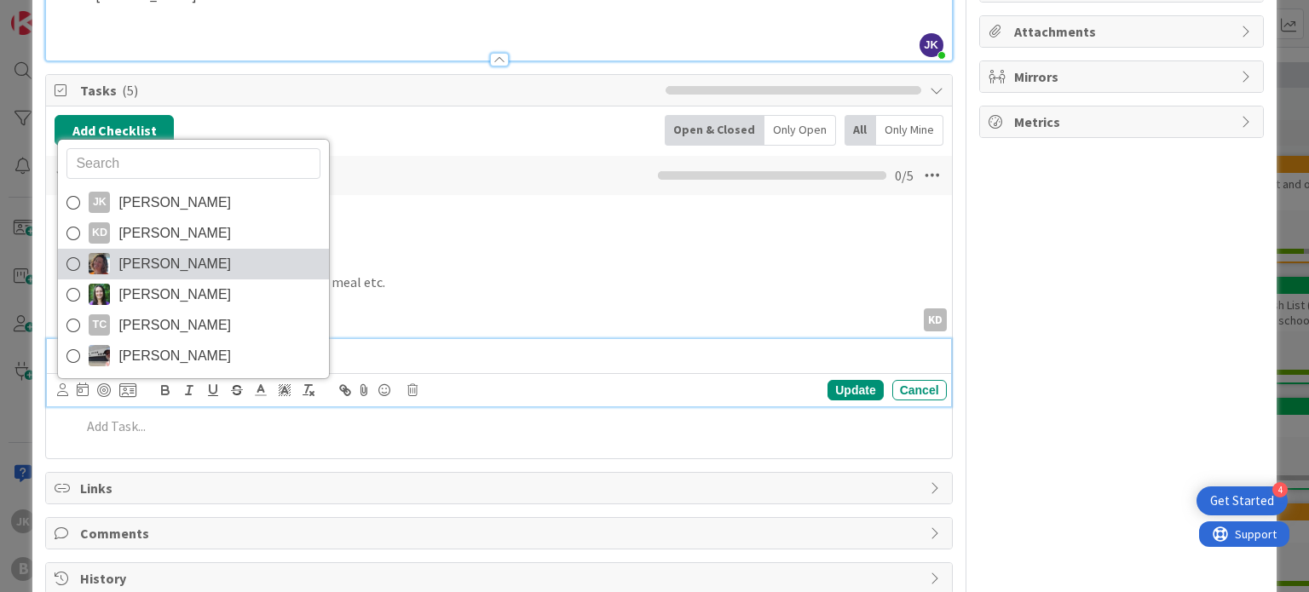
click at [219, 263] on link "[PERSON_NAME]" at bounding box center [193, 264] width 271 height 31
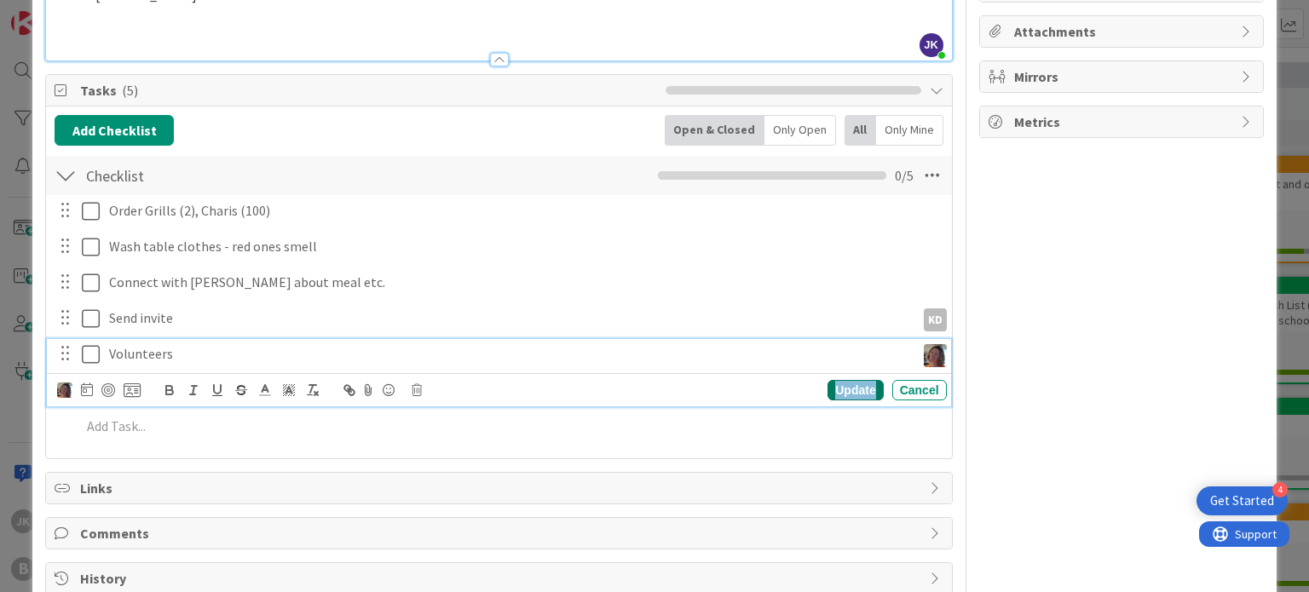
click at [848, 386] on div "Update" at bounding box center [854, 390] width 55 height 20
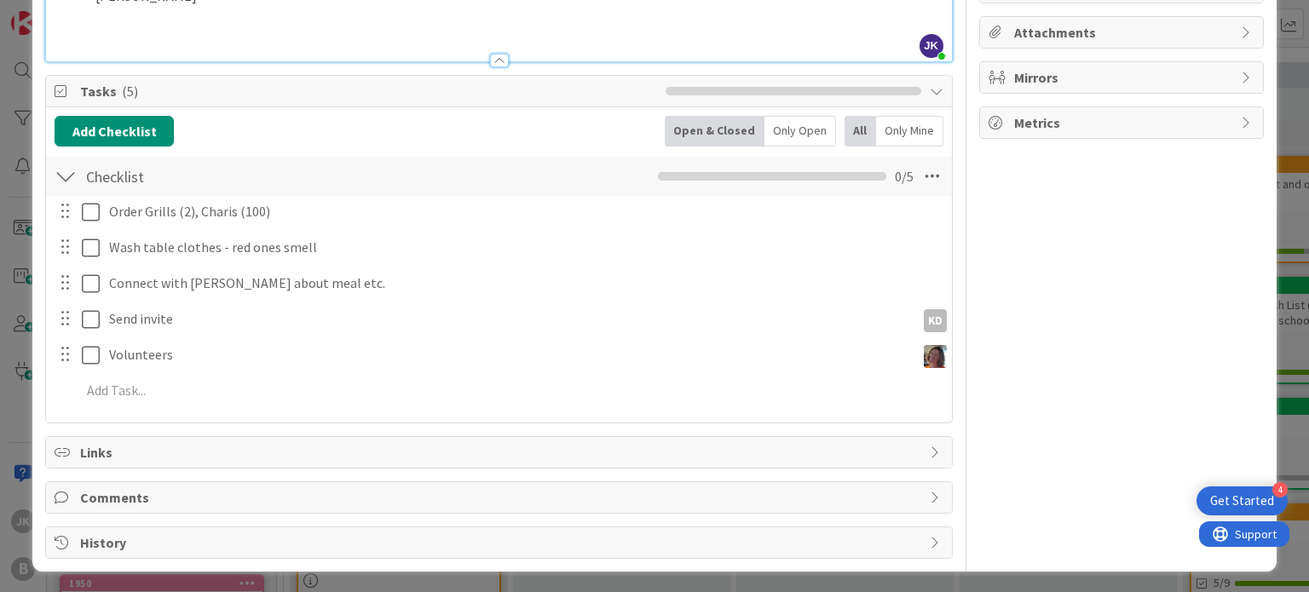
click at [991, 312] on div "Owner KD Educational program Dates Block Custom Fields ( 0/2 ) Attachments Mirr…" at bounding box center [1121, 169] width 285 height 780
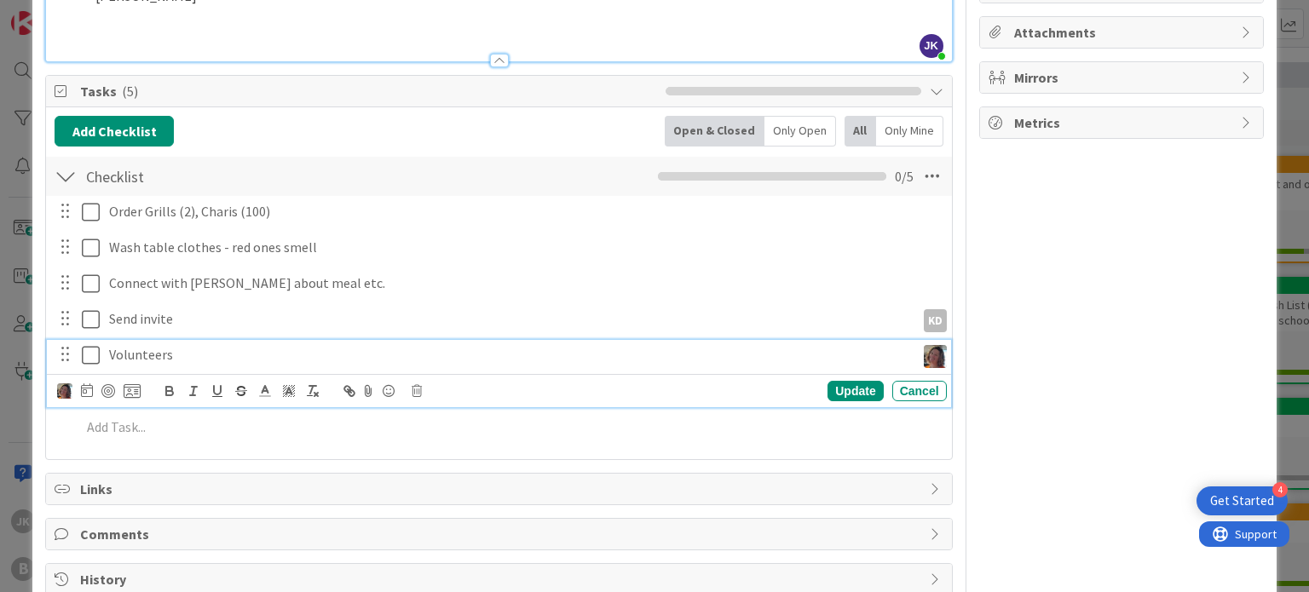
scroll to position [288, 0]
click at [232, 349] on p "Volunteers" at bounding box center [508, 354] width 799 height 20
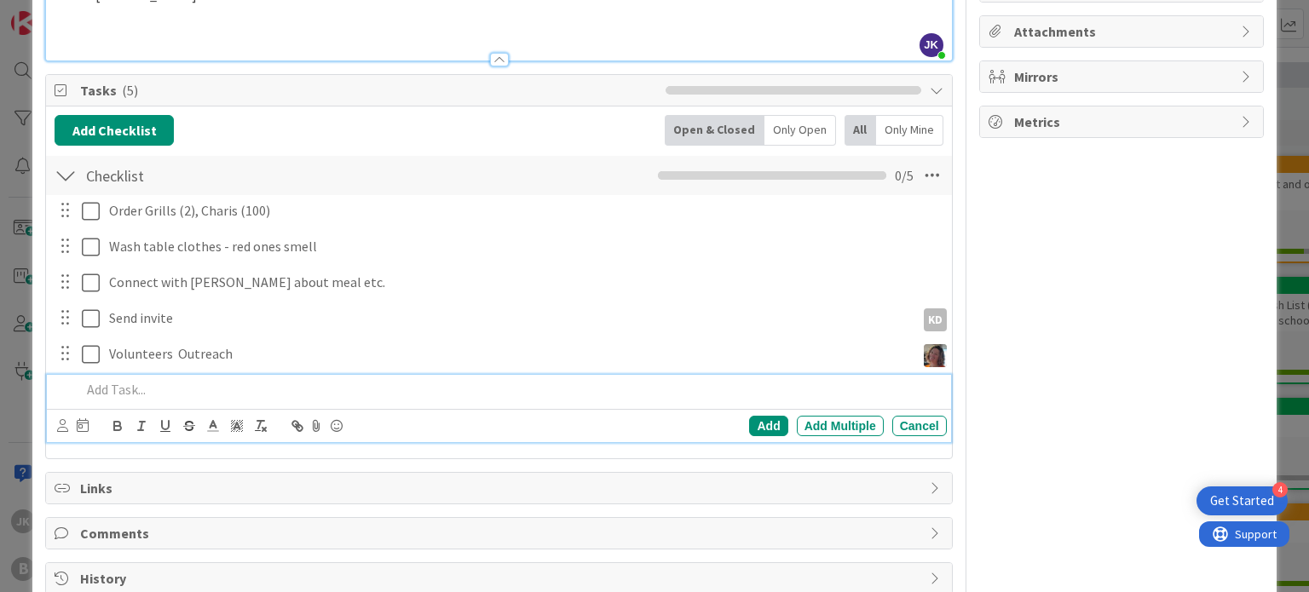
click at [214, 396] on p at bounding box center [510, 390] width 858 height 20
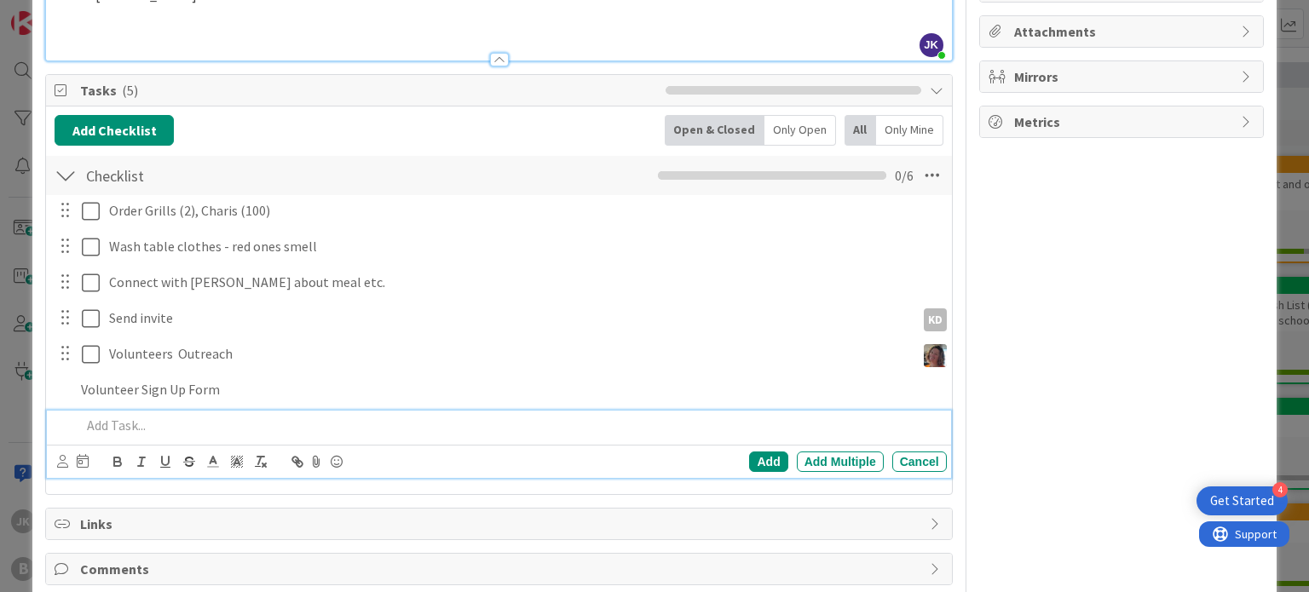
scroll to position [324, 0]
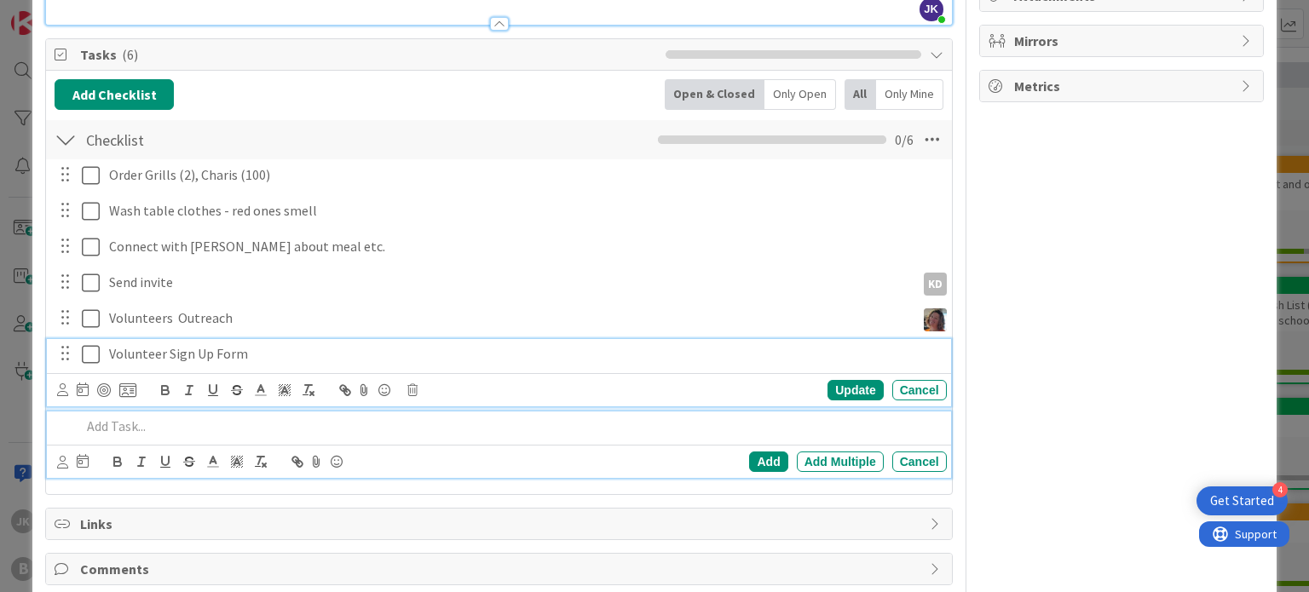
click at [267, 349] on div "Volunteer Sign Up Form Update Cancel" at bounding box center [498, 372] width 903 height 67
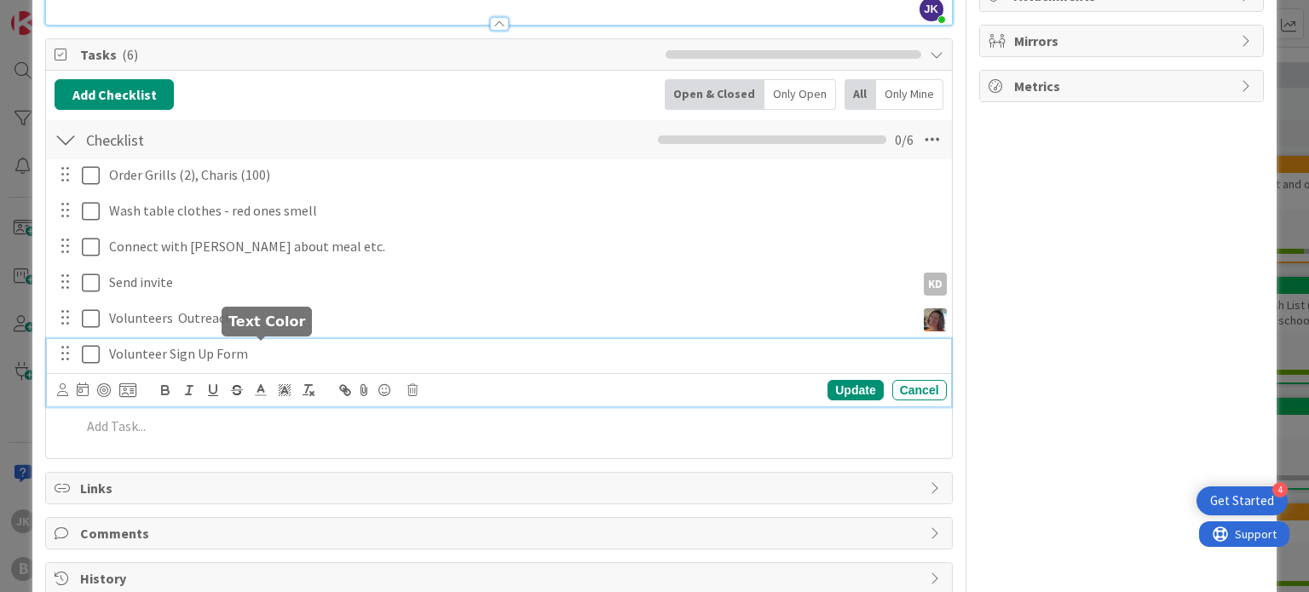
scroll to position [360, 0]
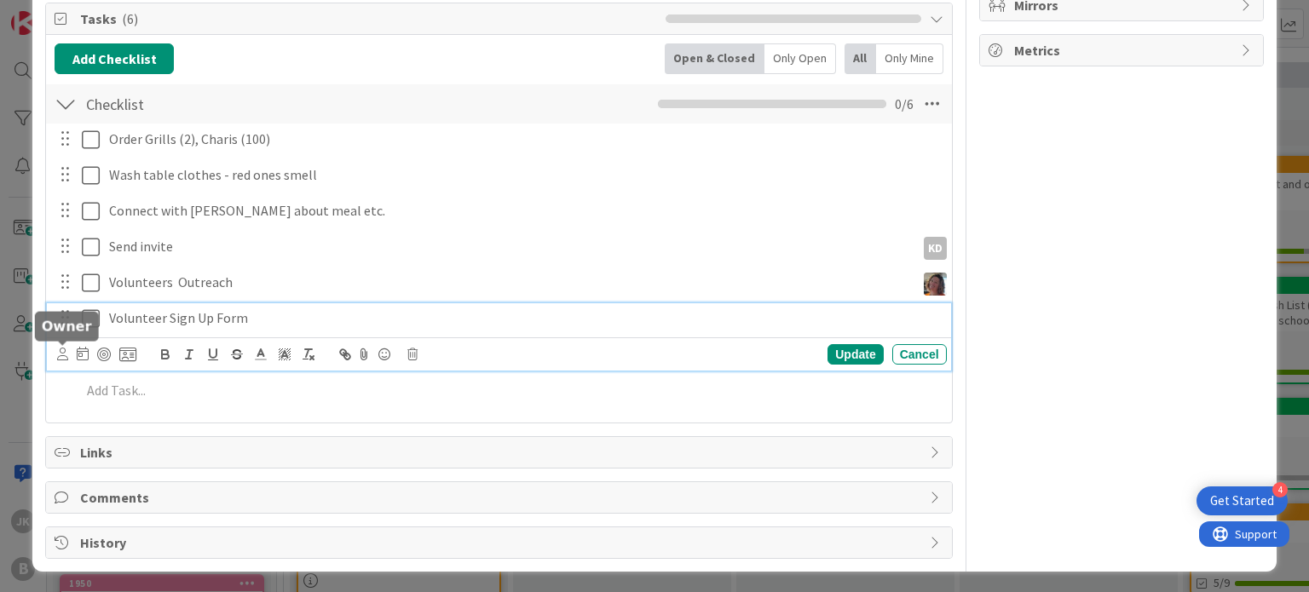
click at [67, 354] on icon at bounding box center [62, 354] width 11 height 13
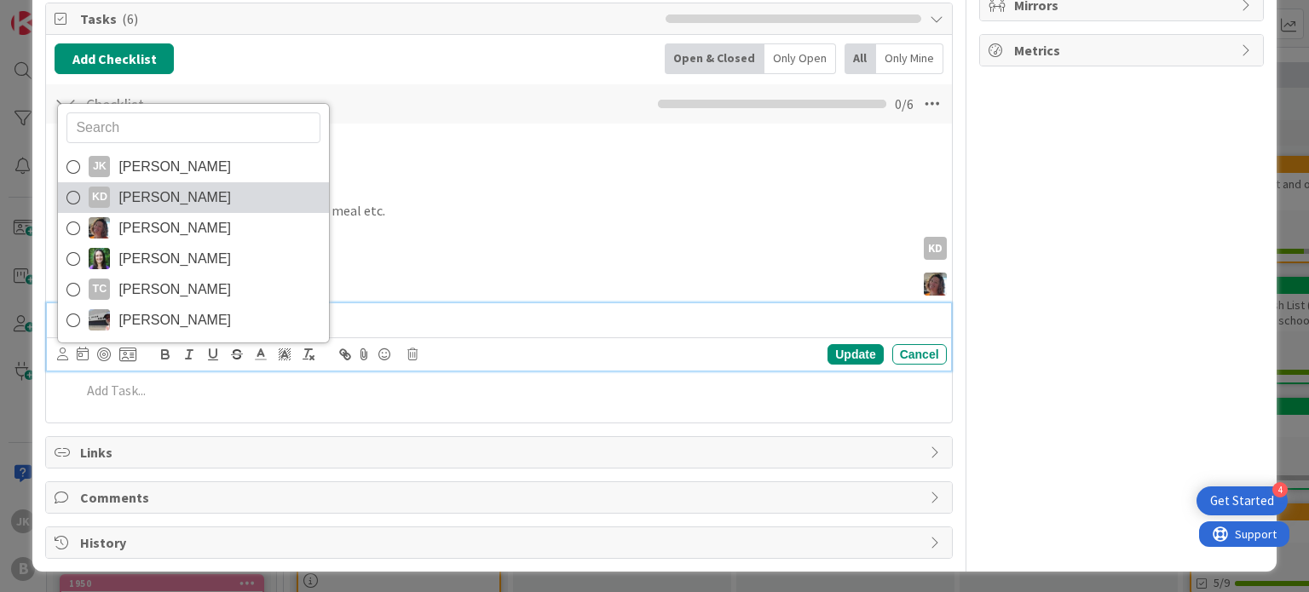
click at [198, 204] on link "[PERSON_NAME]" at bounding box center [193, 197] width 271 height 31
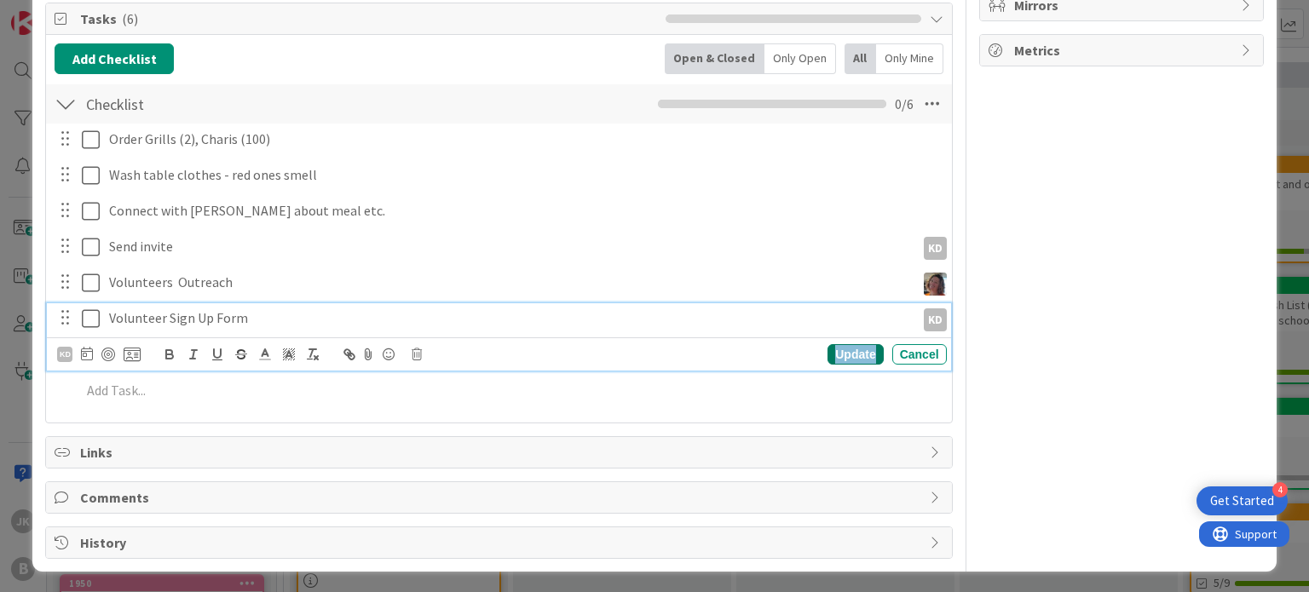
click at [833, 345] on div "Update" at bounding box center [854, 354] width 55 height 20
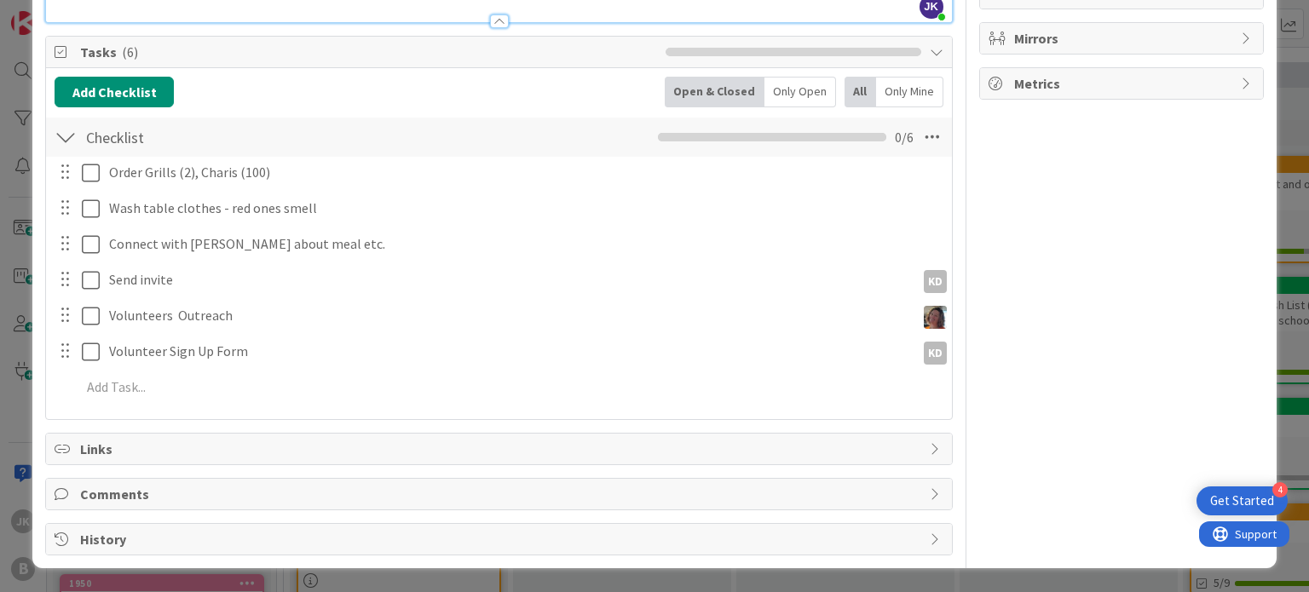
scroll to position [324, 0]
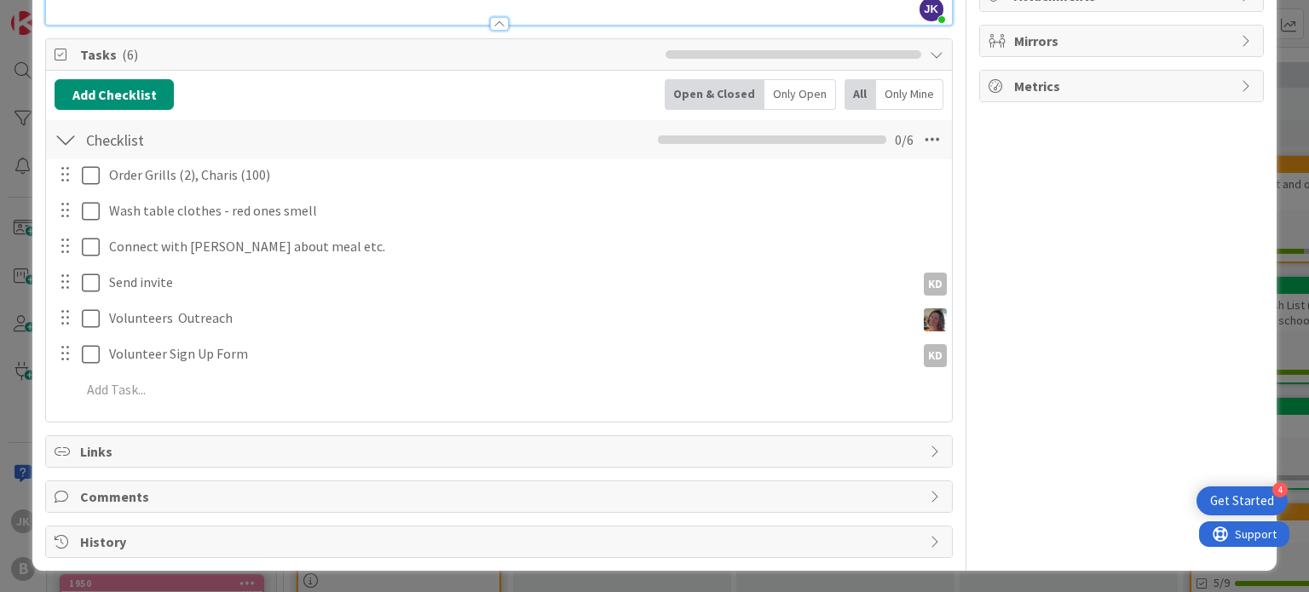
click at [1075, 257] on div "Owner KD Educational program Dates Block Custom Fields ( 0/2 ) Attachments Mirr…" at bounding box center [1121, 150] width 285 height 815
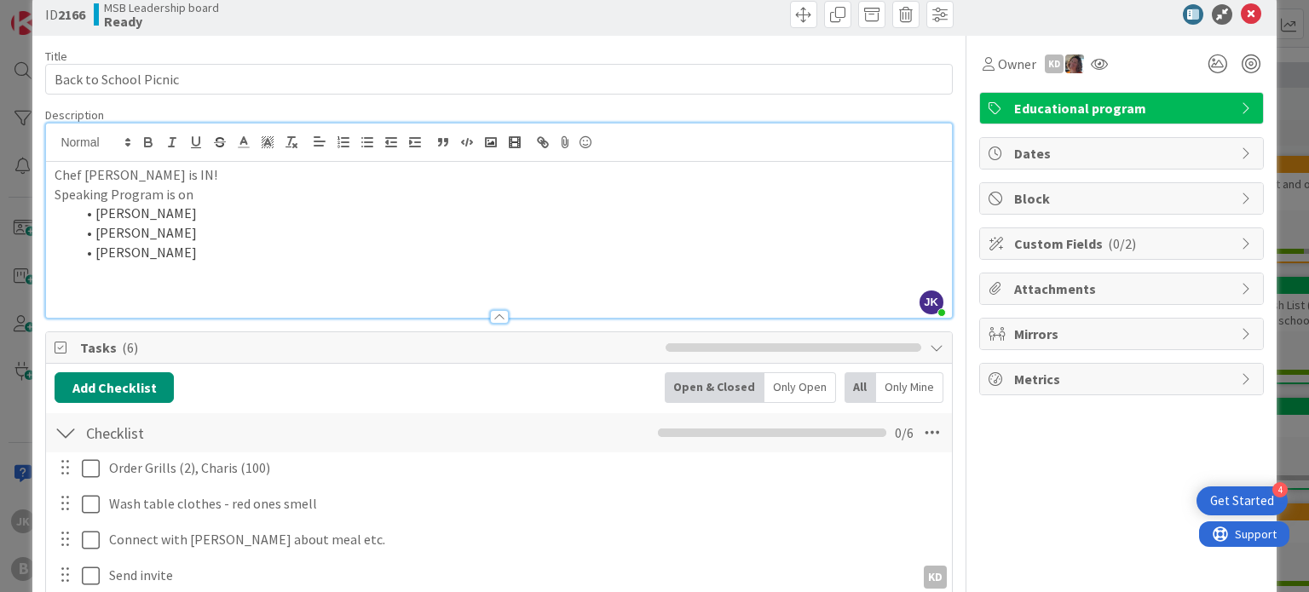
scroll to position [23, 0]
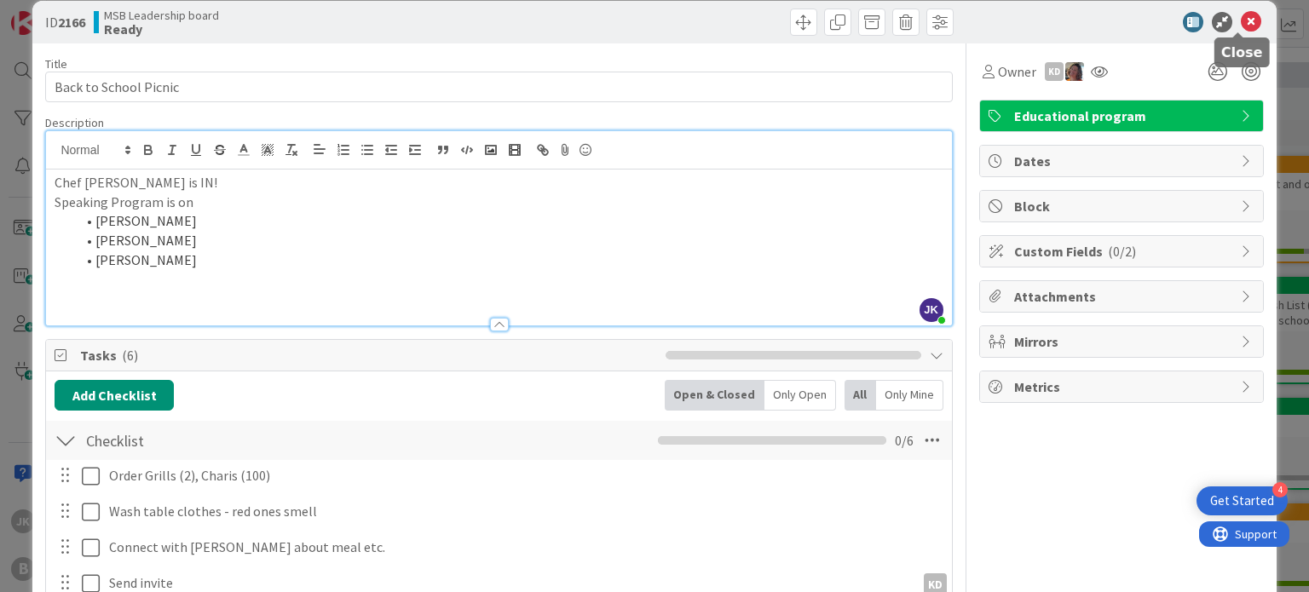
click at [1240, 20] on icon at bounding box center [1250, 22] width 20 height 20
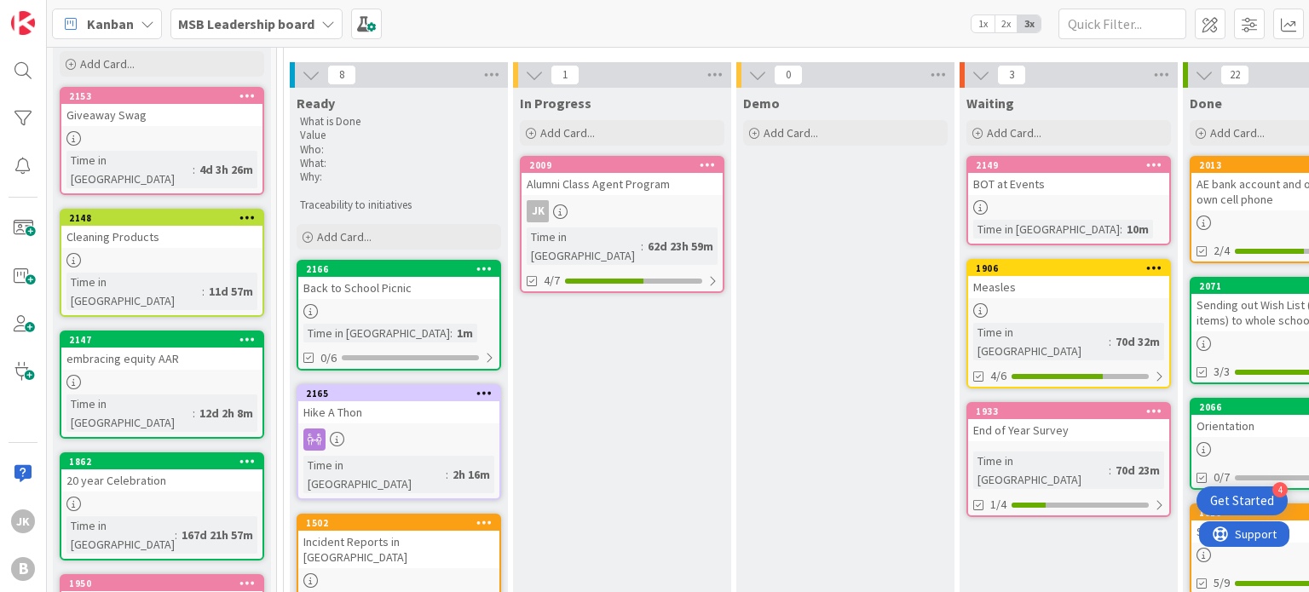
click at [406, 415] on div "Hike A Thon" at bounding box center [398, 412] width 201 height 22
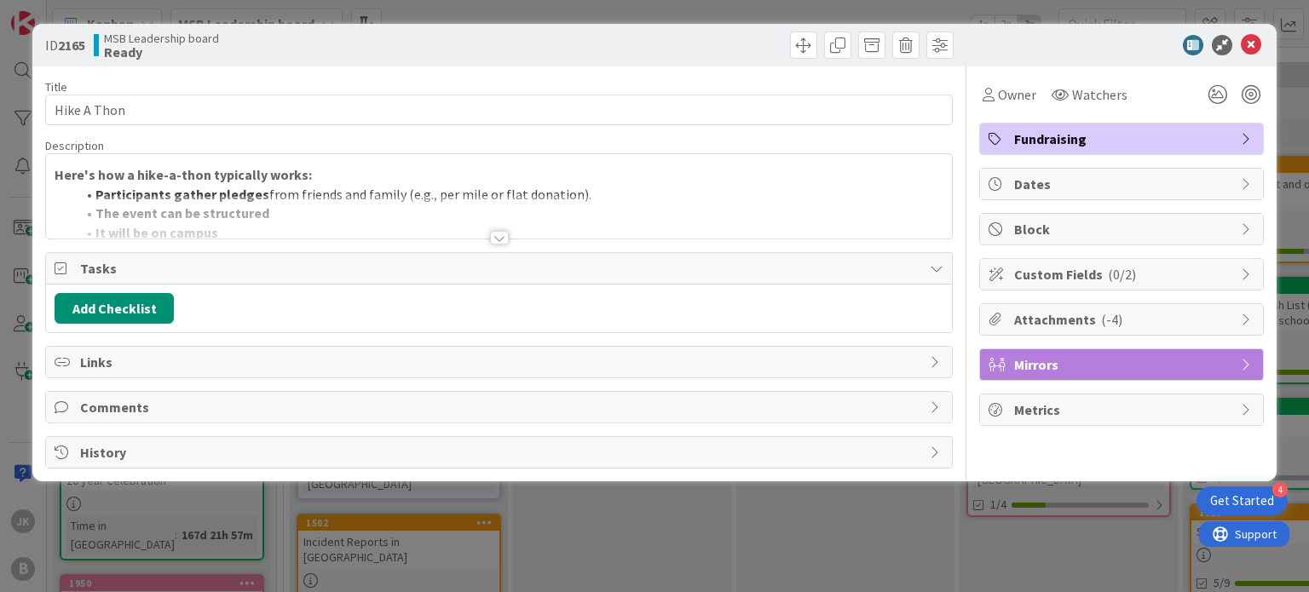
click at [496, 233] on div at bounding box center [499, 238] width 19 height 14
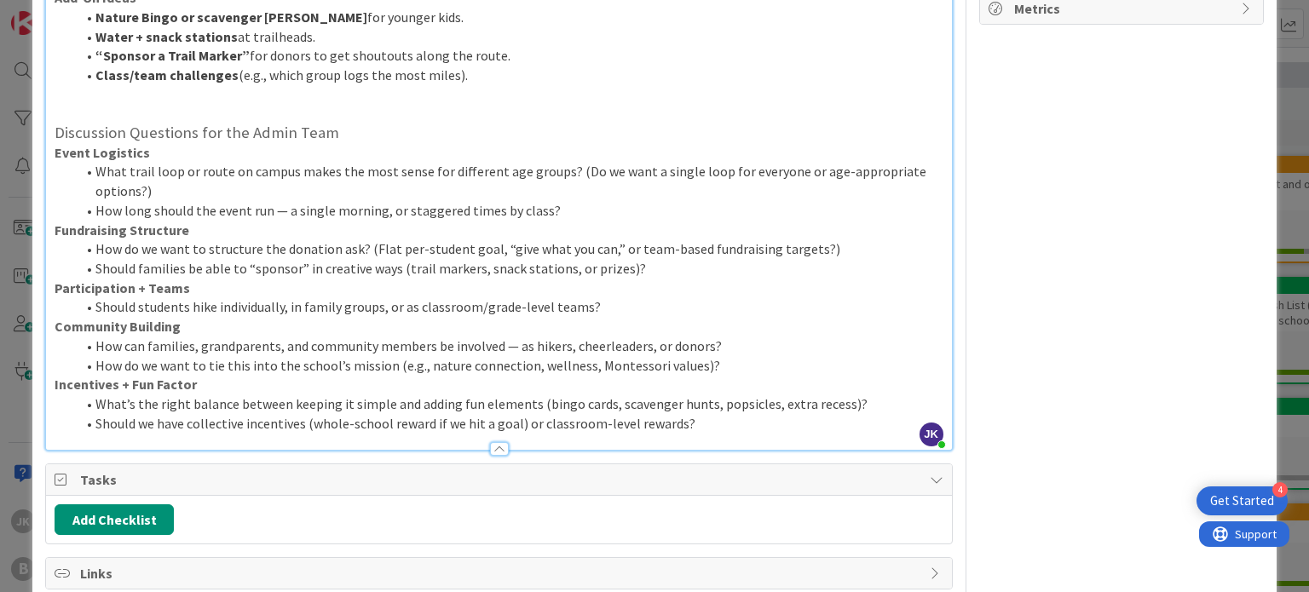
scroll to position [387, 0]
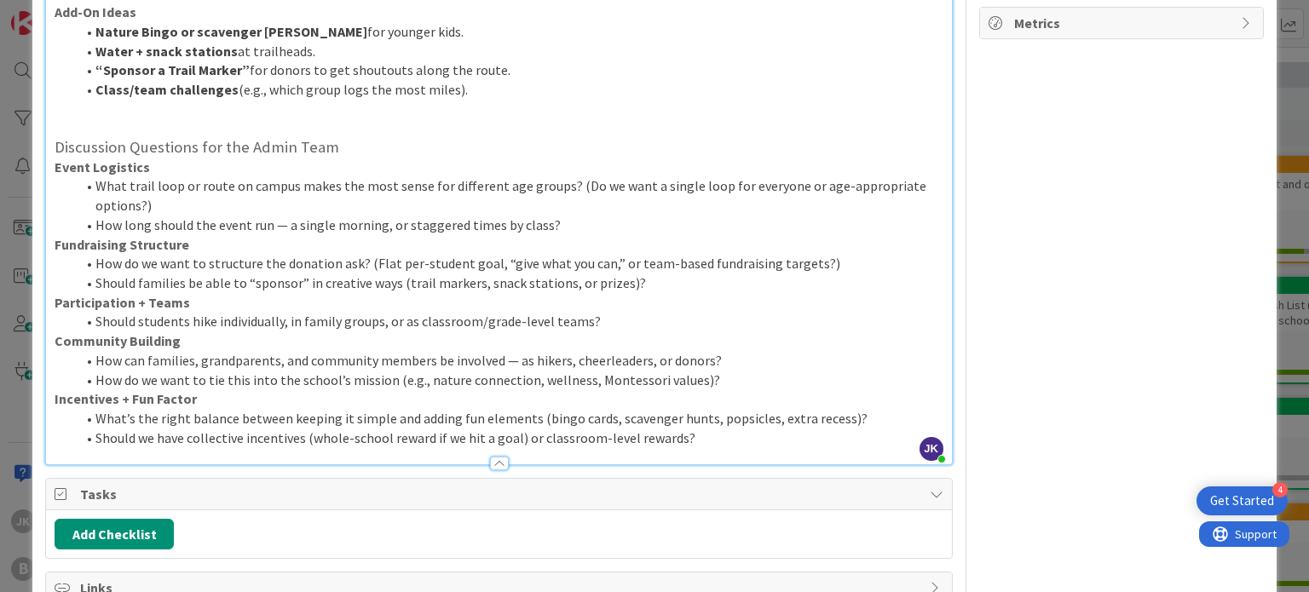
click at [595, 224] on li "How long should the event run — a single morning, or staggered times by class?" at bounding box center [508, 226] width 867 height 20
click at [640, 202] on li "What trail loop or route on campus makes the most sense for different age group…" at bounding box center [508, 195] width 867 height 38
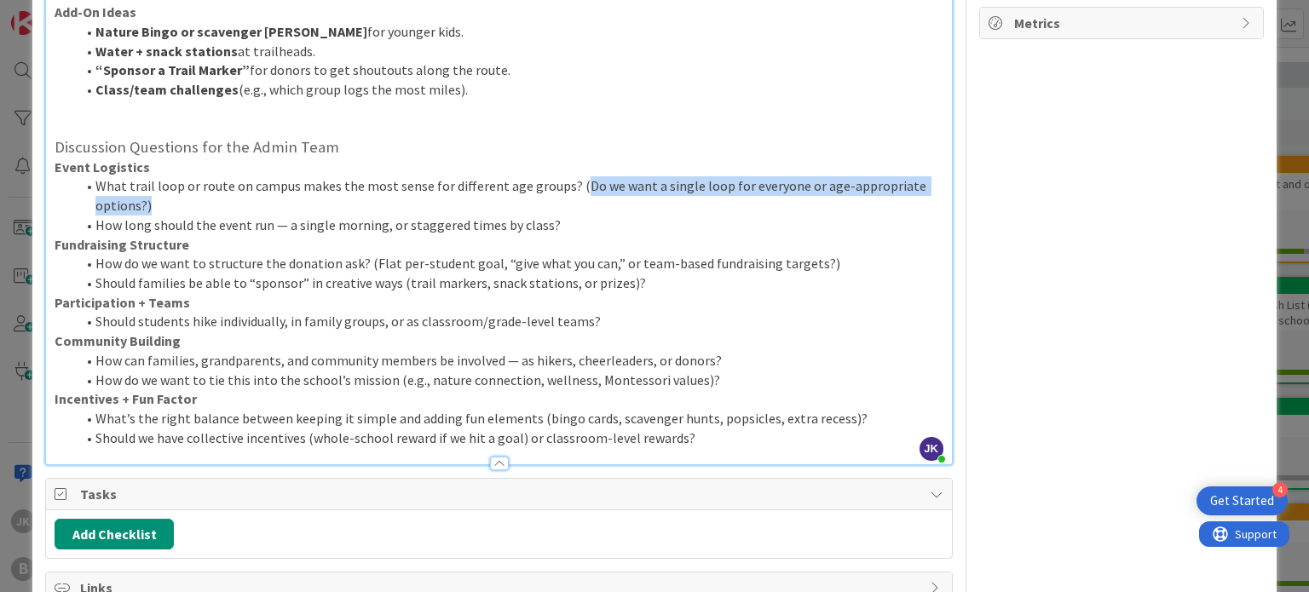
drag, startPoint x: 567, startPoint y: 183, endPoint x: 752, endPoint y: 200, distance: 185.7
click at [752, 200] on li "What trail loop or route on campus makes the most sense for different age group…" at bounding box center [508, 195] width 867 height 38
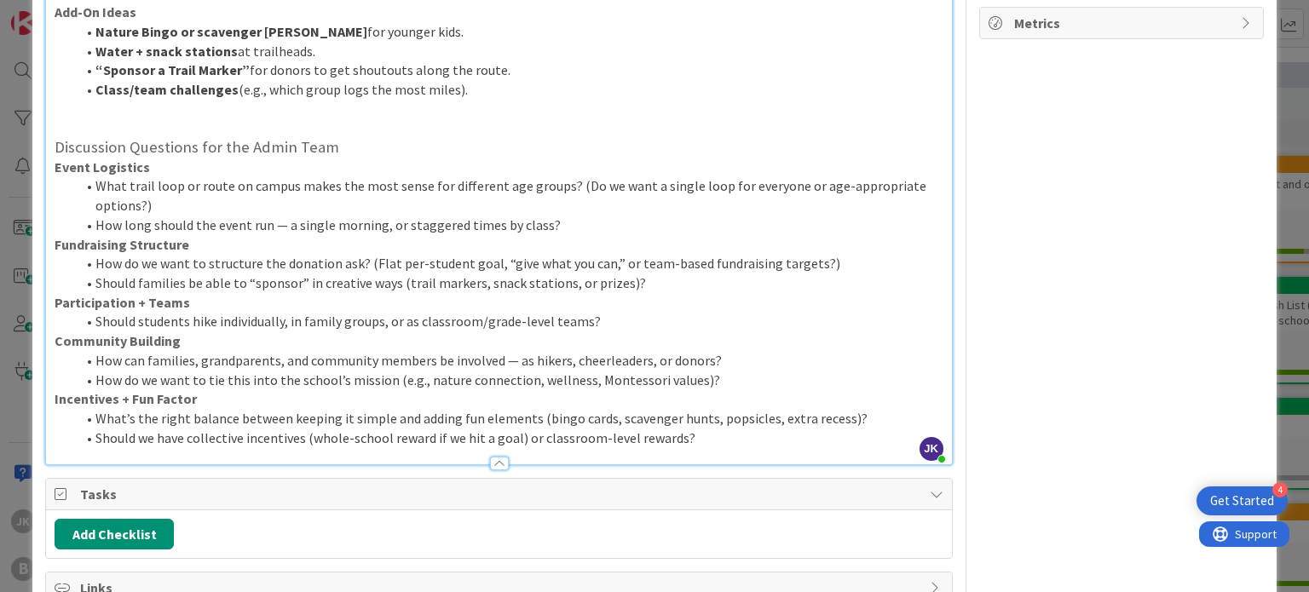
click at [868, 429] on li "Should we have collective incentives (whole-school reward if we hit a goal) or …" at bounding box center [508, 439] width 867 height 20
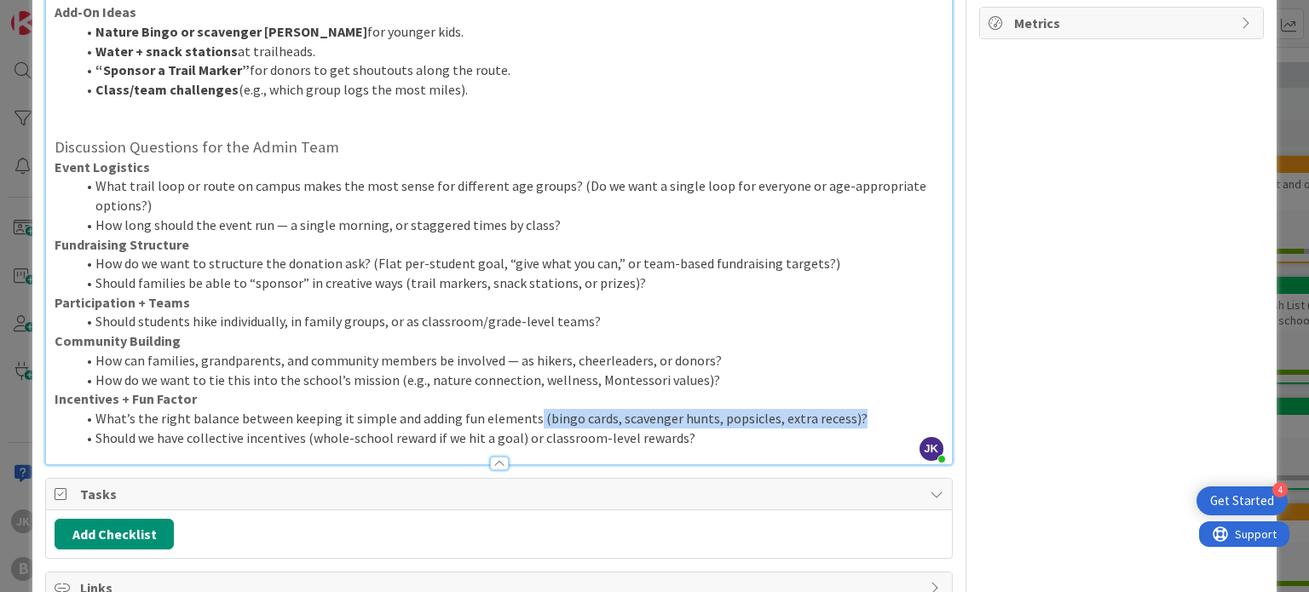
drag, startPoint x: 879, startPoint y: 414, endPoint x: 528, endPoint y: 415, distance: 351.0
click at [528, 415] on li "What’s the right balance between keeping it simple and adding fun elements (bin…" at bounding box center [508, 419] width 867 height 20
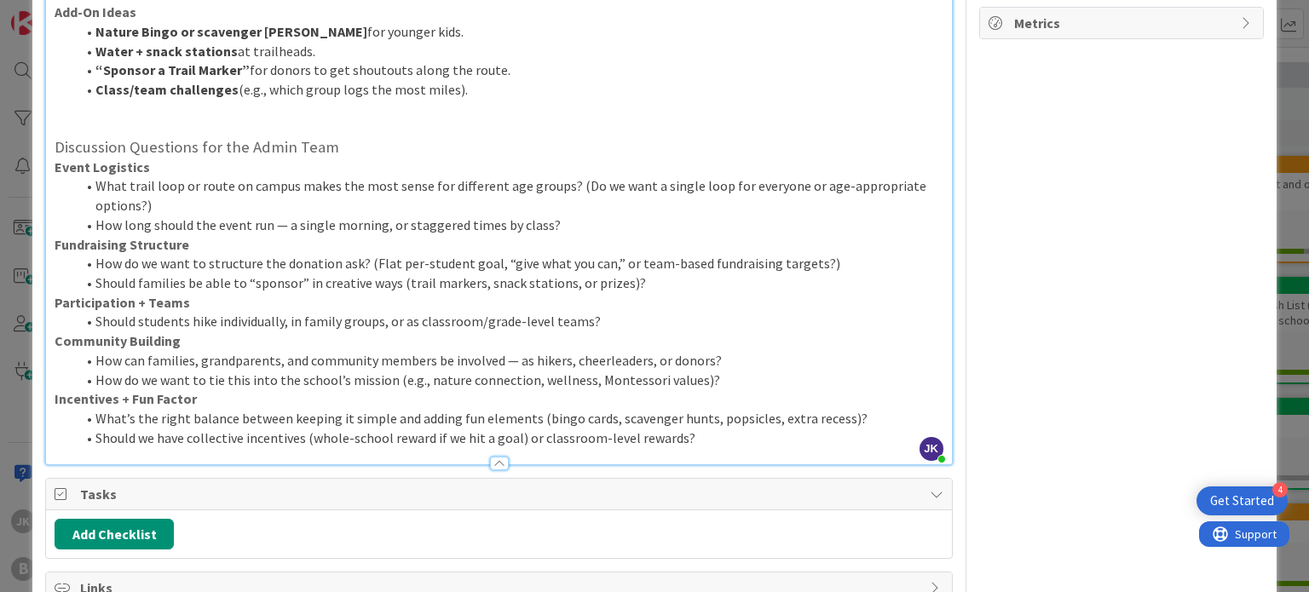
click at [600, 218] on li "How long should the event run — a single morning, or staggered times by class?" at bounding box center [508, 226] width 867 height 20
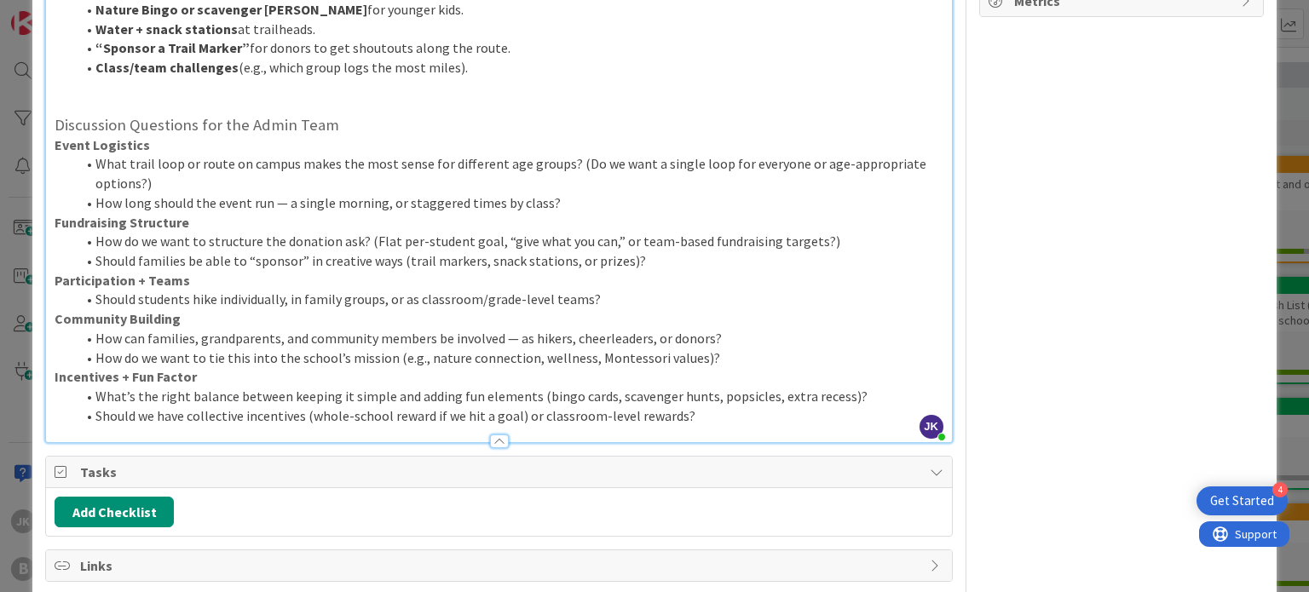
scroll to position [418, 0]
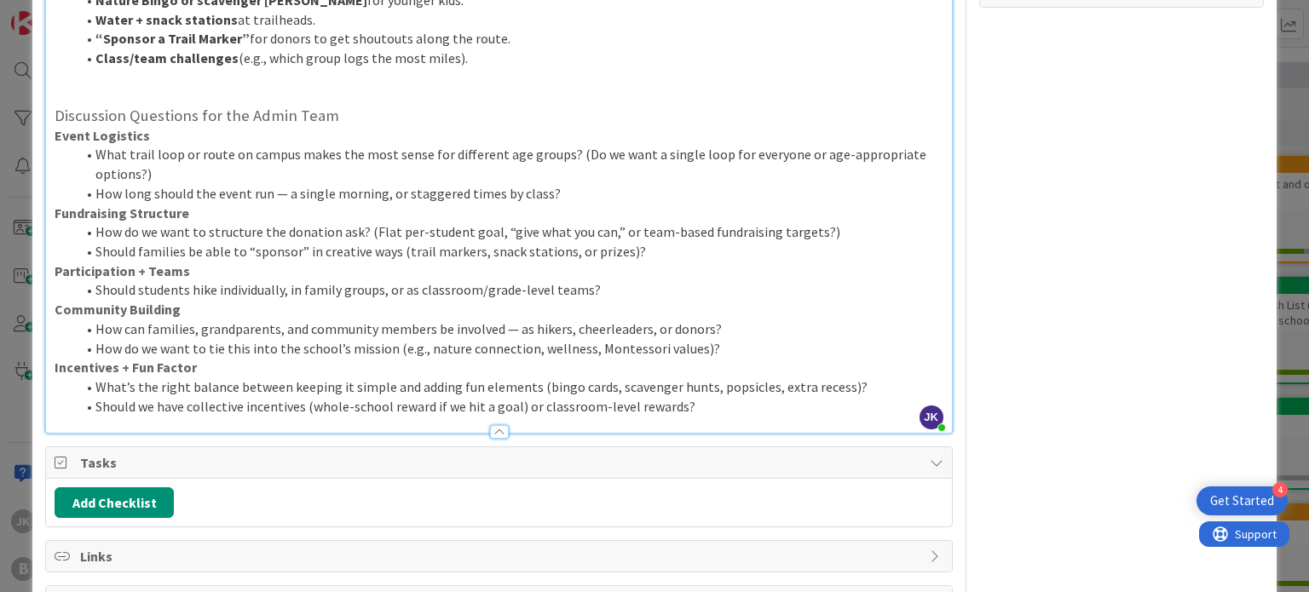
click at [828, 232] on li "How do we want to structure the donation ask? (Flat per-student goal, “give wha…" at bounding box center [508, 232] width 867 height 20
click at [681, 250] on li "Should families be able to “sponsor” in creative ways (trail markers, snack sta…" at bounding box center [508, 252] width 867 height 20
click at [642, 280] on li "Should students hike individually, in family groups, or as classroom/grade-leve…" at bounding box center [508, 290] width 867 height 20
click at [745, 335] on li "How can families, grandparents, and community members be involved — as hikers, …" at bounding box center [508, 329] width 867 height 20
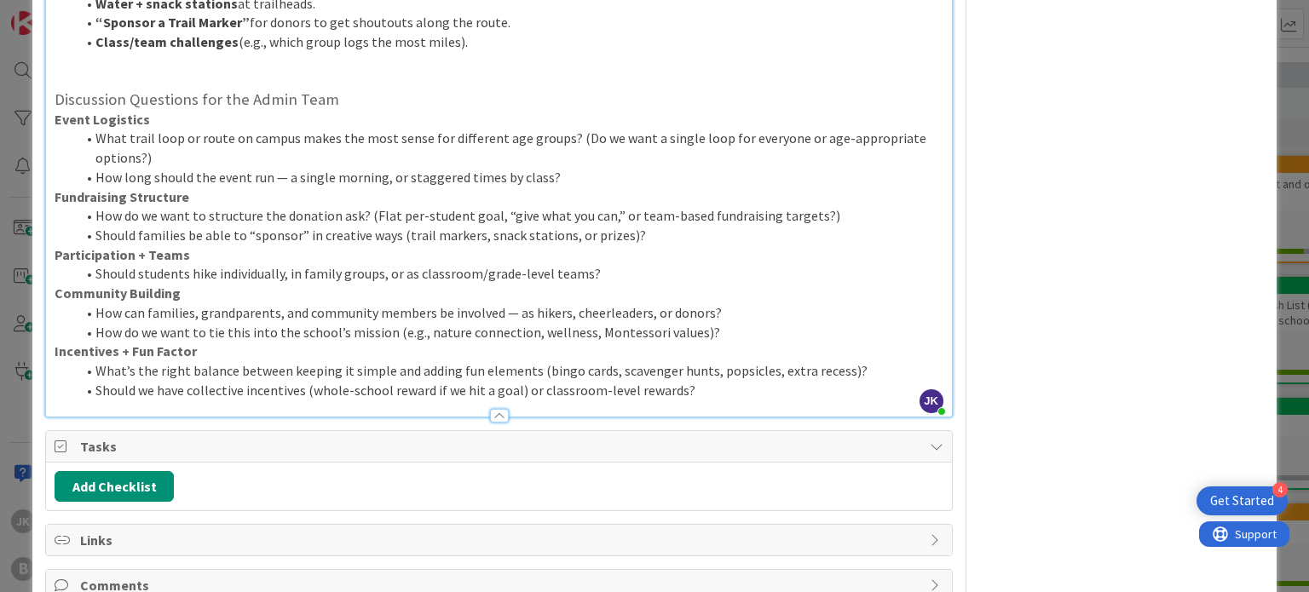
click at [716, 383] on li "Should we have collective incentives (whole-school reward if we hit a goal) or …" at bounding box center [508, 391] width 867 height 20
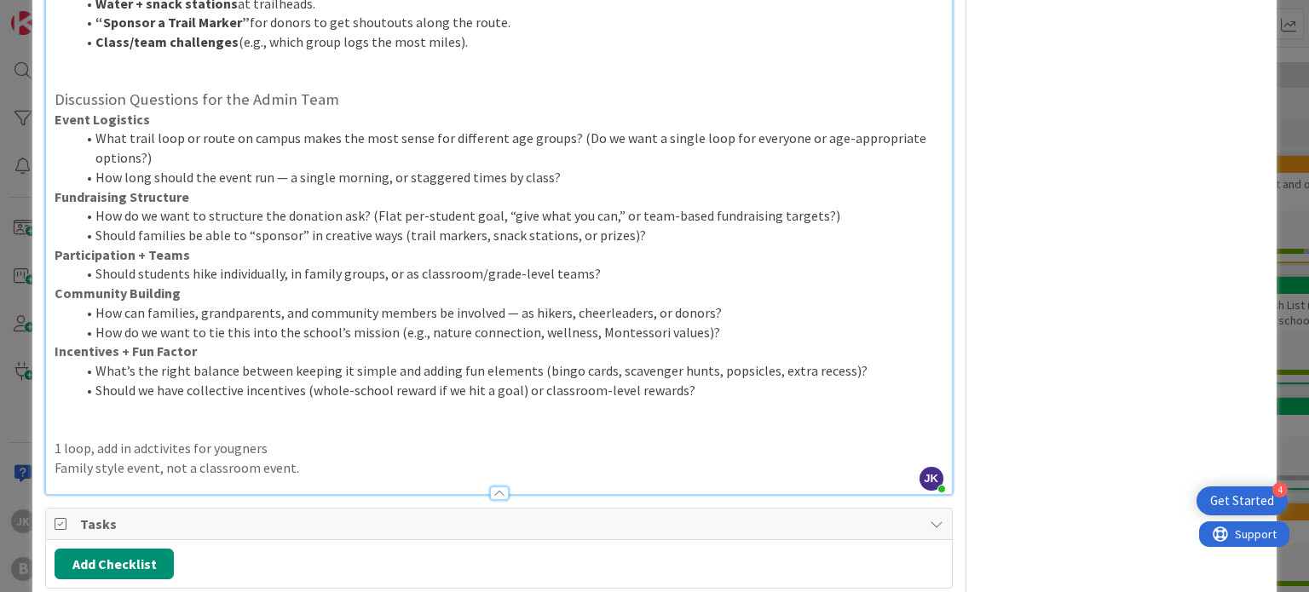
scroll to position [428, 0]
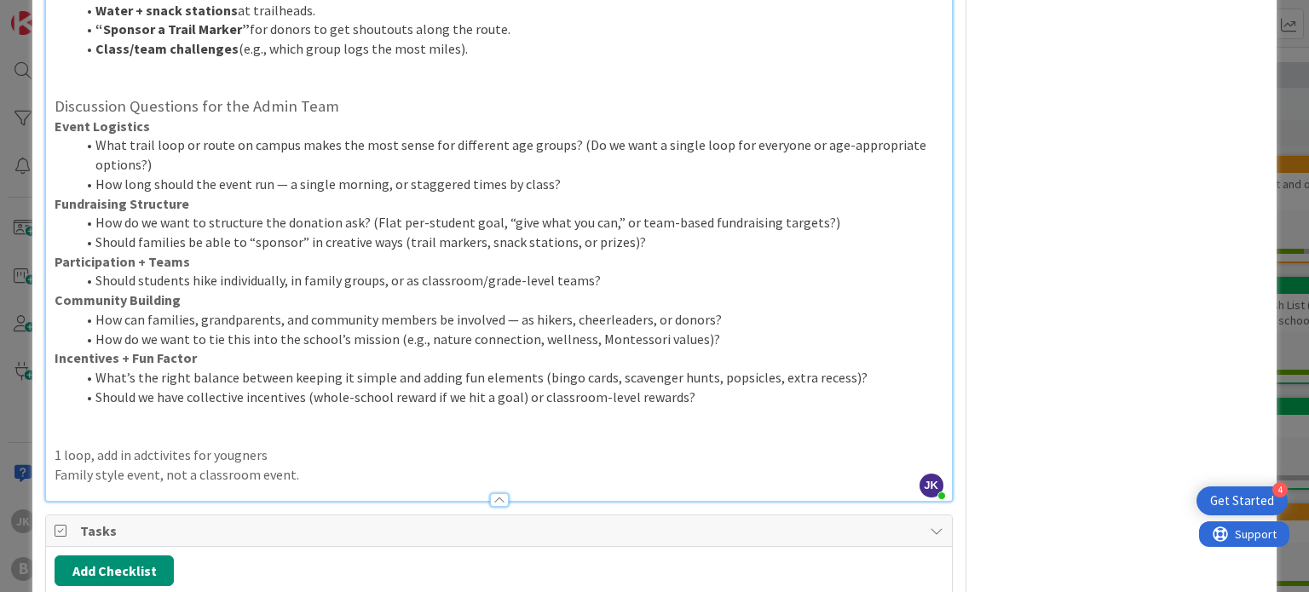
click at [726, 326] on li "How can families, grandparents, and community members be involved — as hikers, …" at bounding box center [508, 320] width 867 height 20
click at [378, 462] on p "1 loop, add in adctivites for yougners" at bounding box center [499, 456] width 888 height 20
click at [378, 469] on p "Family style event, not a classroom event." at bounding box center [499, 475] width 888 height 20
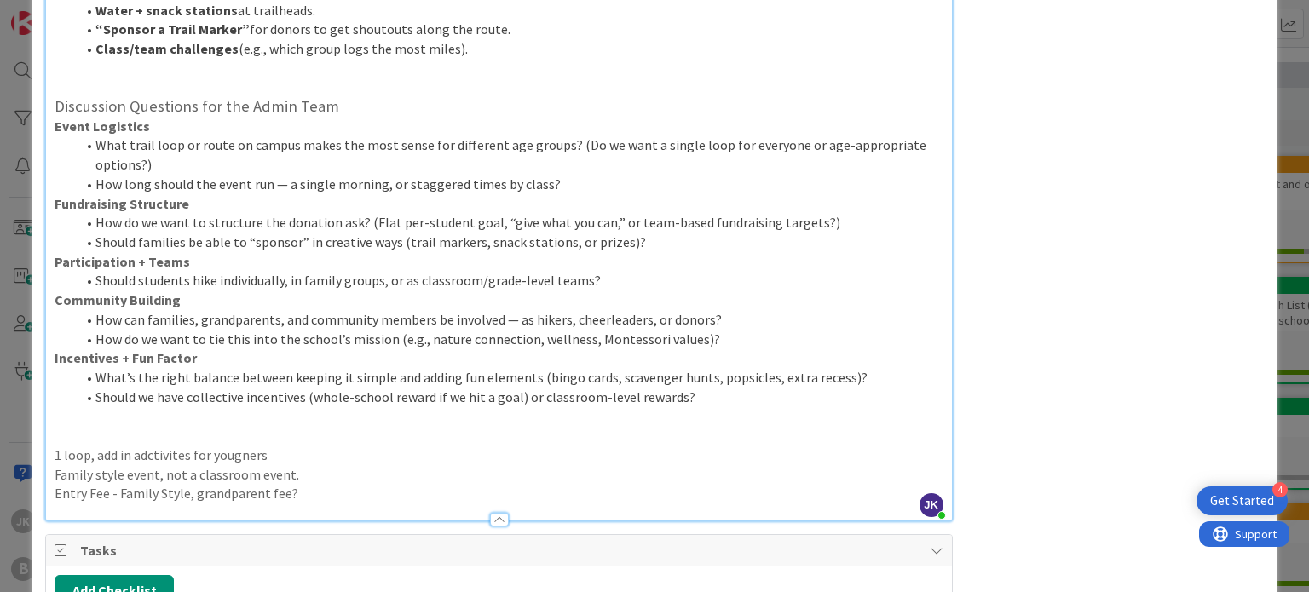
click at [637, 241] on li "Should families be able to “sponsor” in creative ways (trail markers, snack sta…" at bounding box center [508, 243] width 867 height 20
click at [324, 493] on p "Entry Fee - Family Style, grandparent fee?" at bounding box center [499, 494] width 888 height 20
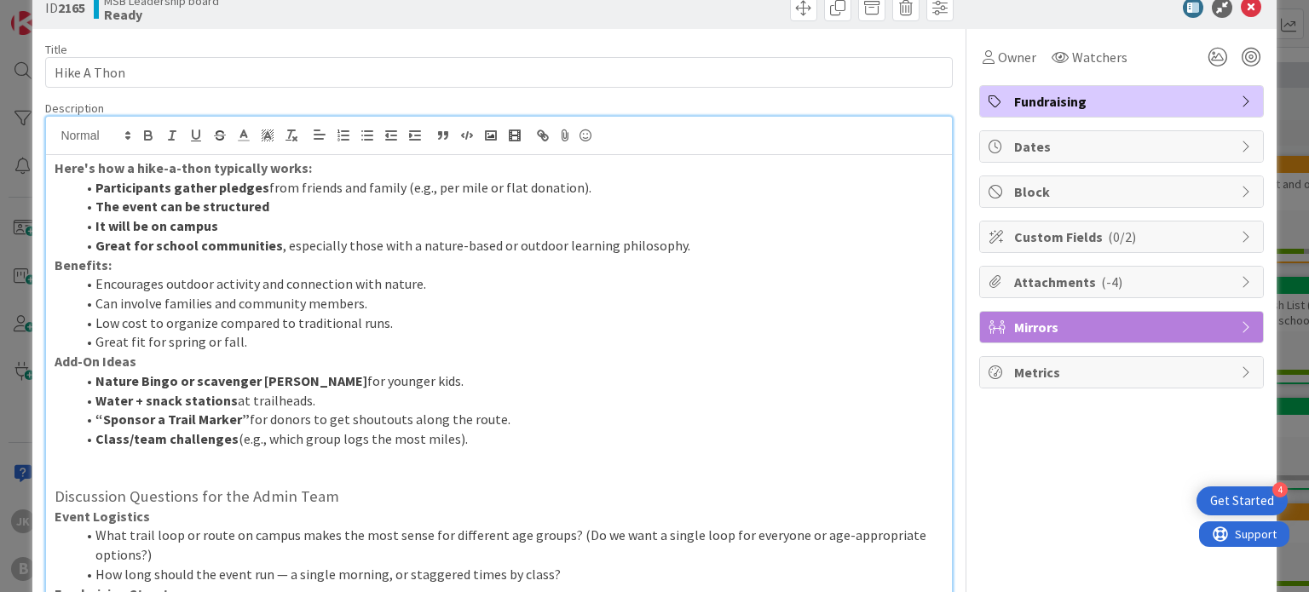
scroll to position [0, 0]
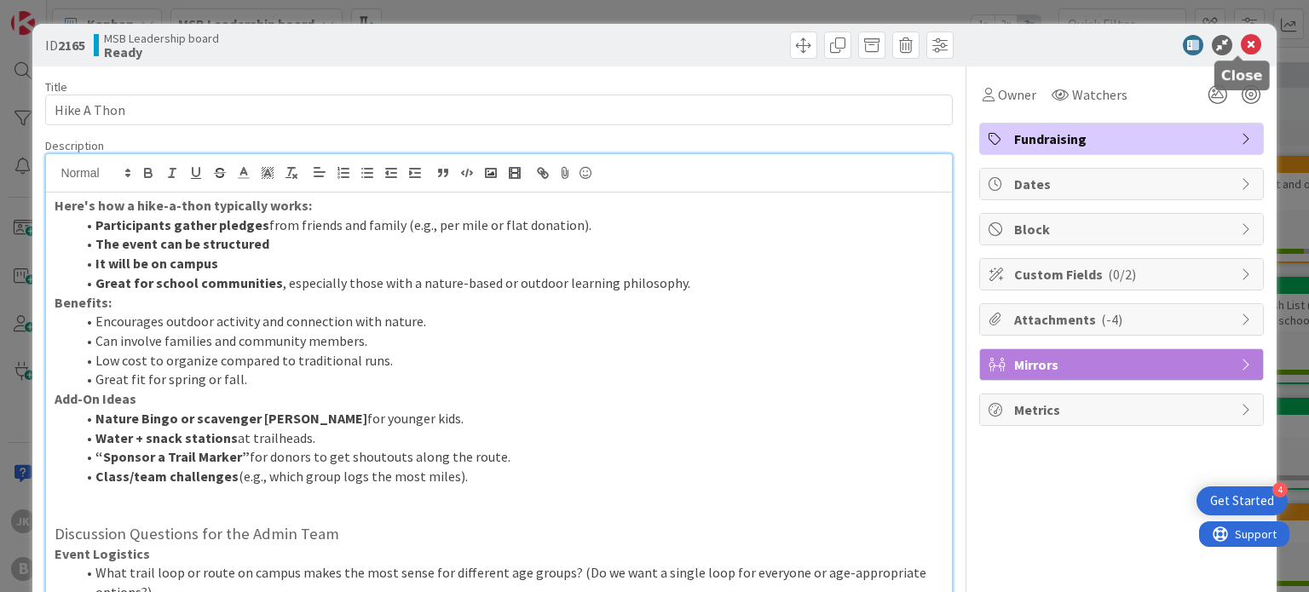
click at [1240, 49] on icon at bounding box center [1250, 45] width 20 height 20
